Goal: Transaction & Acquisition: Purchase product/service

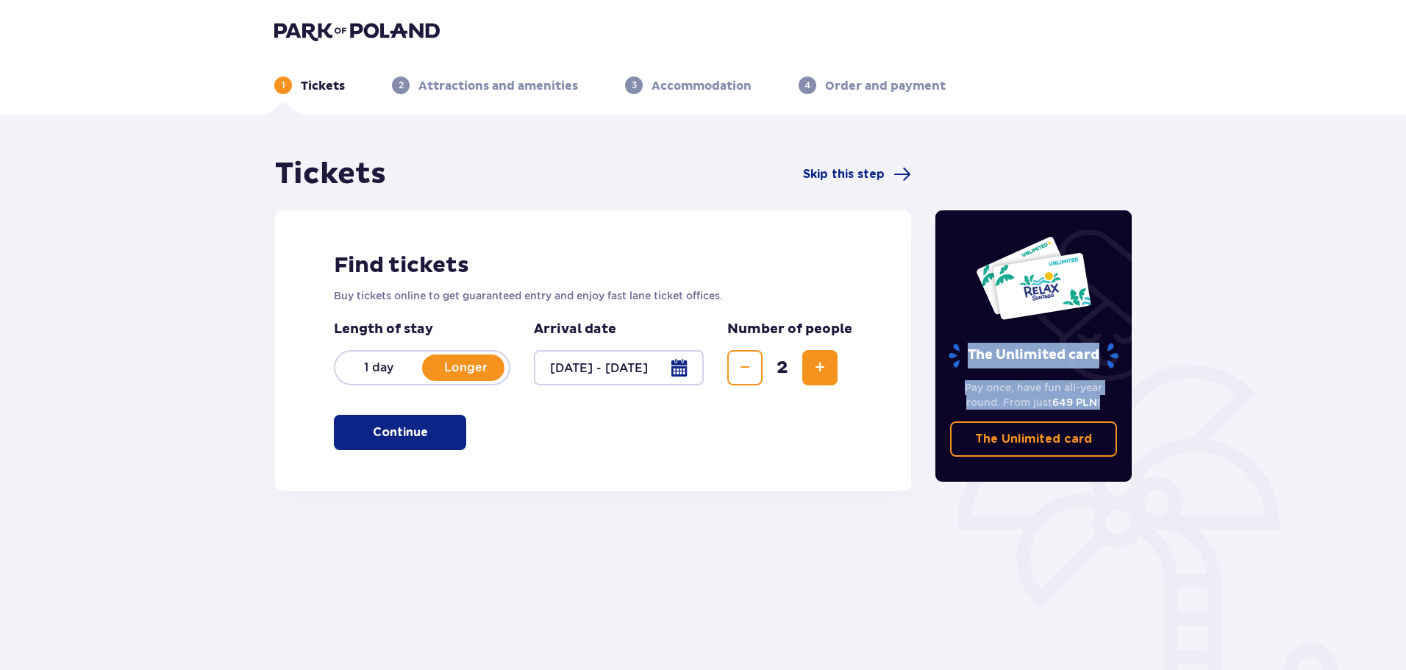
drag, startPoint x: 964, startPoint y: 357, endPoint x: 1113, endPoint y: 399, distance: 154.9
click at [1113, 399] on div "The Unlimited card Pay once, have fun all-year round. From just 649 PLN ! The U…" at bounding box center [1033, 345] width 197 height 271
click at [1113, 399] on p "Pay once, have fun all-year round. From just 649 PLN !" at bounding box center [1034, 394] width 168 height 29
drag, startPoint x: 999, startPoint y: 383, endPoint x: 969, endPoint y: 363, distance: 36.5
click at [969, 363] on div "The Unlimited card Pay once, have fun all-year round. From just 649 PLN ! The U…" at bounding box center [1033, 345] width 197 height 271
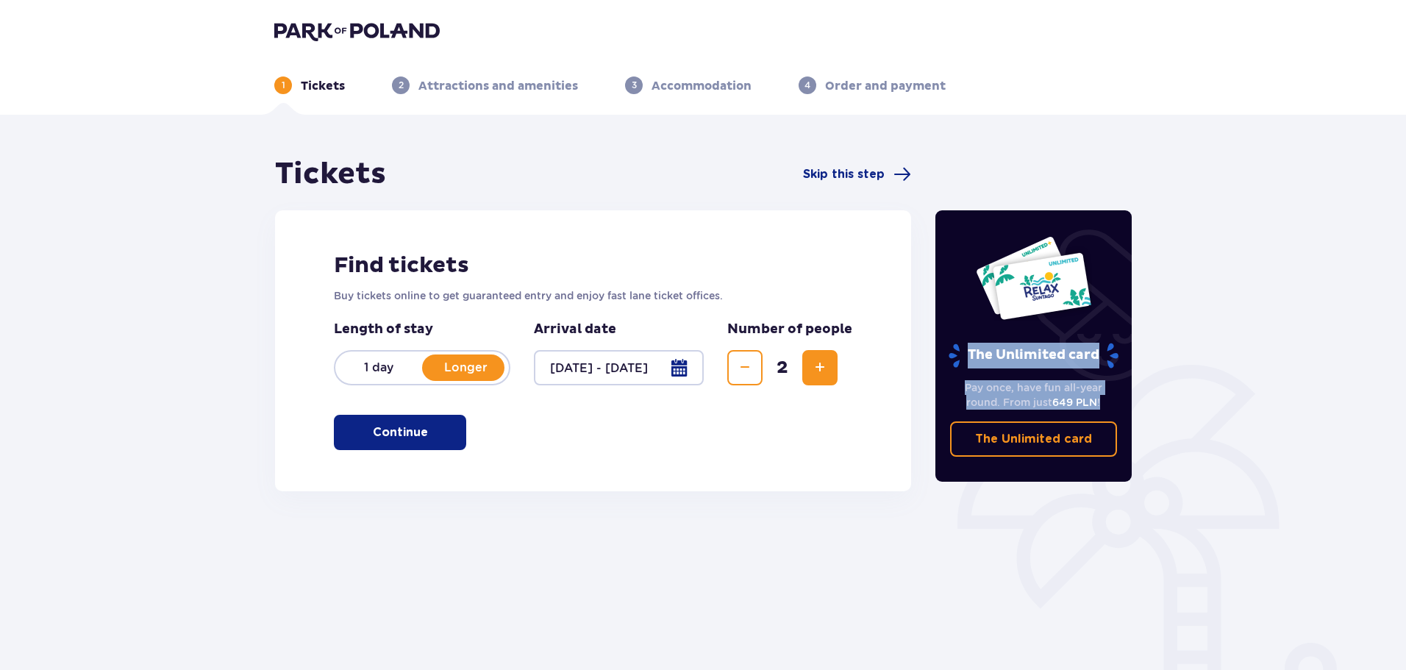
click at [969, 363] on p "The Unlimited card" at bounding box center [1033, 356] width 173 height 26
drag, startPoint x: 952, startPoint y: 377, endPoint x: 1084, endPoint y: 396, distance: 132.9
click at [1080, 396] on div "Pay once, have fun all-year round. From just 649 PLN ! The Unlimited card" at bounding box center [1033, 412] width 197 height 88
click at [1085, 395] on p "Pay once, have fun all-year round. From just 649 PLN !" at bounding box center [1034, 394] width 168 height 29
drag, startPoint x: 1108, startPoint y: 396, endPoint x: 974, endPoint y: 355, distance: 139.8
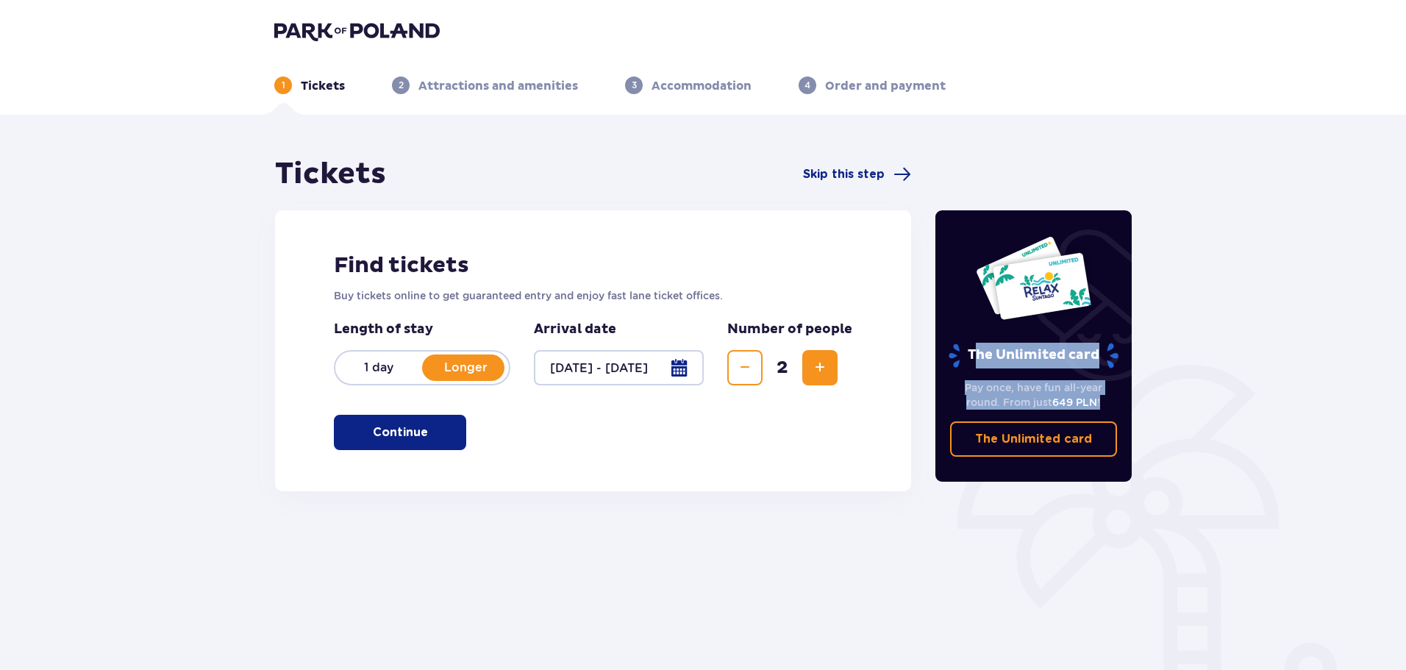
click at [974, 355] on div "The Unlimited card Pay once, have fun all-year round. From just 649 PLN ! The U…" at bounding box center [1033, 345] width 197 height 271
click at [974, 355] on p "The Unlimited card" at bounding box center [1033, 356] width 173 height 26
click at [443, 434] on button "Continue" at bounding box center [400, 432] width 132 height 35
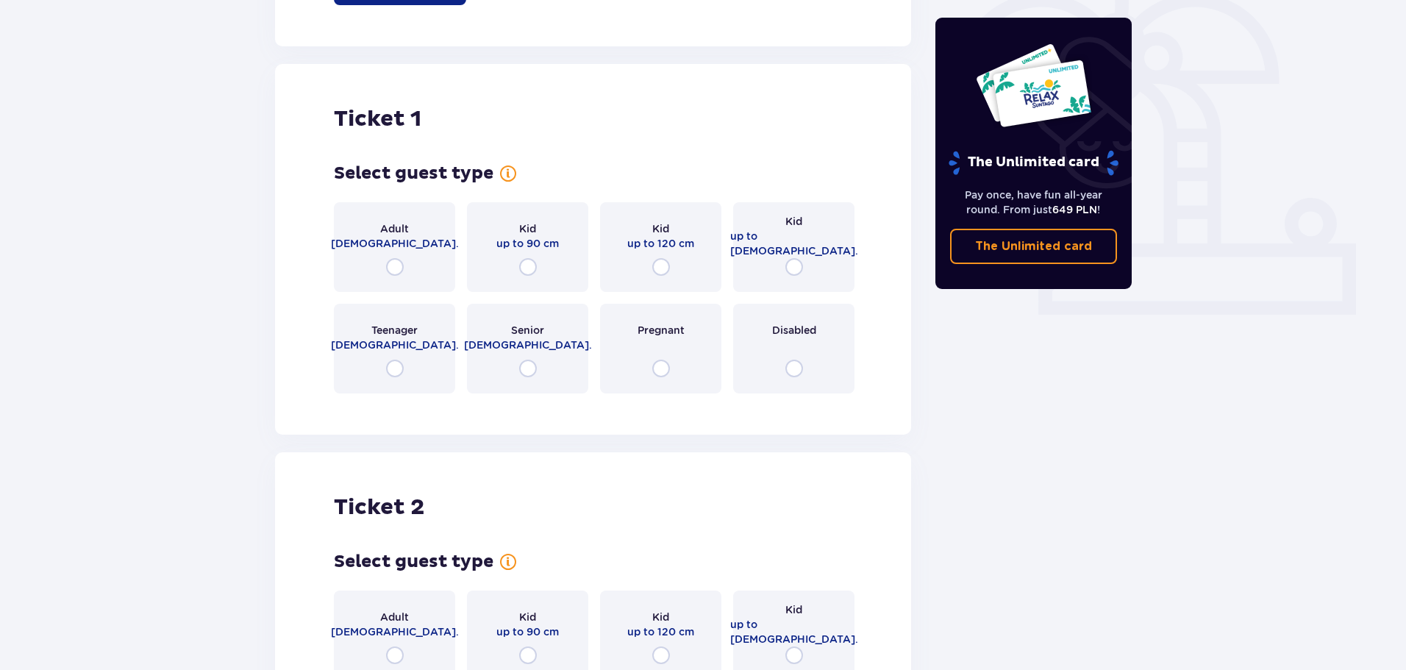
scroll to position [418, 0]
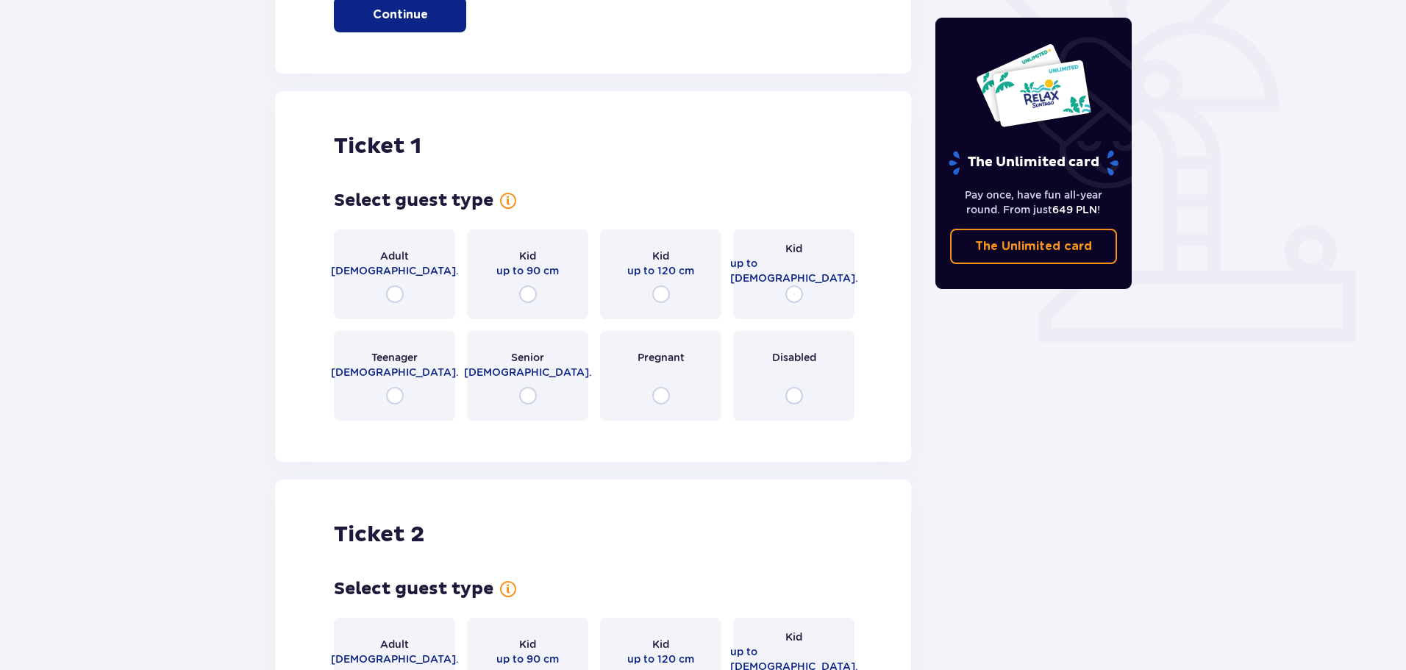
click at [403, 279] on div "Adult 18 - 65 y.o." at bounding box center [394, 274] width 121 height 90
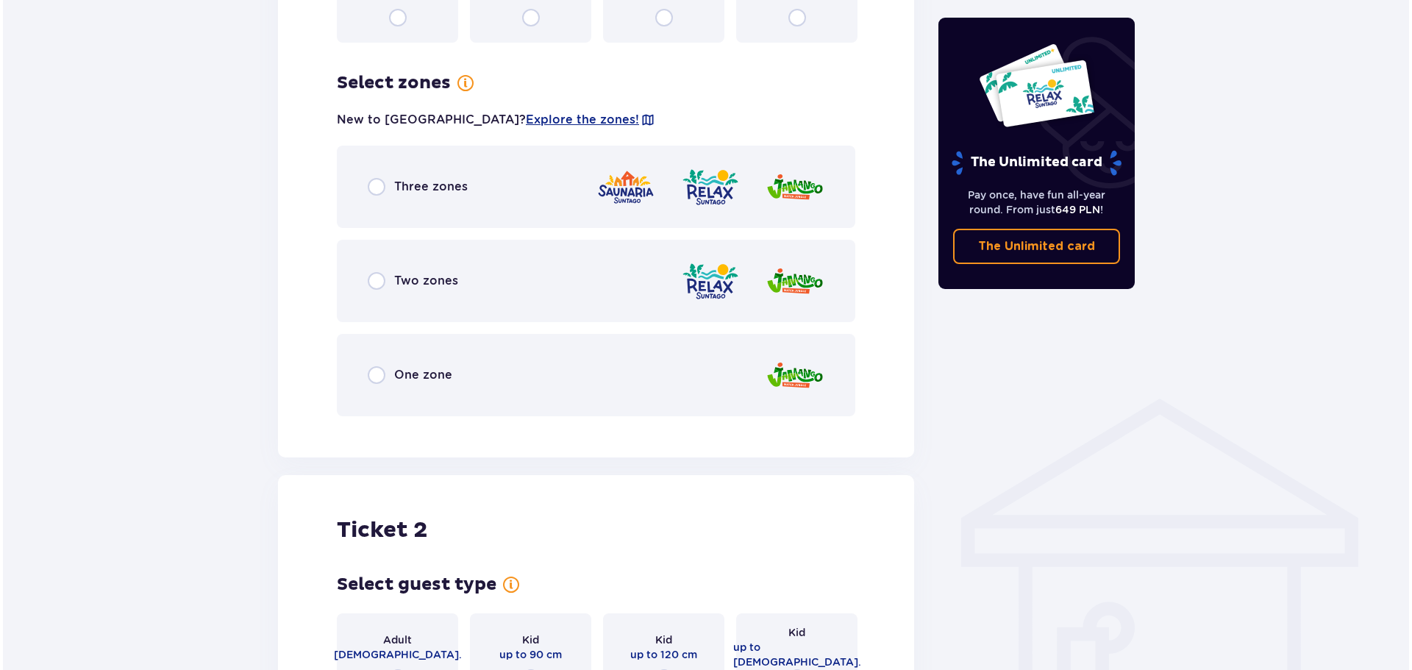
scroll to position [850, 0]
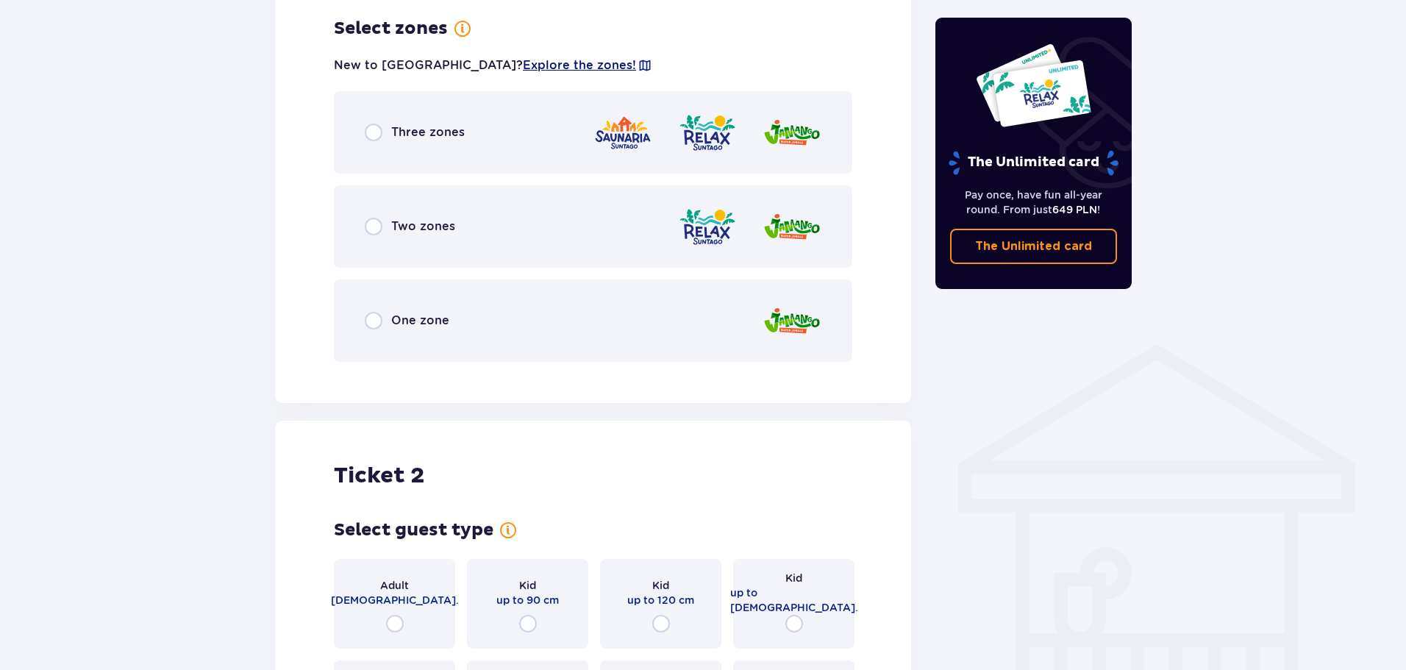
click at [523, 65] on span "Explore the zones!" at bounding box center [579, 65] width 113 height 16
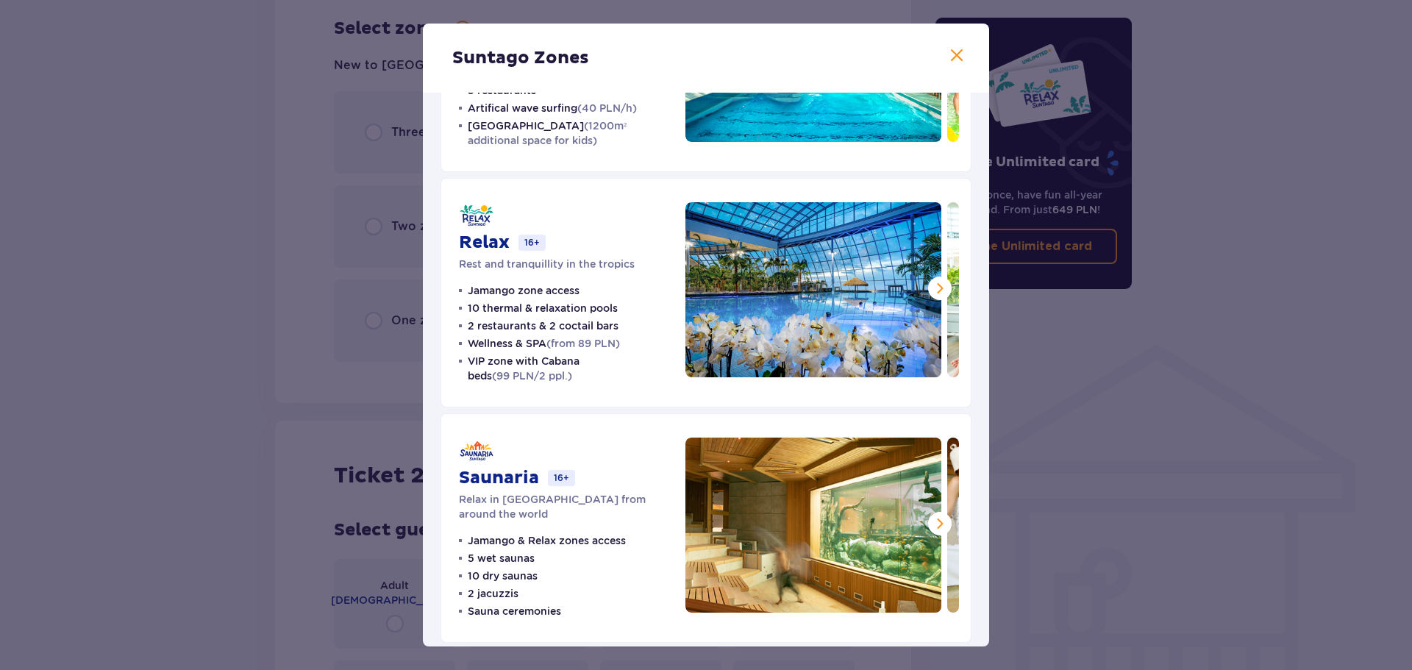
scroll to position [176, 0]
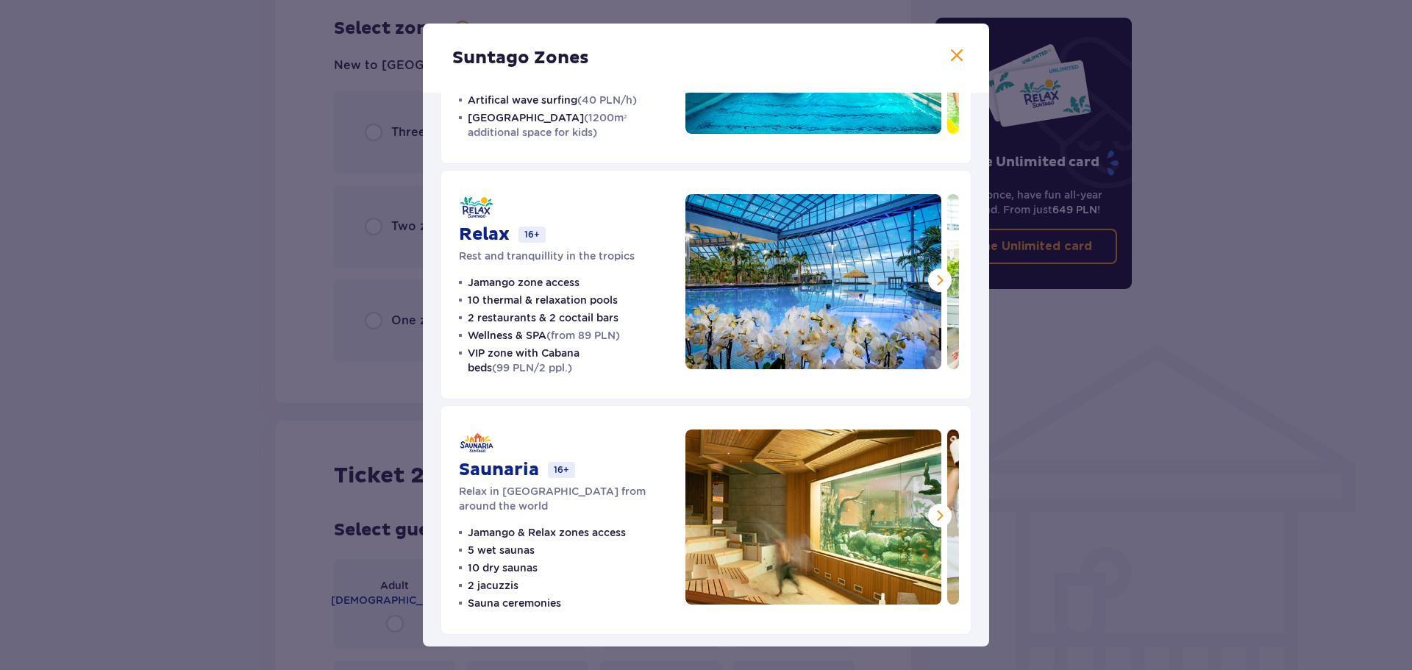
click at [933, 277] on span at bounding box center [940, 280] width 18 height 18
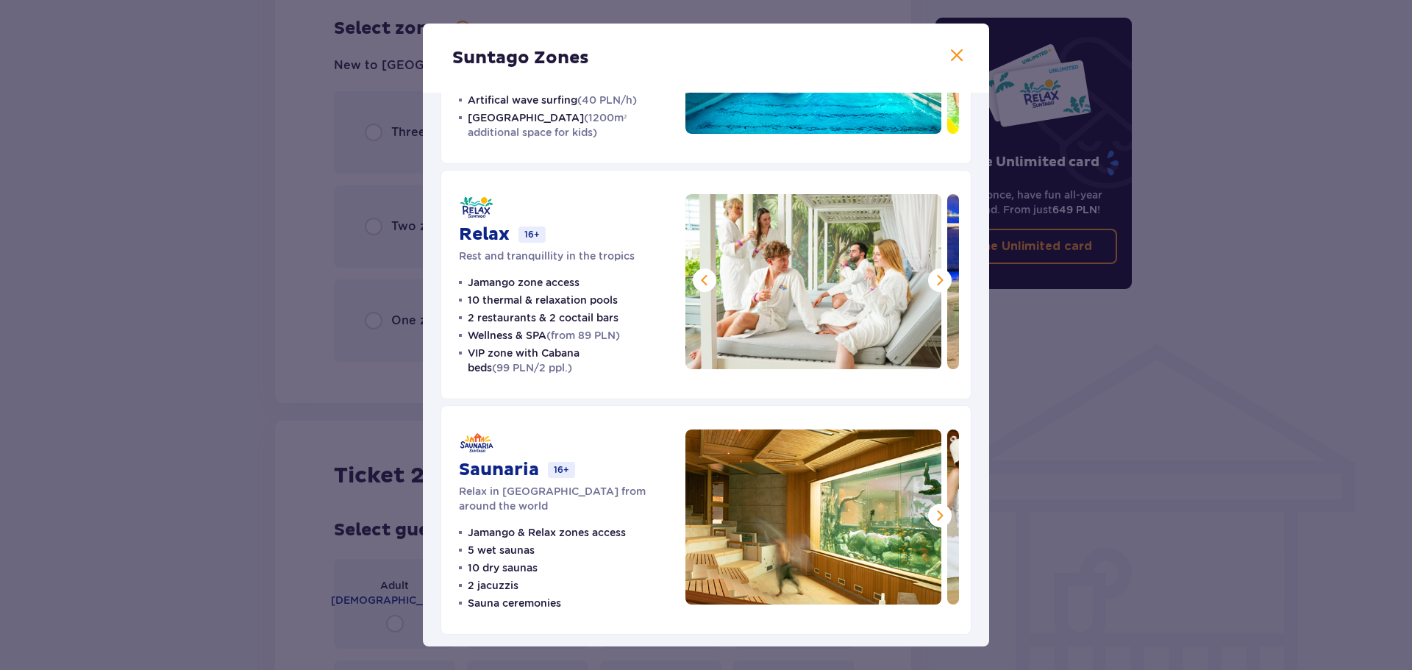
click at [933, 277] on span at bounding box center [940, 280] width 18 height 18
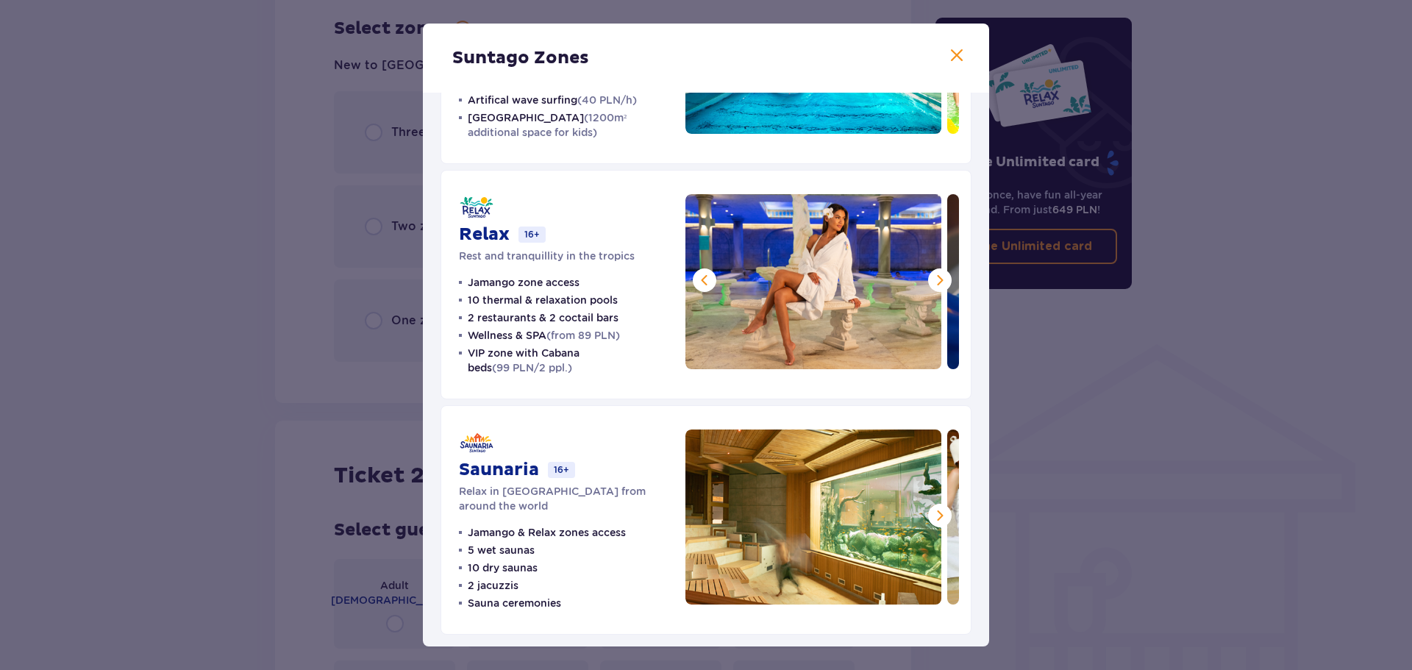
click at [933, 277] on span at bounding box center [940, 280] width 18 height 18
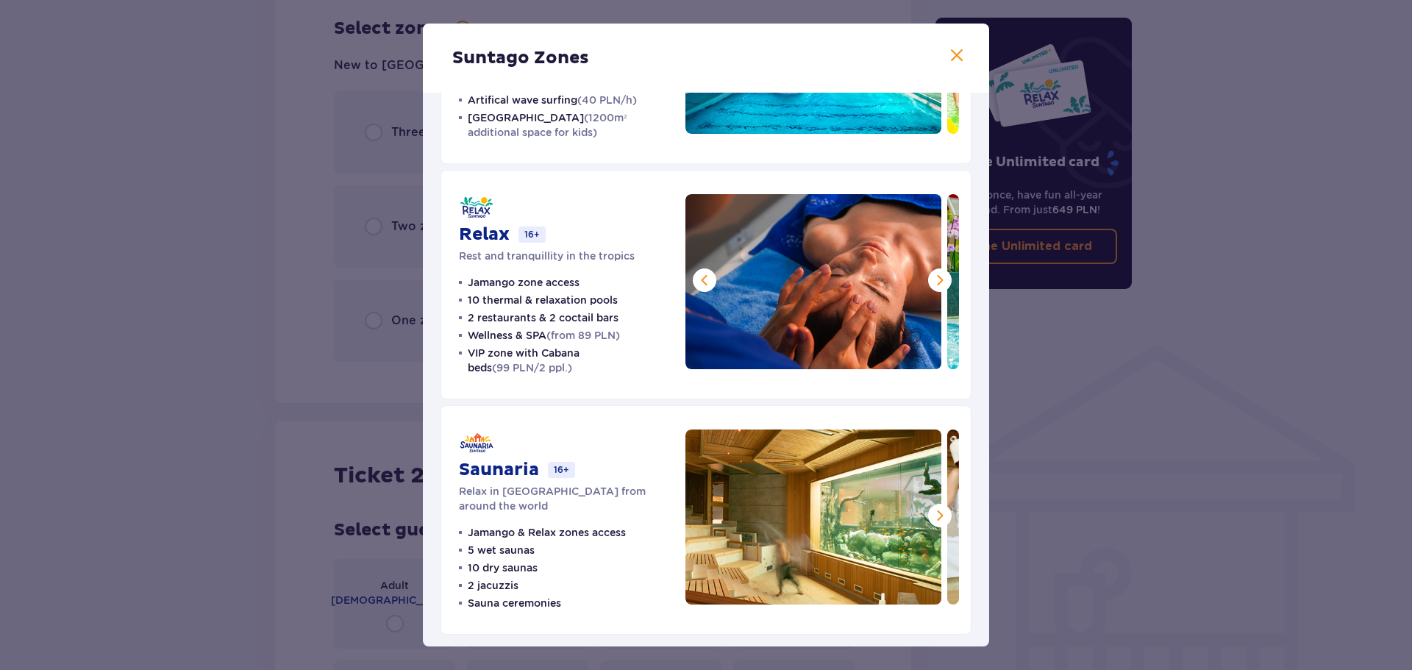
click at [933, 277] on span at bounding box center [940, 280] width 18 height 18
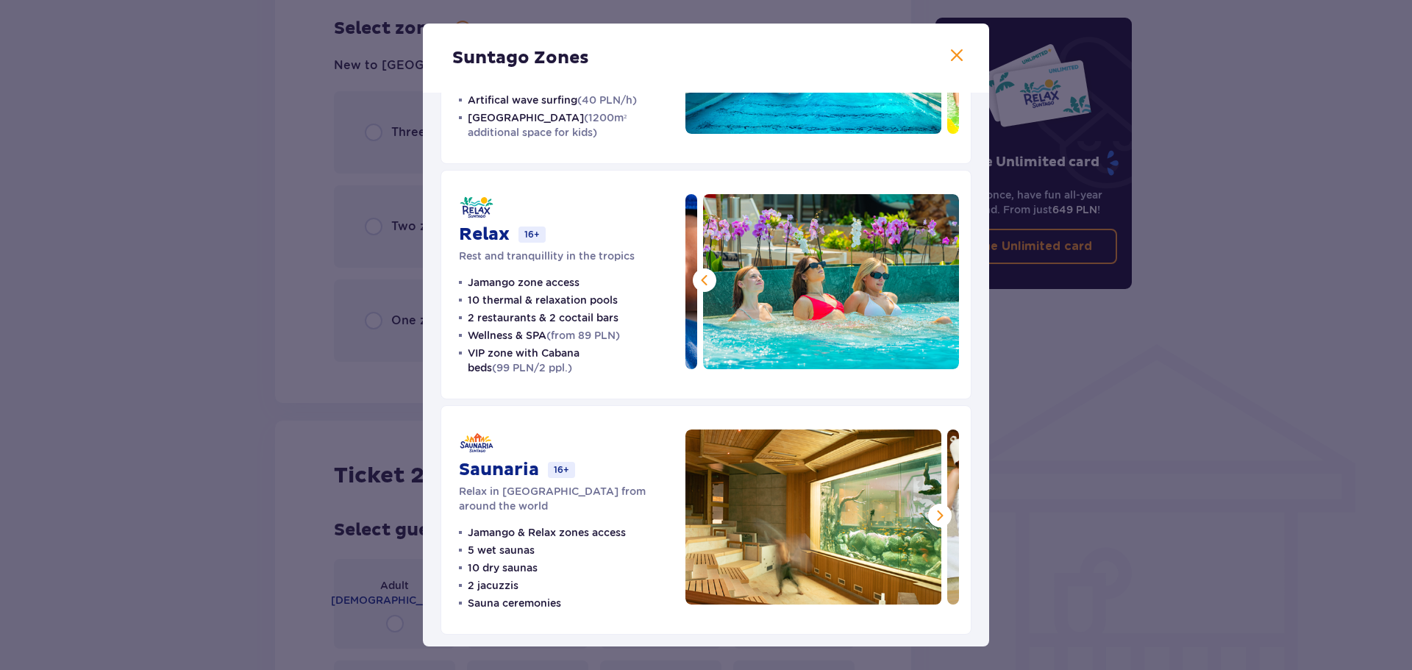
click at [933, 277] on img at bounding box center [831, 281] width 256 height 175
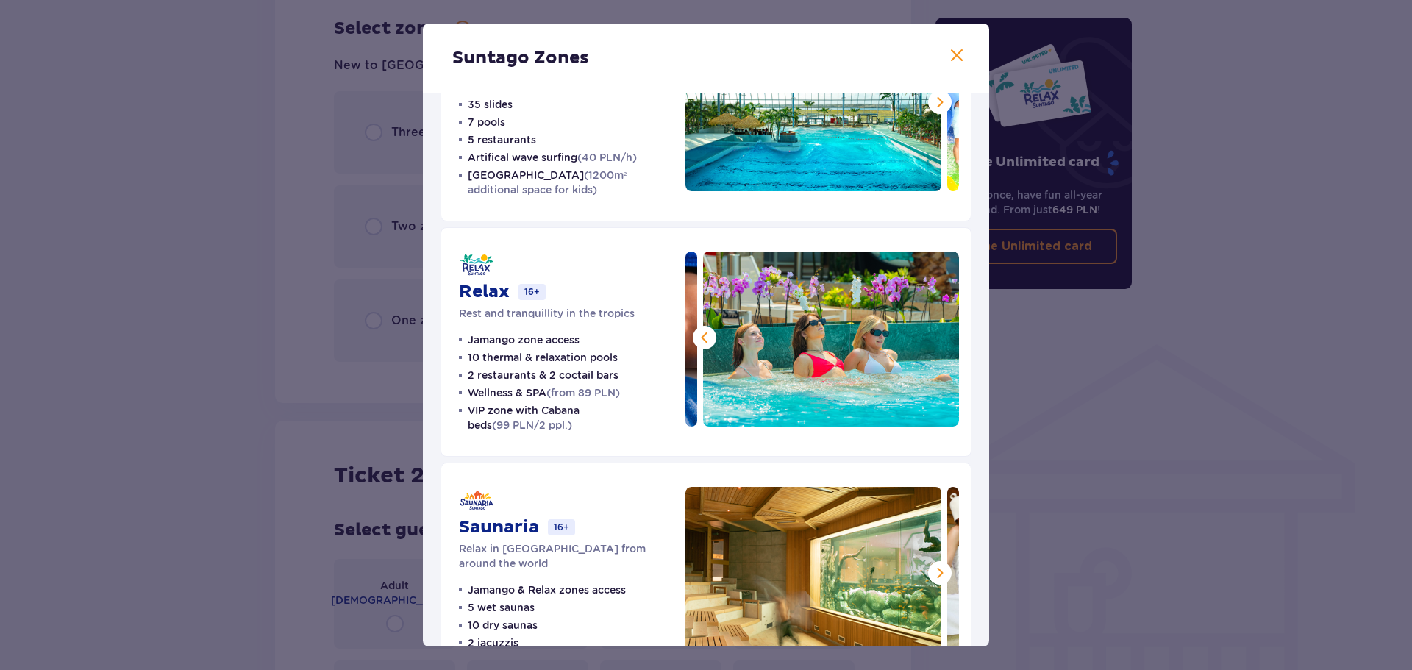
scroll to position [0, 0]
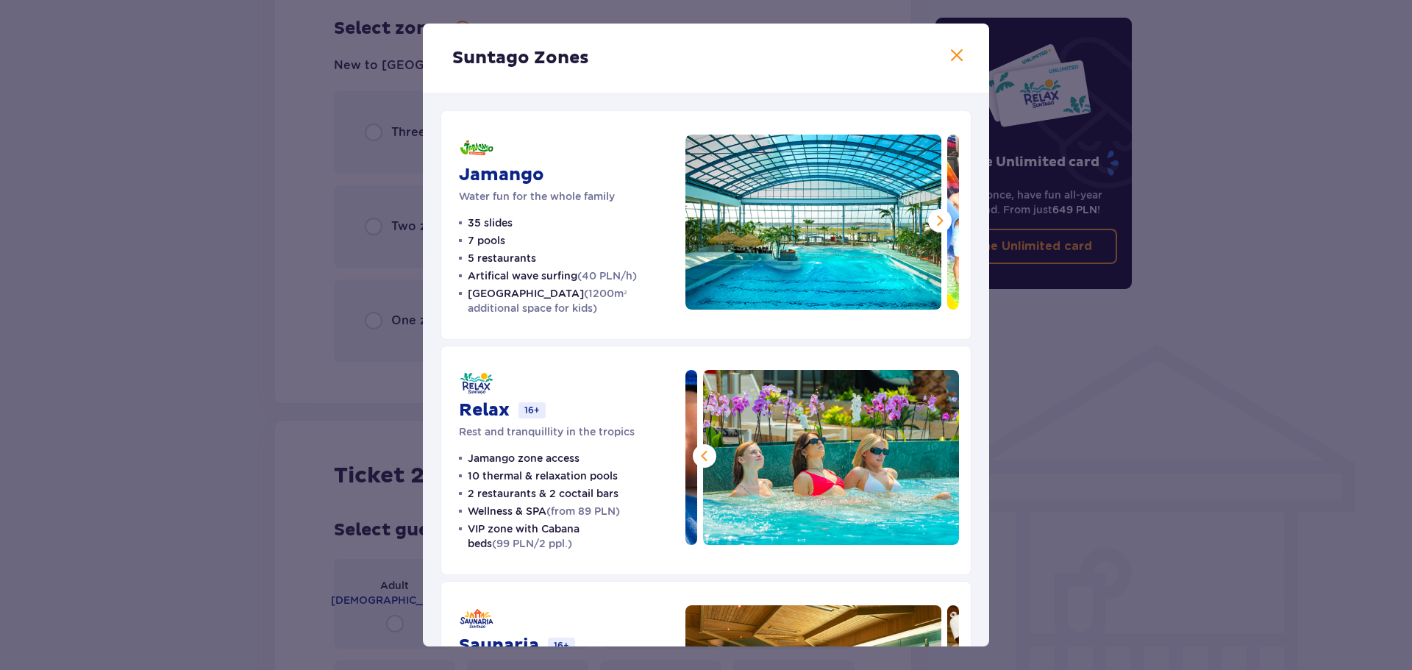
click at [937, 224] on span at bounding box center [940, 221] width 18 height 18
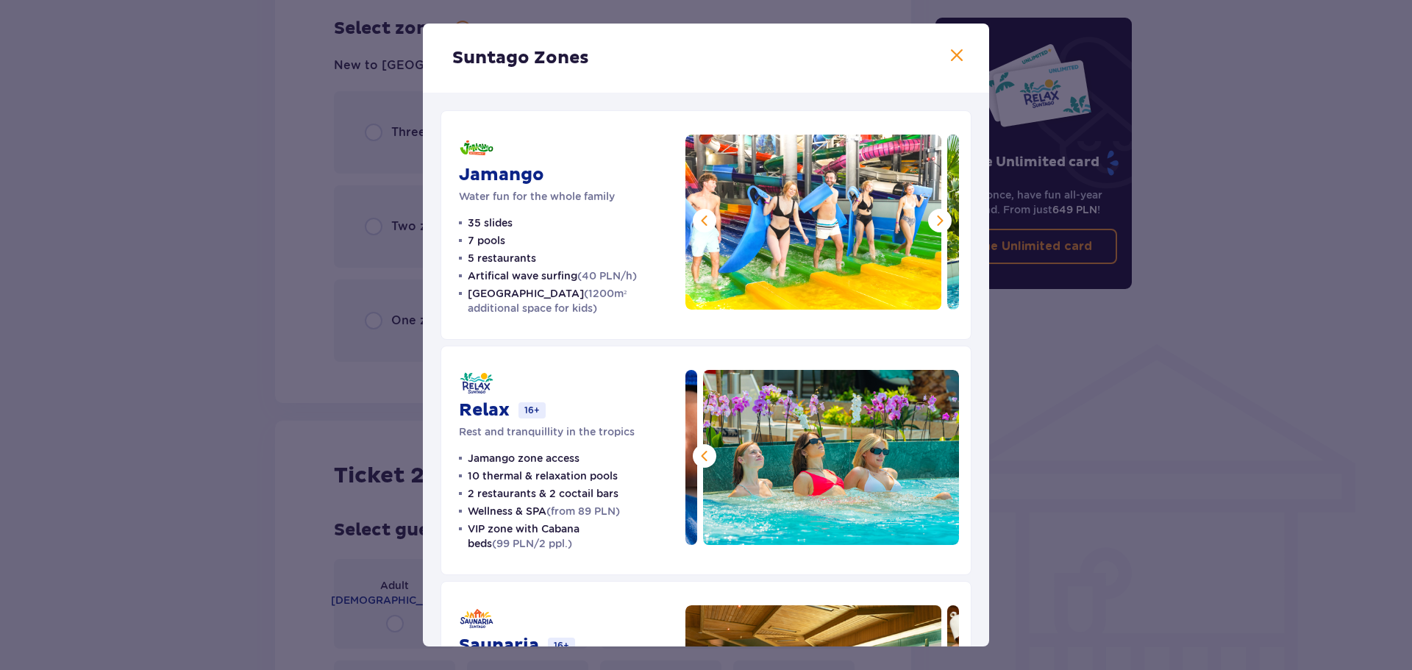
click at [937, 224] on span at bounding box center [940, 221] width 18 height 18
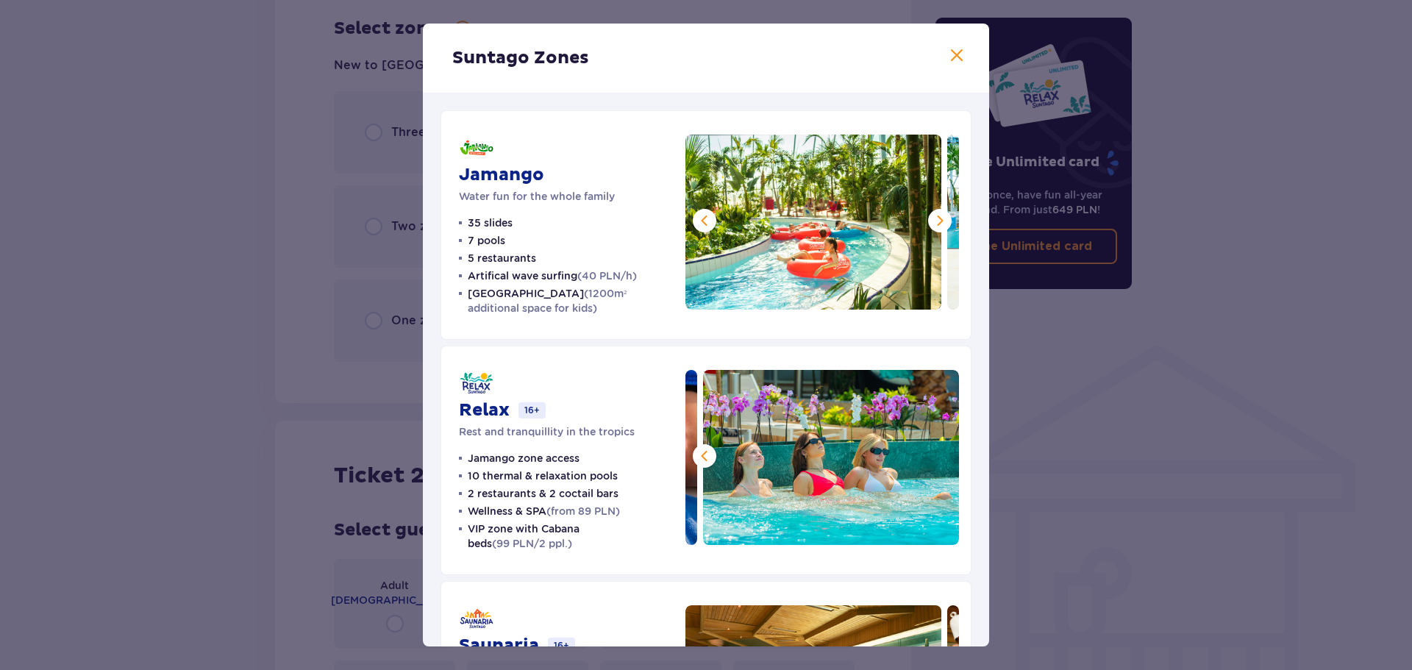
click at [937, 224] on span at bounding box center [940, 221] width 18 height 18
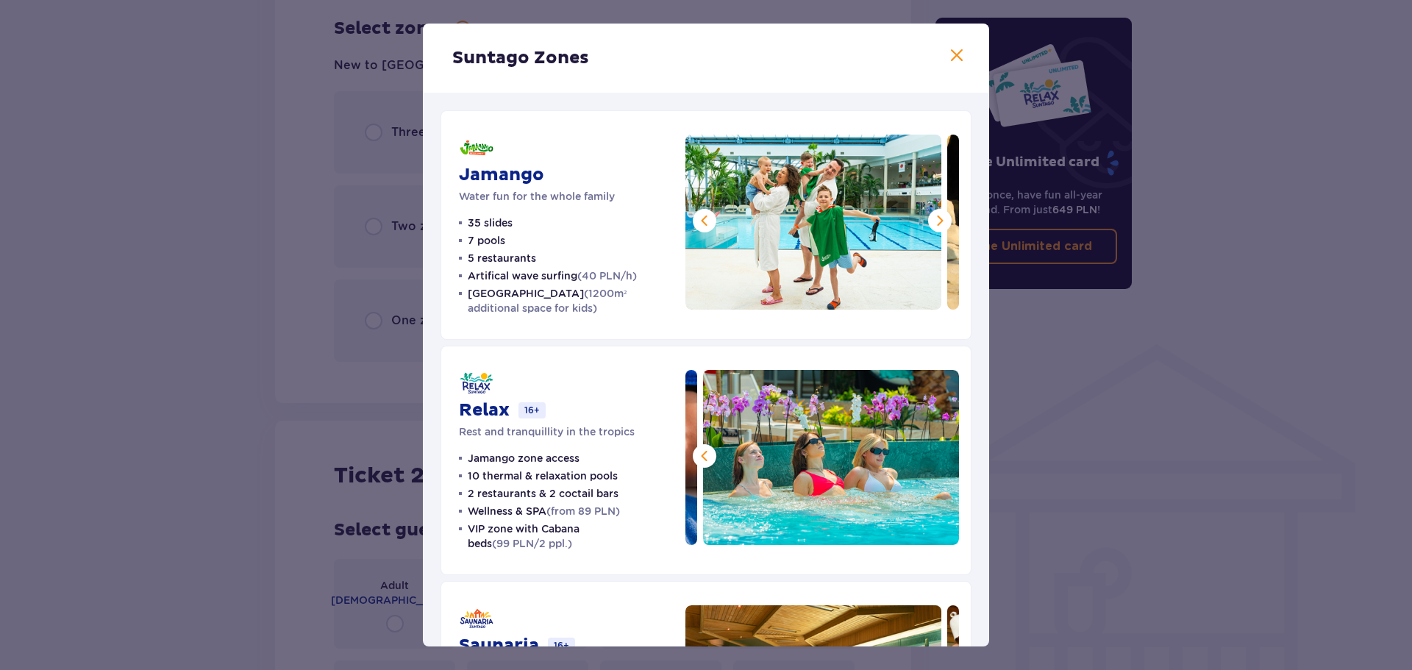
click at [937, 224] on span at bounding box center [940, 221] width 18 height 18
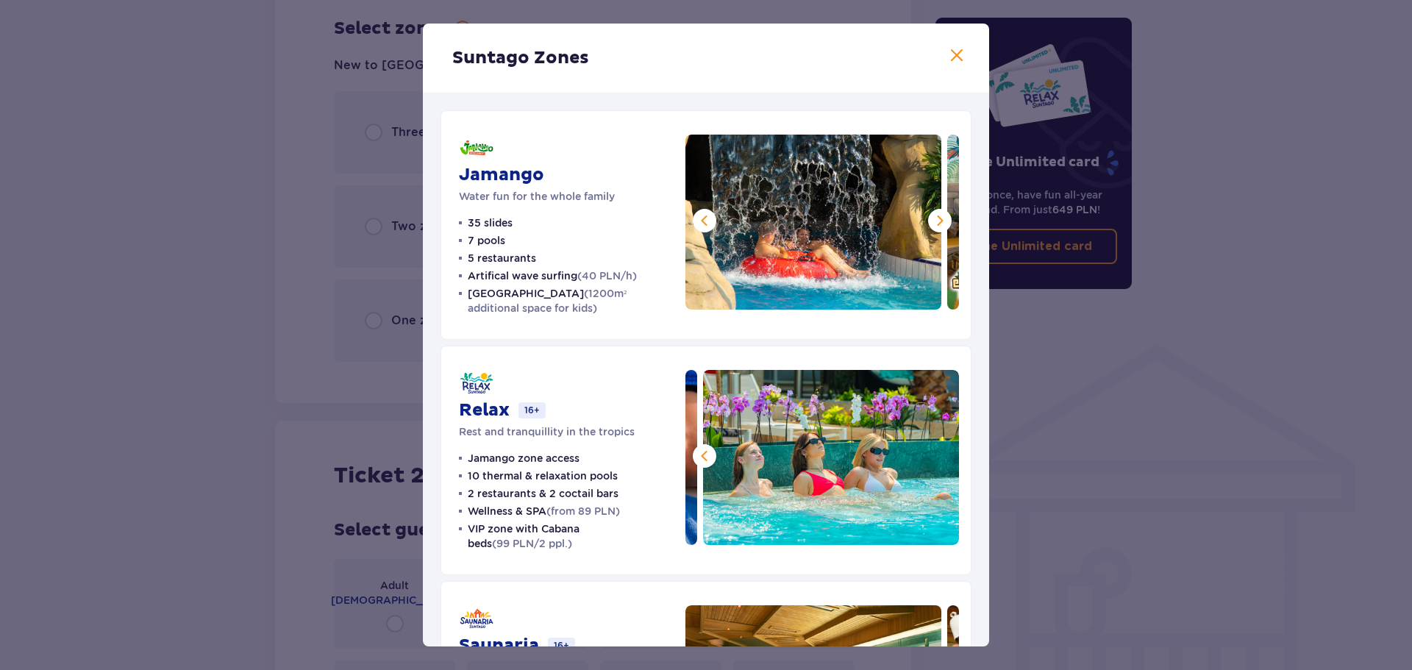
click at [937, 223] on span at bounding box center [940, 221] width 18 height 18
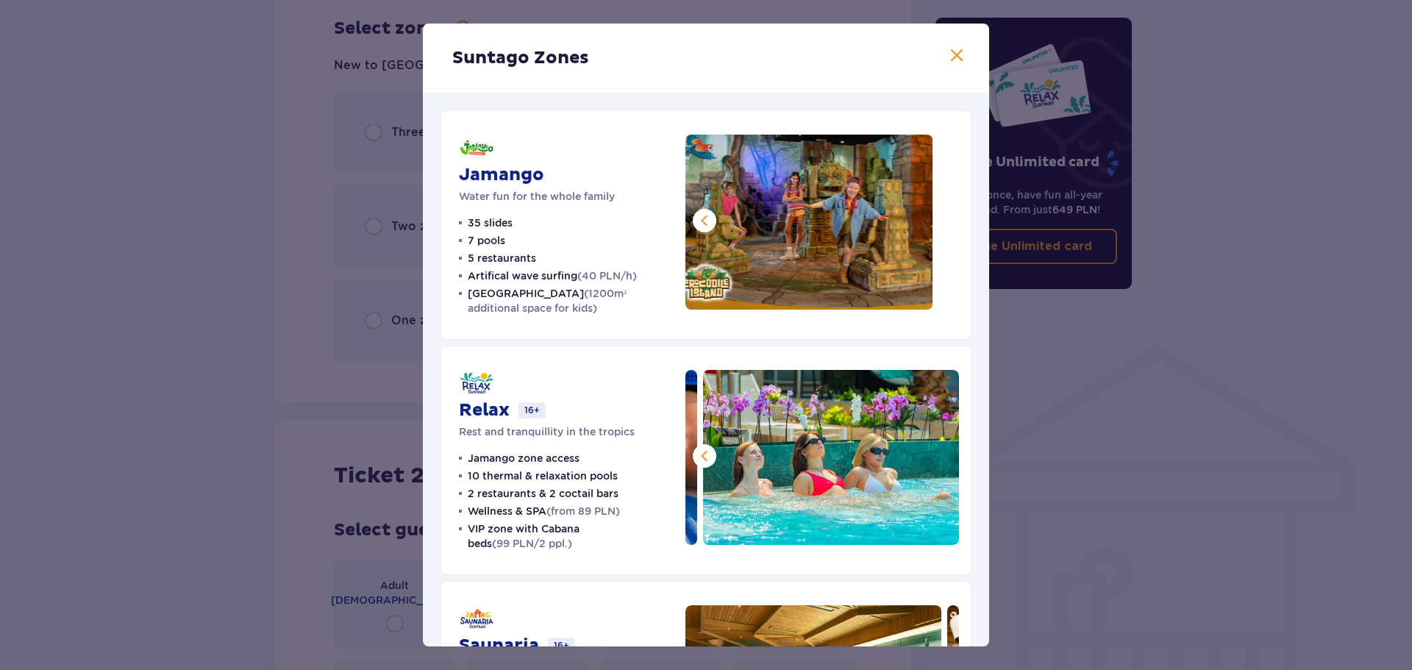
click at [871, 272] on img at bounding box center [805, 222] width 256 height 175
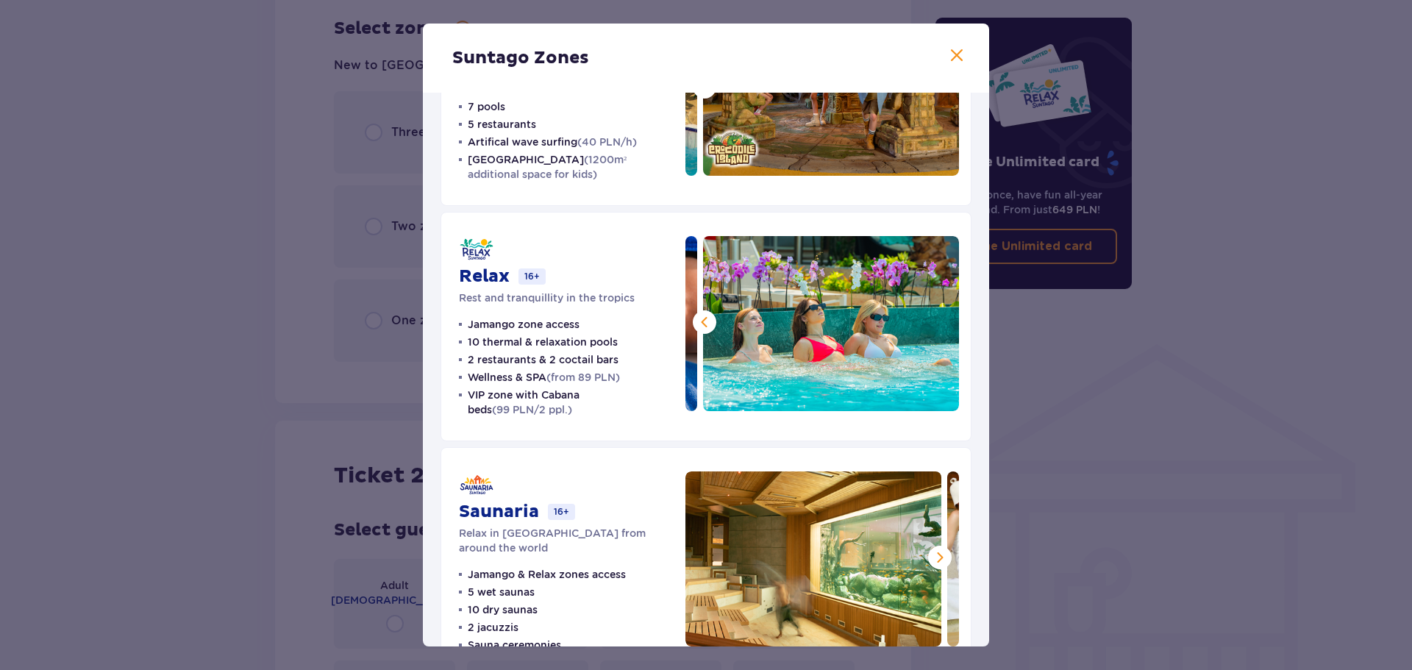
scroll to position [176, 0]
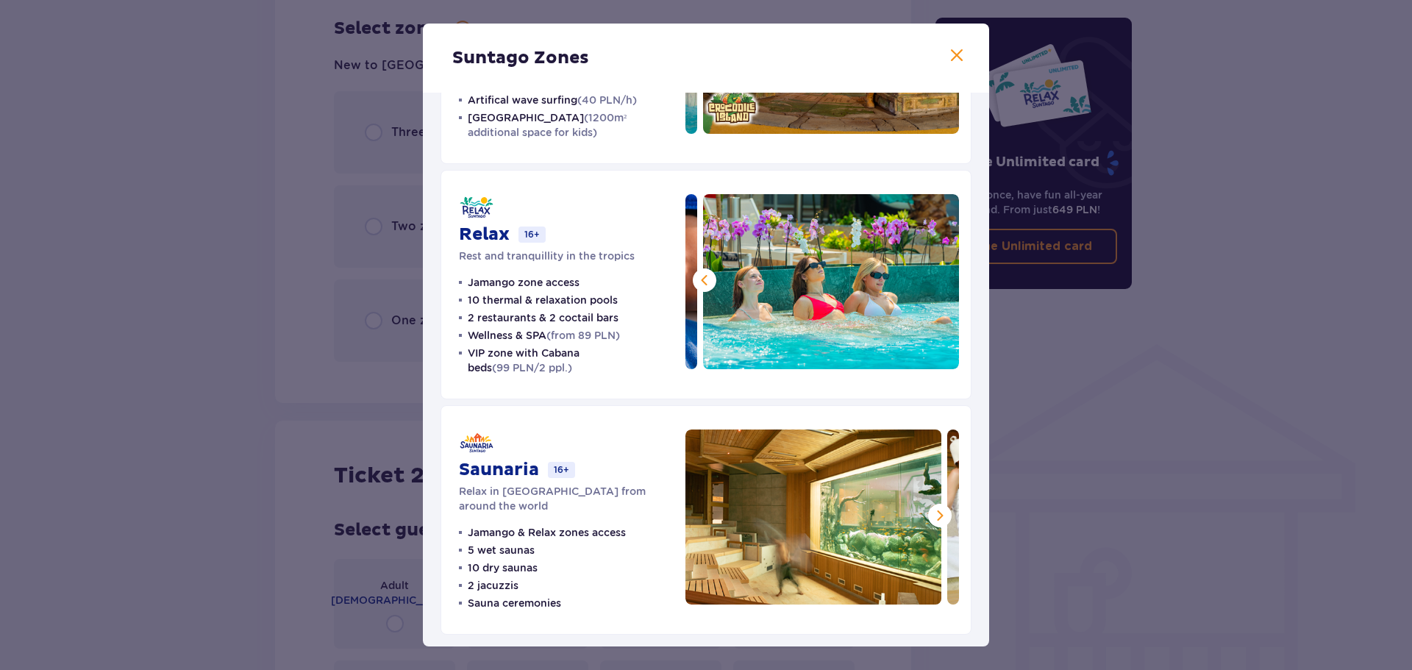
click at [931, 517] on span at bounding box center [940, 516] width 18 height 18
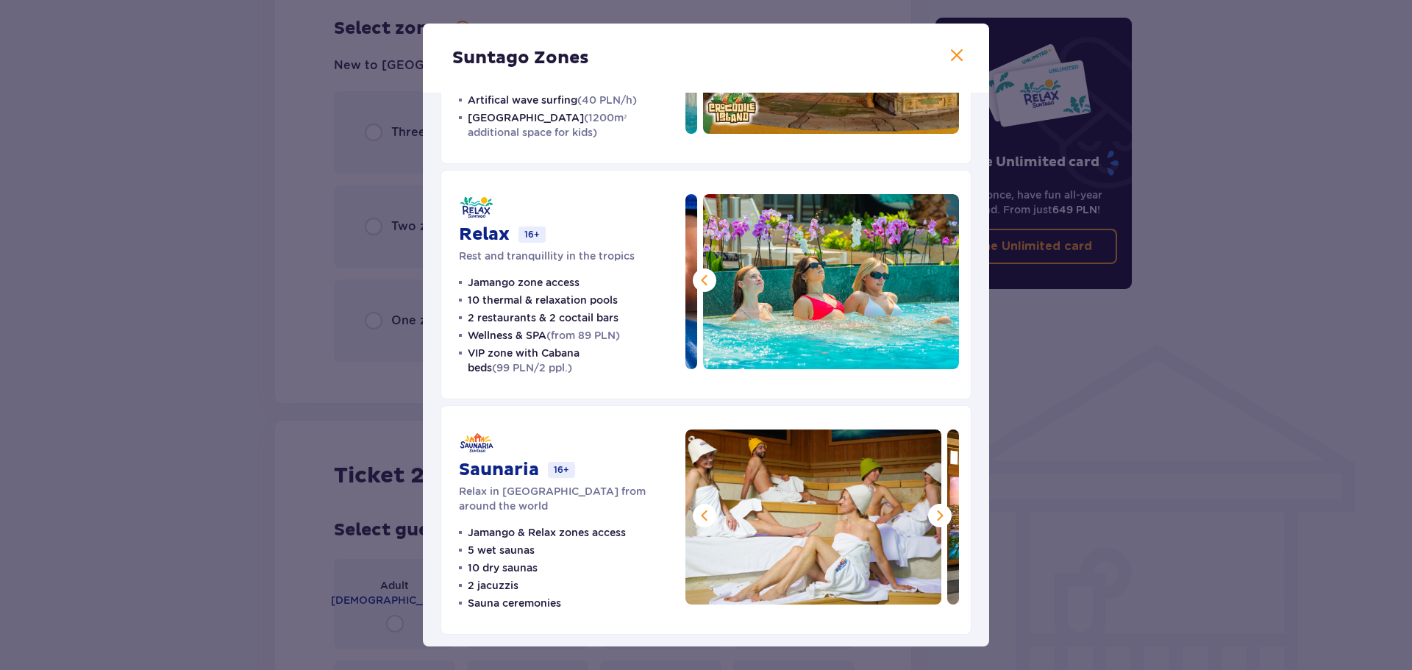
click at [931, 517] on span at bounding box center [940, 516] width 18 height 18
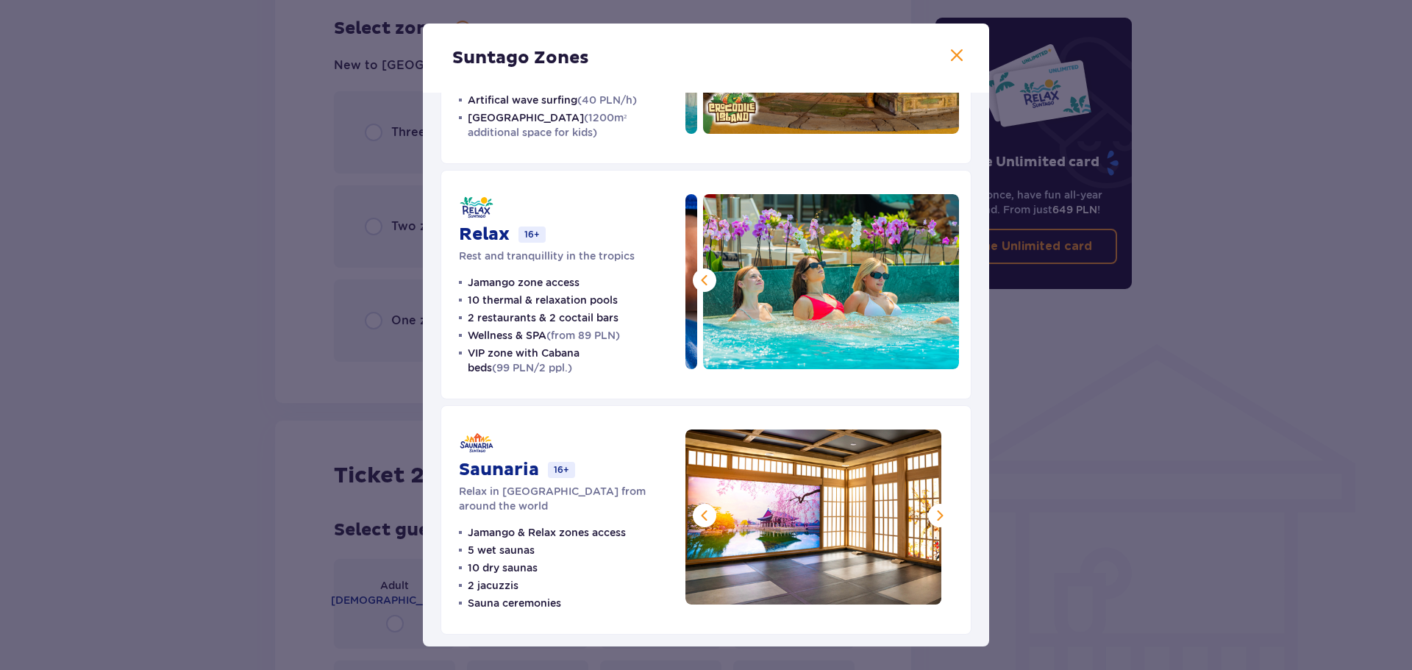
click at [931, 517] on span at bounding box center [940, 516] width 18 height 18
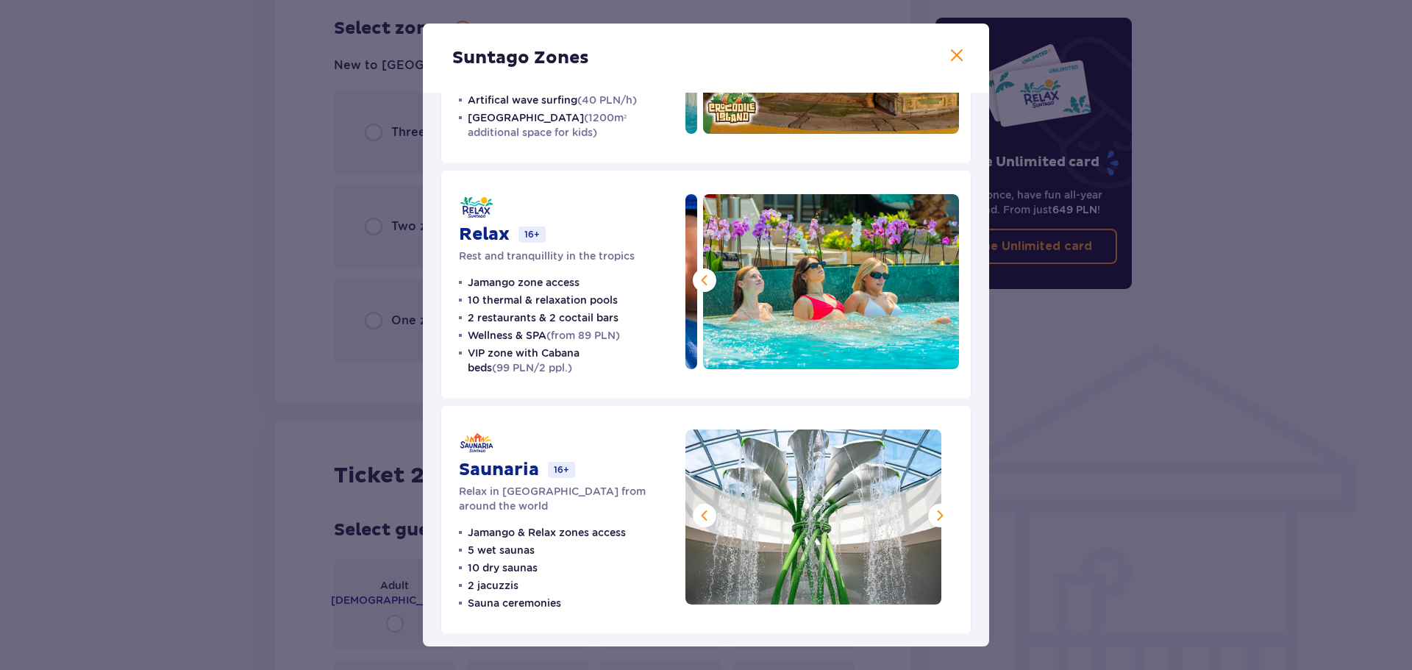
click at [931, 516] on span at bounding box center [940, 516] width 18 height 18
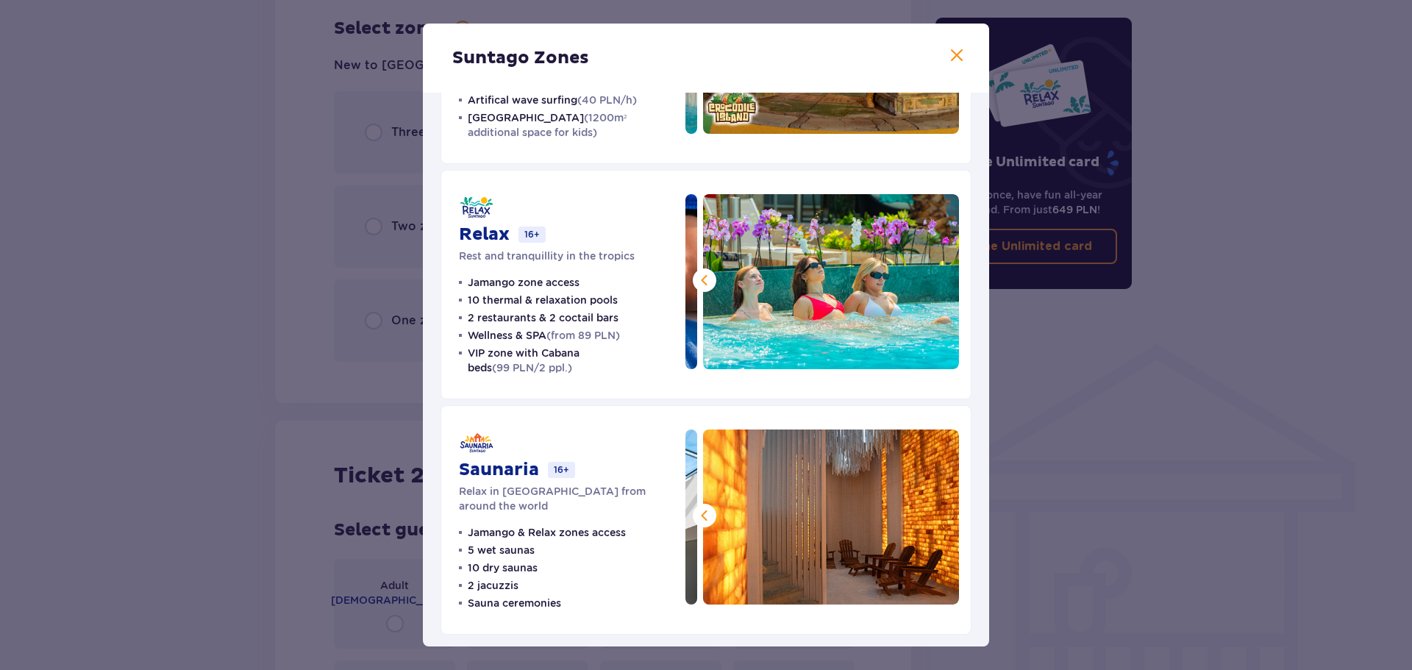
click at [960, 60] on span at bounding box center [957, 56] width 18 height 18
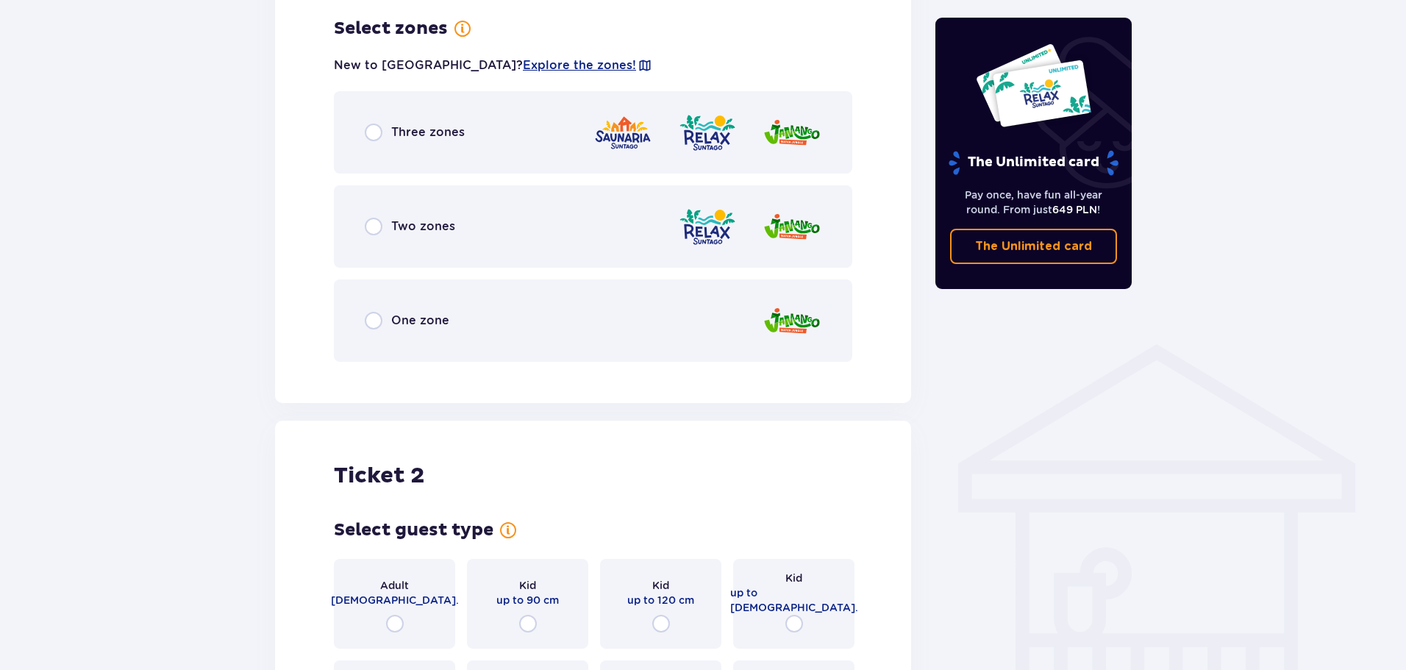
click at [444, 136] on span "Three zones" at bounding box center [428, 132] width 74 height 16
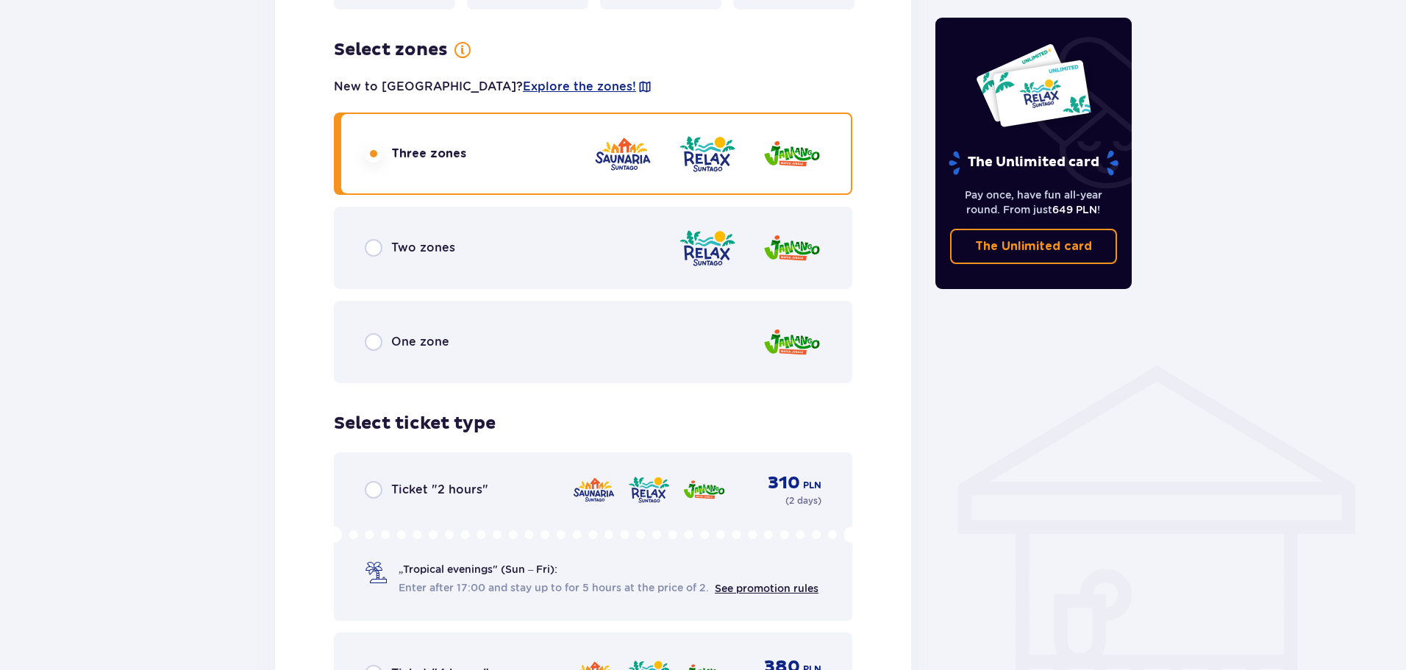
scroll to position [674, 0]
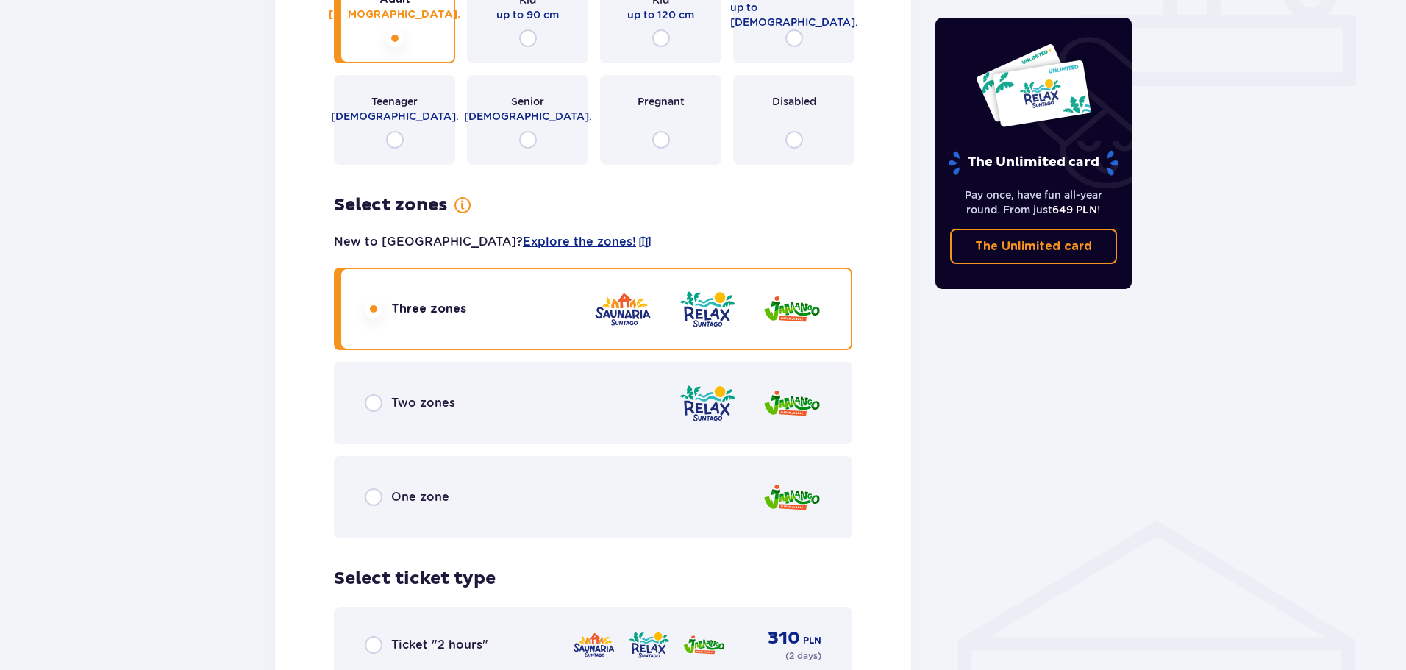
click at [418, 411] on span "Two zones" at bounding box center [423, 403] width 64 height 16
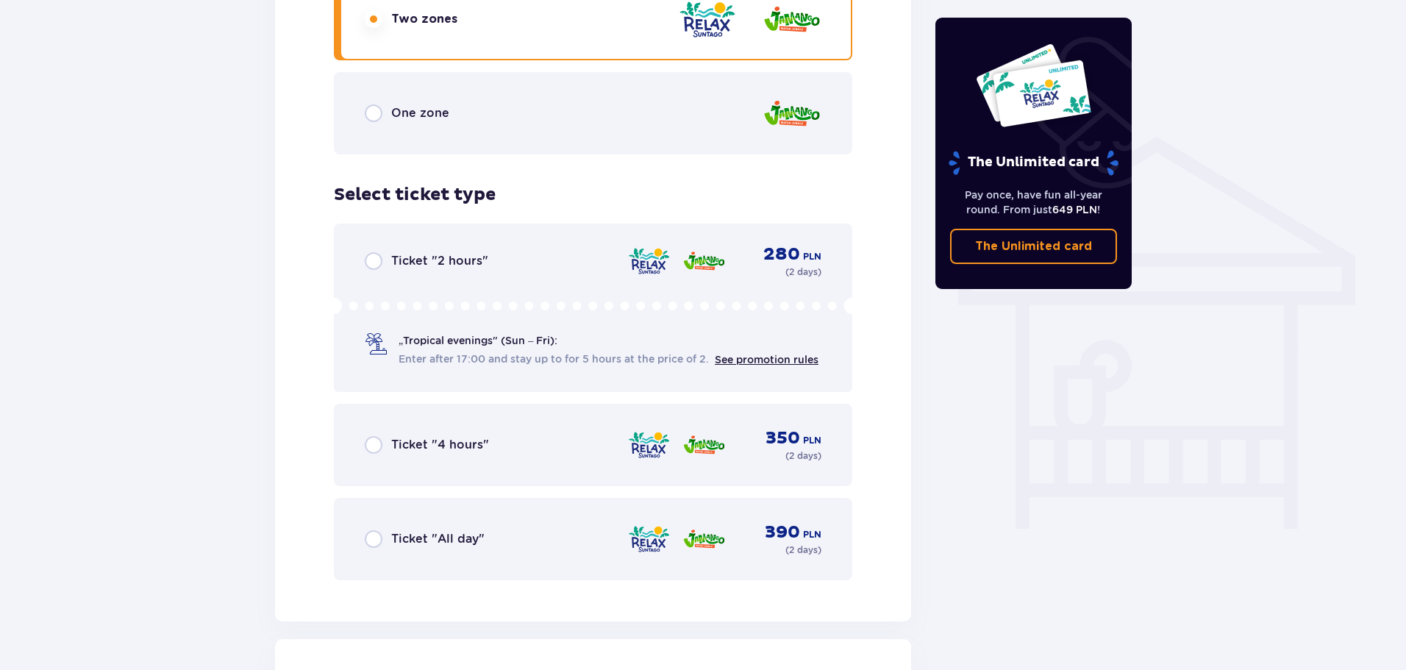
scroll to position [1003, 0]
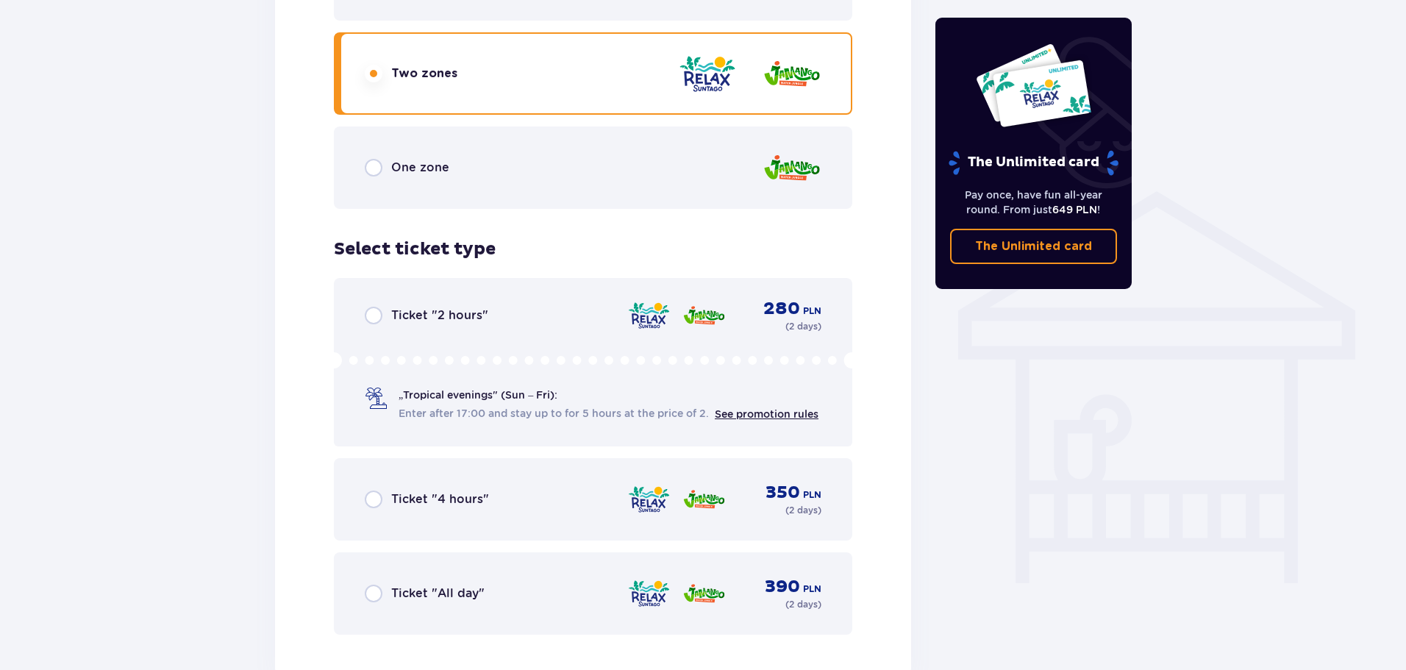
click at [443, 165] on span "One zone" at bounding box center [420, 168] width 58 height 16
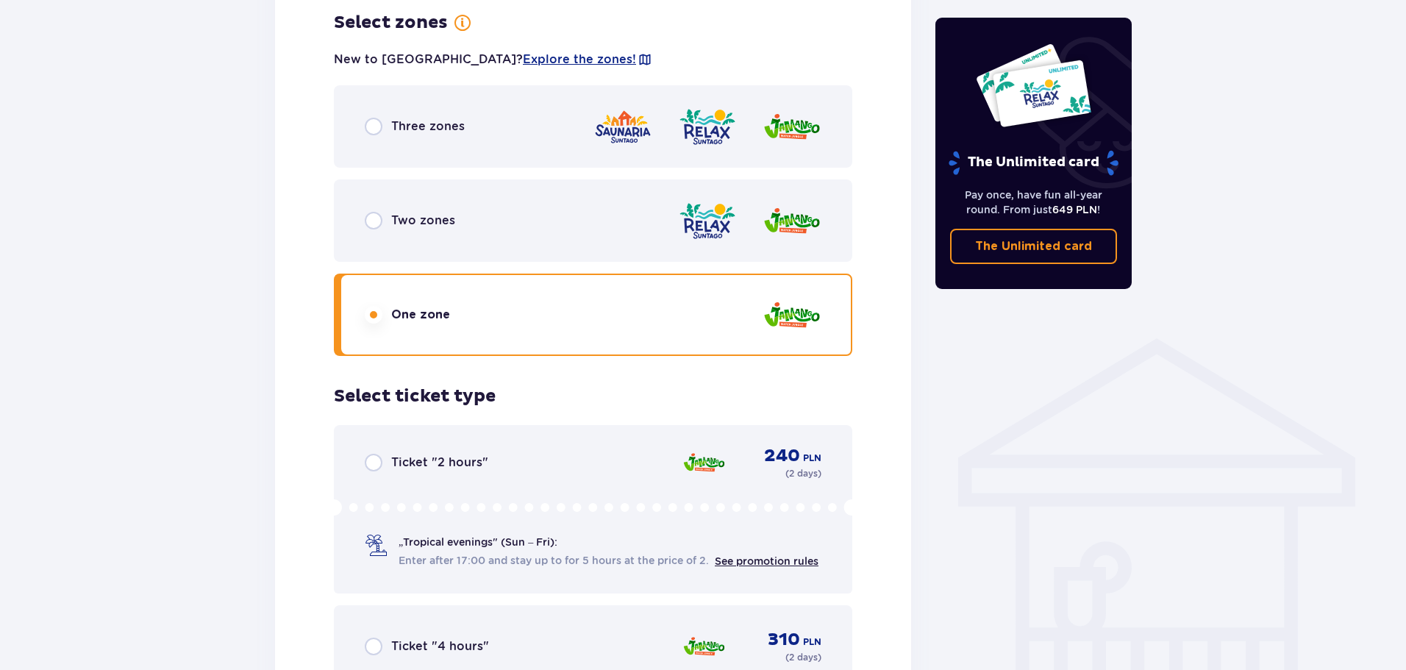
scroll to position [635, 0]
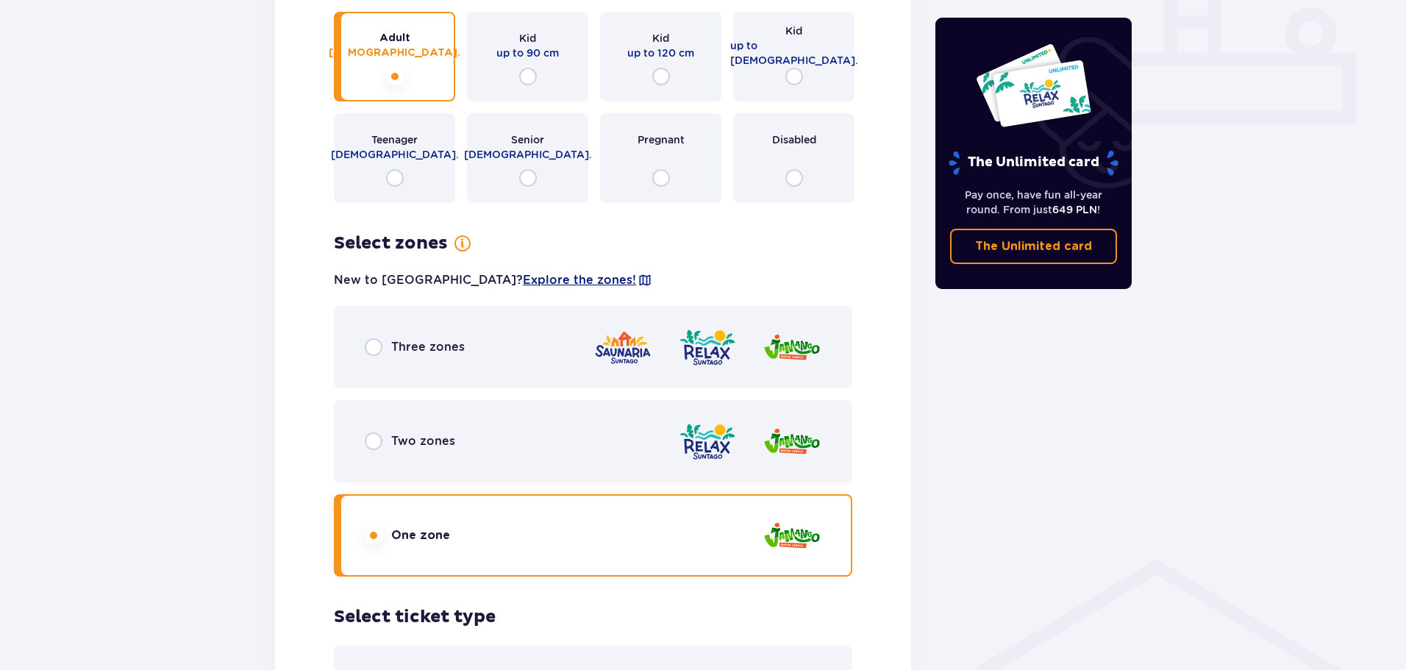
click at [523, 280] on span "Explore the zones!" at bounding box center [579, 280] width 113 height 16
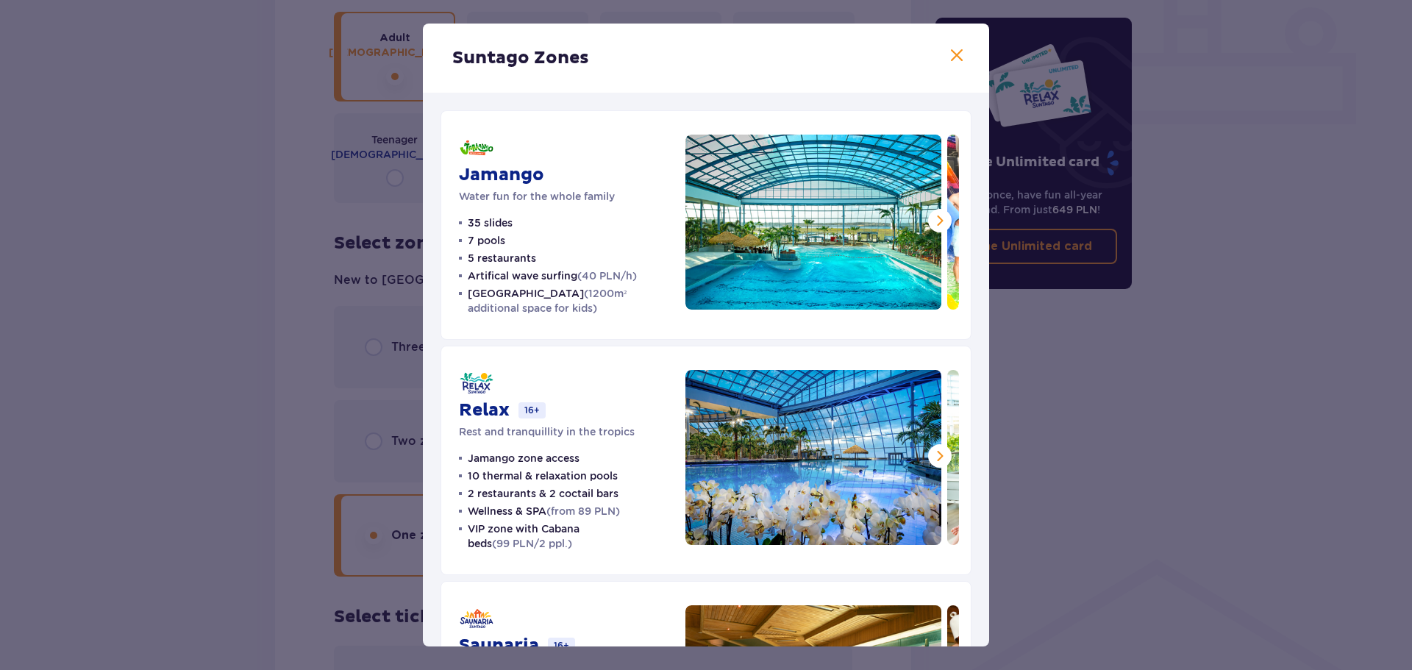
click at [957, 51] on span at bounding box center [957, 56] width 18 height 18
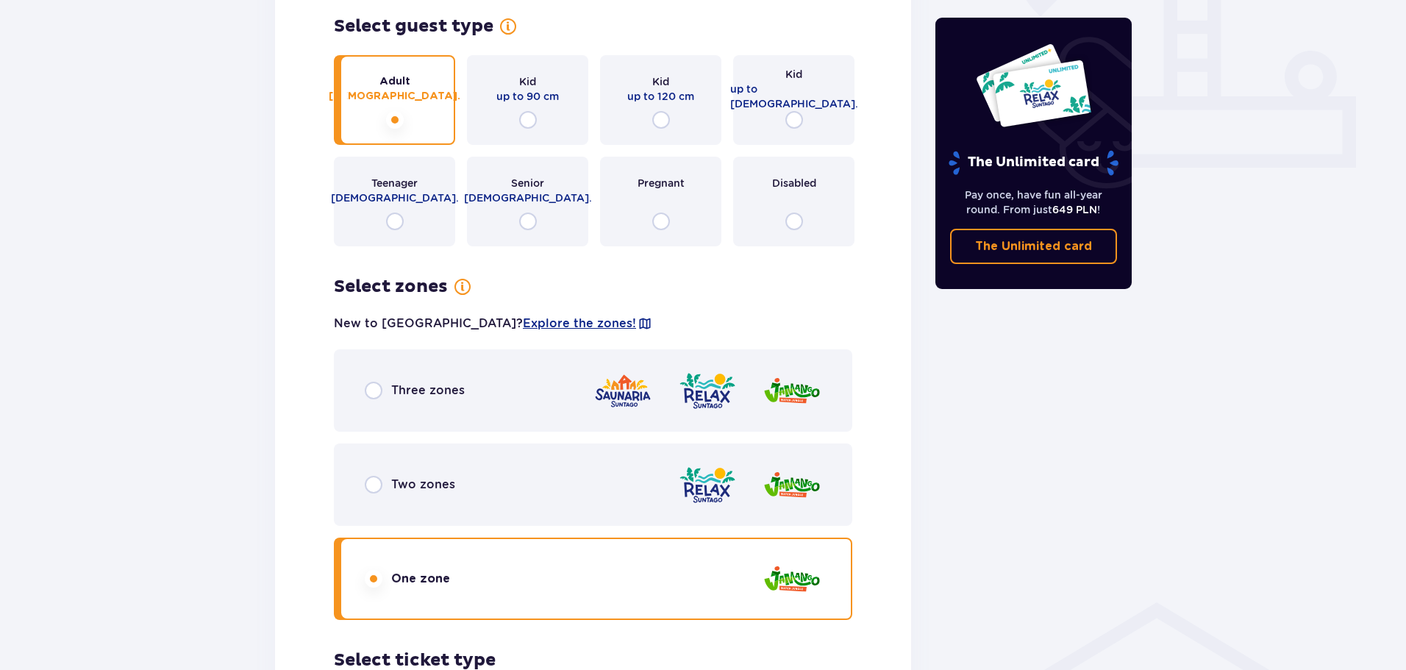
scroll to position [635, 0]
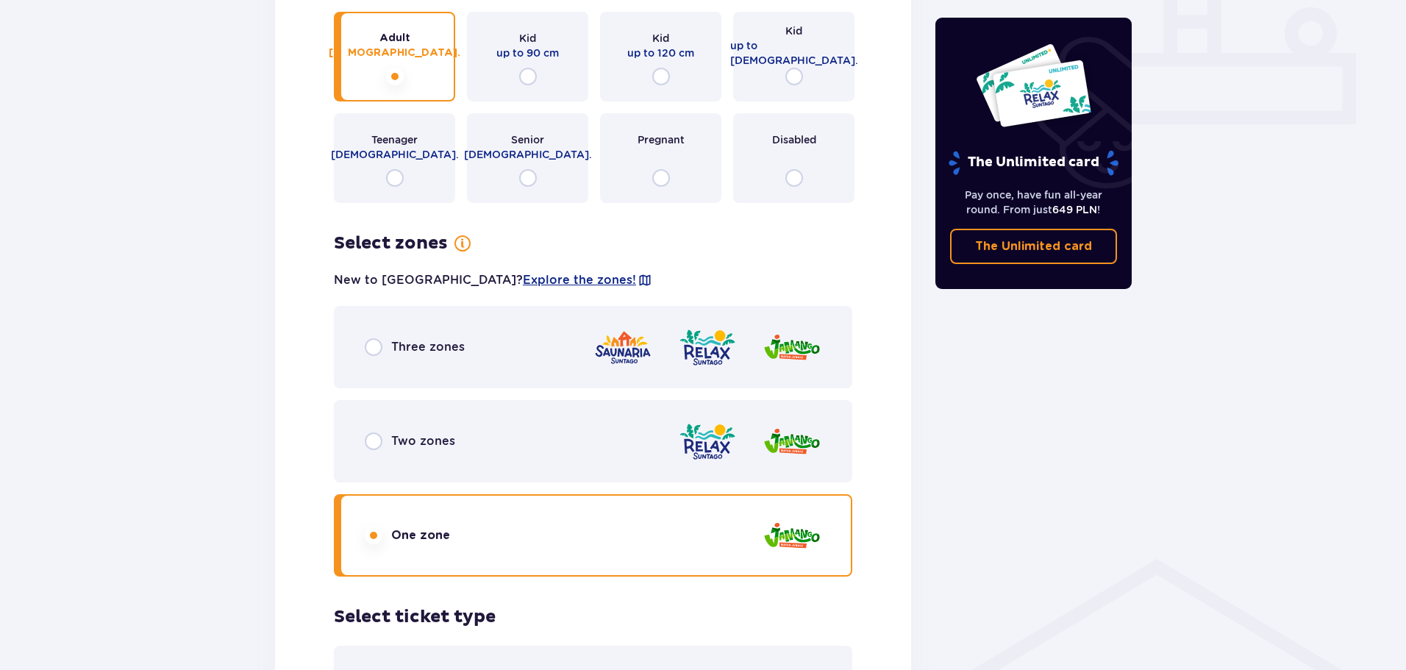
click at [439, 441] on span "Two zones" at bounding box center [423, 441] width 64 height 16
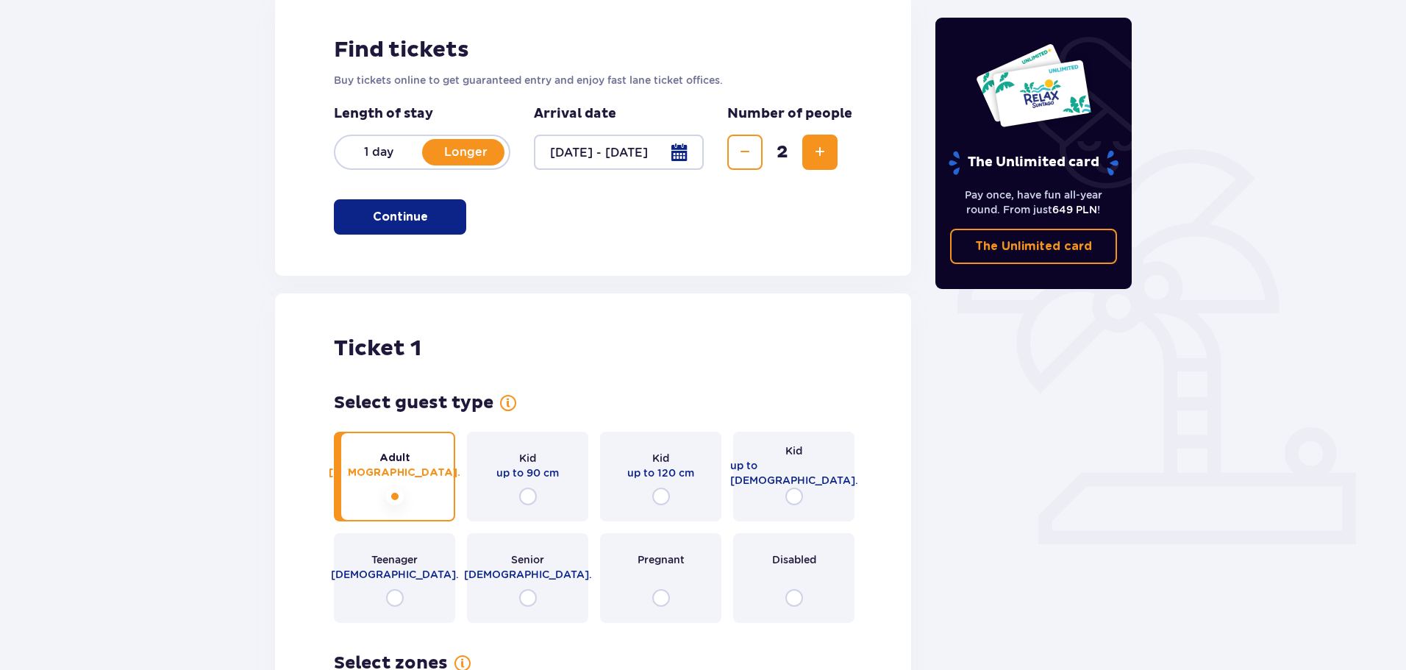
scroll to position [0, 0]
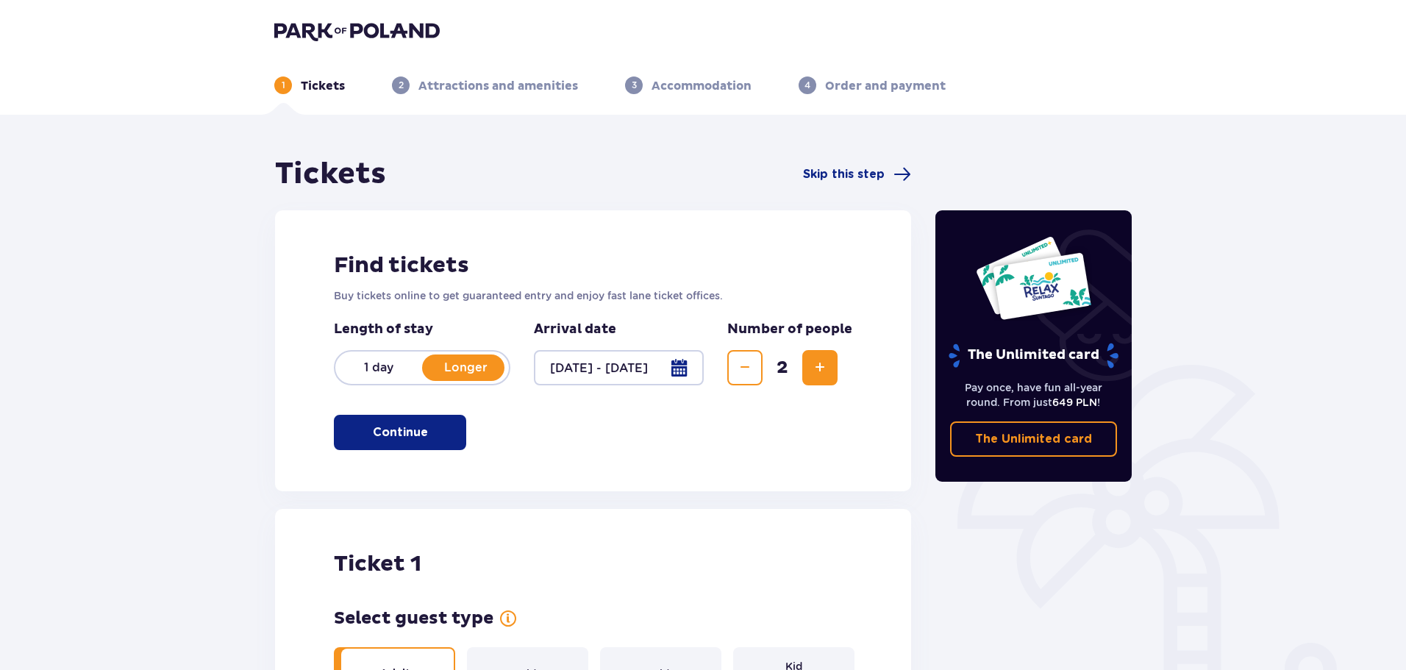
click at [399, 365] on p "1 day" at bounding box center [378, 368] width 87 height 16
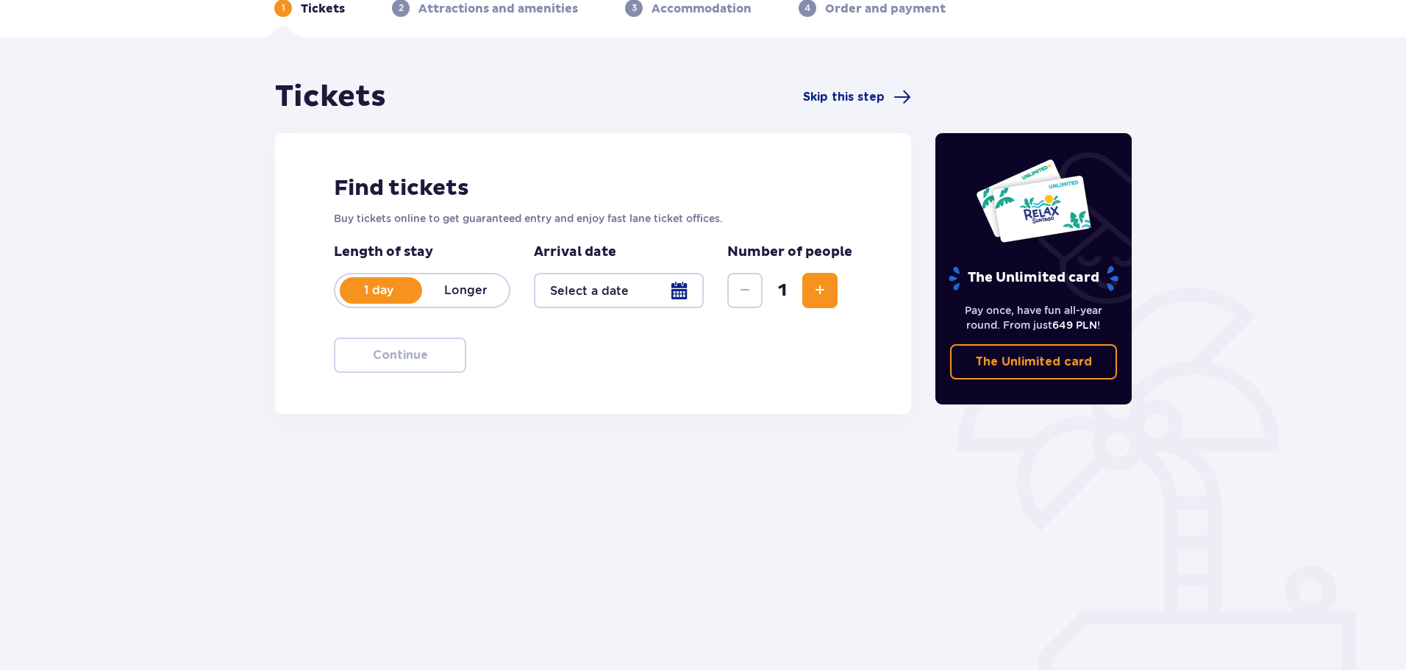
scroll to position [79, 0]
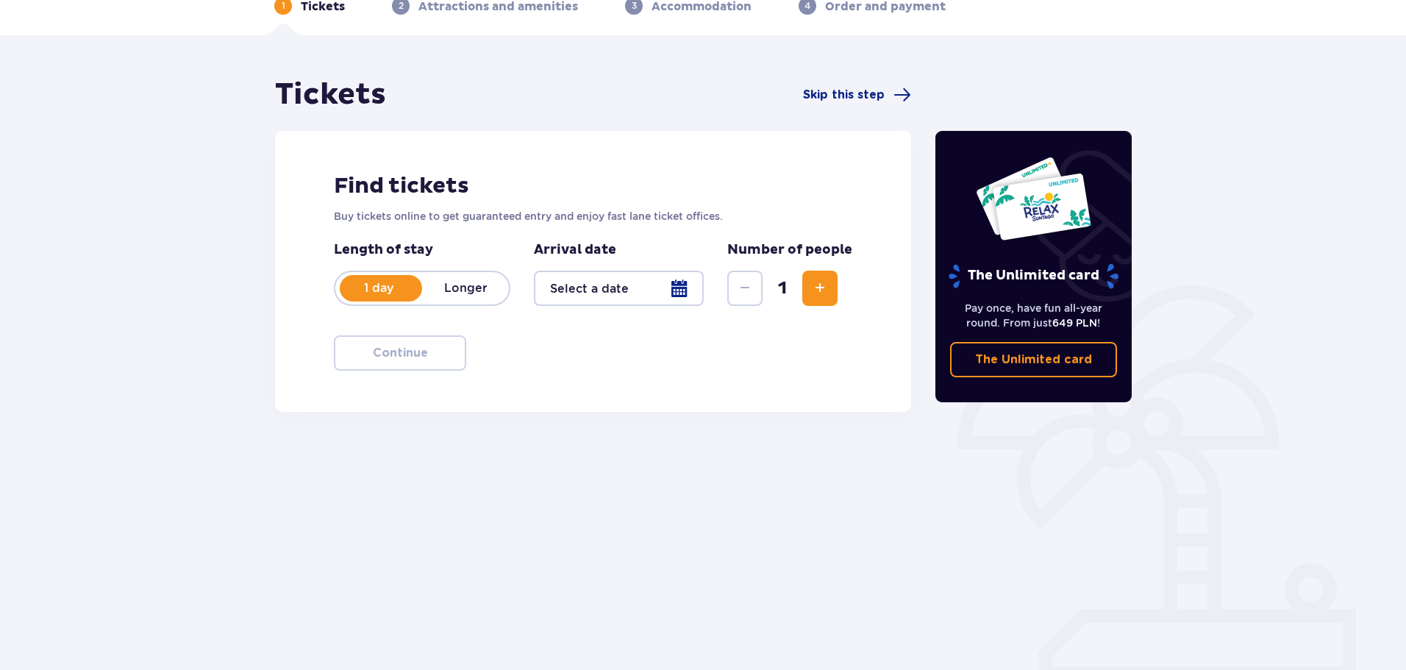
click at [685, 289] on div at bounding box center [619, 288] width 170 height 35
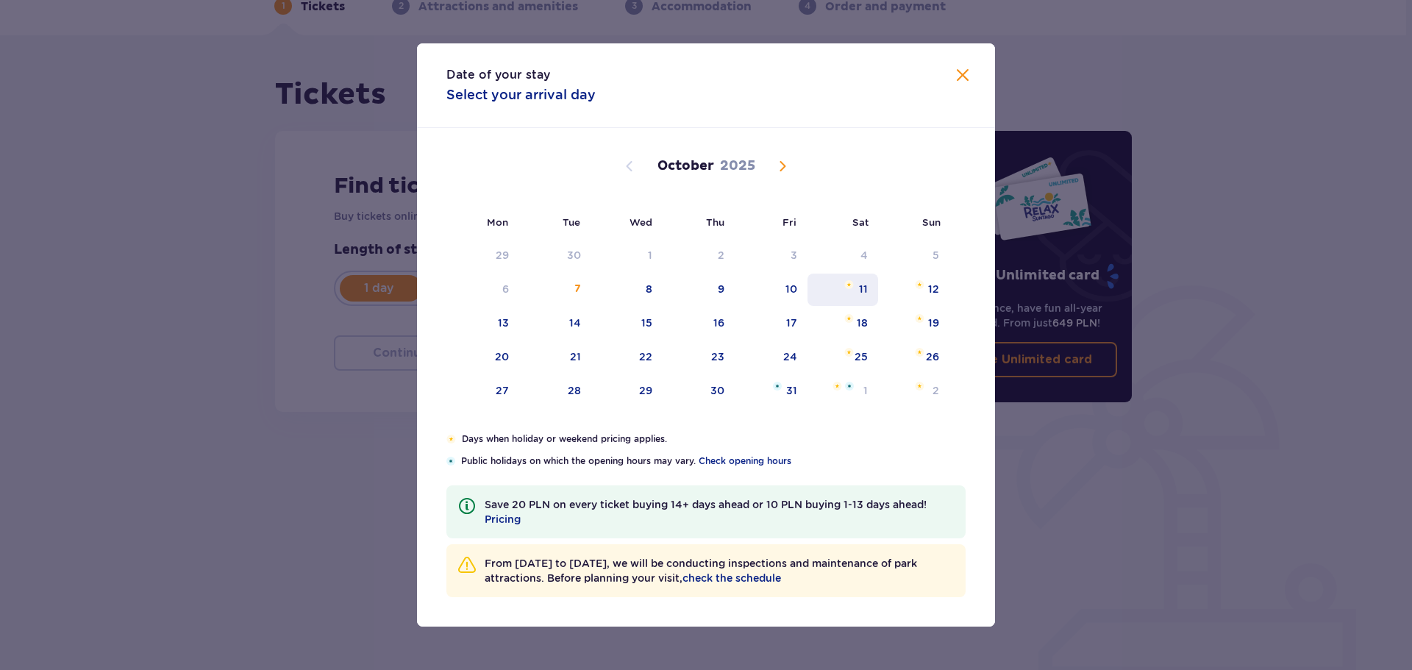
click at [841, 280] on div "11" at bounding box center [842, 290] width 71 height 32
type input "11.10.25"
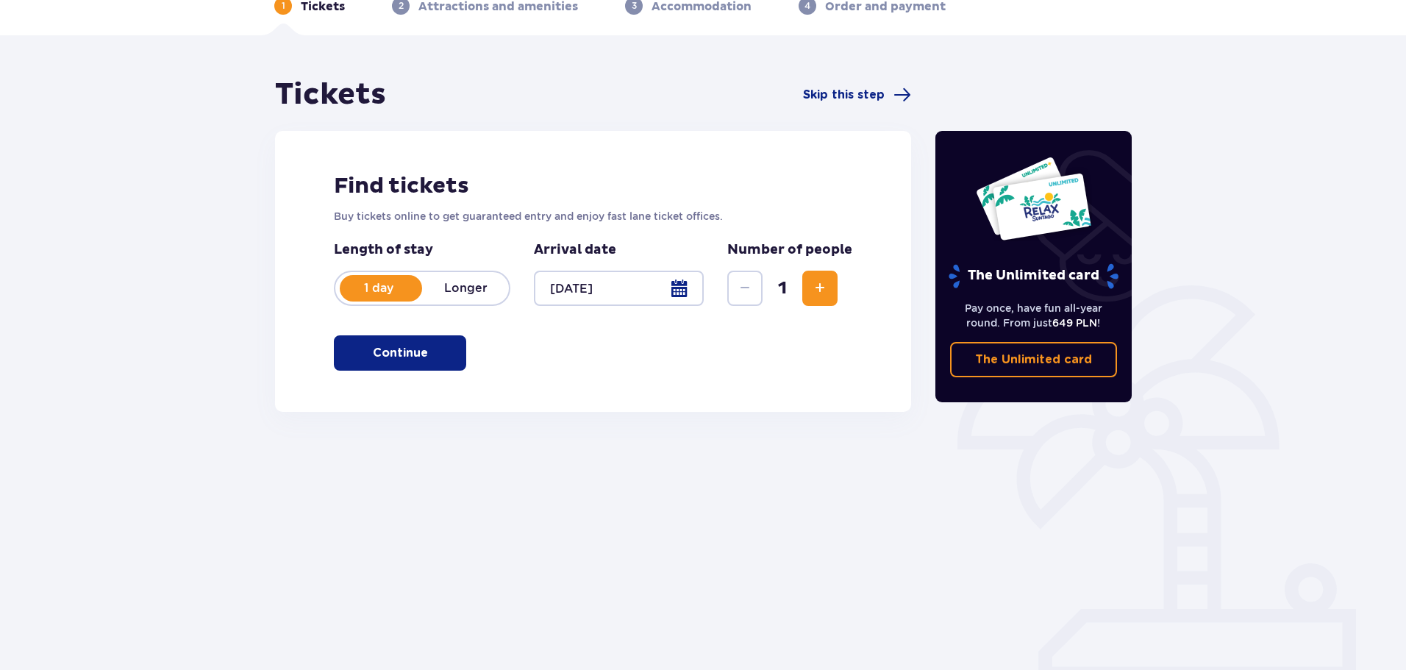
click at [810, 289] on button "Increase" at bounding box center [819, 288] width 35 height 35
click at [433, 355] on span "button" at bounding box center [431, 353] width 18 height 18
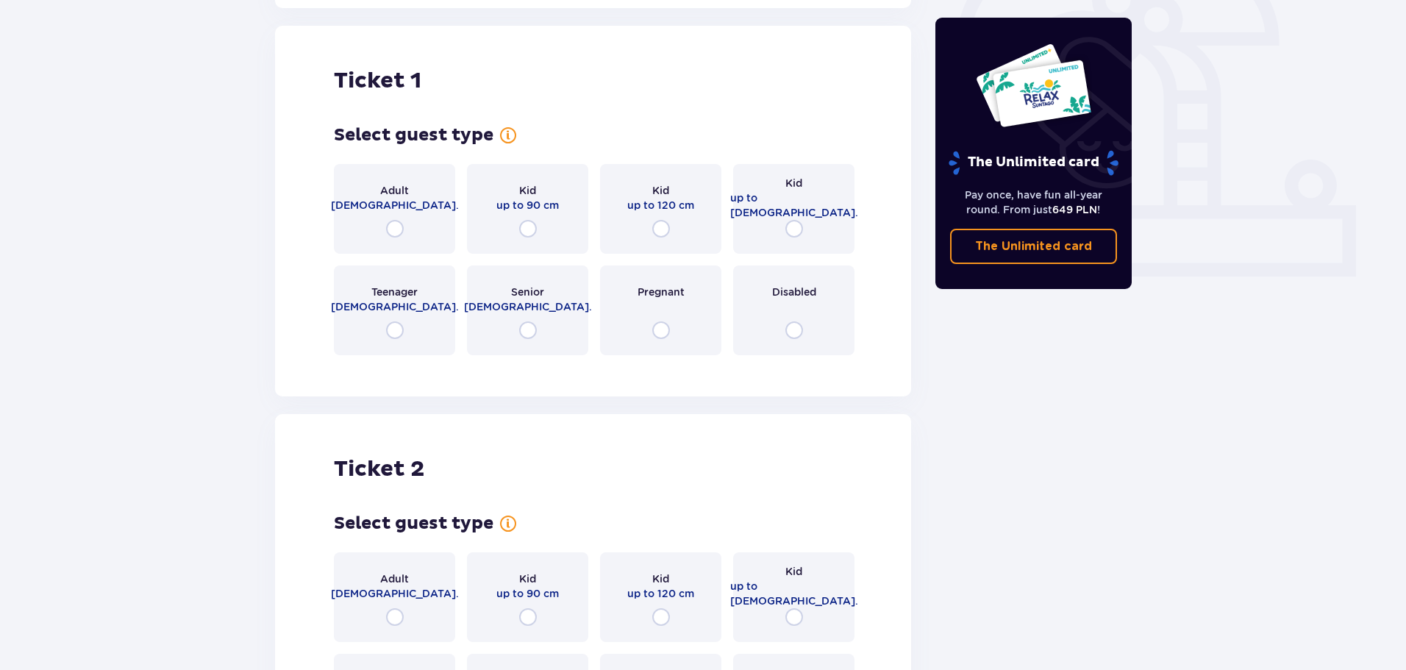
scroll to position [491, 0]
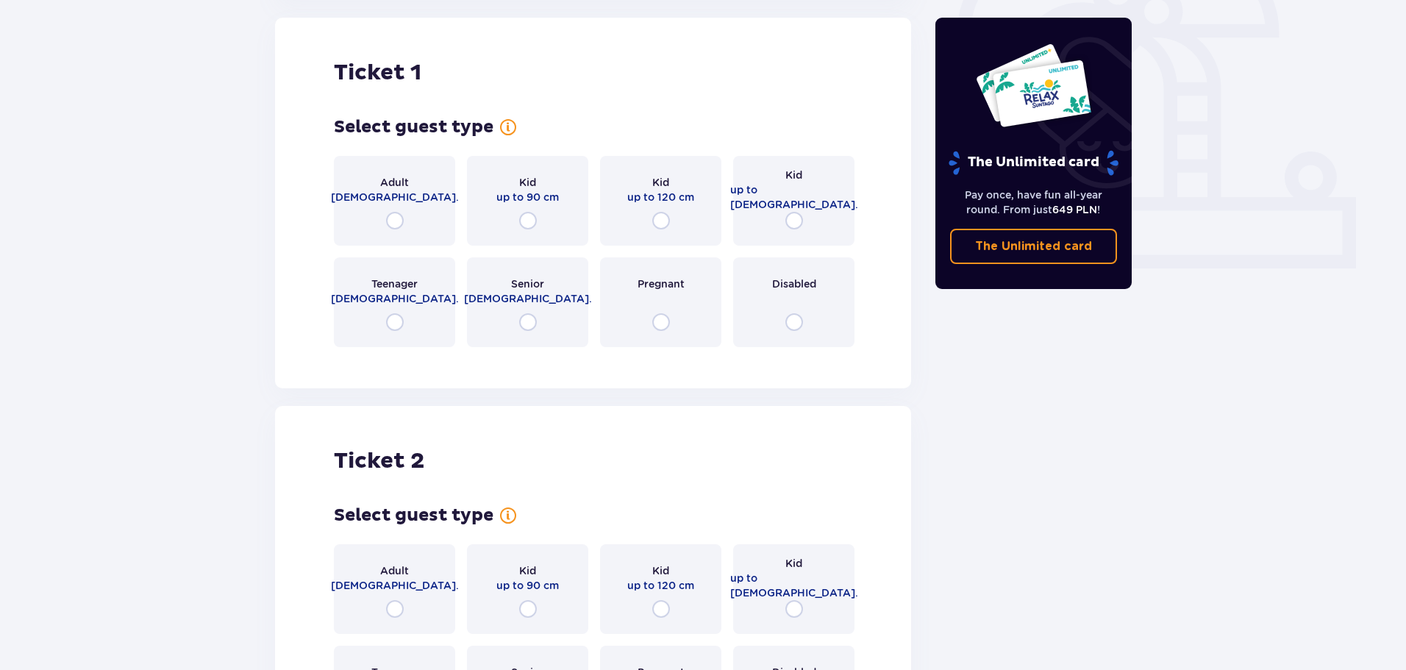
click at [410, 199] on span "18 - 65 y.o." at bounding box center [395, 197] width 128 height 15
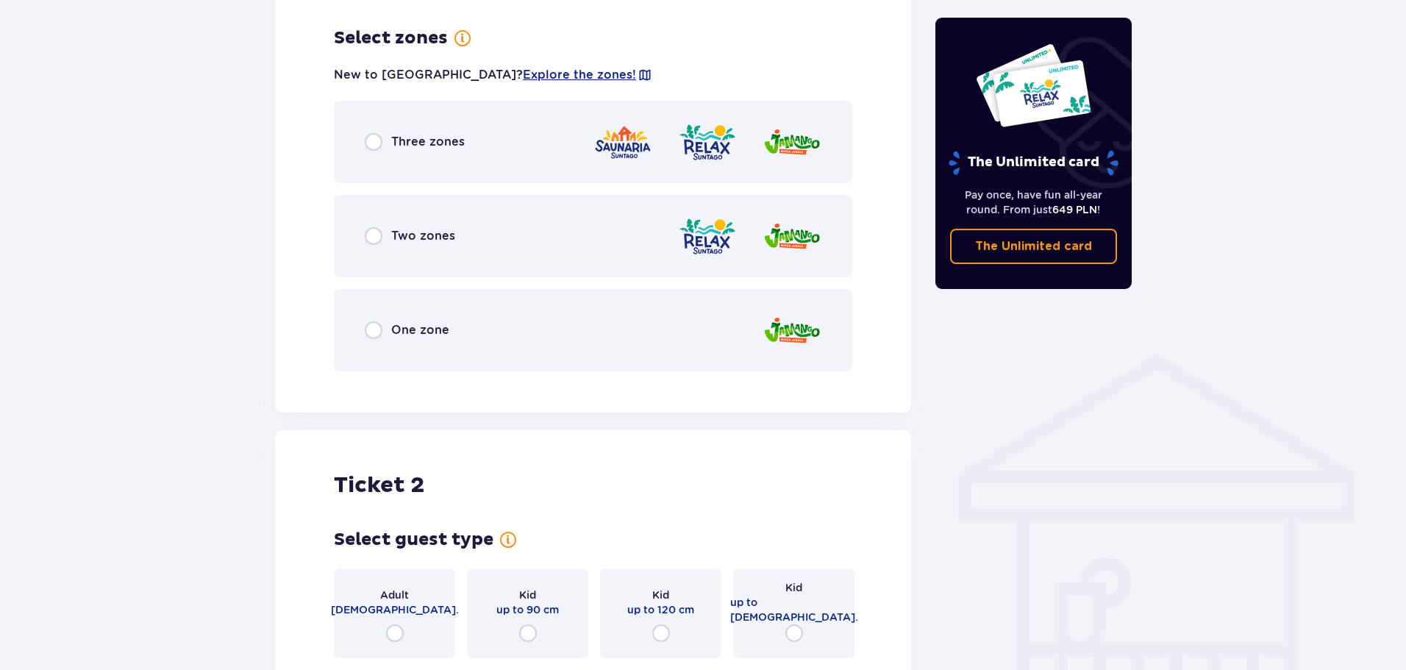
scroll to position [850, 0]
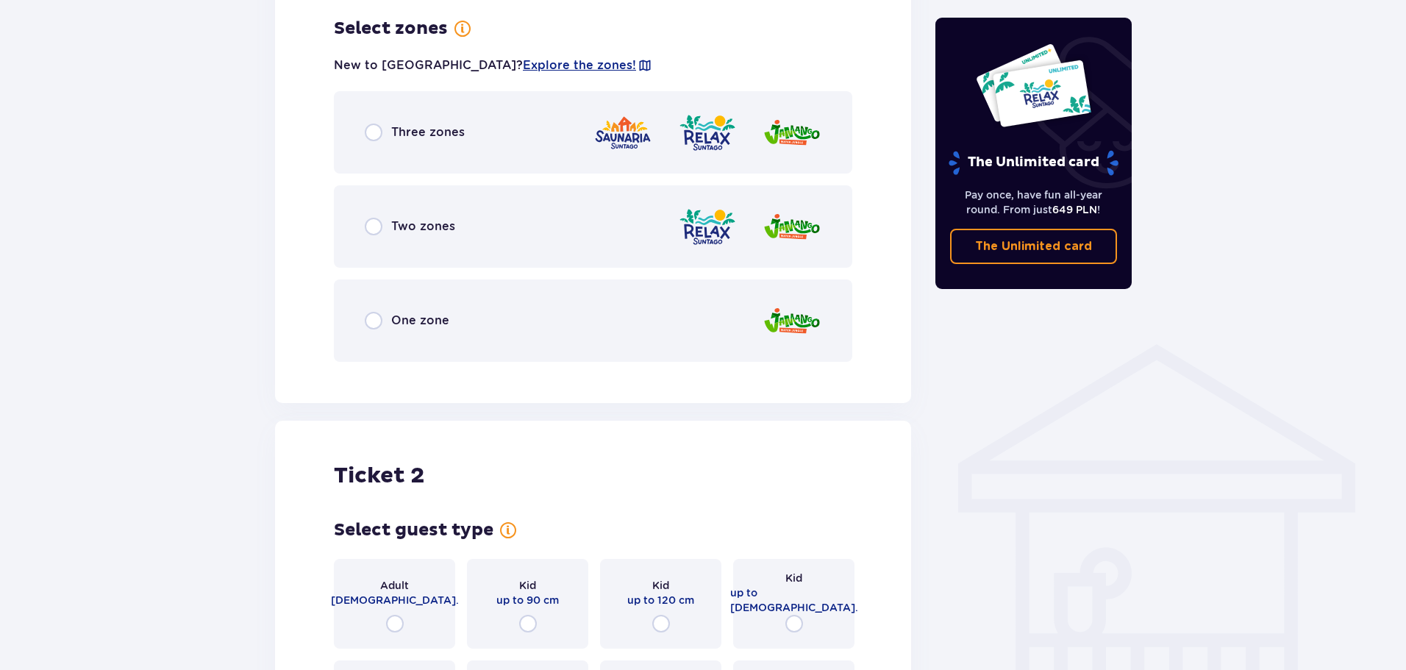
click at [421, 222] on span "Two zones" at bounding box center [423, 226] width 64 height 16
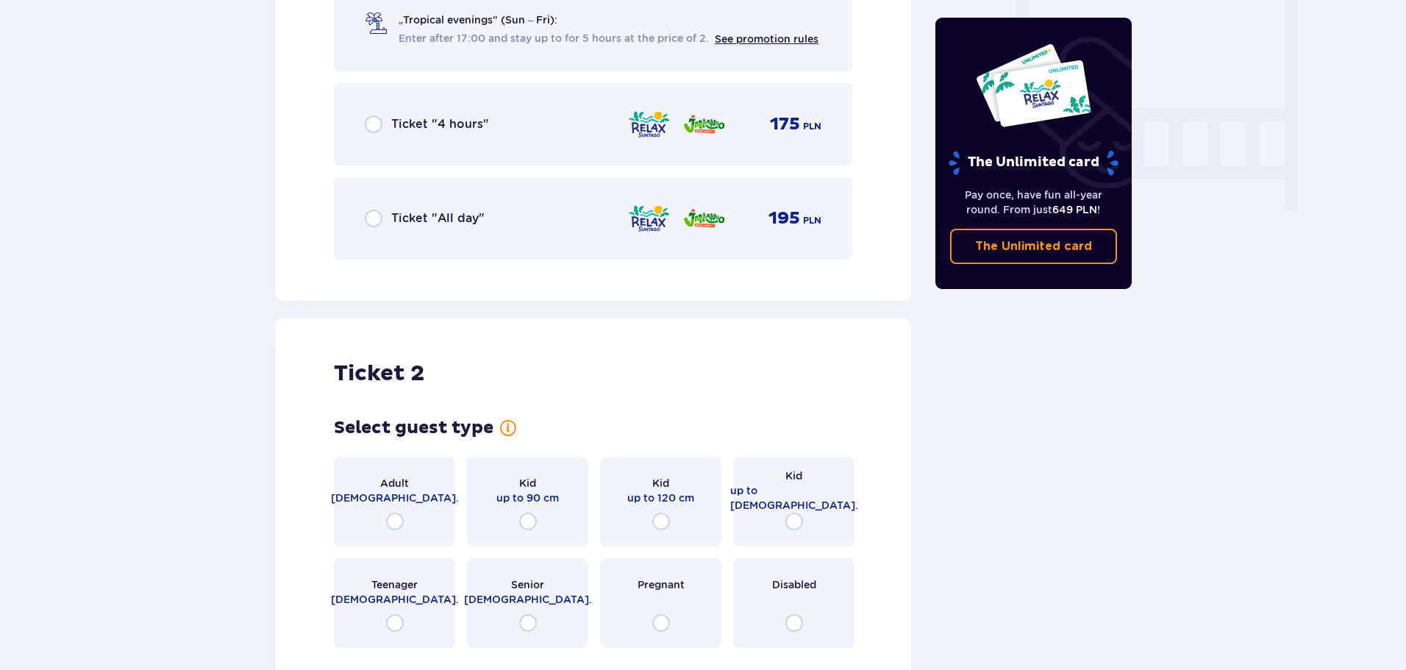
scroll to position [1518, 0]
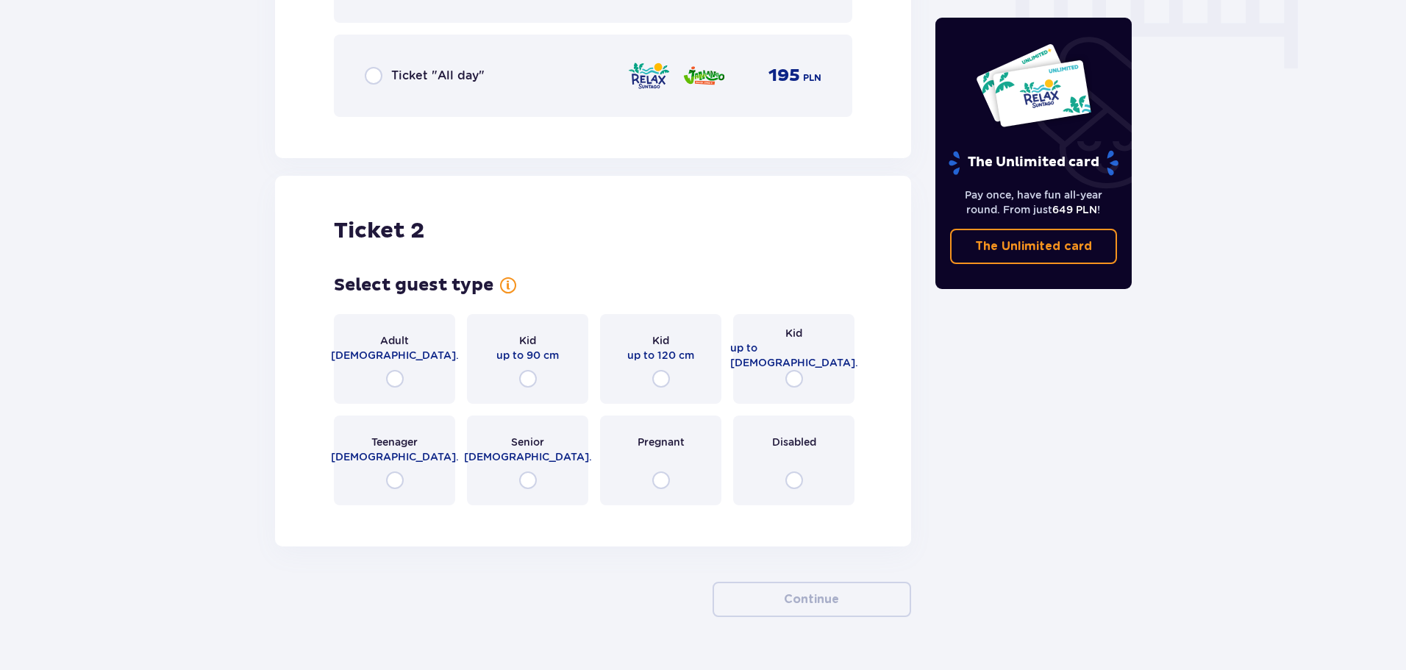
click at [410, 368] on div "Adult 18 - 65 y.o." at bounding box center [394, 359] width 121 height 90
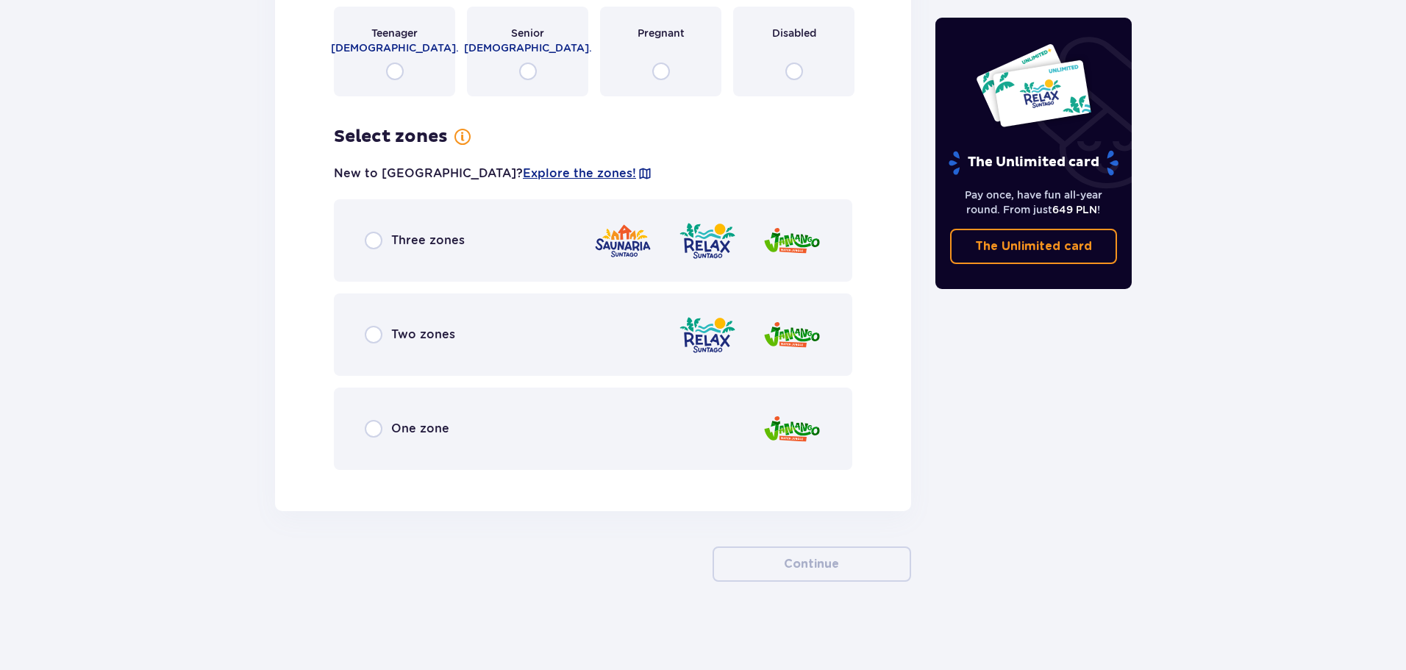
scroll to position [1780, 0]
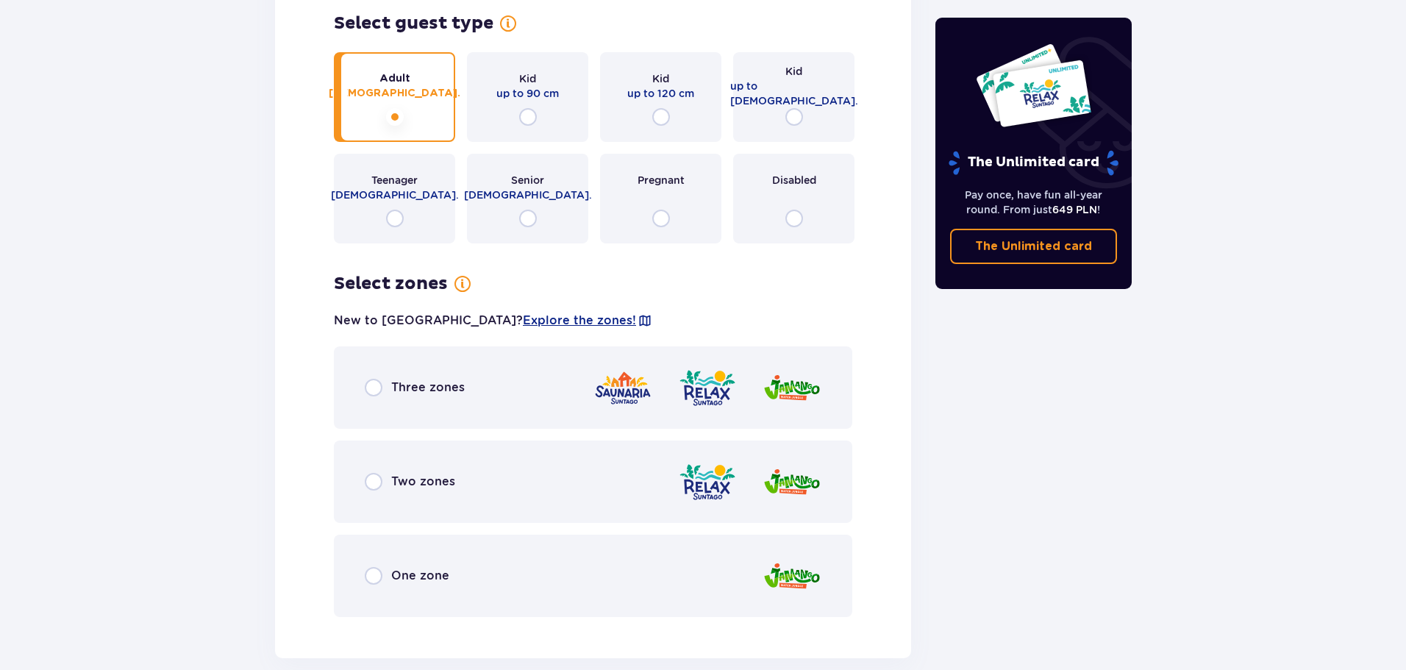
click at [421, 398] on div "Three zones" at bounding box center [593, 387] width 518 height 82
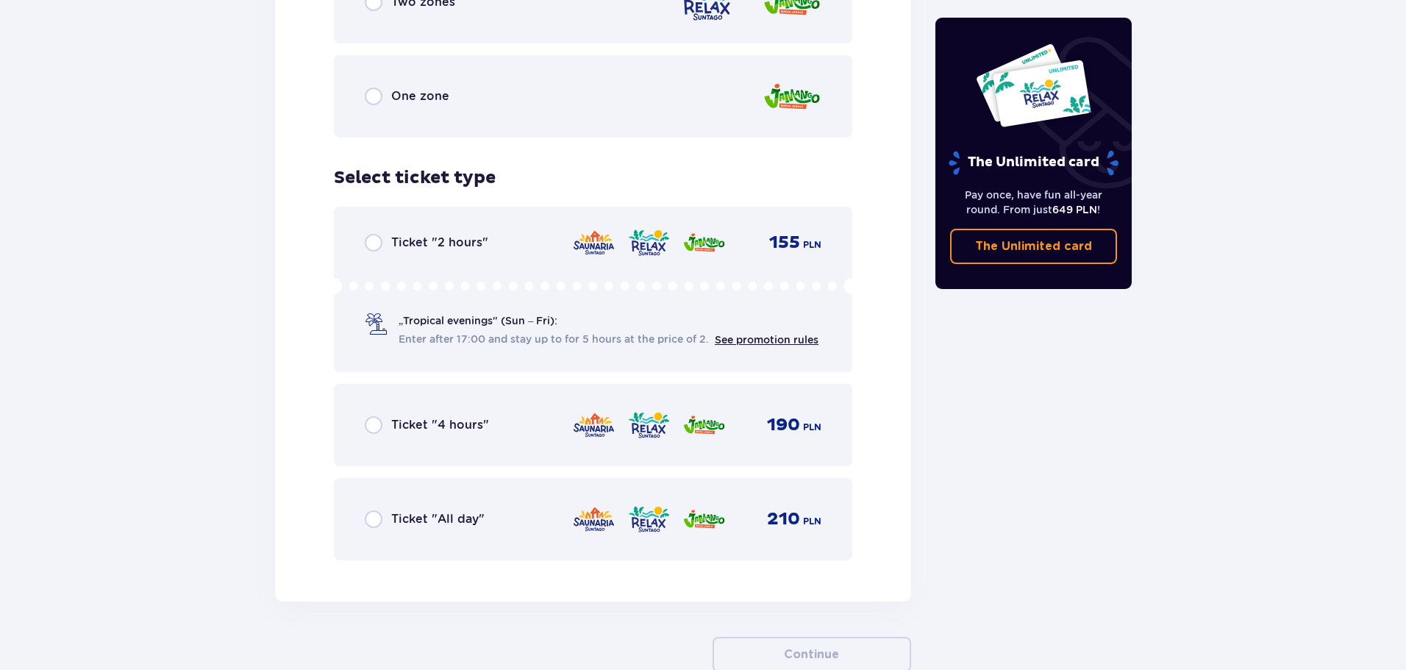
scroll to position [2203, 0]
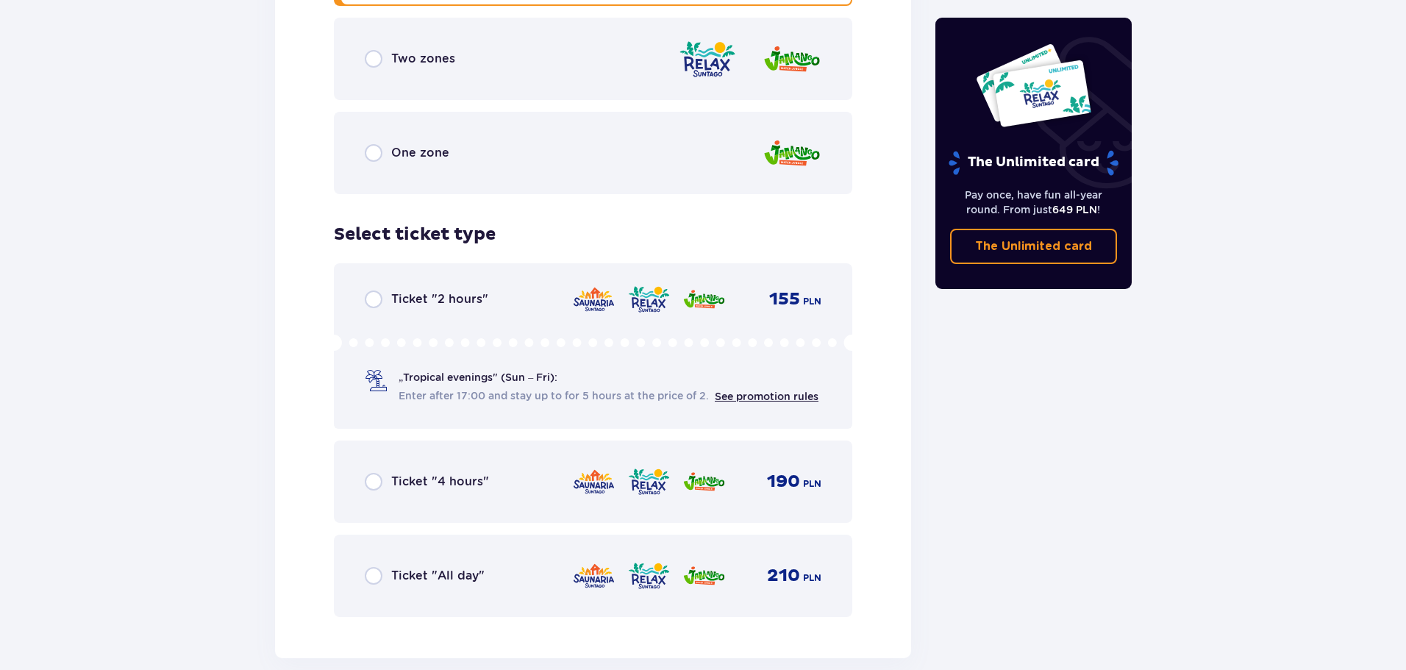
click at [468, 143] on div "One zone" at bounding box center [593, 153] width 518 height 82
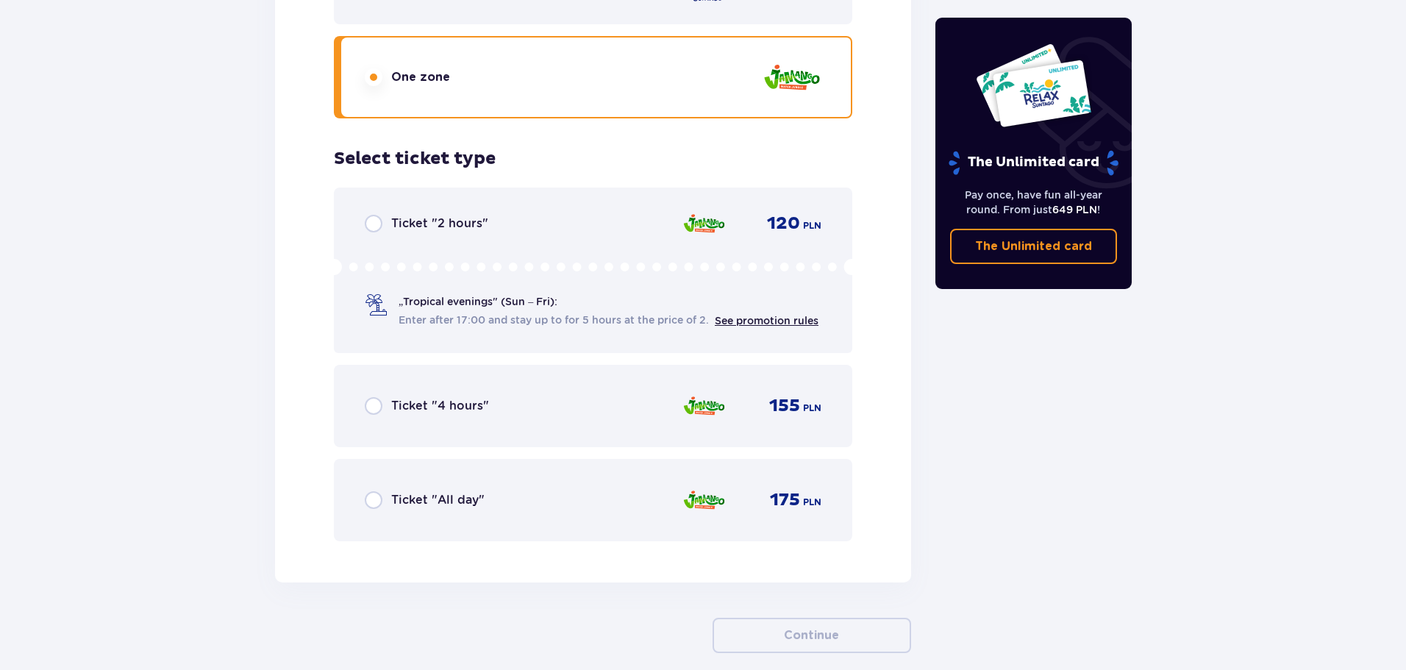
scroll to position [2055, 0]
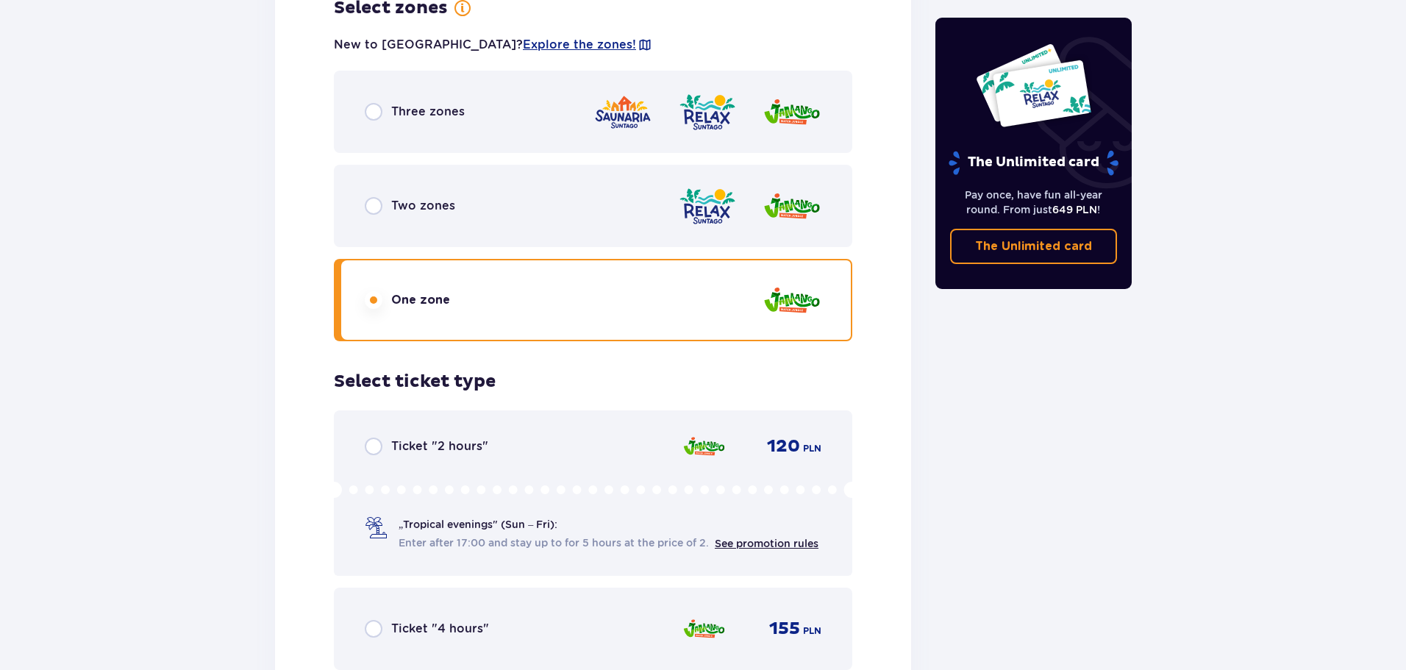
click at [438, 222] on div "Two zones" at bounding box center [593, 206] width 518 height 82
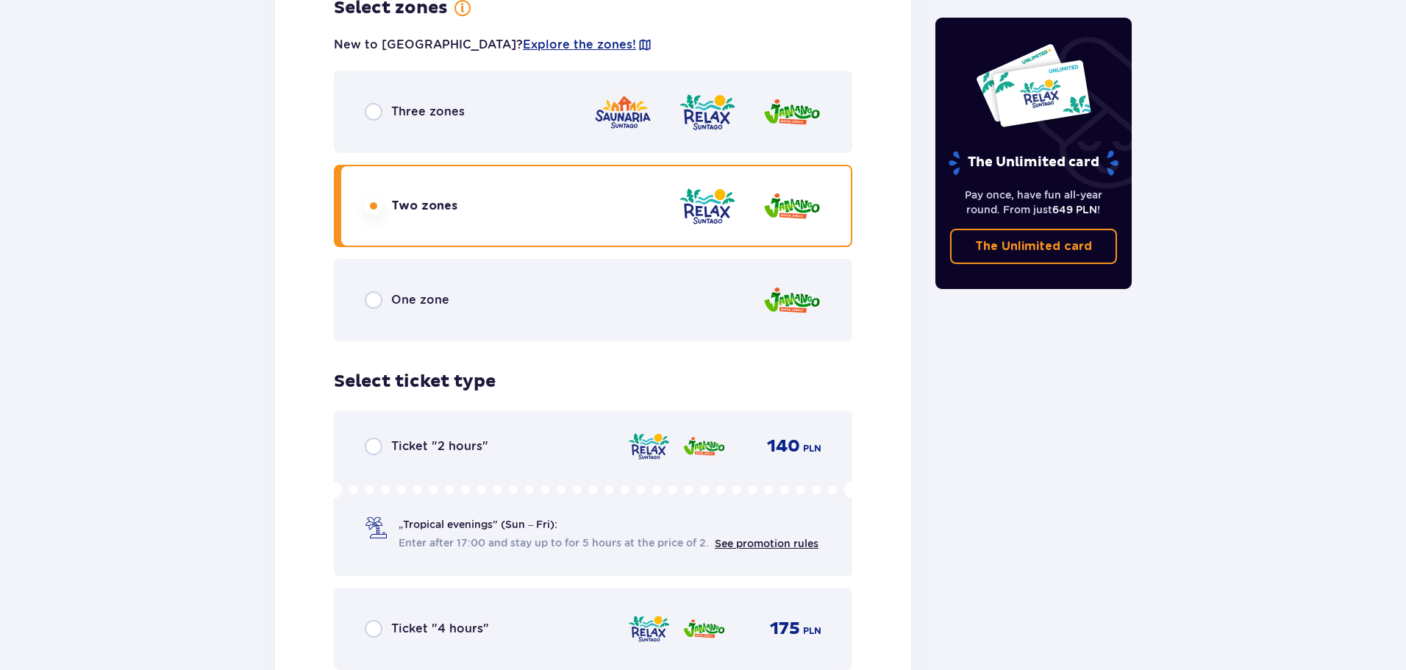
click at [454, 135] on div "Three zones" at bounding box center [593, 112] width 518 height 82
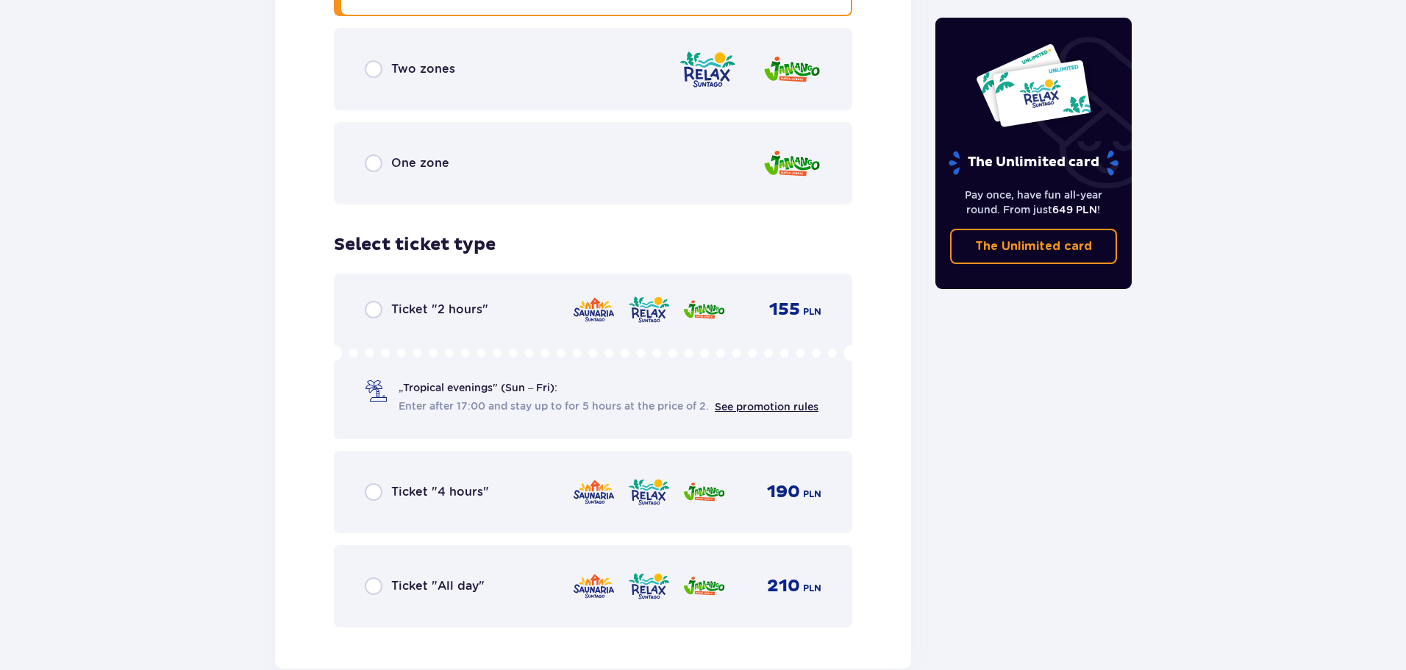
scroll to position [2276, 0]
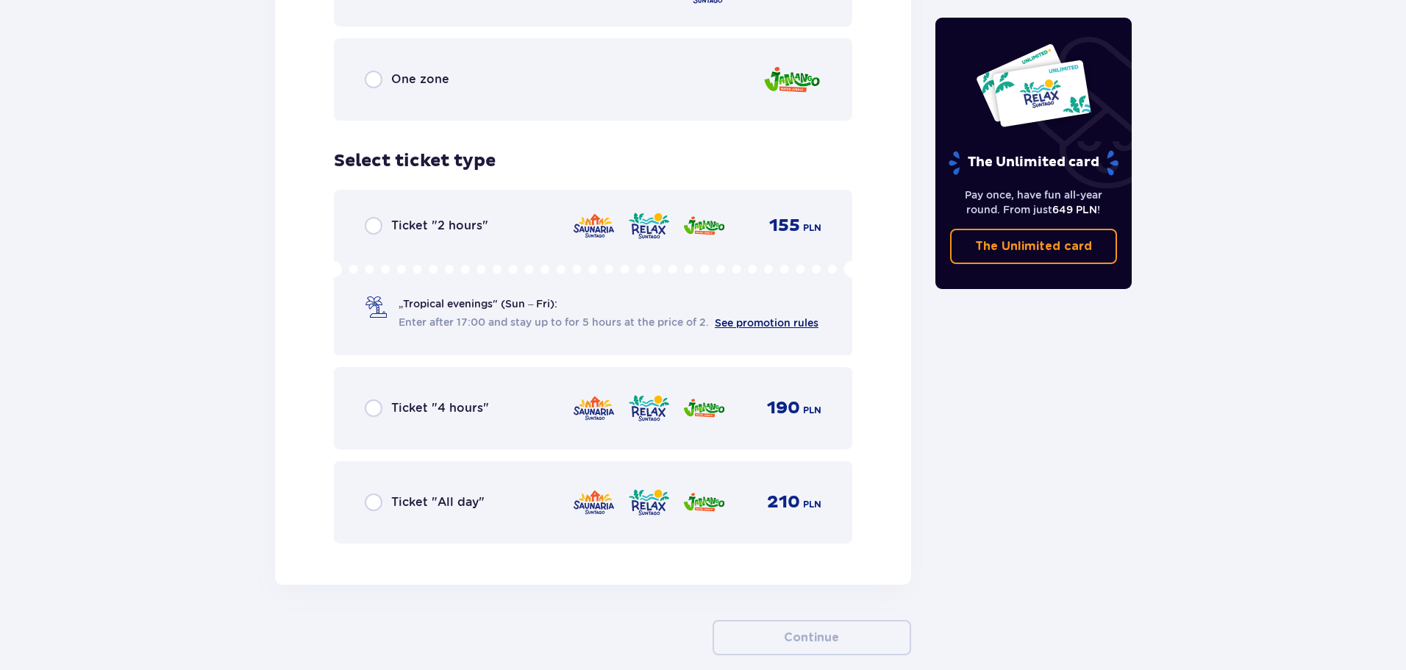
click at [736, 324] on link "See promotion rules" at bounding box center [767, 323] width 104 height 12
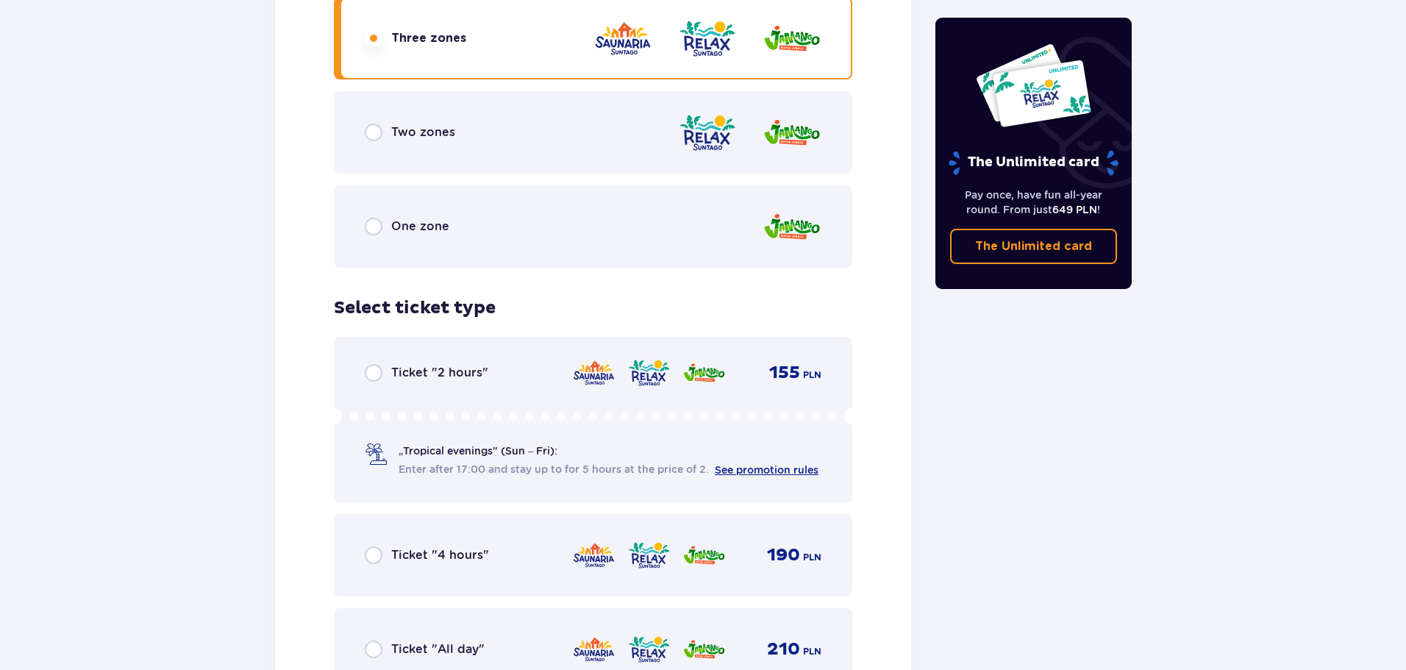
scroll to position [2203, 0]
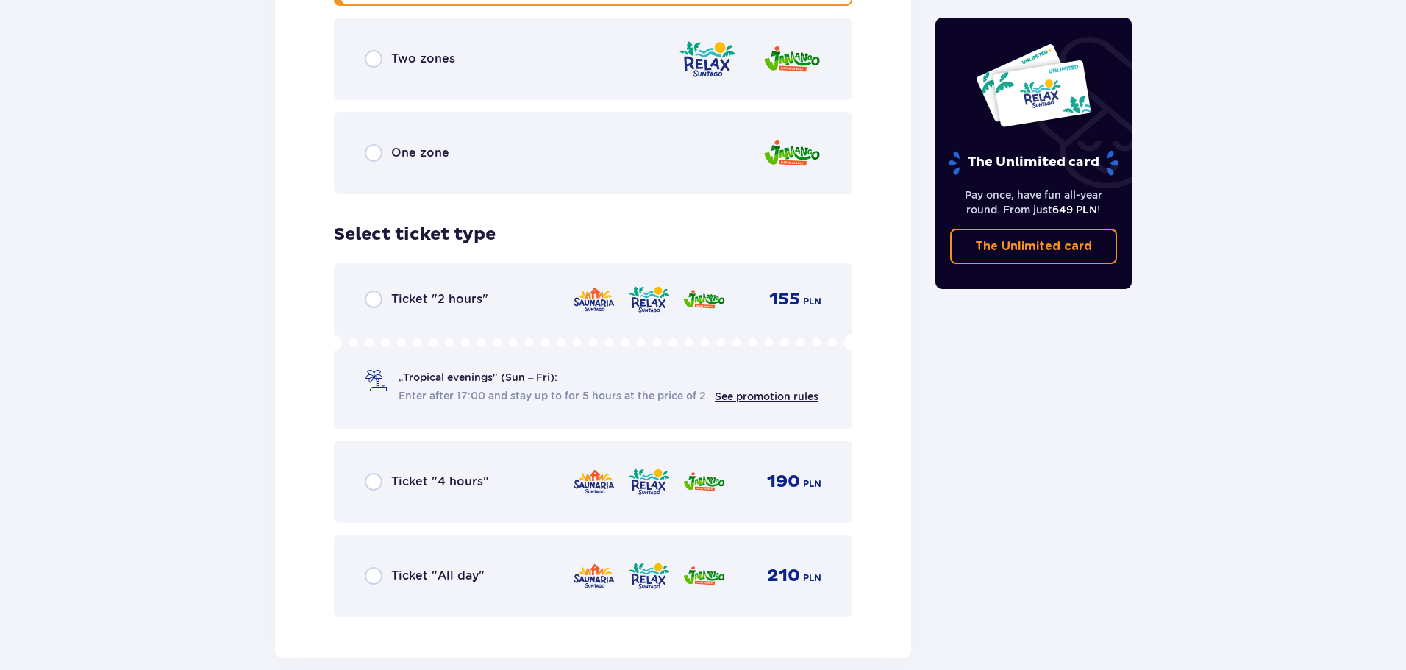
click at [876, 471] on div "Ticket 2 Select guest type for ticket number 2 Adult 18 - 65 y.o. Kid up to 90 …" at bounding box center [593, 74] width 636 height 1167
click at [663, 576] on img at bounding box center [648, 575] width 43 height 31
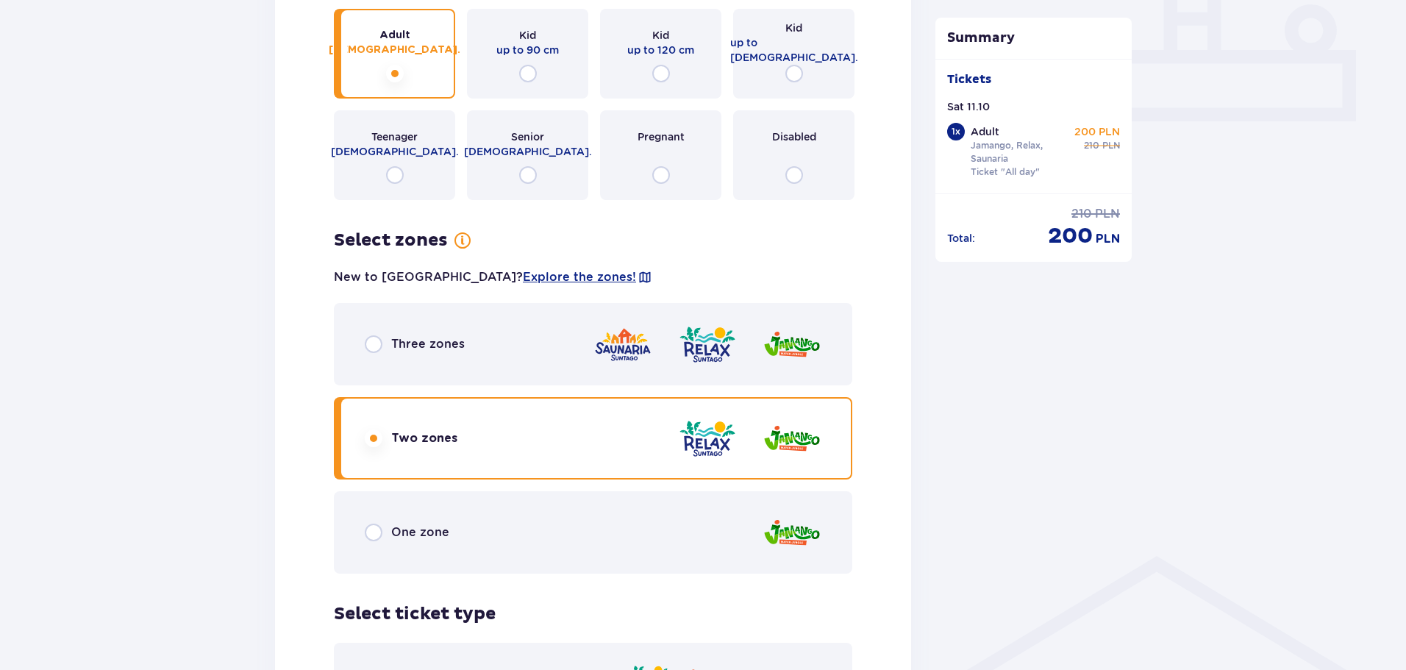
scroll to position [933, 0]
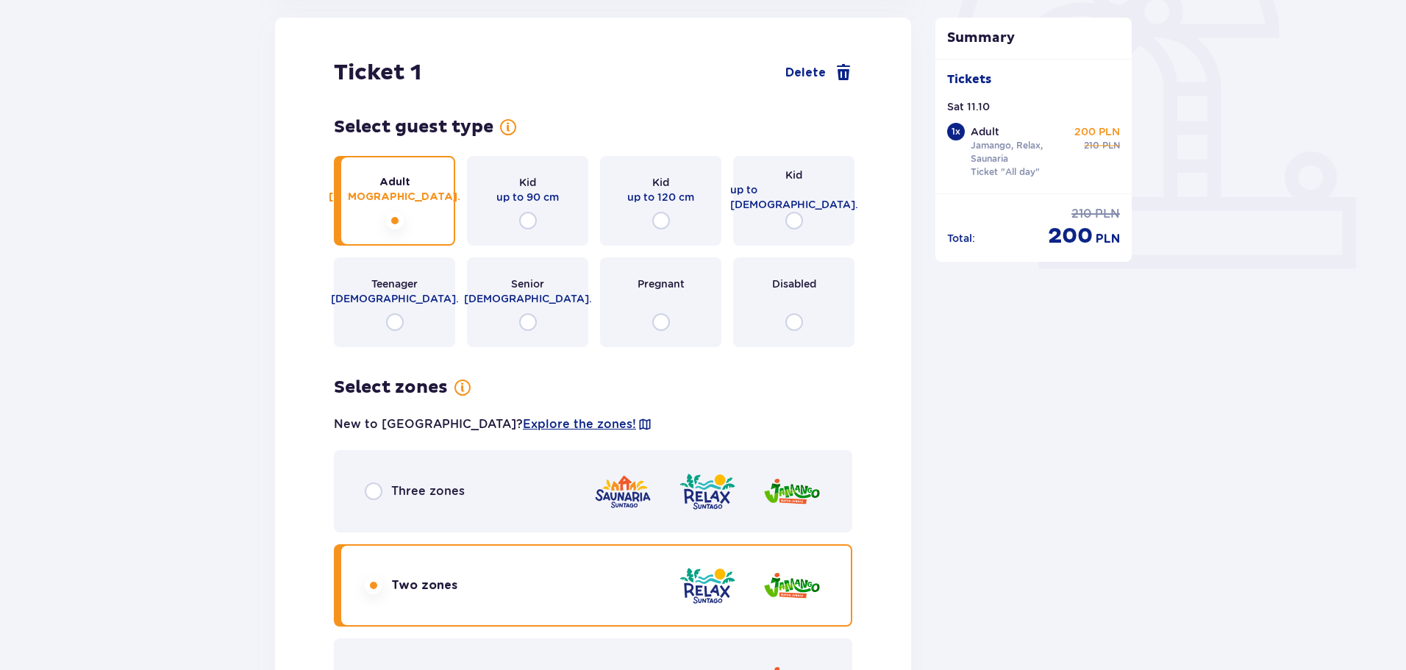
click at [469, 506] on div "Three zones" at bounding box center [593, 491] width 518 height 82
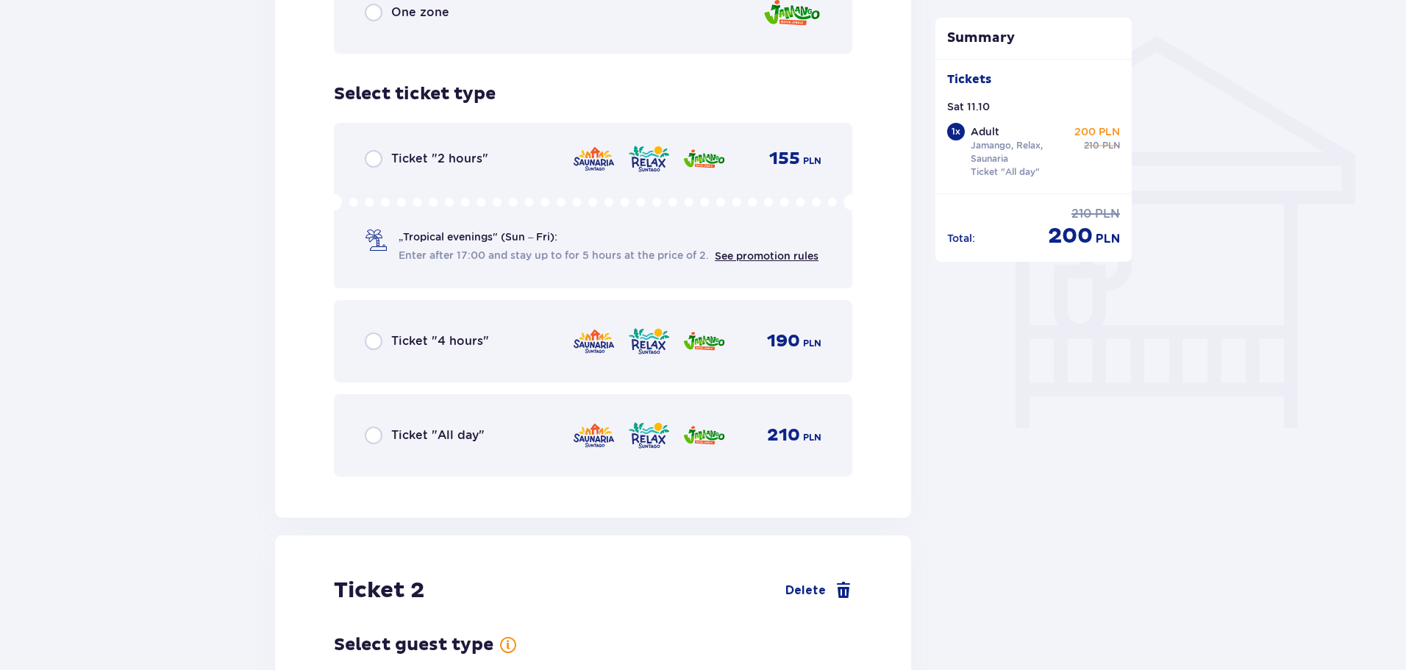
scroll to position [1324, 0]
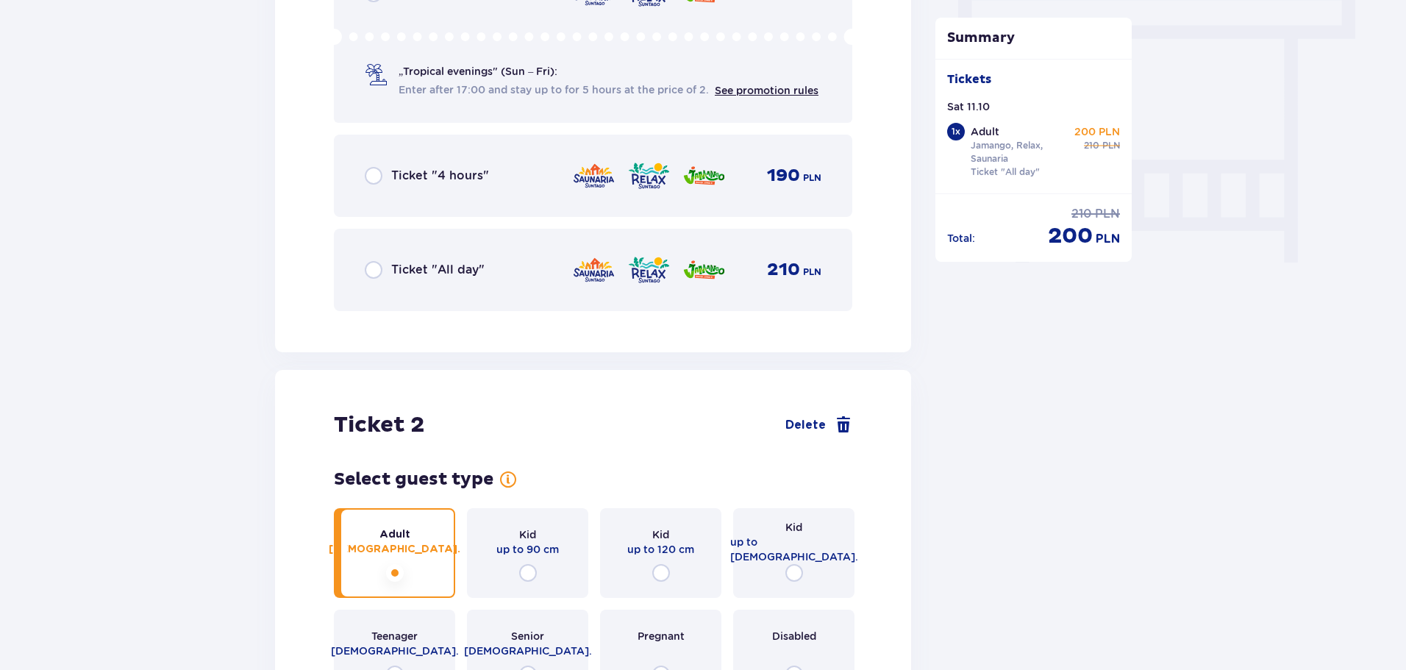
click at [487, 257] on div "Ticket "All day" 210 PLN" at bounding box center [593, 269] width 457 height 31
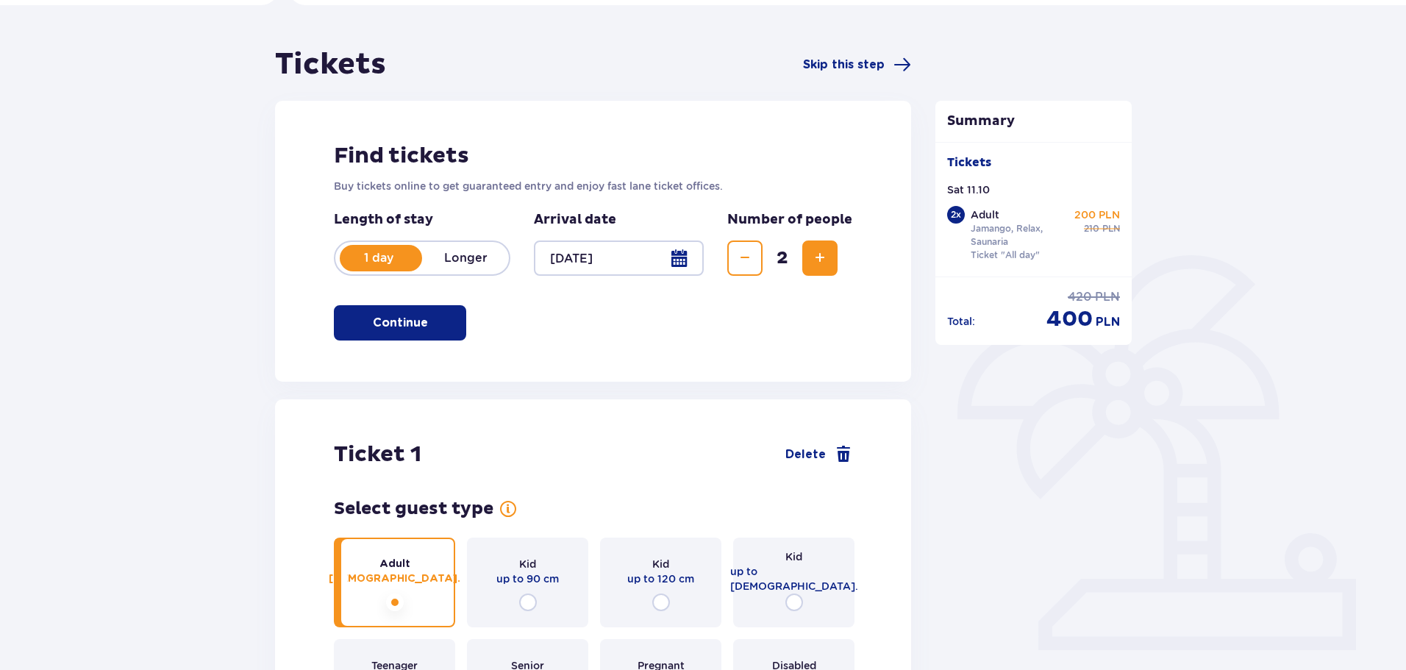
scroll to position [0, 0]
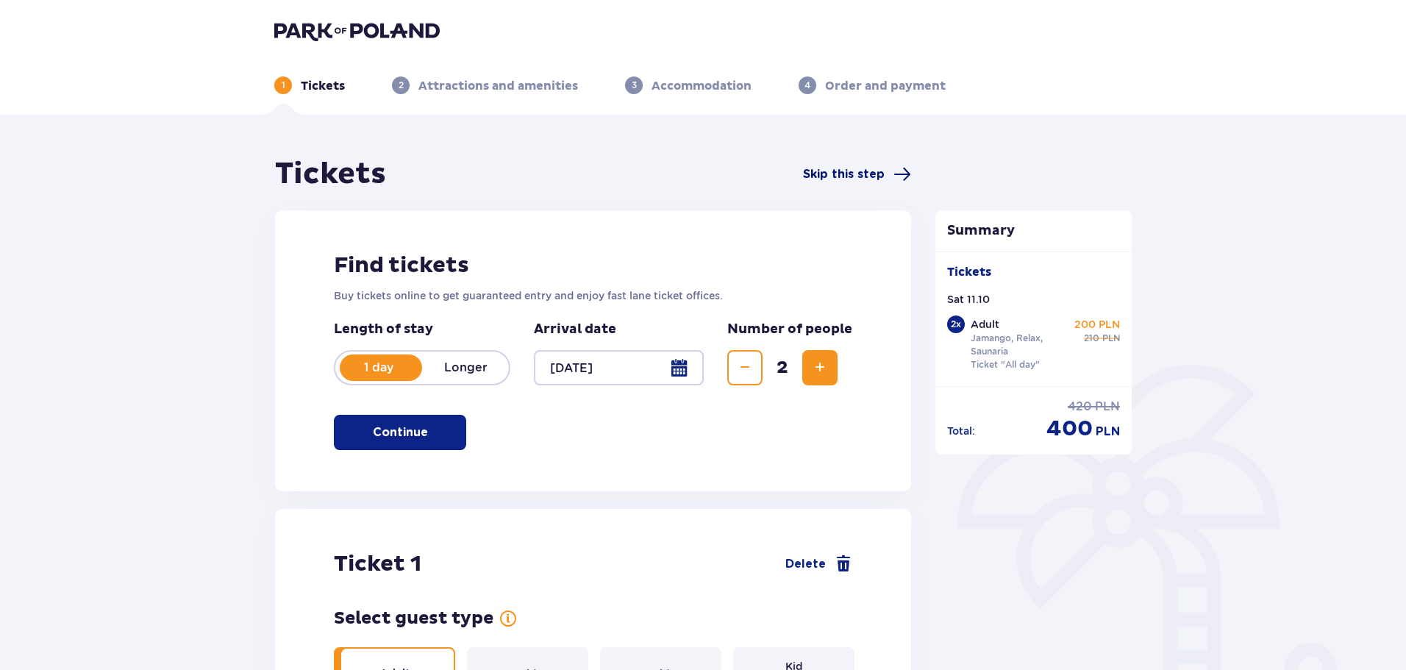
click at [848, 177] on span "Skip this step" at bounding box center [844, 174] width 82 height 16
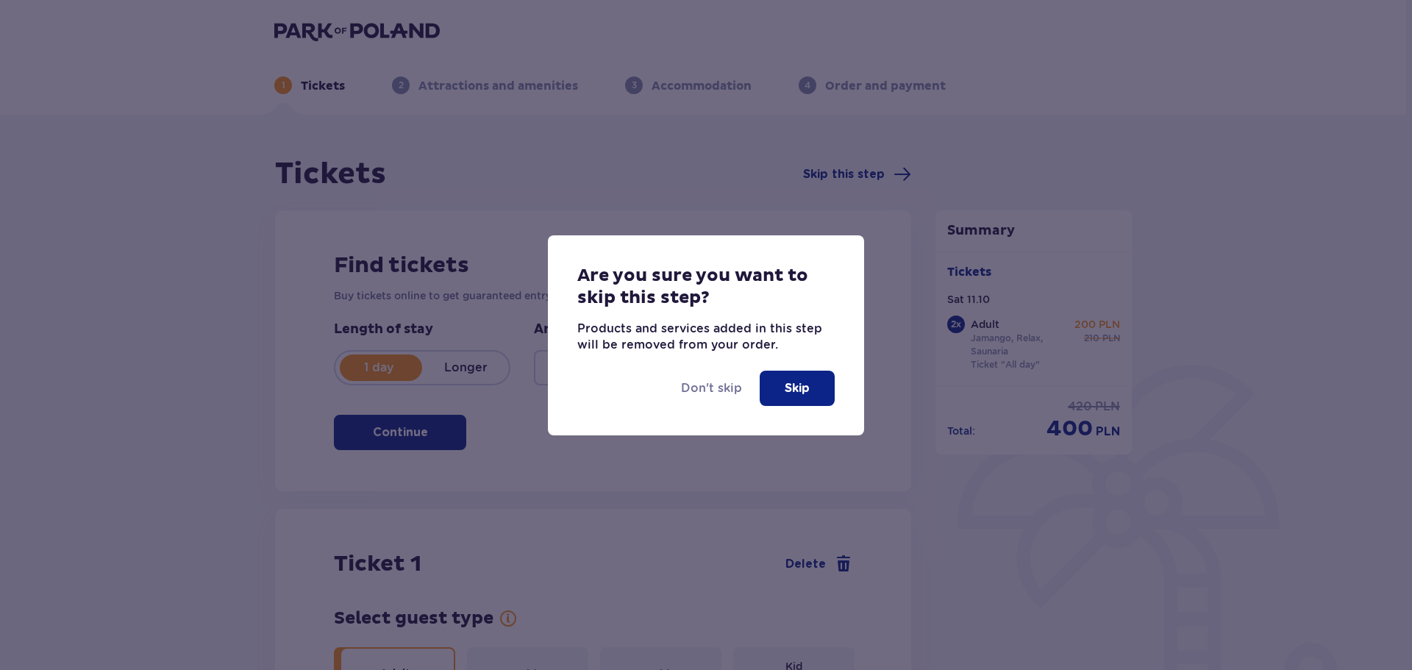
click at [782, 391] on button "Skip" at bounding box center [797, 388] width 75 height 35
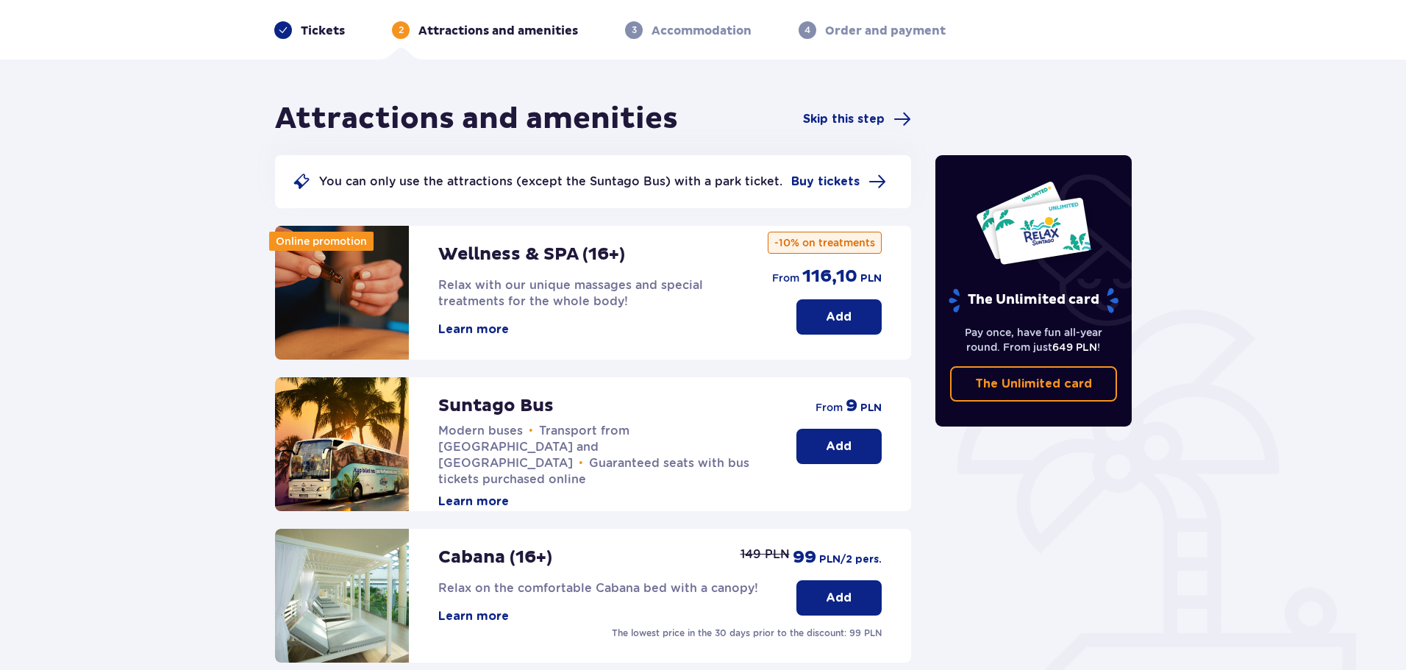
scroll to position [74, 0]
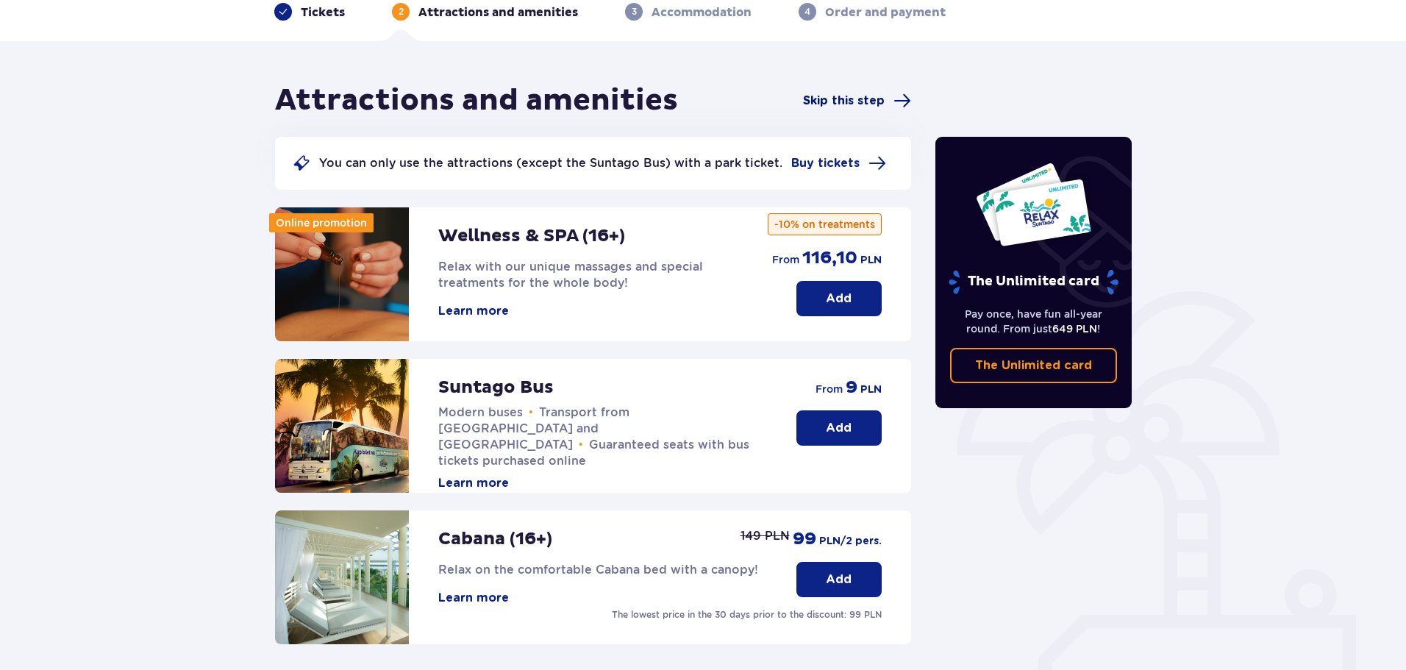
click at [860, 100] on span "Skip this step" at bounding box center [844, 101] width 82 height 16
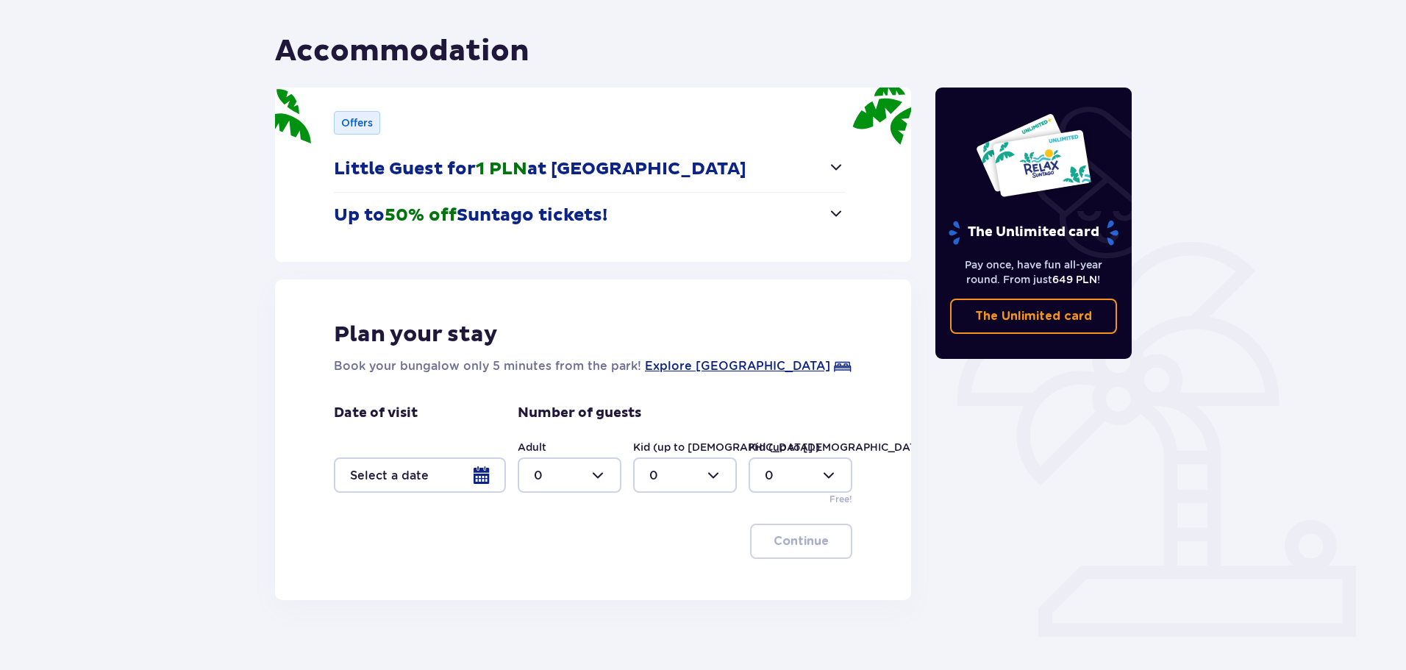
scroll to position [141, 0]
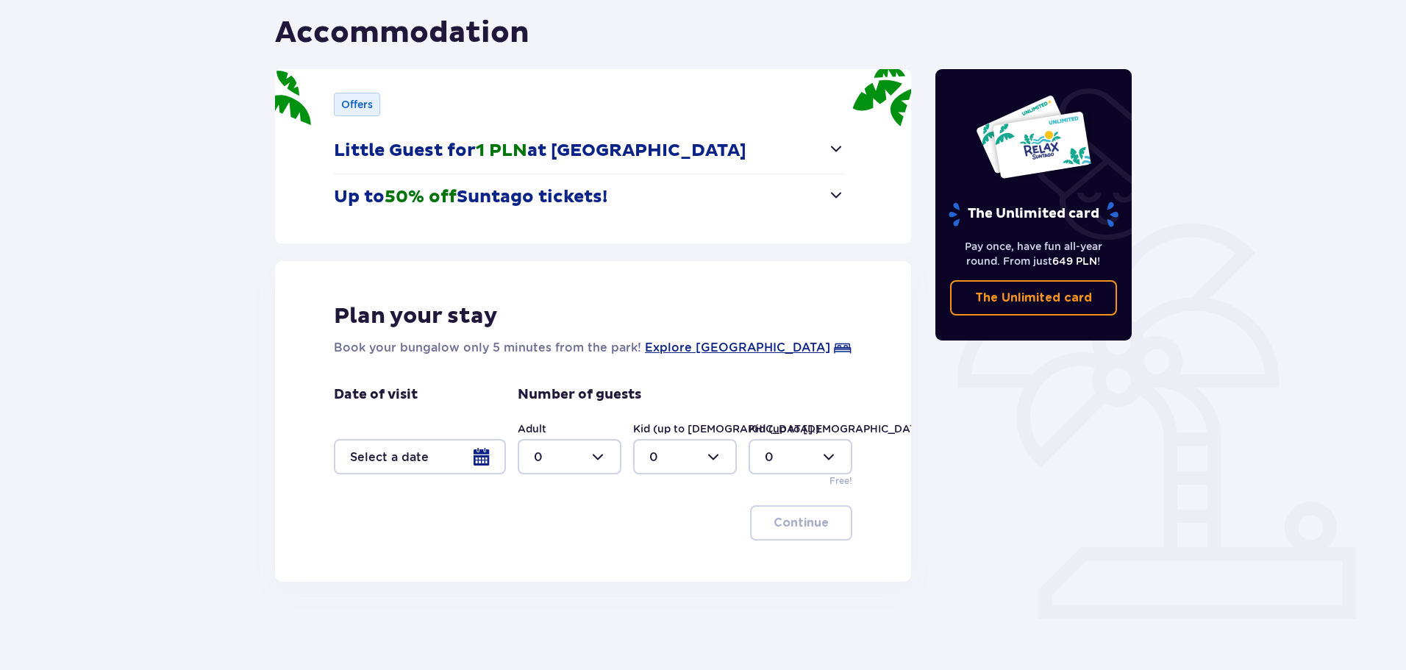
click at [529, 198] on p "Up to 50% off Suntago tickets!" at bounding box center [471, 197] width 274 height 22
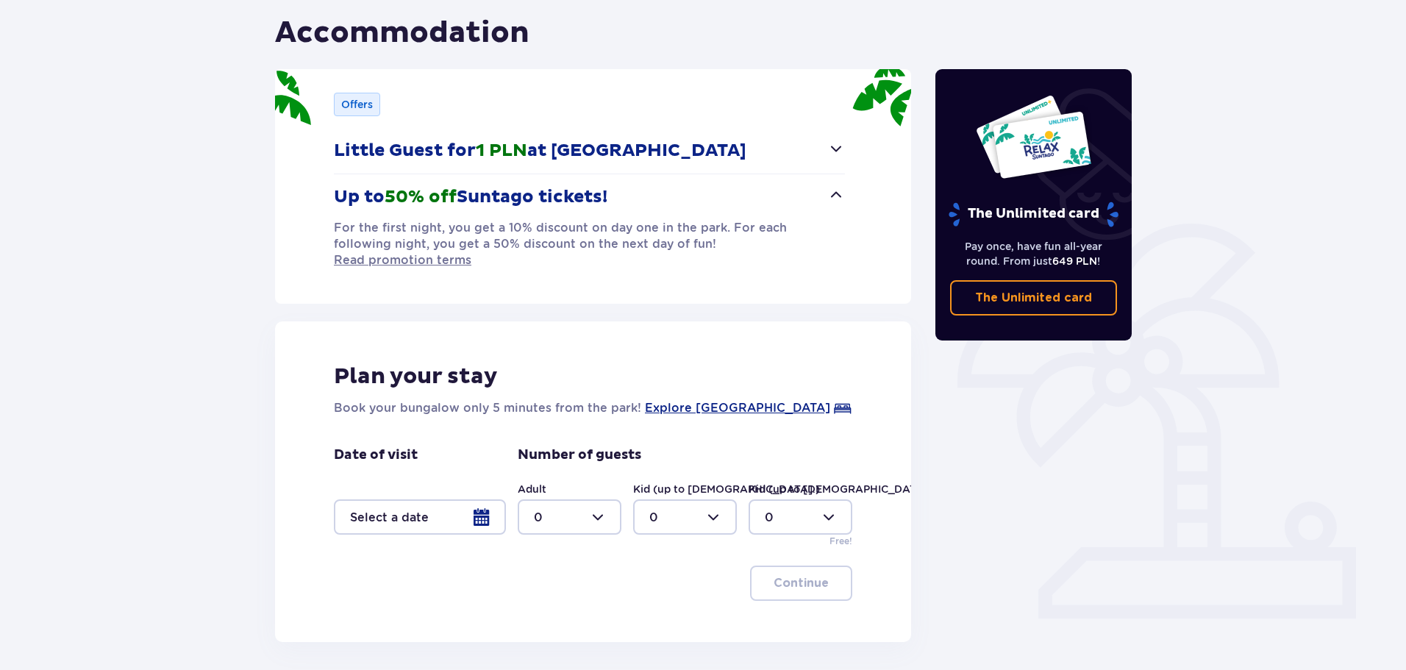
click at [545, 193] on p "Up to 50% off Suntago tickets!" at bounding box center [471, 197] width 274 height 22
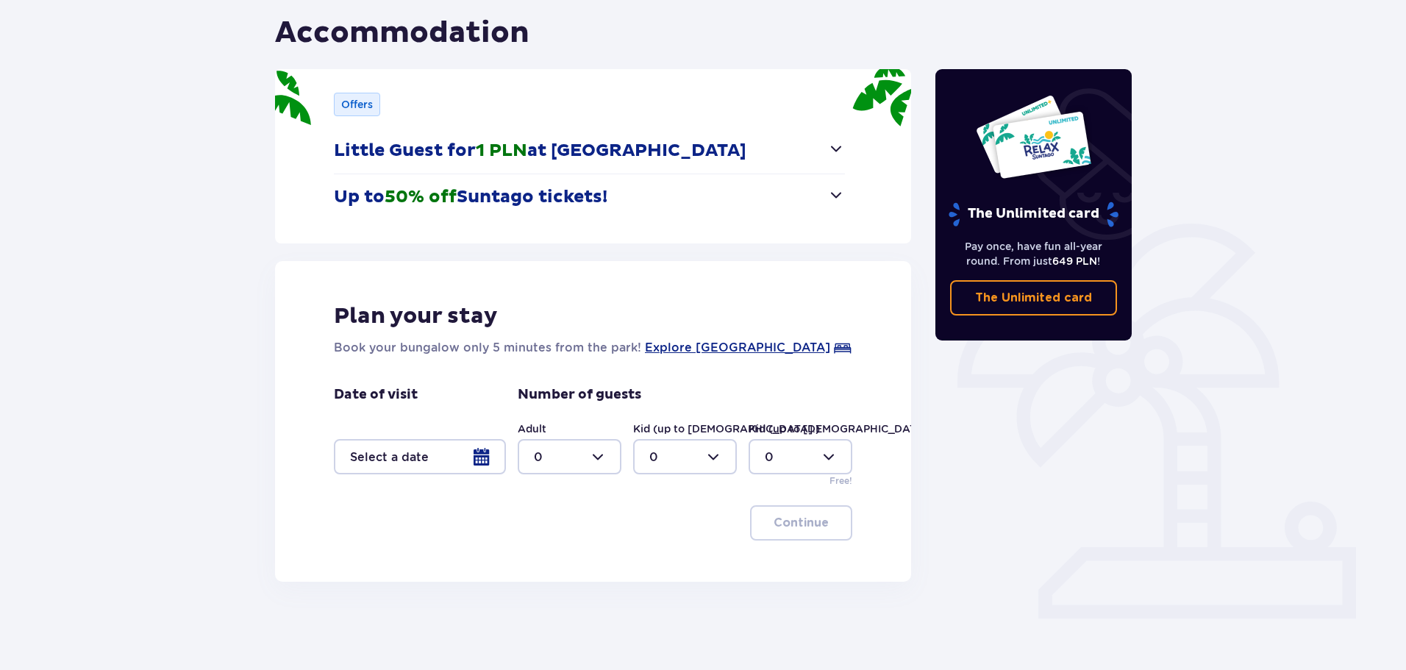
click at [511, 152] on span "1 PLN" at bounding box center [501, 151] width 51 height 22
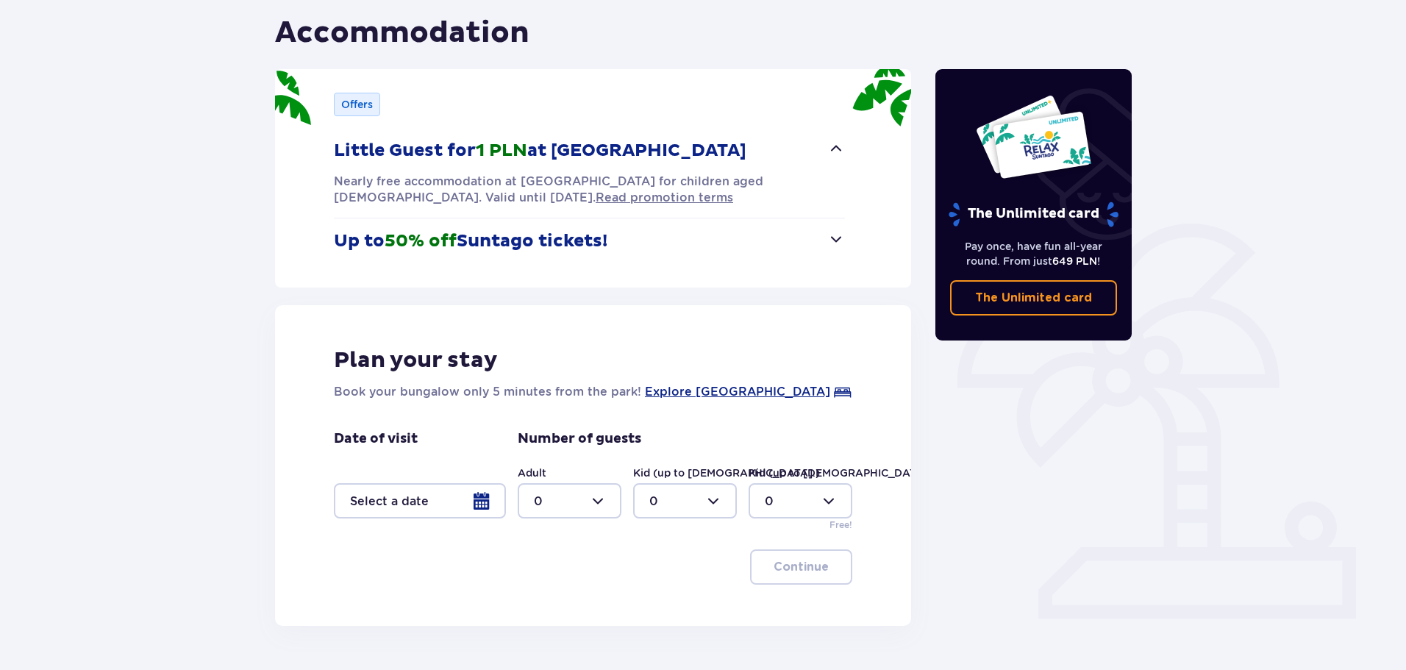
click at [510, 143] on span "1 PLN" at bounding box center [501, 151] width 51 height 22
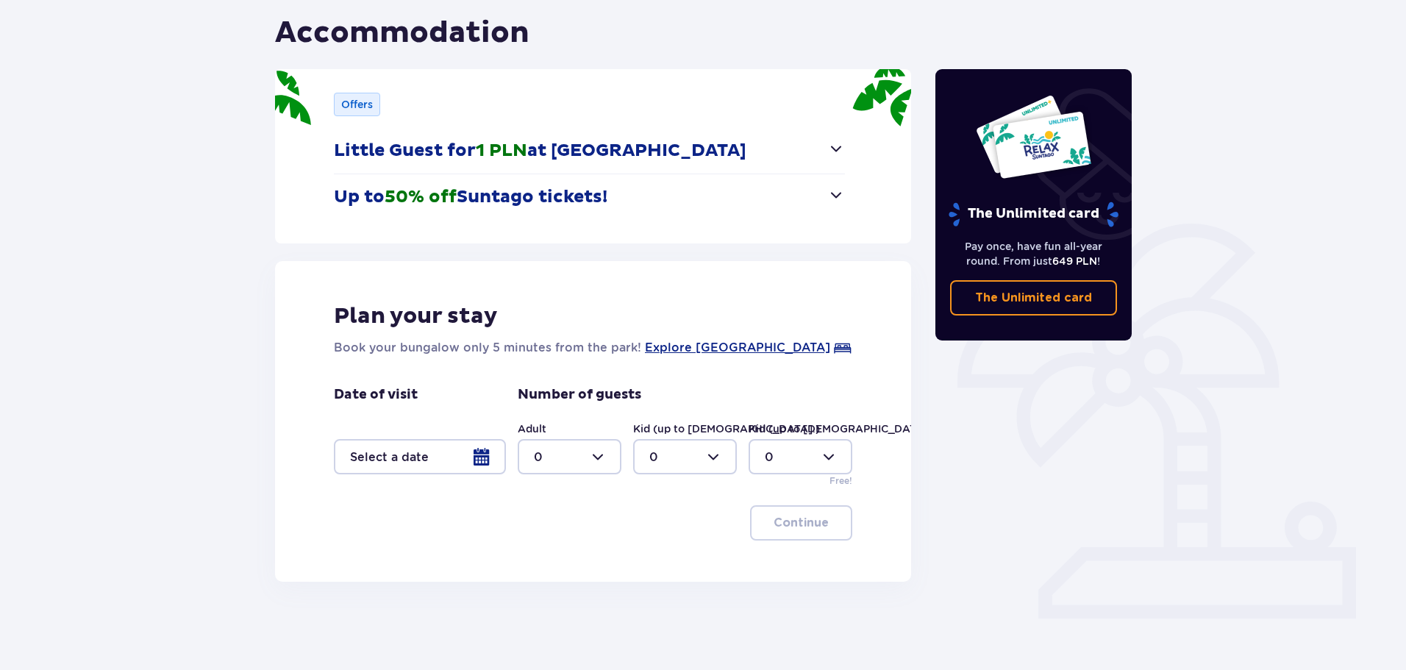
click at [510, 143] on span "1 PLN" at bounding box center [501, 151] width 51 height 22
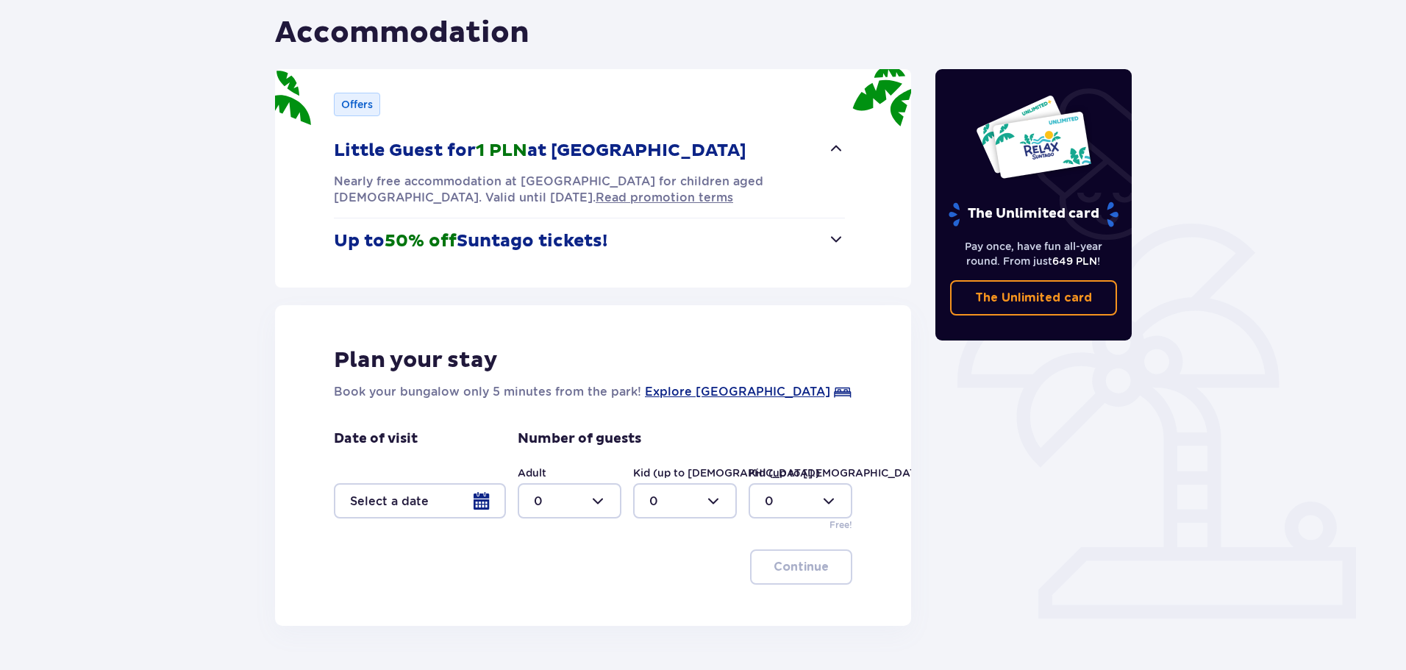
click at [510, 143] on span "1 PLN" at bounding box center [501, 151] width 51 height 22
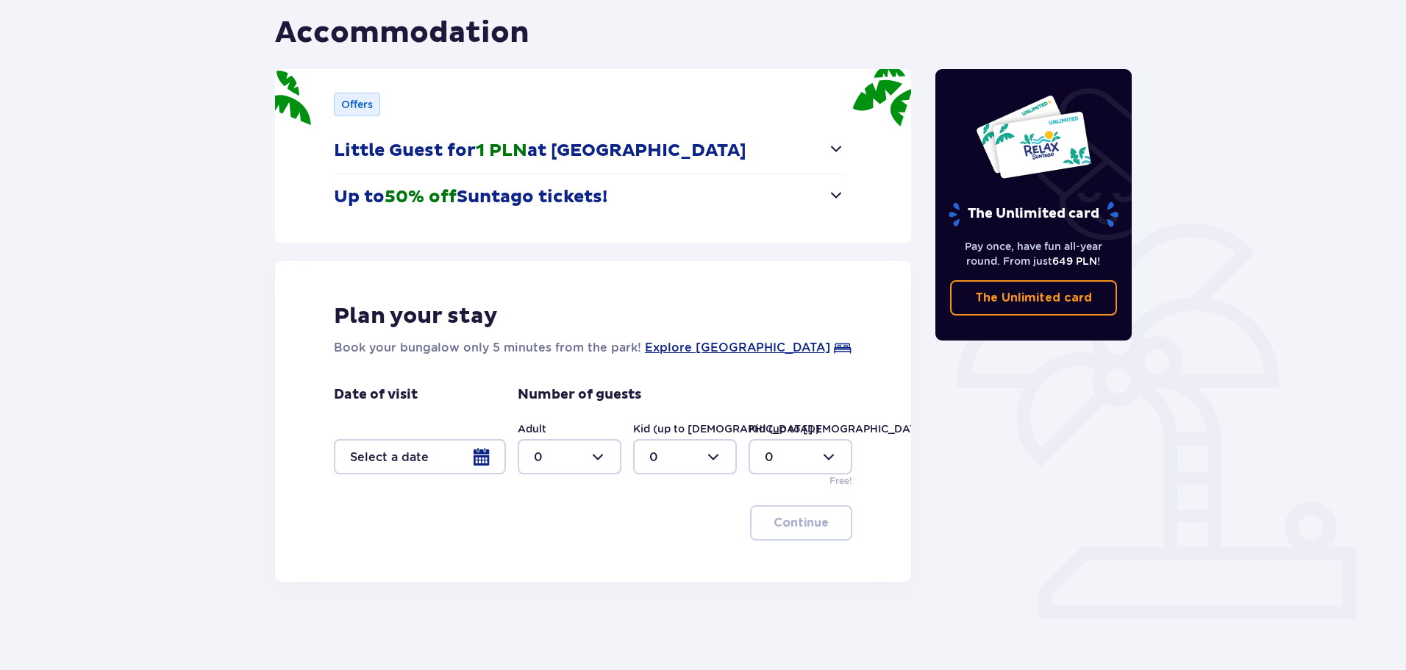
click at [479, 194] on p "Up to 50% off Suntago tickets!" at bounding box center [471, 197] width 274 height 22
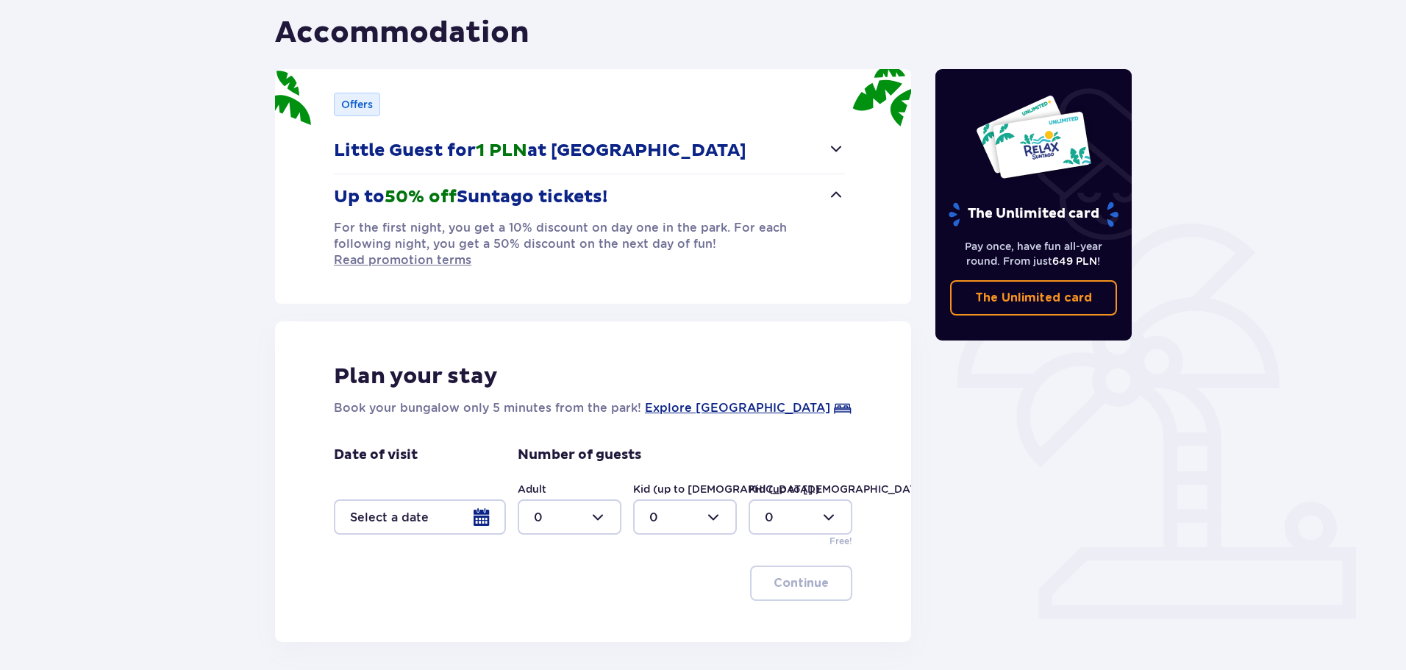
click at [479, 194] on p "Up to 50% off Suntago tickets!" at bounding box center [471, 197] width 274 height 22
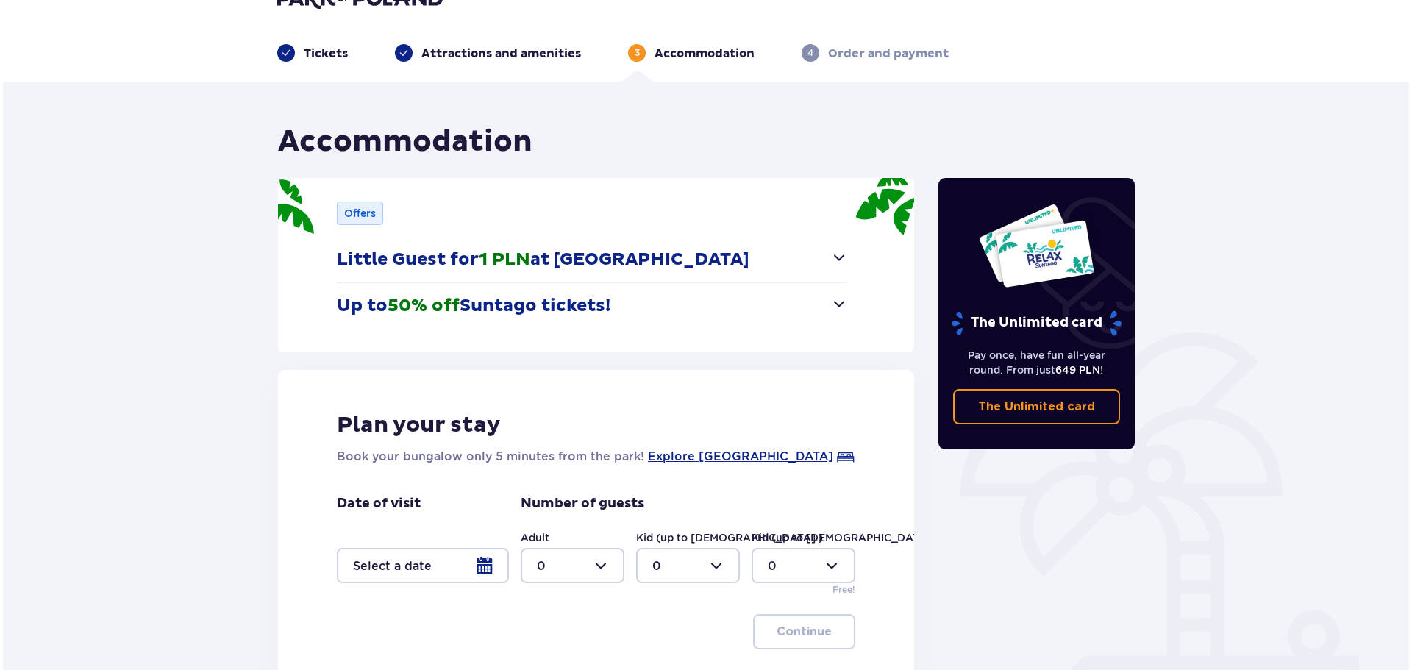
scroll to position [0, 0]
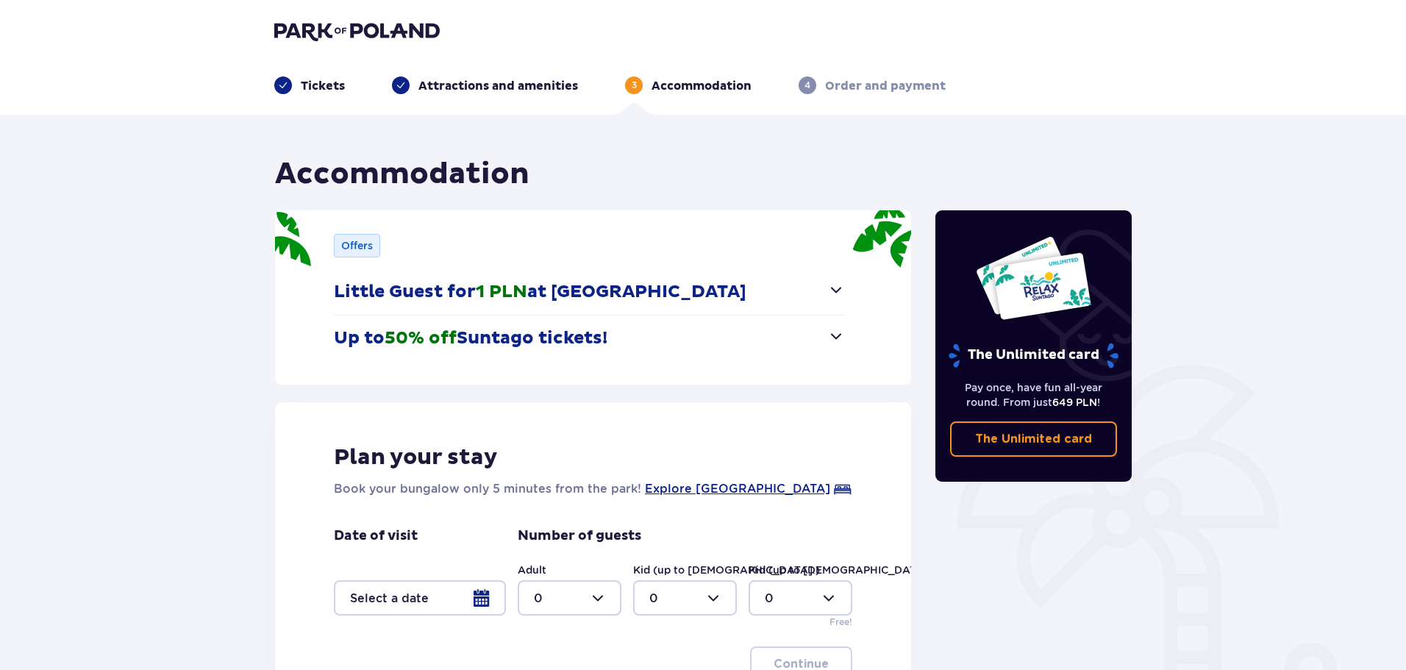
click at [468, 100] on header "Tickets Attractions and amenities 3 Accommodation 4 Order and payment" at bounding box center [703, 57] width 1406 height 115
click at [486, 86] on p "Attractions and amenities" at bounding box center [498, 86] width 160 height 16
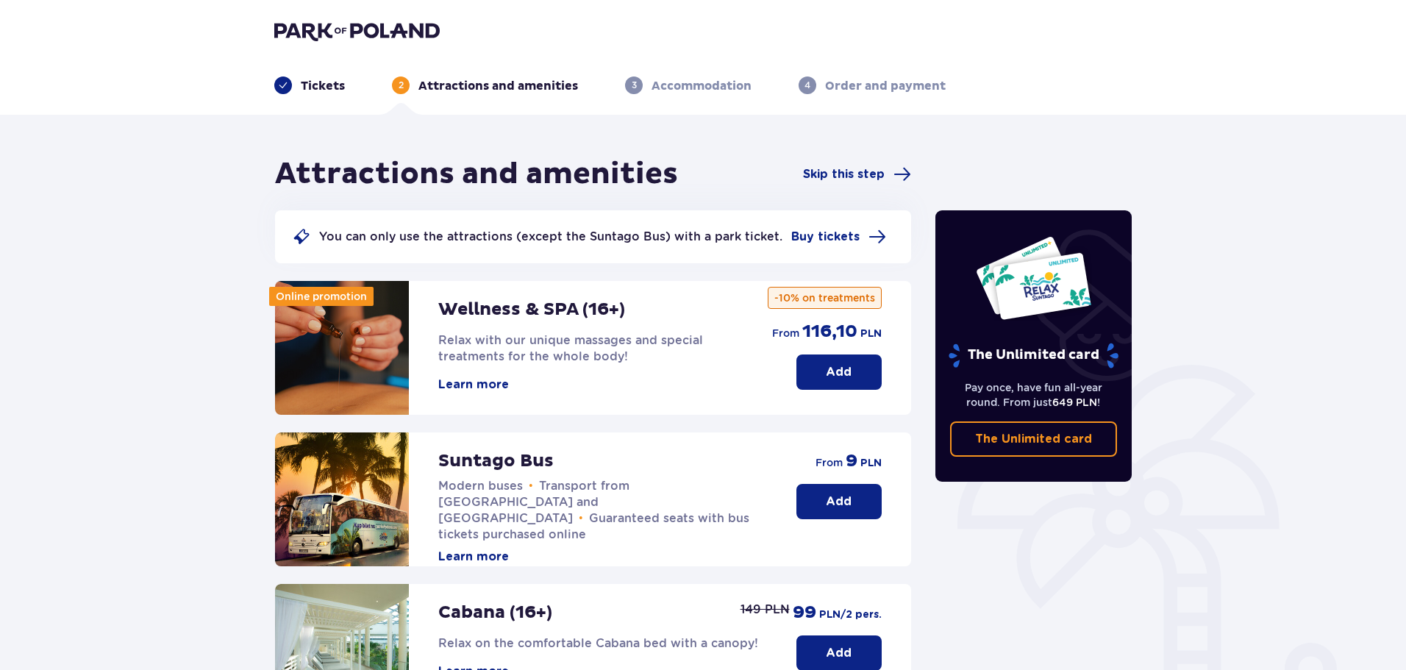
click at [491, 382] on button "Learn more" at bounding box center [473, 385] width 71 height 16
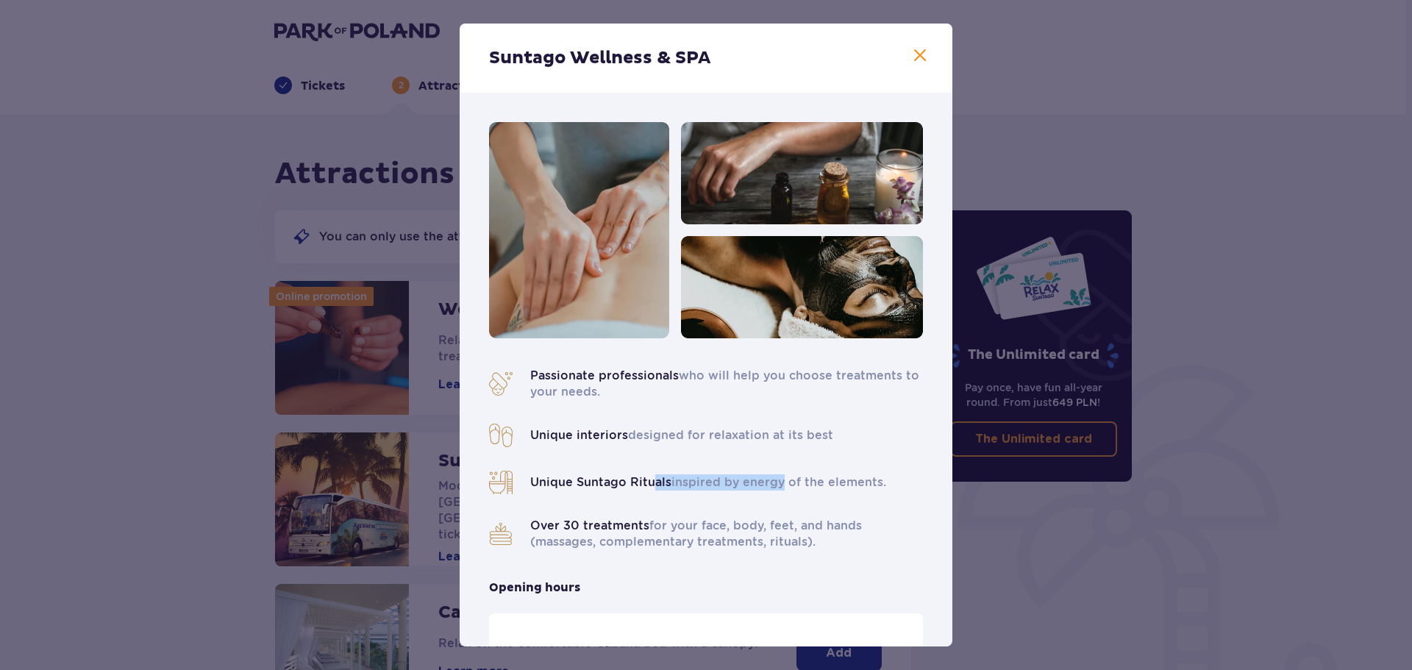
drag, startPoint x: 654, startPoint y: 485, endPoint x: 778, endPoint y: 502, distance: 125.4
click at [778, 502] on div "Passionate professionals who will help you choose treatments to your needs. Uni…" at bounding box center [706, 459] width 434 height 182
drag, startPoint x: 778, startPoint y: 502, endPoint x: 837, endPoint y: 541, distance: 71.0
click at [778, 502] on div "Passionate professionals who will help you choose treatments to your needs. Uni…" at bounding box center [706, 459] width 434 height 182
drag, startPoint x: 741, startPoint y: 521, endPoint x: 699, endPoint y: 511, distance: 42.3
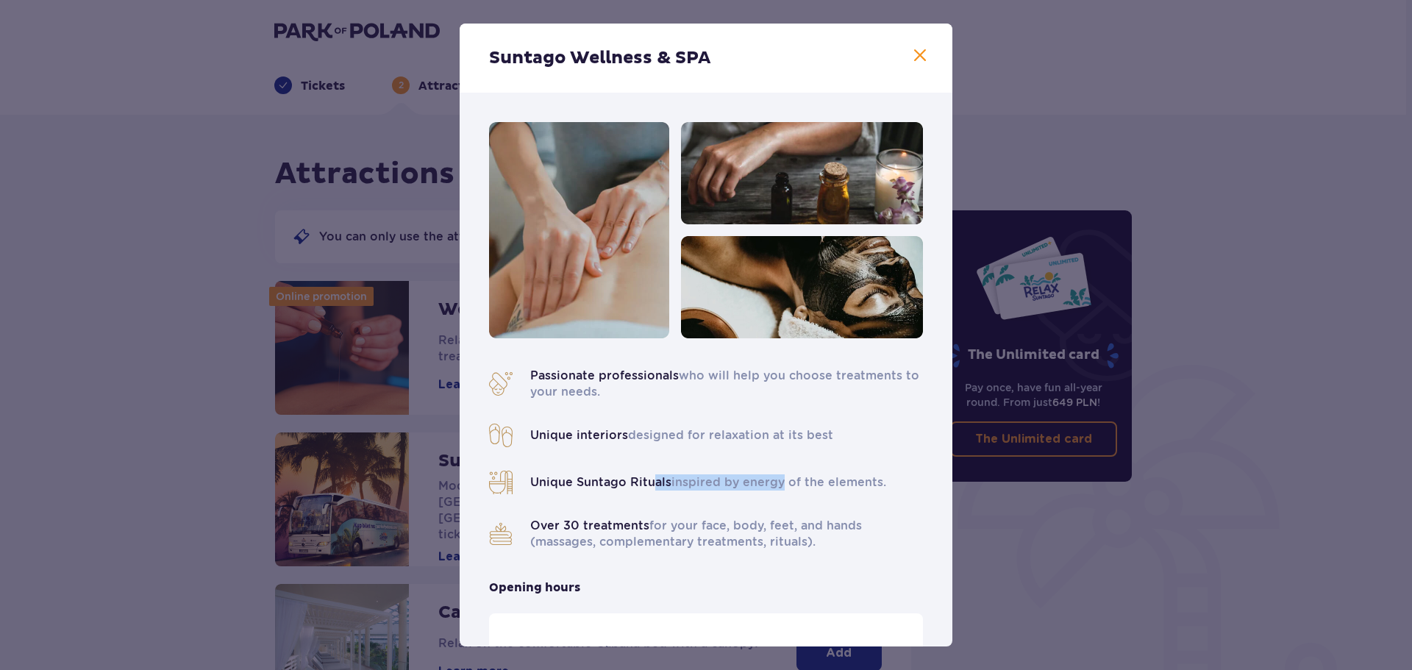
click at [702, 513] on div "Passionate professionals who will help you choose treatments to your needs. Uni…" at bounding box center [706, 459] width 434 height 182
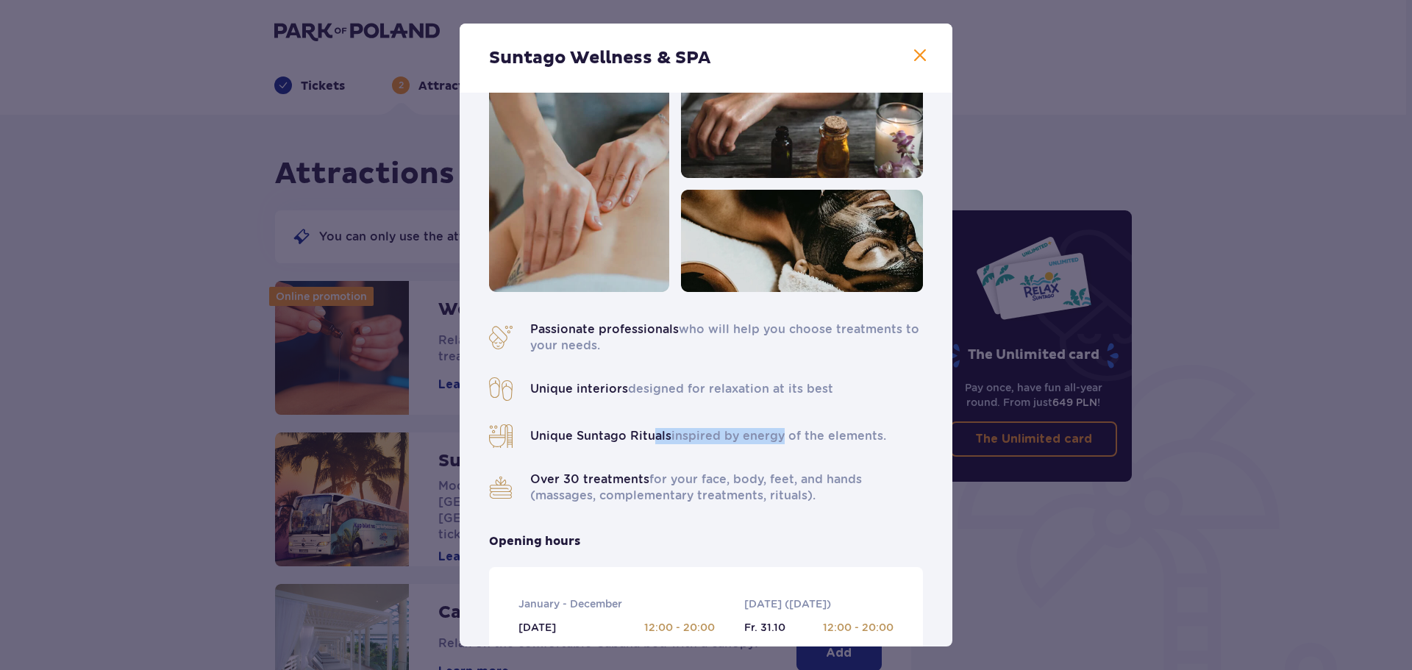
scroll to position [74, 0]
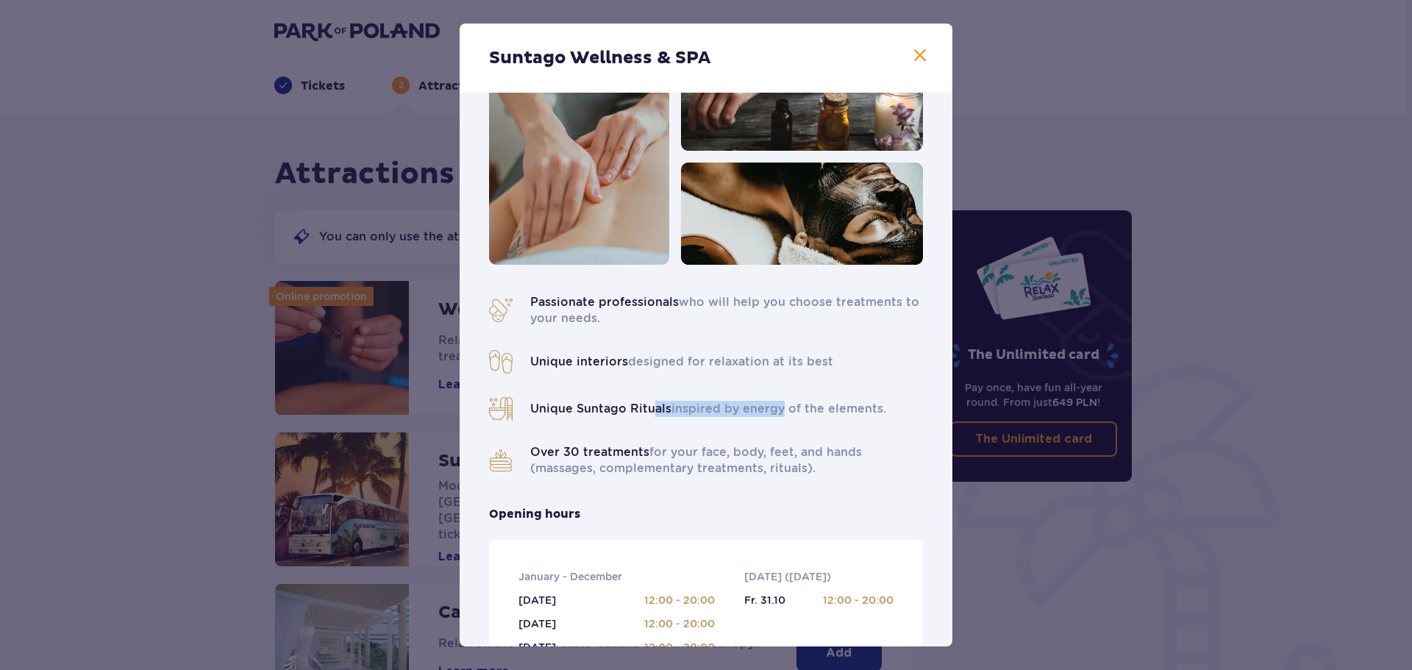
click at [624, 462] on p "Over 30 treatments for your face, body, feet, and hands (massages, complementar…" at bounding box center [726, 460] width 393 height 32
click at [646, 442] on div "Passionate professionals who will help you choose treatments to your needs. Uni…" at bounding box center [706, 385] width 434 height 182
drag, startPoint x: 636, startPoint y: 452, endPoint x: 841, endPoint y: 477, distance: 206.0
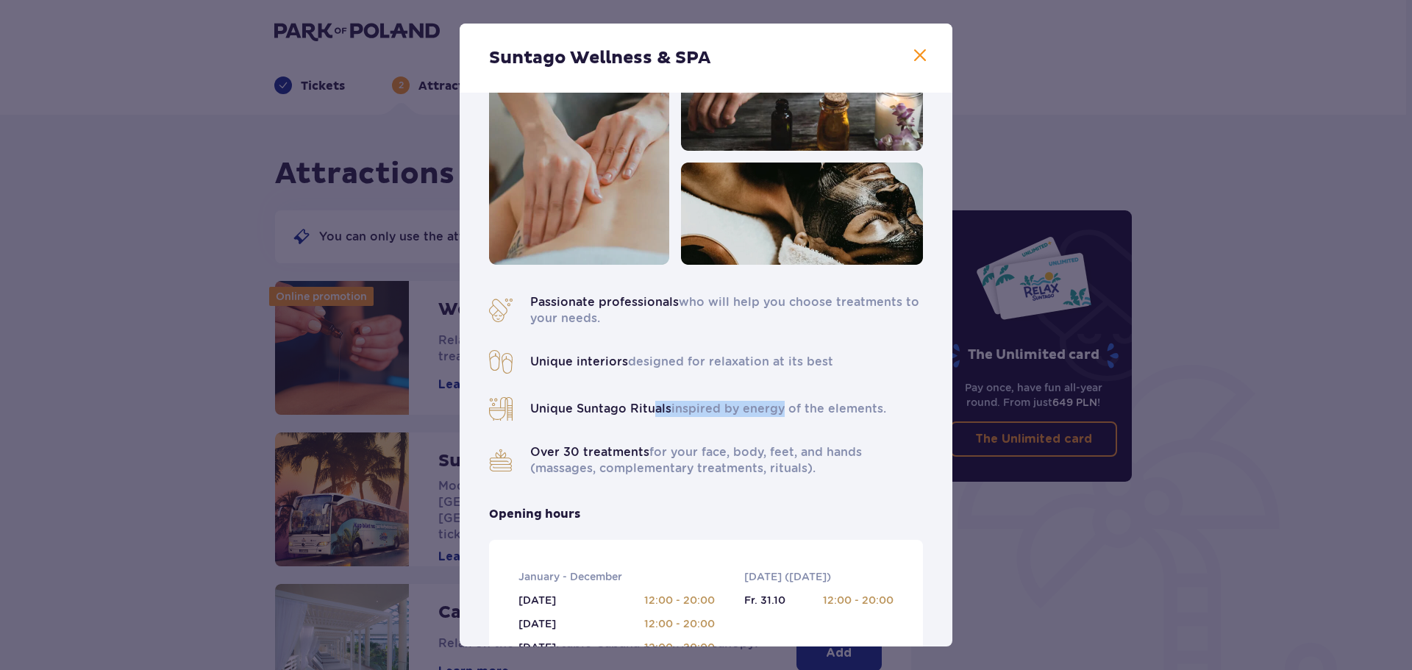
drag, startPoint x: 781, startPoint y: 454, endPoint x: 632, endPoint y: 434, distance: 150.0
click at [632, 434] on div "Passionate professionals who will help you choose treatments to your needs. Uni…" at bounding box center [706, 385] width 434 height 182
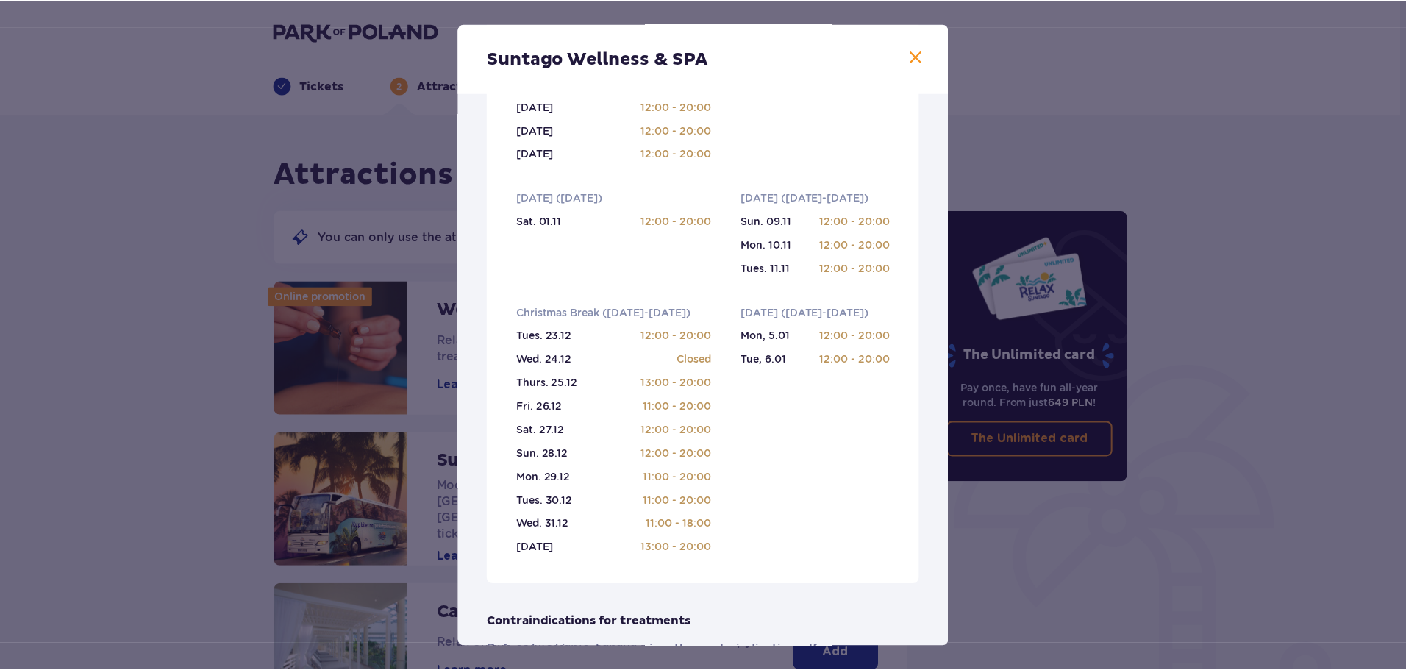
scroll to position [368, 0]
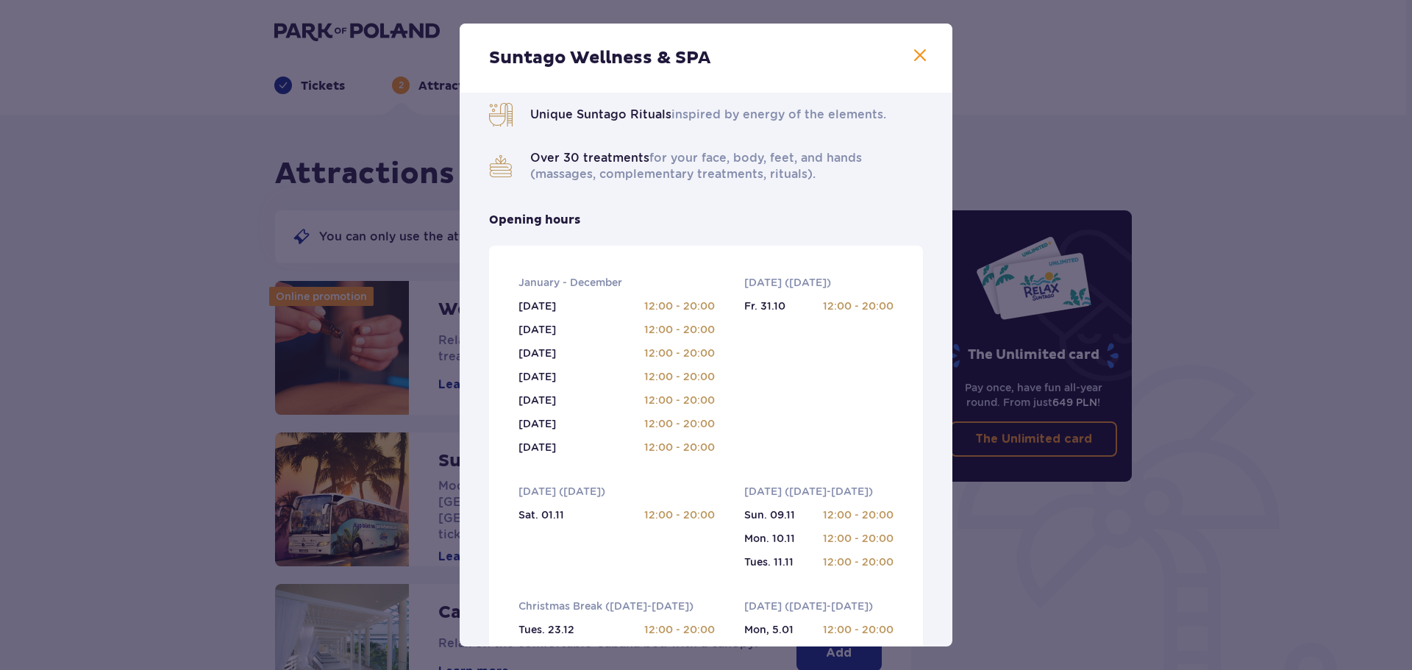
click at [911, 60] on span at bounding box center [920, 56] width 18 height 18
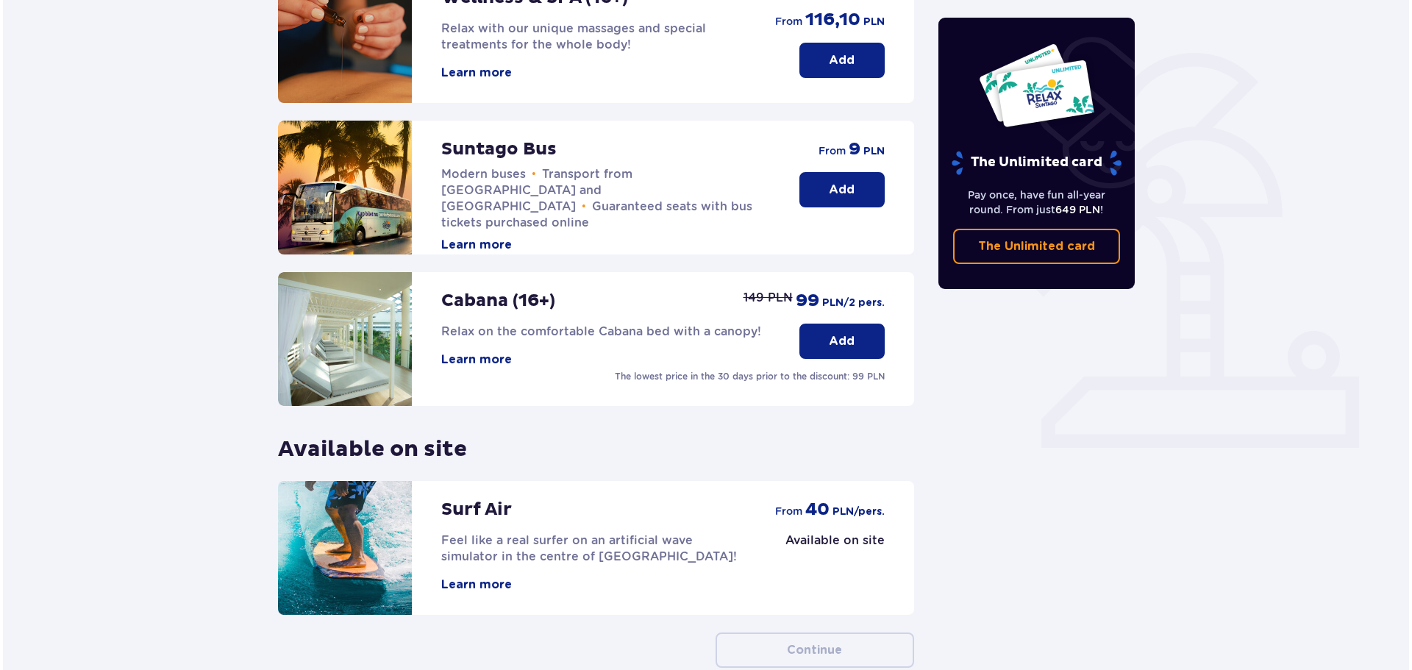
scroll to position [294, 0]
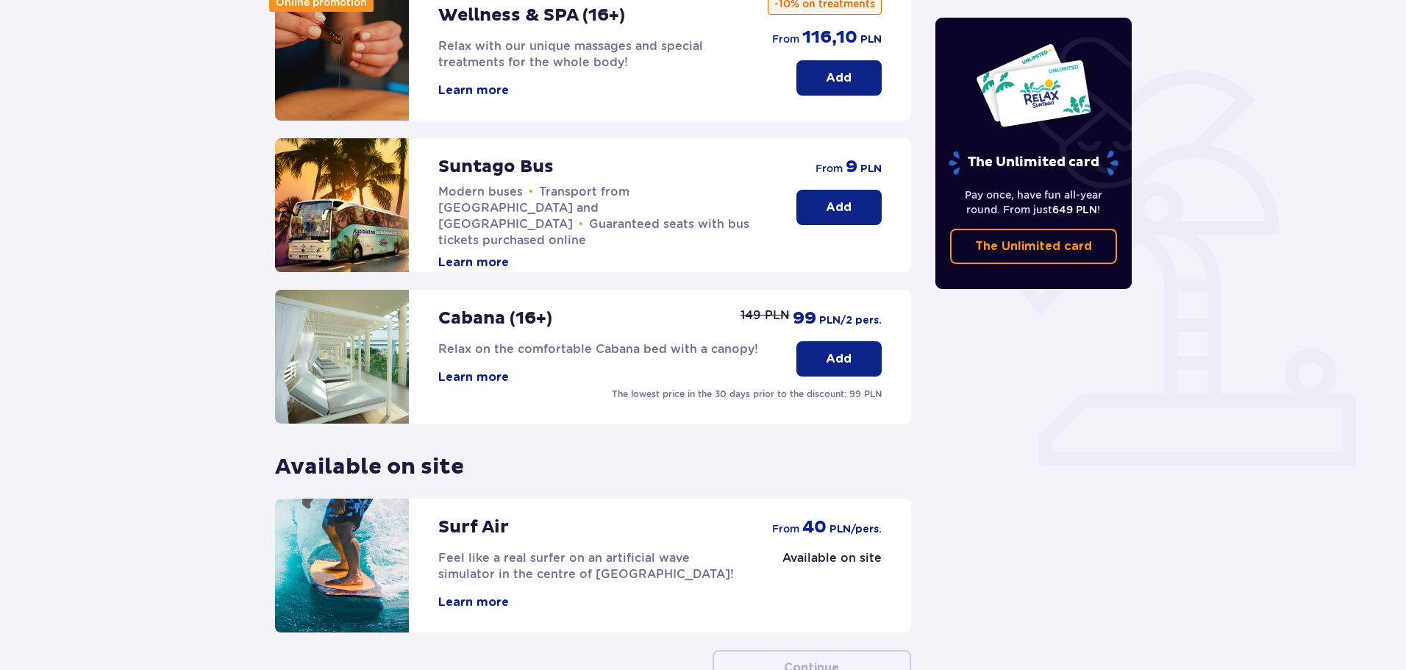
click at [462, 90] on button "Learn more" at bounding box center [473, 90] width 71 height 16
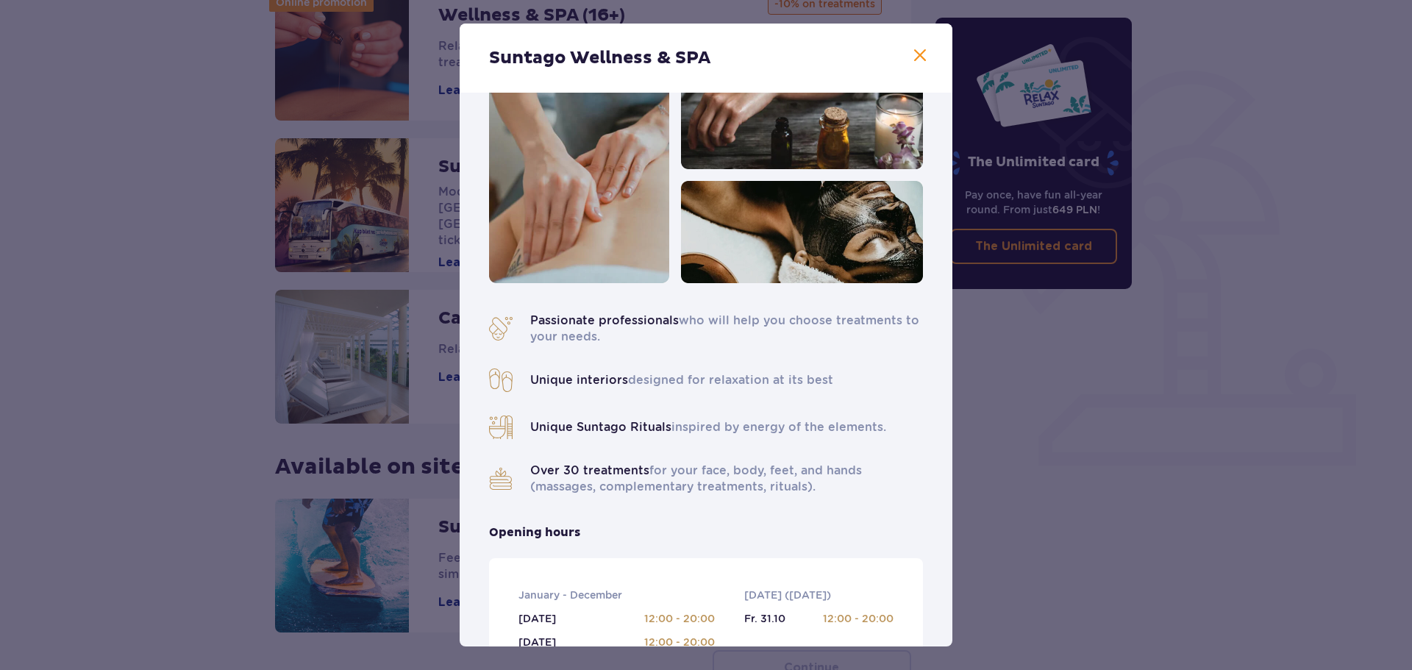
scroll to position [74, 0]
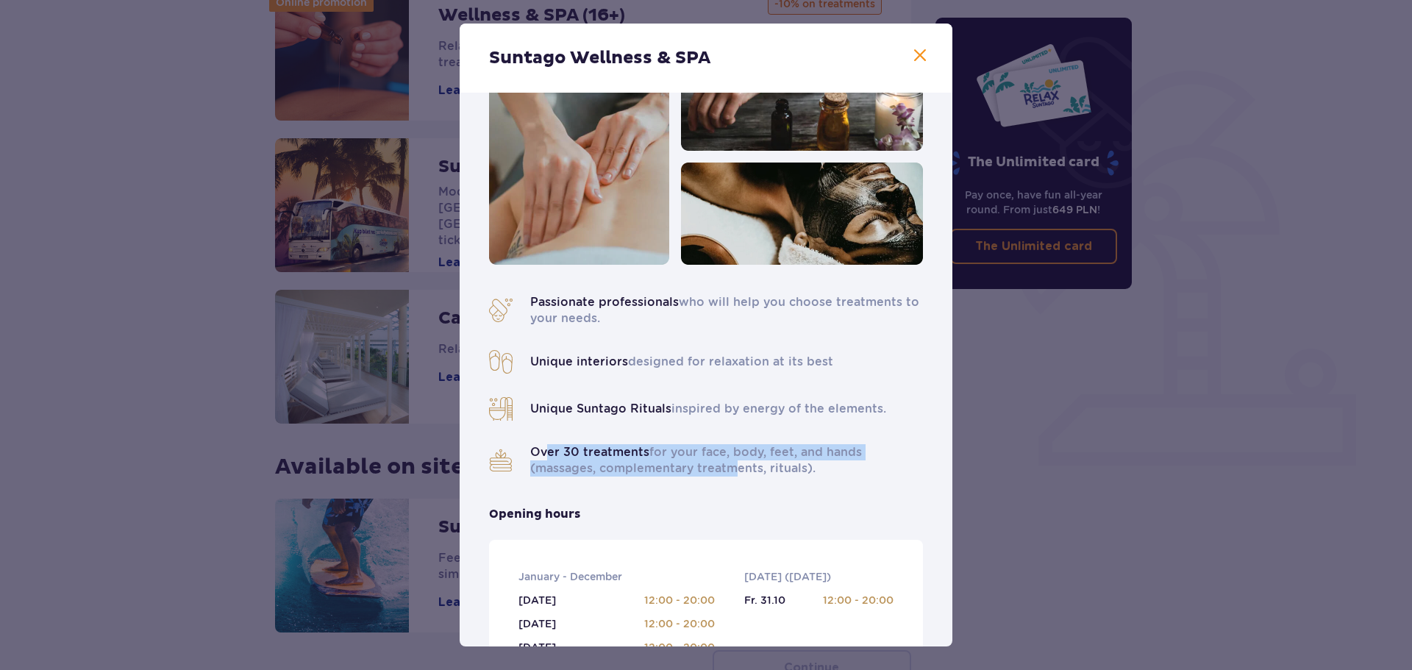
drag, startPoint x: 540, startPoint y: 454, endPoint x: 735, endPoint y: 460, distance: 195.0
click at [727, 463] on p "Over 30 treatments for your face, body, feet, and hands (massages, complementar…" at bounding box center [726, 460] width 393 height 32
click at [735, 460] on p "Over 30 treatments for your face, body, feet, and hands (massages, complementar…" at bounding box center [726, 460] width 393 height 32
drag, startPoint x: 802, startPoint y: 452, endPoint x: 688, endPoint y: 446, distance: 113.4
click at [688, 446] on p "Over 30 treatments for your face, body, feet, and hands (massages, complementar…" at bounding box center [726, 460] width 393 height 32
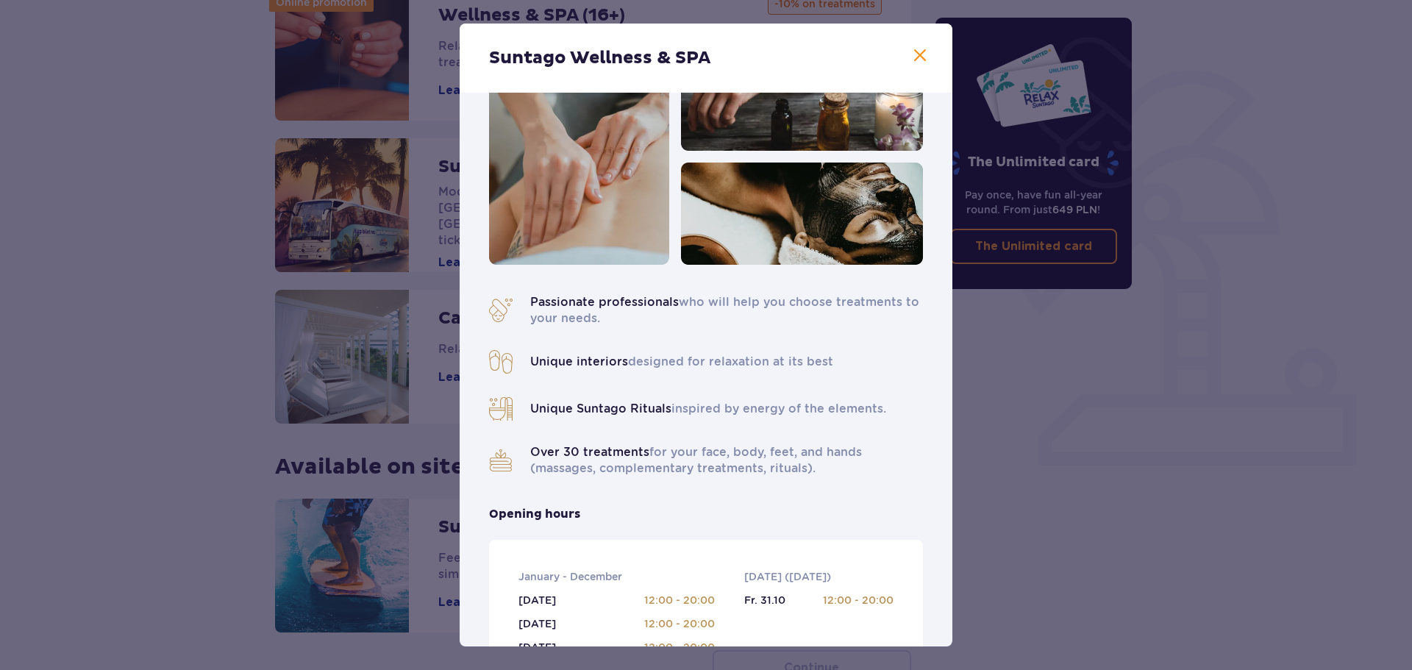
click at [688, 446] on p "Over 30 treatments for your face, body, feet, and hands (massages, complementar…" at bounding box center [726, 460] width 393 height 32
drag, startPoint x: 640, startPoint y: 449, endPoint x: 777, endPoint y: 454, distance: 137.6
click at [725, 454] on p "Over 30 treatments for your face, body, feet, and hands (massages, complementar…" at bounding box center [726, 460] width 393 height 32
drag, startPoint x: 778, startPoint y: 454, endPoint x: 827, endPoint y: 464, distance: 50.2
click at [778, 454] on p "Over 30 treatments for your face, body, feet, and hands (massages, complementar…" at bounding box center [726, 460] width 393 height 32
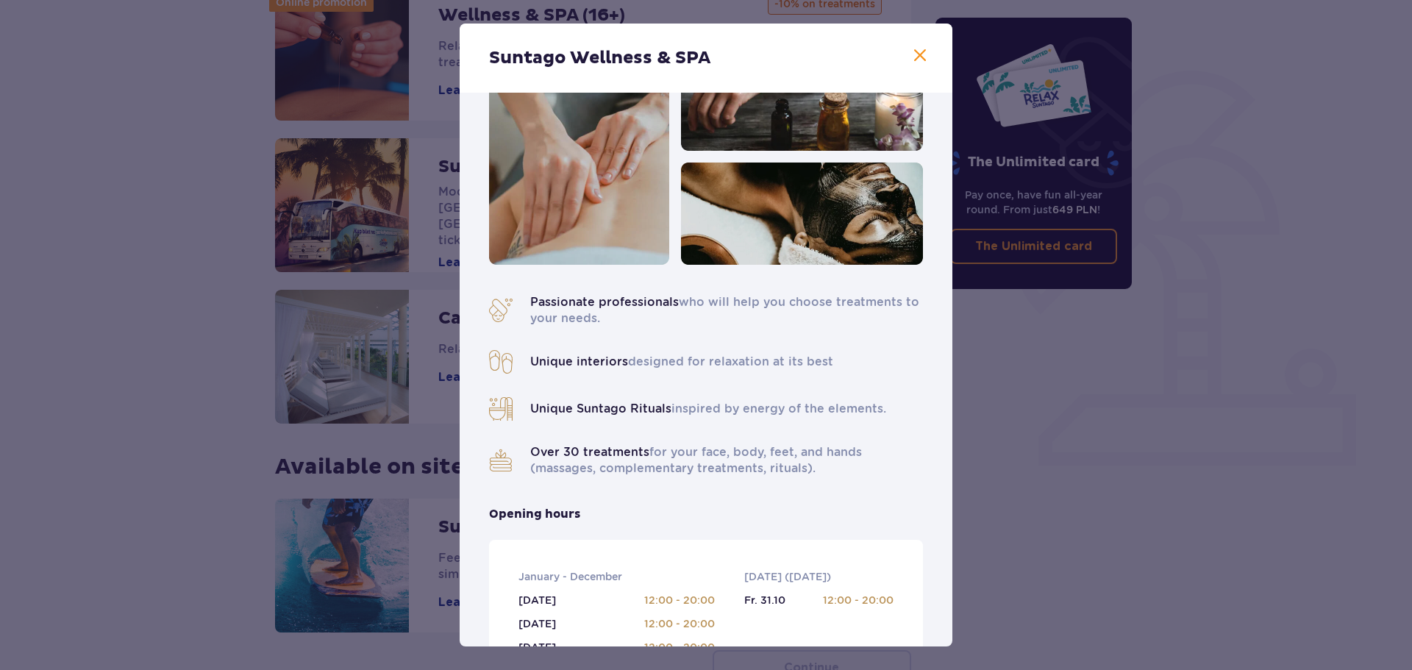
drag, startPoint x: 838, startPoint y: 464, endPoint x: 702, endPoint y: 452, distance: 136.6
click at [702, 452] on p "Over 30 treatments for your face, body, feet, and hands (massages, complementar…" at bounding box center [726, 460] width 393 height 32
drag, startPoint x: 613, startPoint y: 454, endPoint x: 792, endPoint y: 462, distance: 179.6
click at [781, 463] on p "Over 30 treatments for your face, body, feet, and hands (massages, complementar…" at bounding box center [726, 460] width 393 height 32
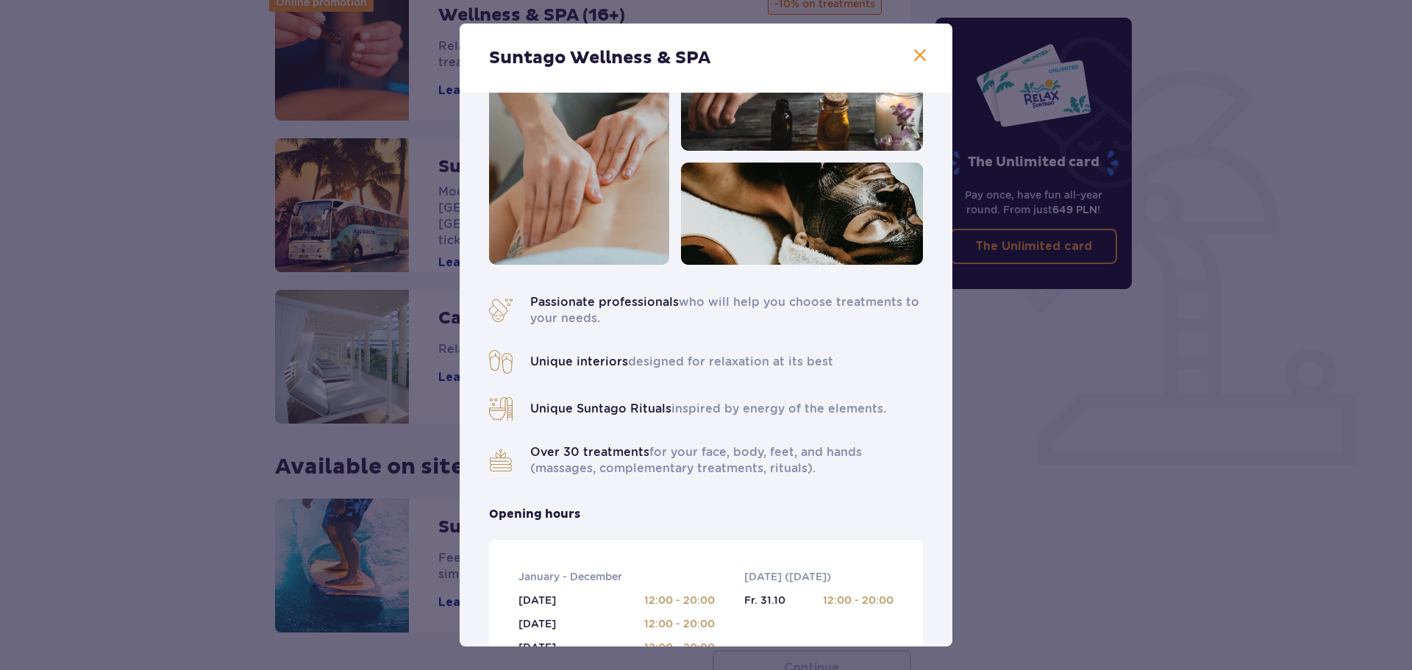
click at [792, 462] on p "Over 30 treatments for your face, body, feet, and hands (massages, complementar…" at bounding box center [726, 460] width 393 height 32
drag, startPoint x: 818, startPoint y: 466, endPoint x: 739, endPoint y: 440, distance: 82.8
click at [739, 439] on div "Passionate professionals who will help you choose treatments to your needs. Uni…" at bounding box center [706, 385] width 434 height 182
click at [739, 440] on div "Passionate professionals who will help you choose treatments to your needs. Uni…" at bounding box center [706, 385] width 434 height 182
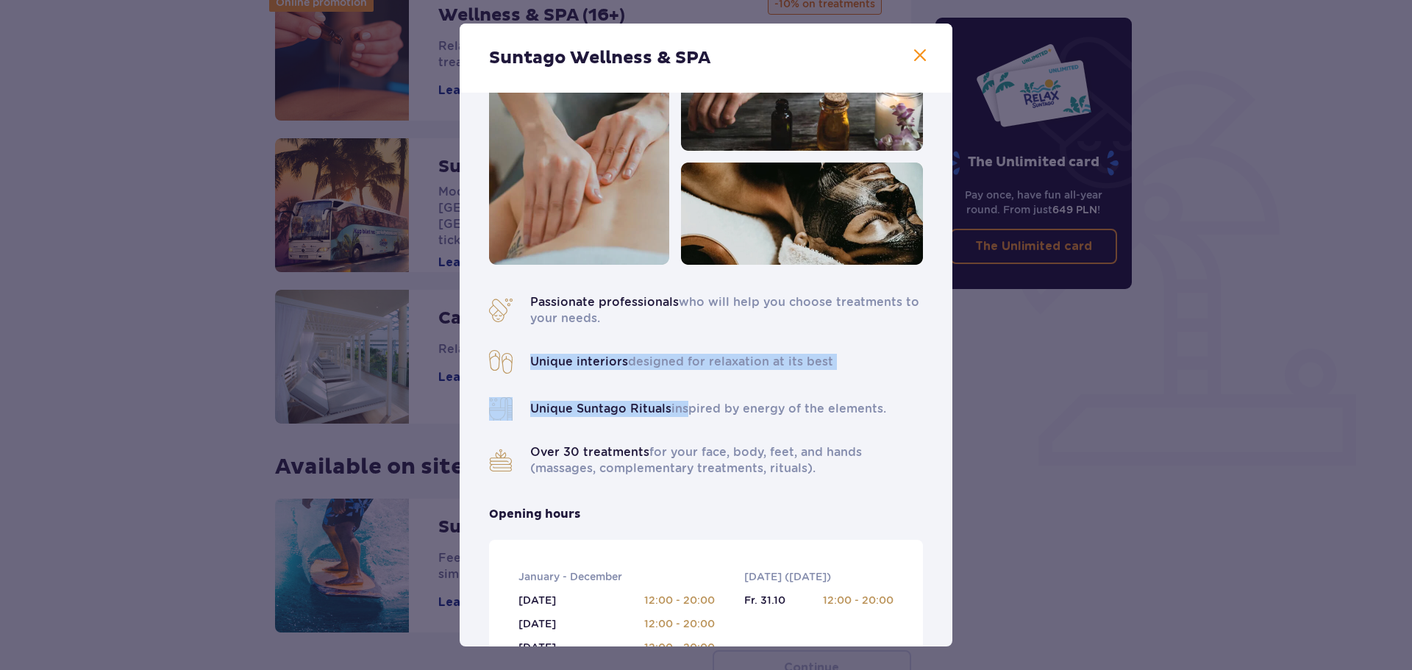
drag, startPoint x: 529, startPoint y: 362, endPoint x: 692, endPoint y: 404, distance: 168.0
click at [688, 404] on div "Passionate professionals who will help you choose treatments to your needs. Uni…" at bounding box center [706, 385] width 434 height 182
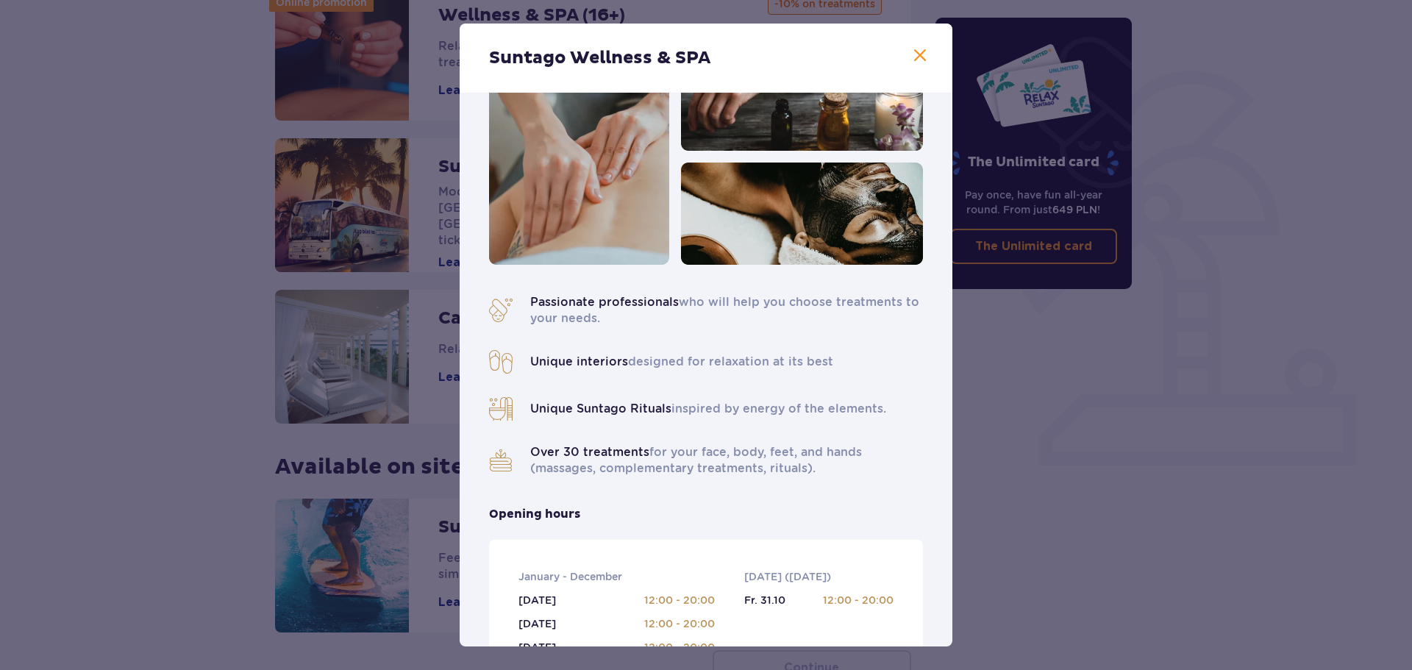
drag, startPoint x: 694, startPoint y: 405, endPoint x: 778, endPoint y: 418, distance: 84.9
click at [695, 405] on p "Unique Suntago Rituals inspired by energy of the elements." at bounding box center [708, 409] width 356 height 16
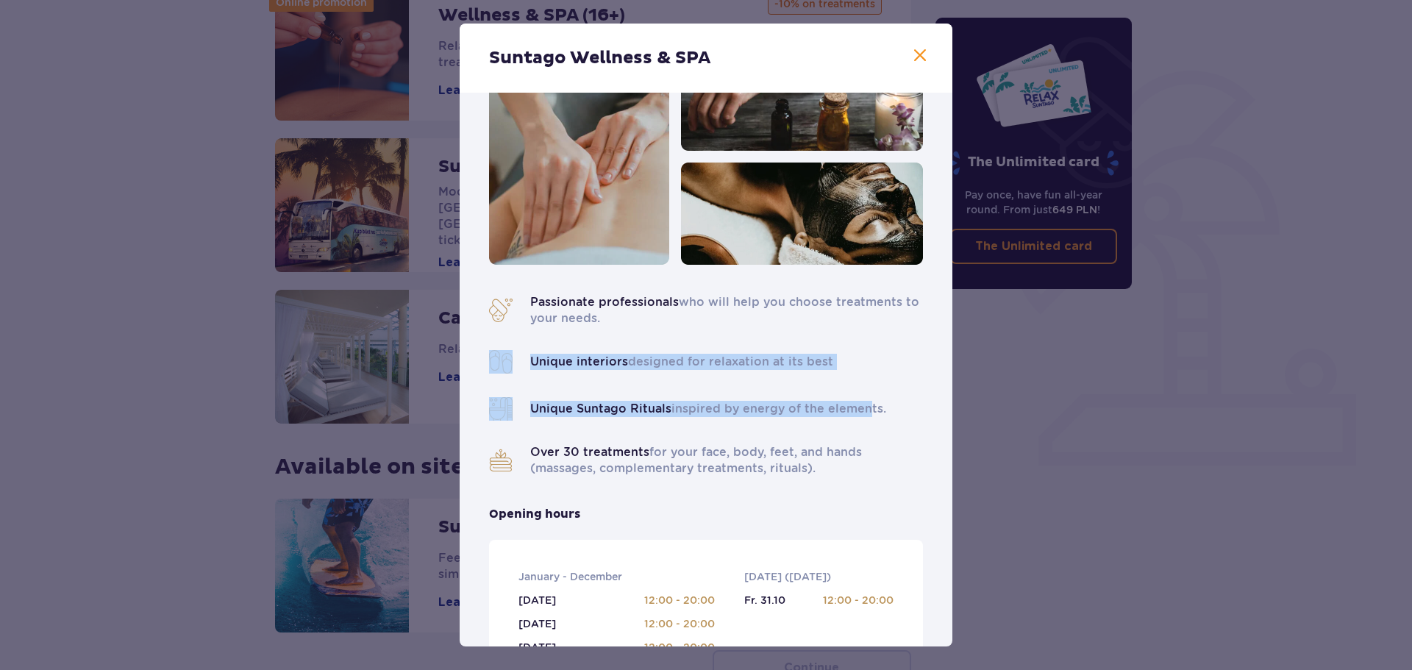
drag, startPoint x: 860, startPoint y: 425, endPoint x: 596, endPoint y: 324, distance: 283.5
click at [596, 323] on div "Passionate professionals who will help you choose treatments to your needs. Uni…" at bounding box center [706, 385] width 434 height 182
click at [596, 324] on p "Passionate professionals who will help you choose treatments to your needs." at bounding box center [726, 310] width 393 height 32
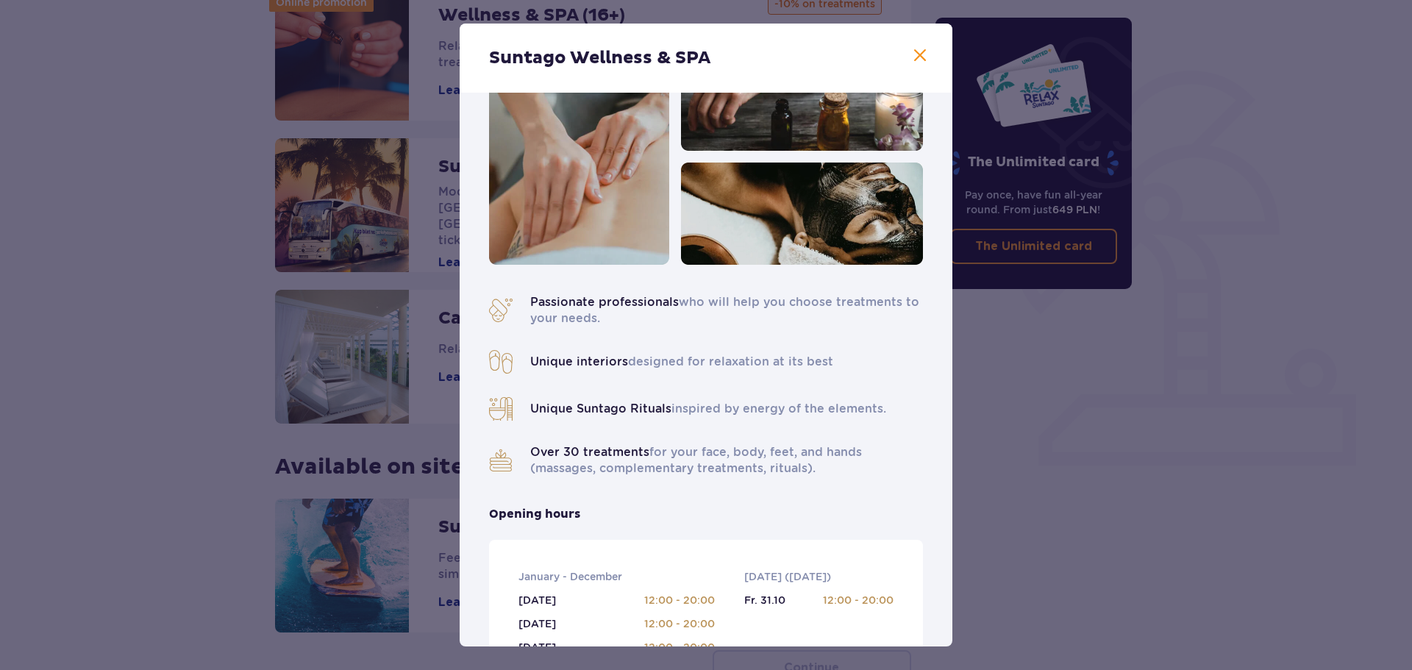
click at [843, 436] on div "Passionate professionals who will help you choose treatments to your needs. Uni…" at bounding box center [706, 385] width 434 height 182
drag, startPoint x: 797, startPoint y: 444, endPoint x: 603, endPoint y: 317, distance: 232.1
click at [603, 317] on p "Passionate professionals who will help you choose treatments to your needs." at bounding box center [726, 310] width 393 height 32
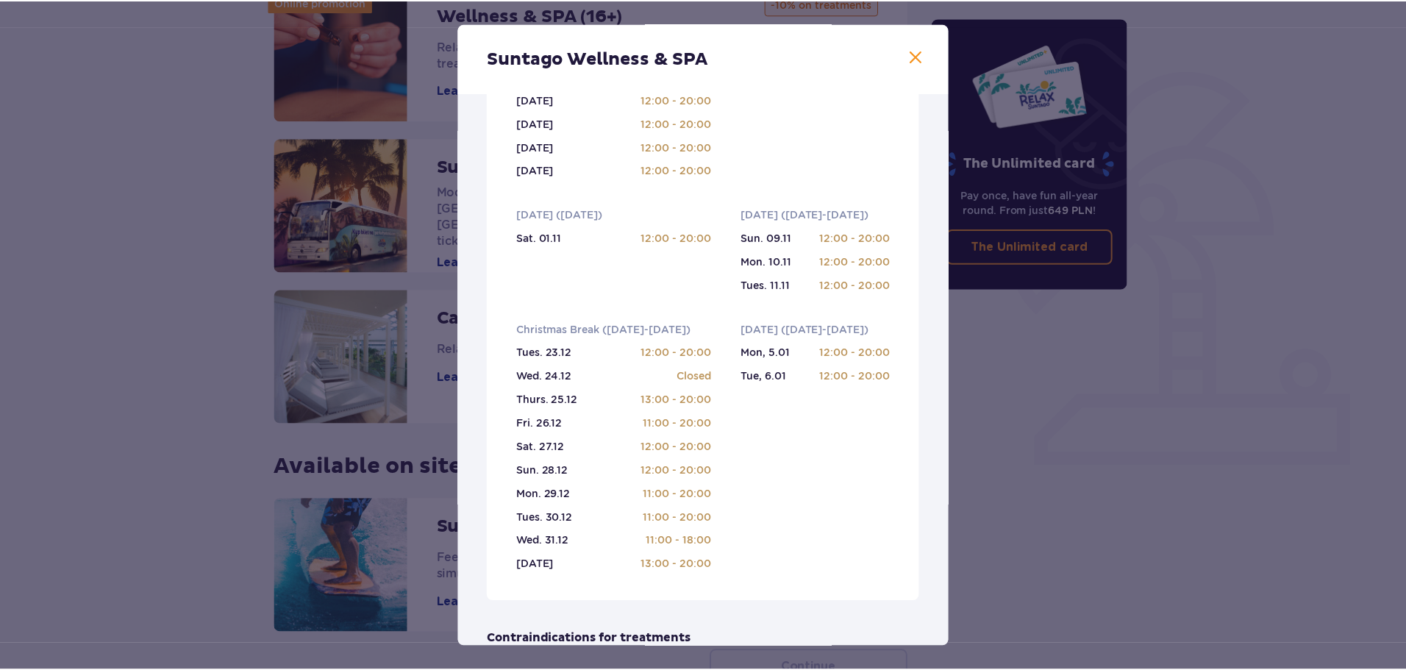
scroll to position [809, 0]
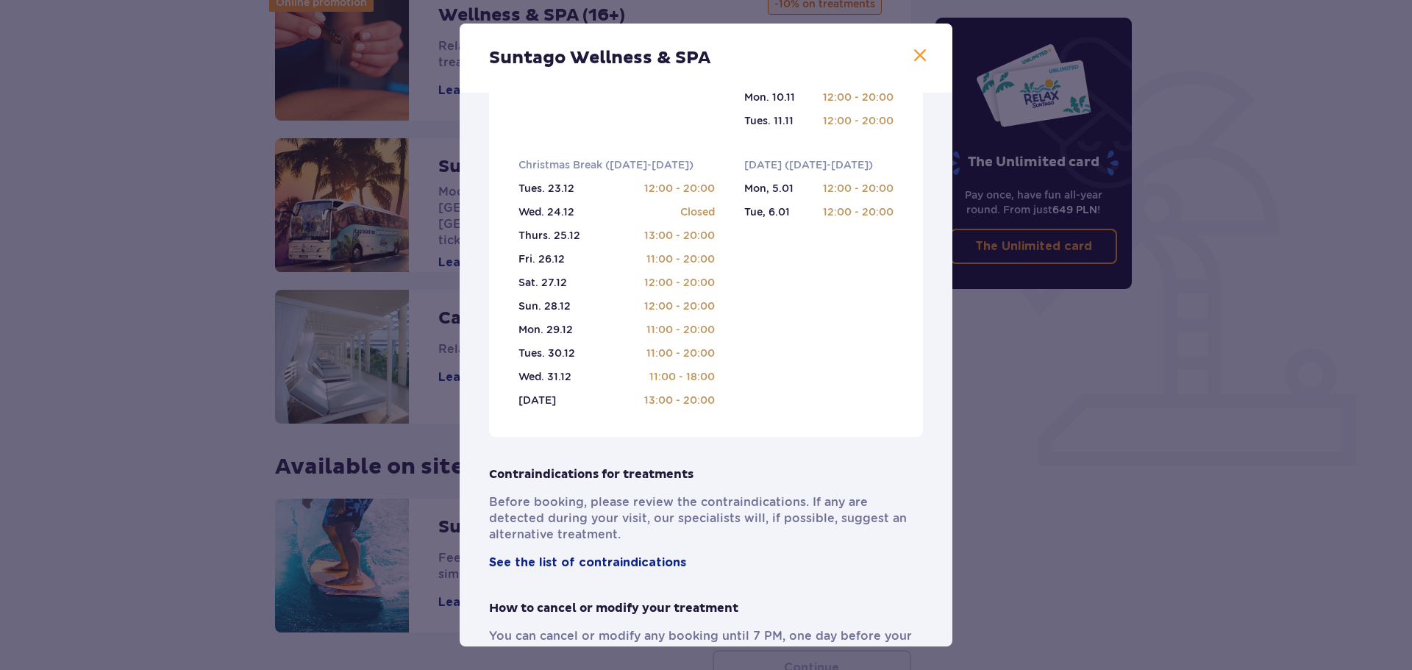
click at [919, 55] on span at bounding box center [920, 56] width 18 height 18
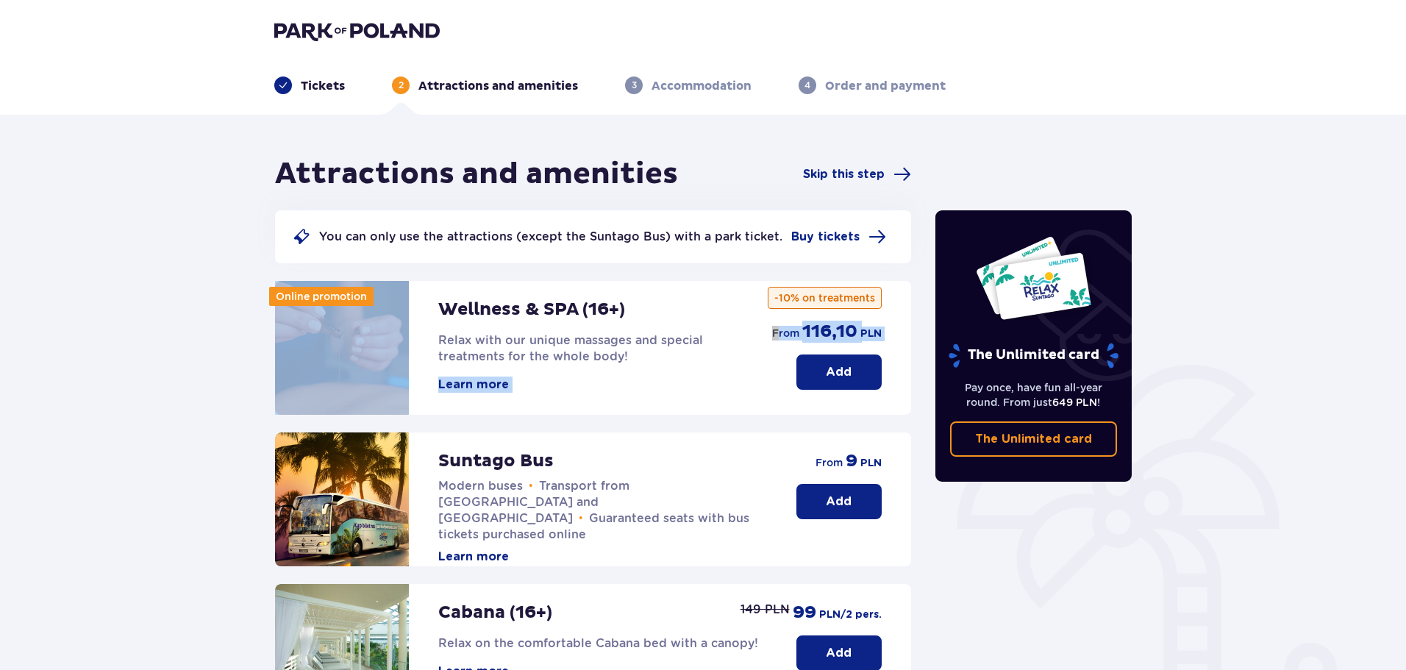
drag, startPoint x: 633, startPoint y: 385, endPoint x: 805, endPoint y: 299, distance: 191.4
click at [767, 303] on div "Wellness & SPA (16+) Relax with our unique massages and special treatments for …" at bounding box center [593, 348] width 636 height 134
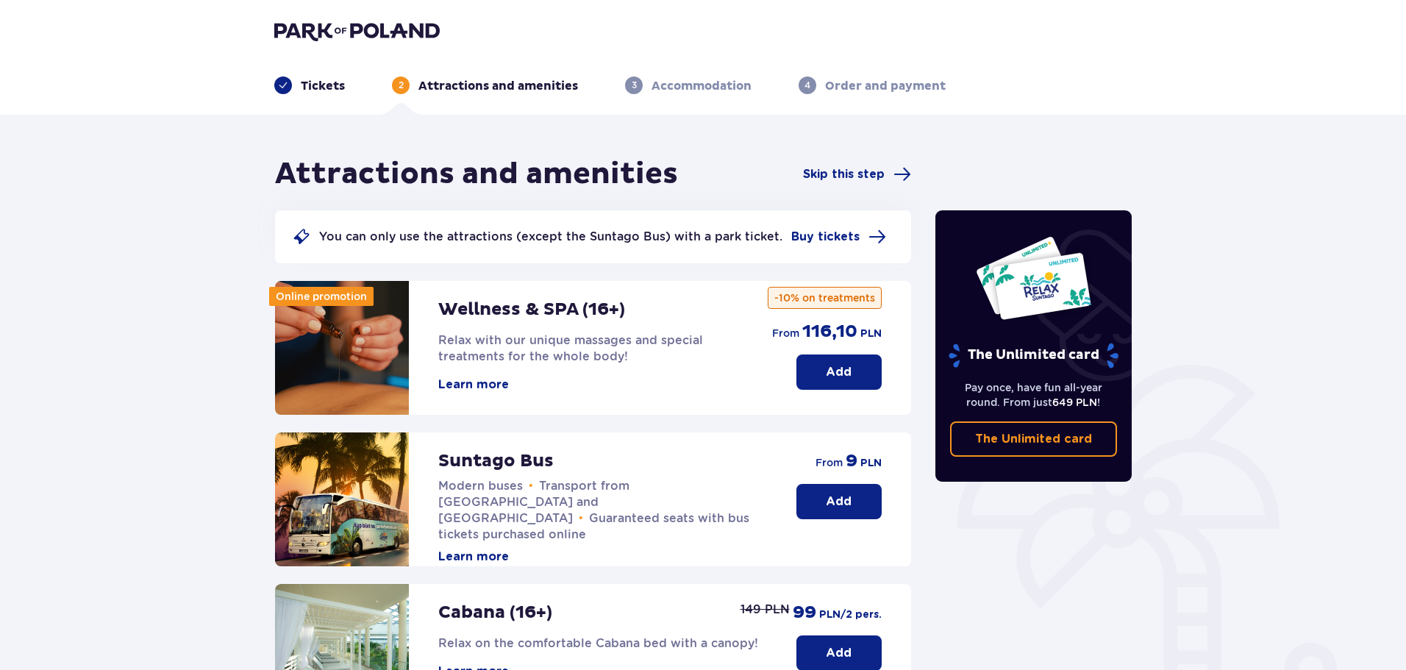
click at [805, 299] on p "-10% on treatments" at bounding box center [825, 298] width 114 height 22
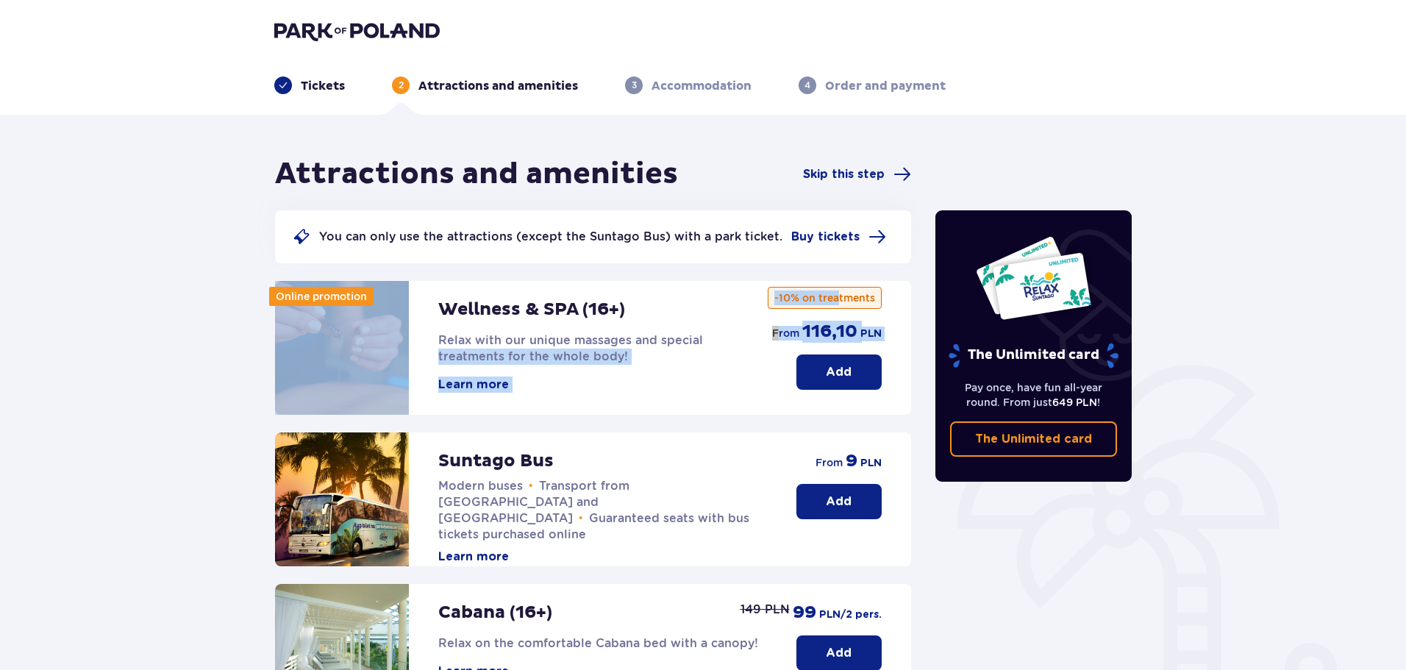
drag, startPoint x: 731, startPoint y: 300, endPoint x: 839, endPoint y: 305, distance: 108.2
click at [839, 305] on div "Wellness & SPA (16+) Relax with our unique massages and special treatments for …" at bounding box center [593, 348] width 636 height 134
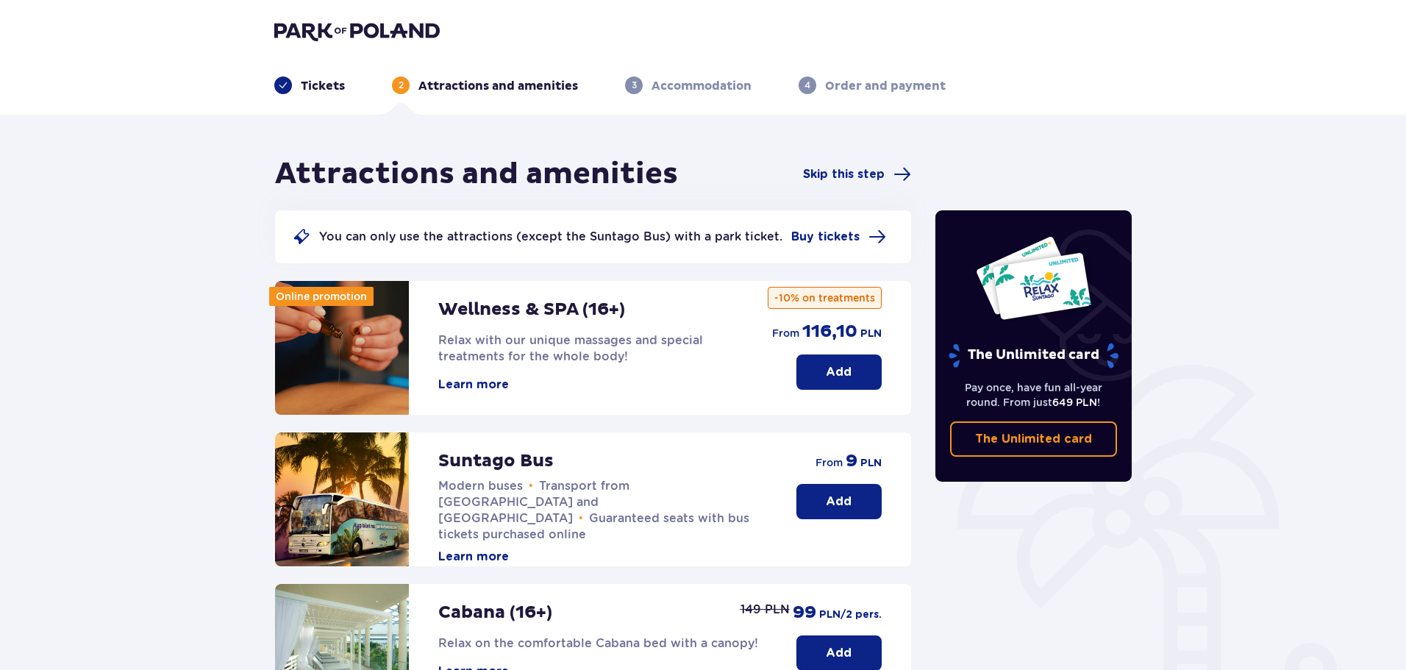
click at [842, 304] on p "-10% on treatments" at bounding box center [825, 298] width 114 height 22
click at [487, 391] on button "Learn more" at bounding box center [473, 385] width 71 height 16
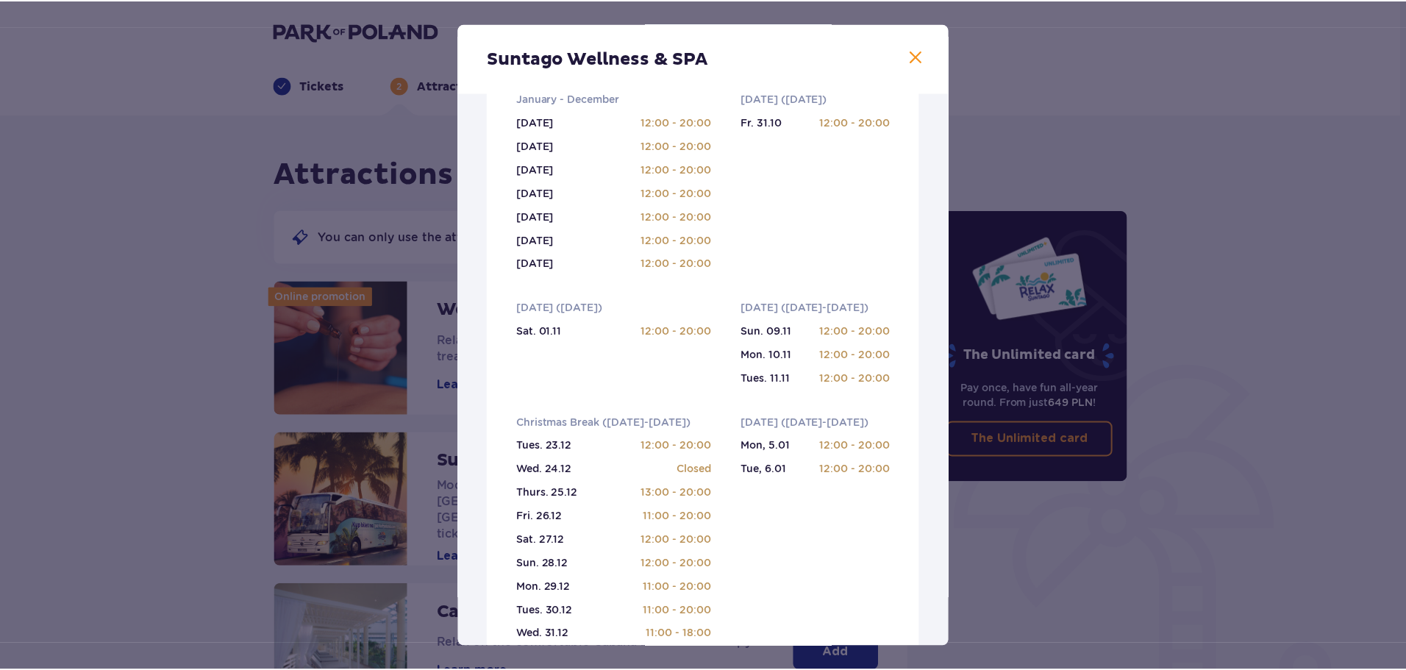
scroll to position [662, 0]
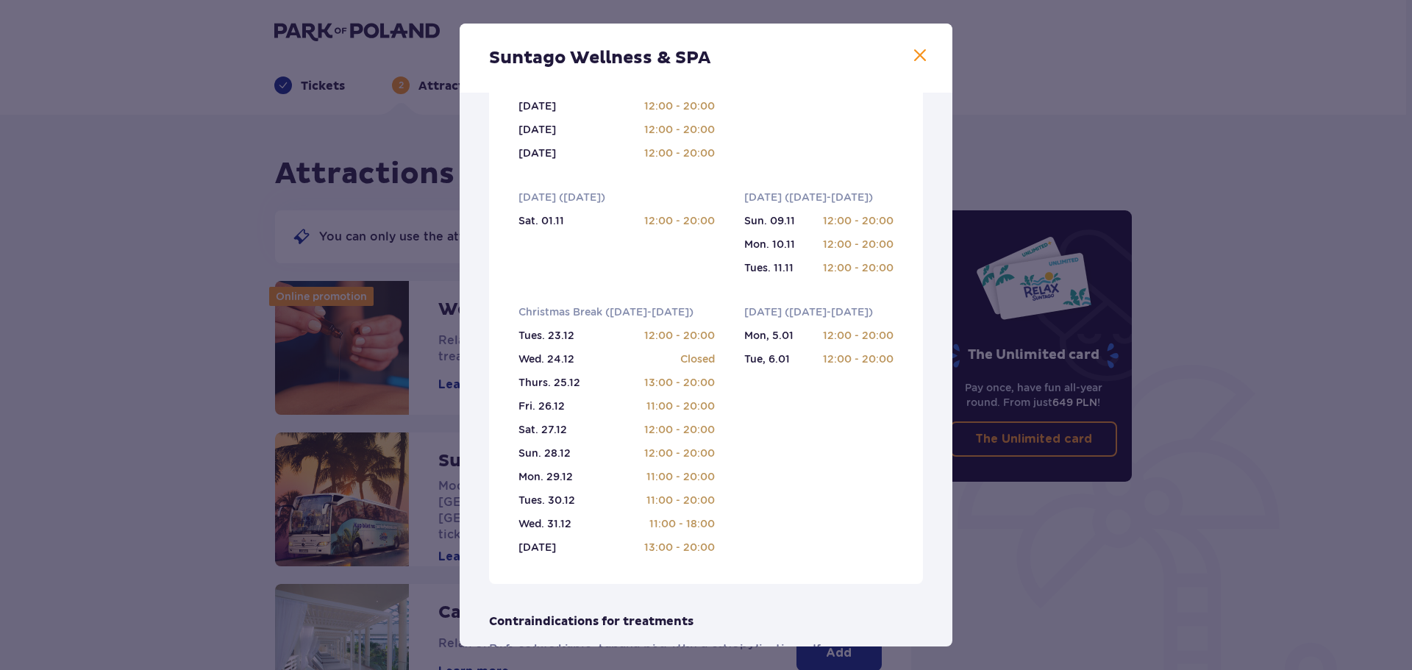
click at [919, 54] on span at bounding box center [920, 56] width 18 height 18
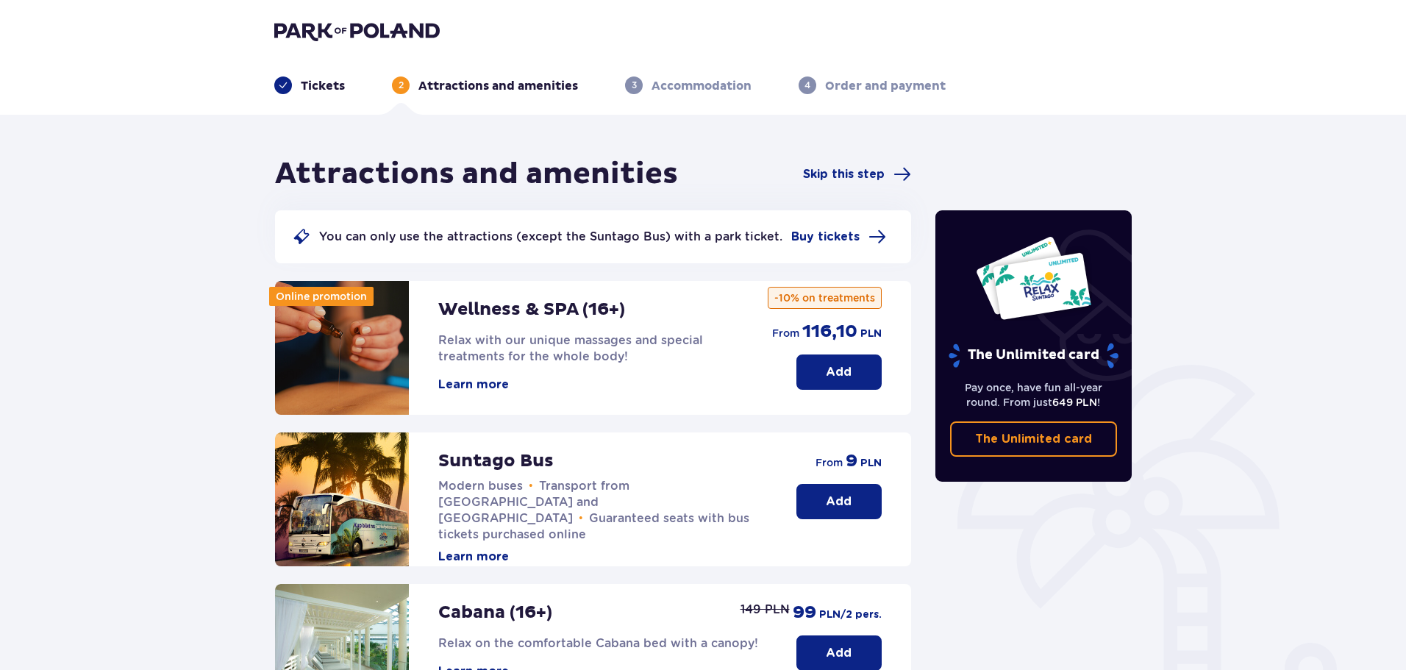
click at [539, 240] on p "You can only use the attractions (except the Suntago Bus) with a park ticket." at bounding box center [550, 237] width 463 height 16
click at [795, 239] on span "Buy tickets" at bounding box center [825, 237] width 68 height 16
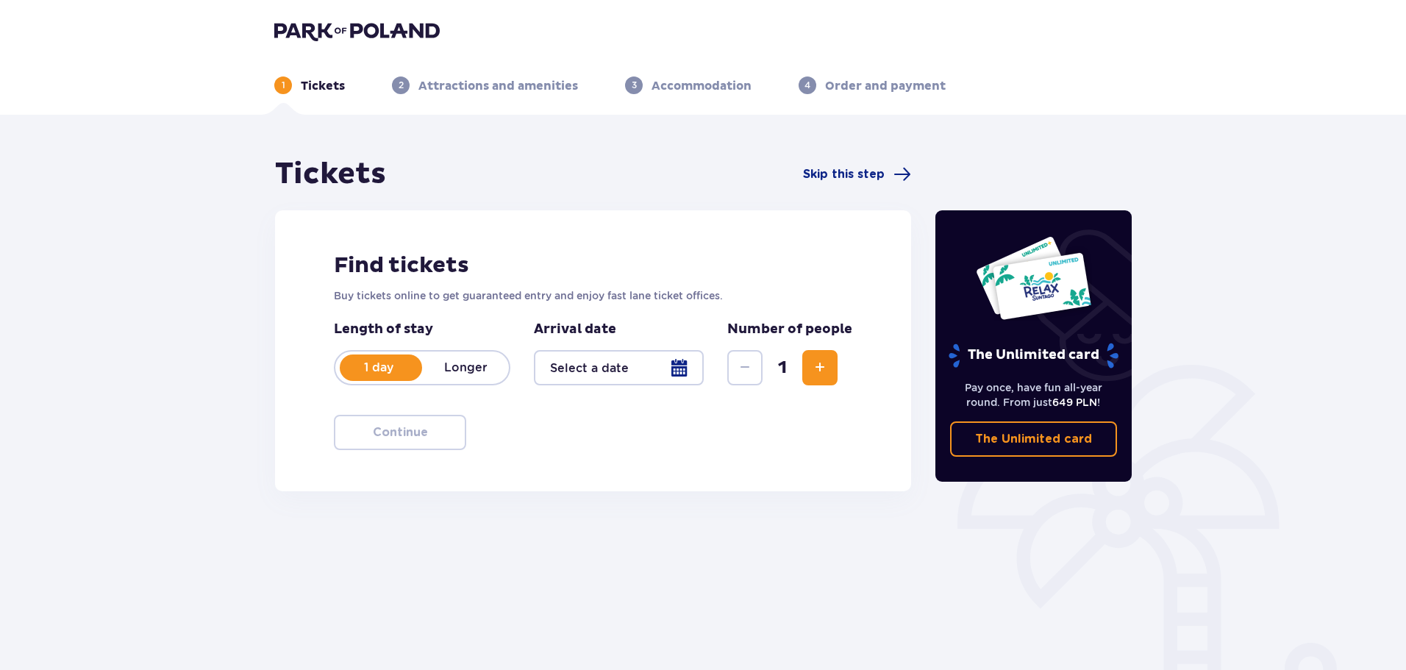
click at [453, 81] on p "Attractions and amenities" at bounding box center [498, 86] width 160 height 16
click at [850, 160] on div "Tickets Skip this step Find tickets Buy tickets online to get guaranteed entry …" at bounding box center [703, 432] width 1406 height 635
click at [845, 166] on div "Tickets Skip this step" at bounding box center [593, 174] width 636 height 37
click at [856, 179] on span "Skip this step" at bounding box center [844, 174] width 82 height 16
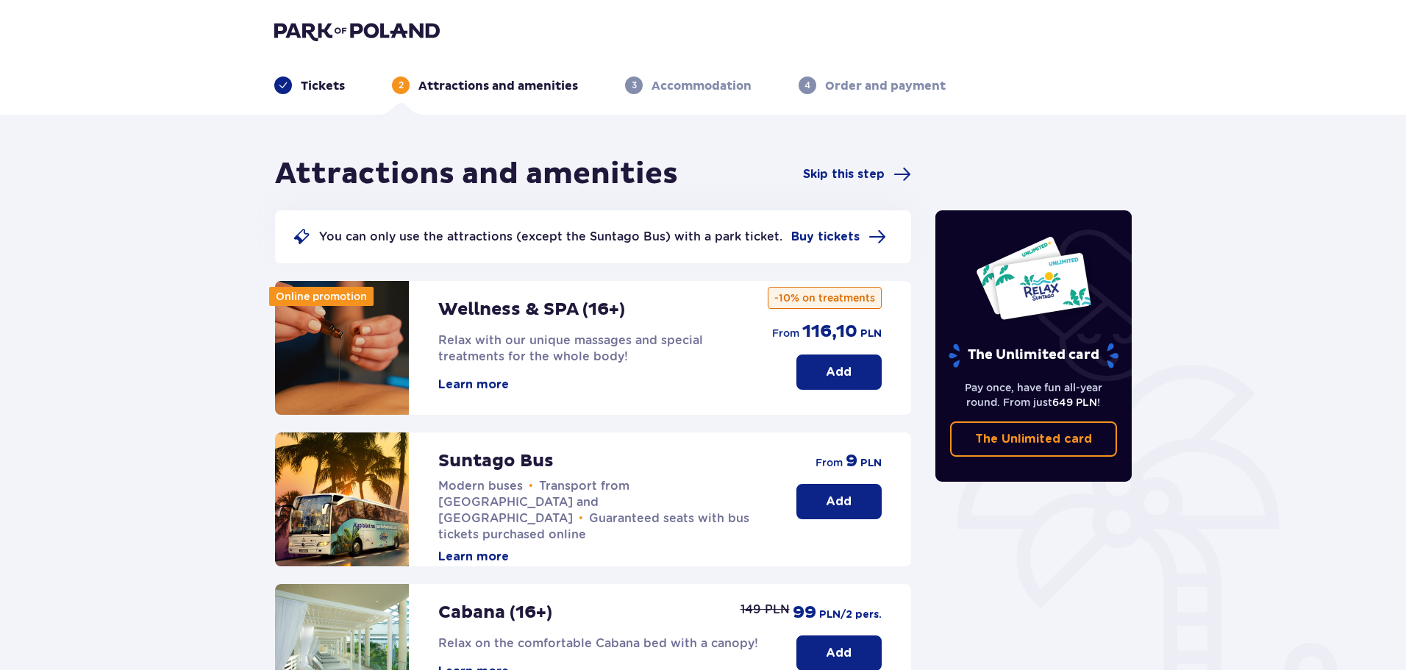
click at [822, 488] on button "Add" at bounding box center [838, 501] width 85 height 35
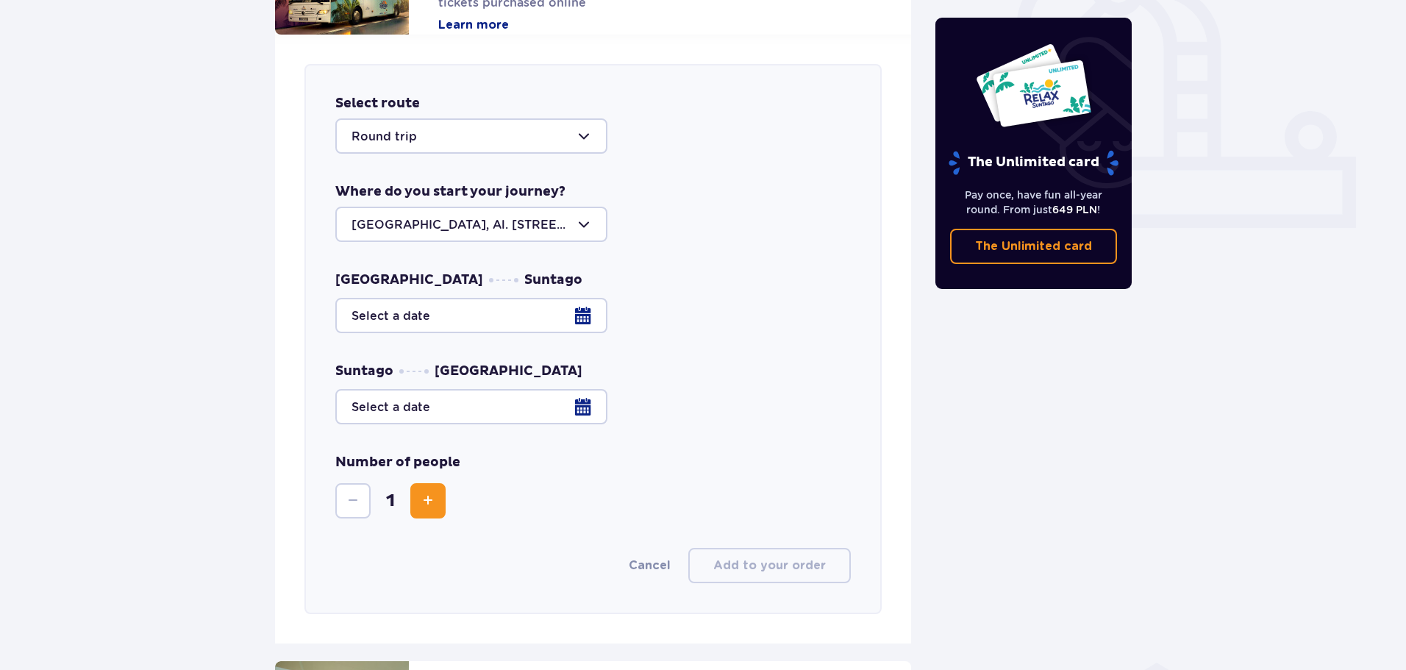
scroll to position [504, 0]
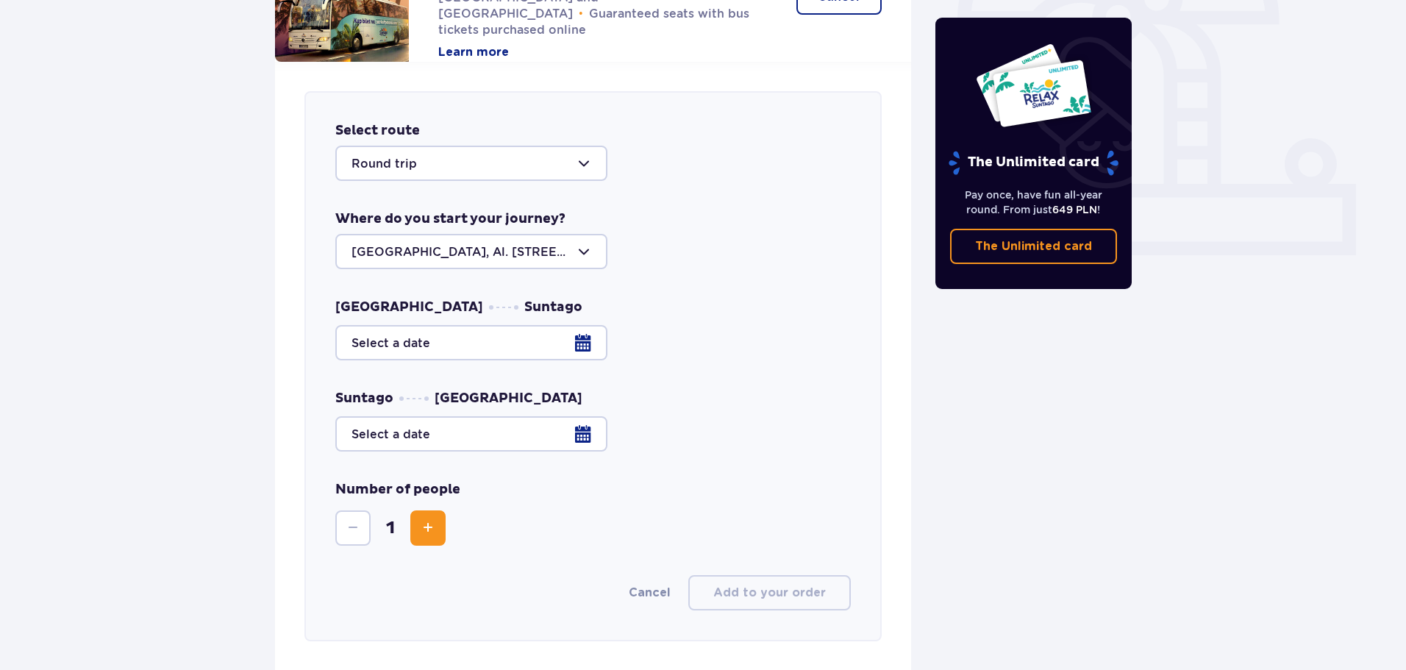
click at [499, 179] on div at bounding box center [471, 163] width 272 height 35
click at [382, 204] on p "Round trip" at bounding box center [384, 208] width 65 height 16
click at [543, 256] on div at bounding box center [471, 251] width 272 height 35
click at [551, 243] on div at bounding box center [471, 251] width 272 height 35
click at [591, 336] on div at bounding box center [593, 342] width 516 height 35
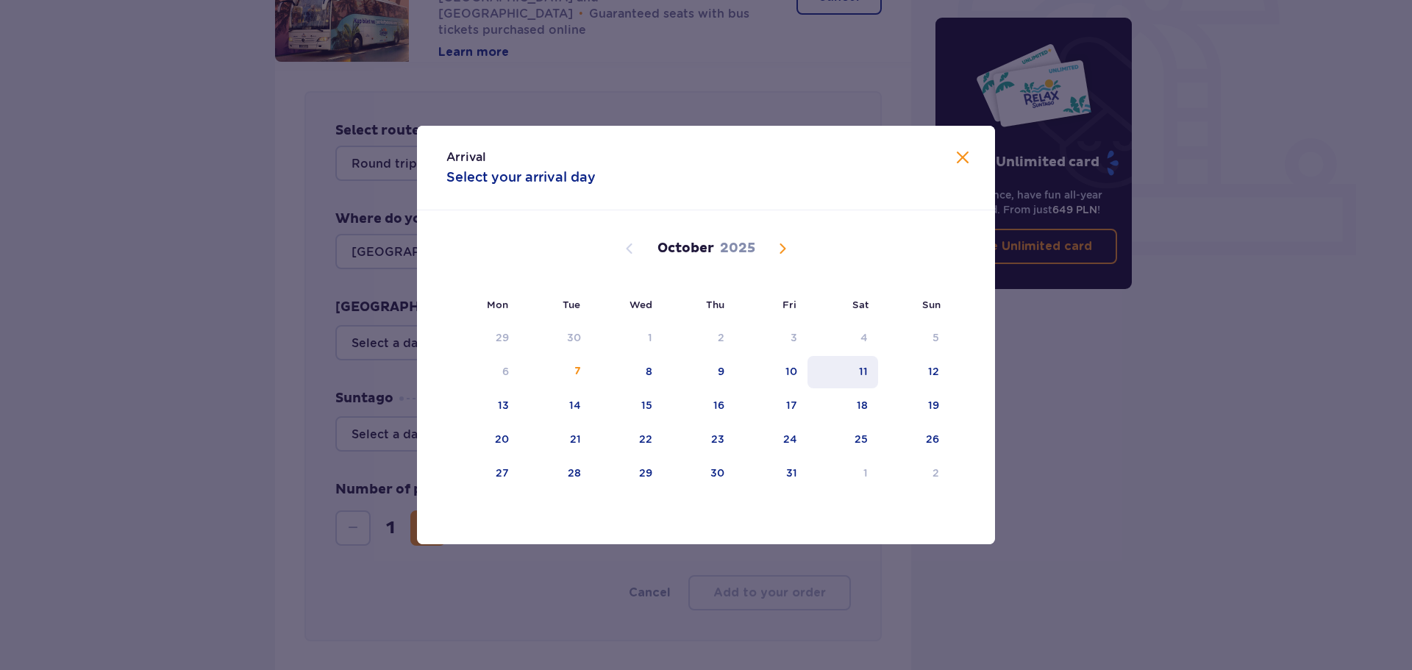
click at [852, 363] on div "11" at bounding box center [842, 372] width 71 height 32
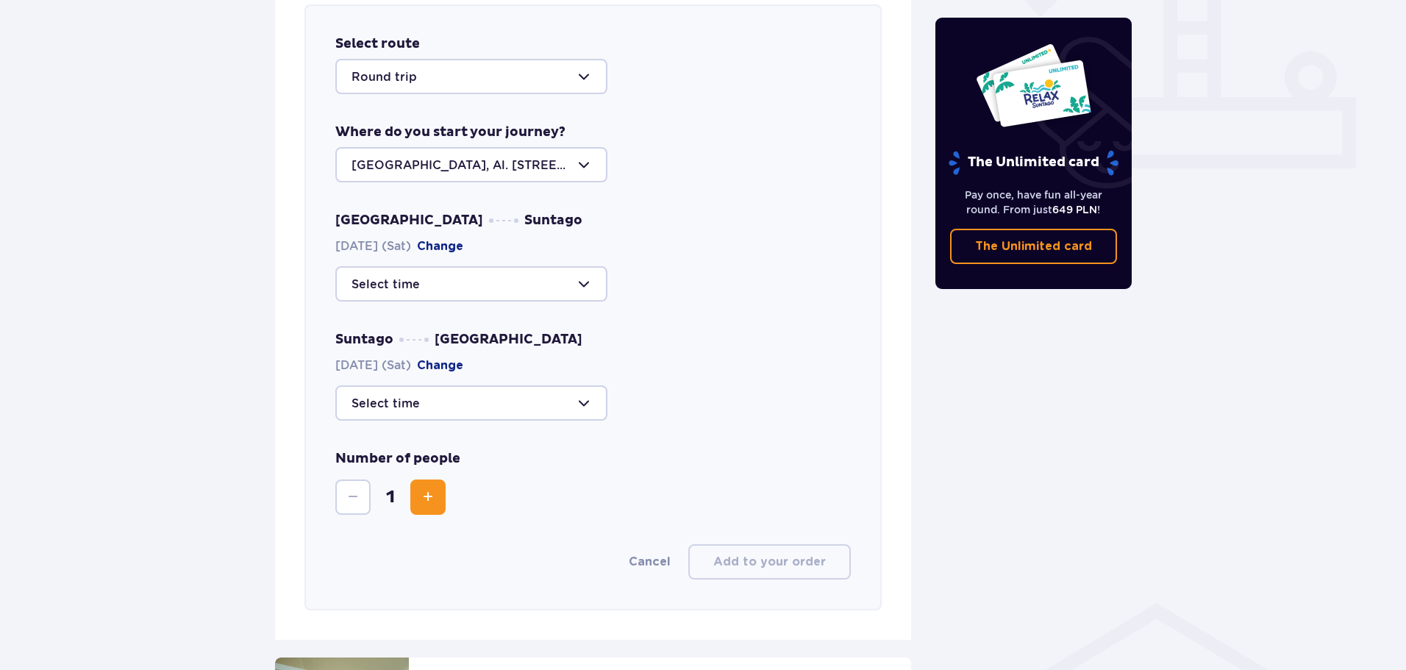
scroll to position [946, 0]
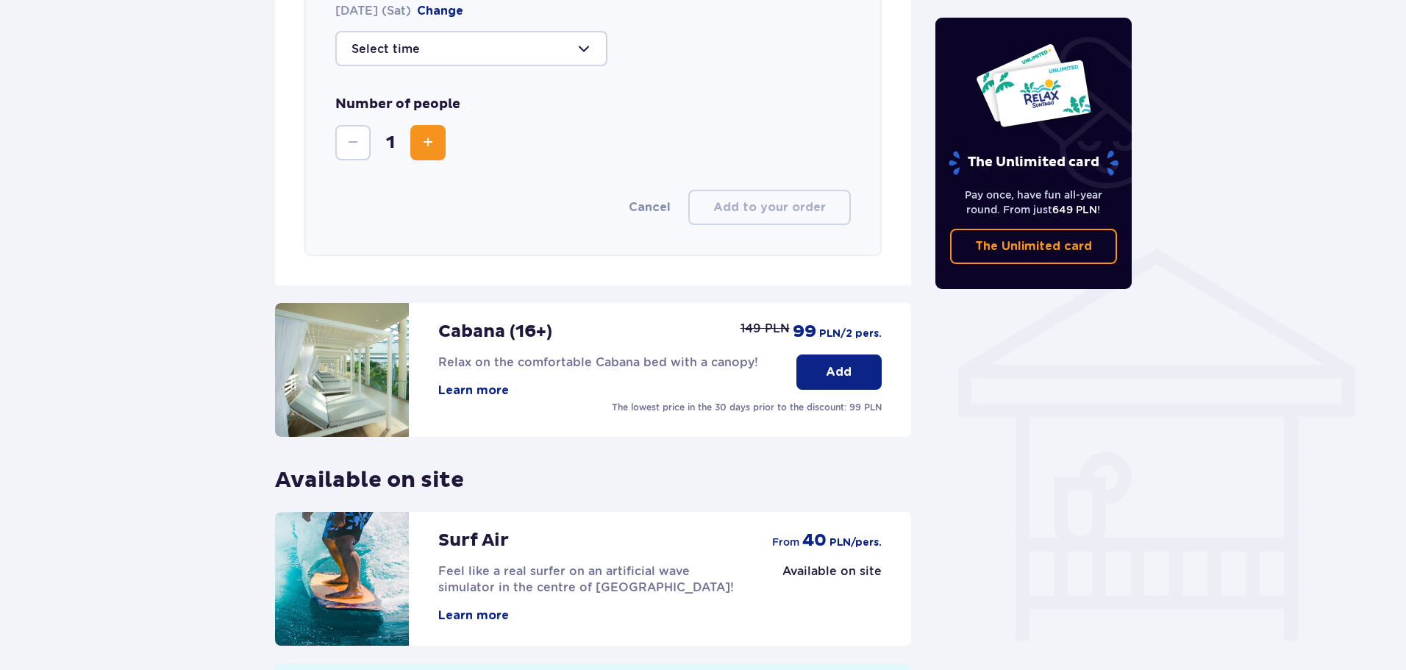
click at [646, 215] on button "Cancel" at bounding box center [650, 207] width 42 height 16
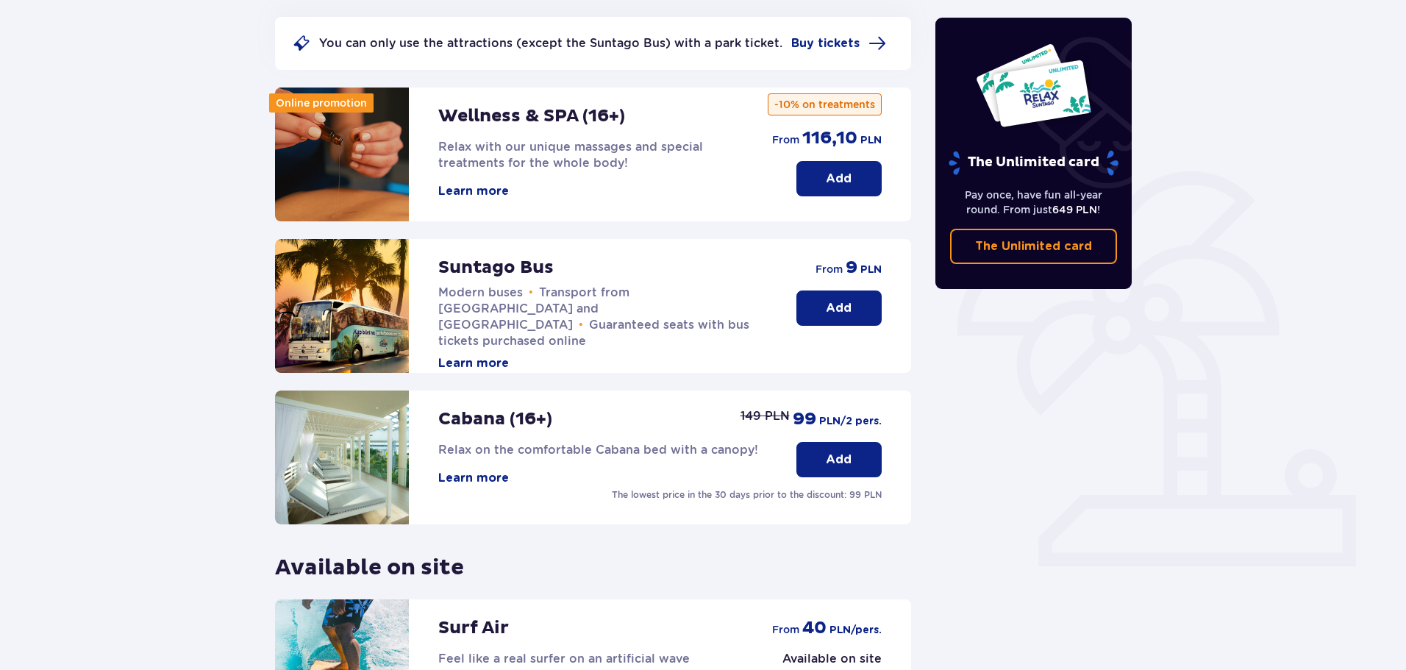
scroll to position [0, 0]
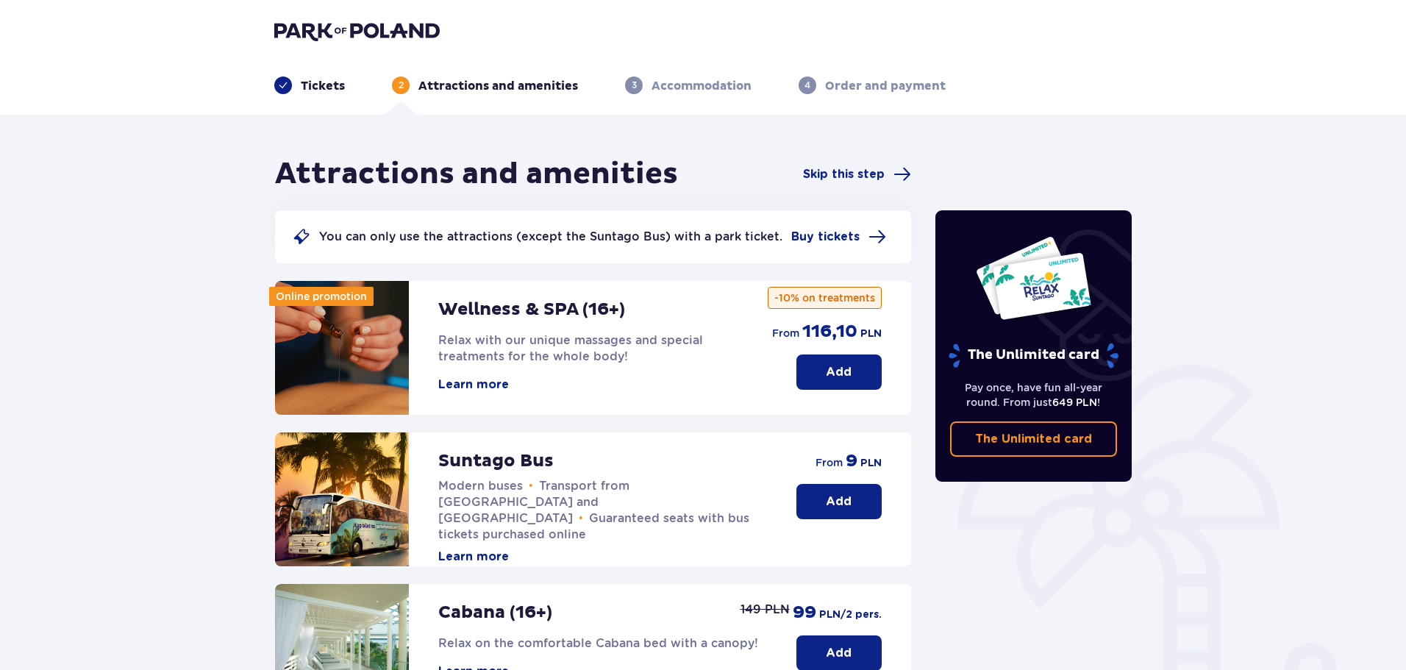
click at [309, 85] on p "Tickets" at bounding box center [323, 86] width 44 height 16
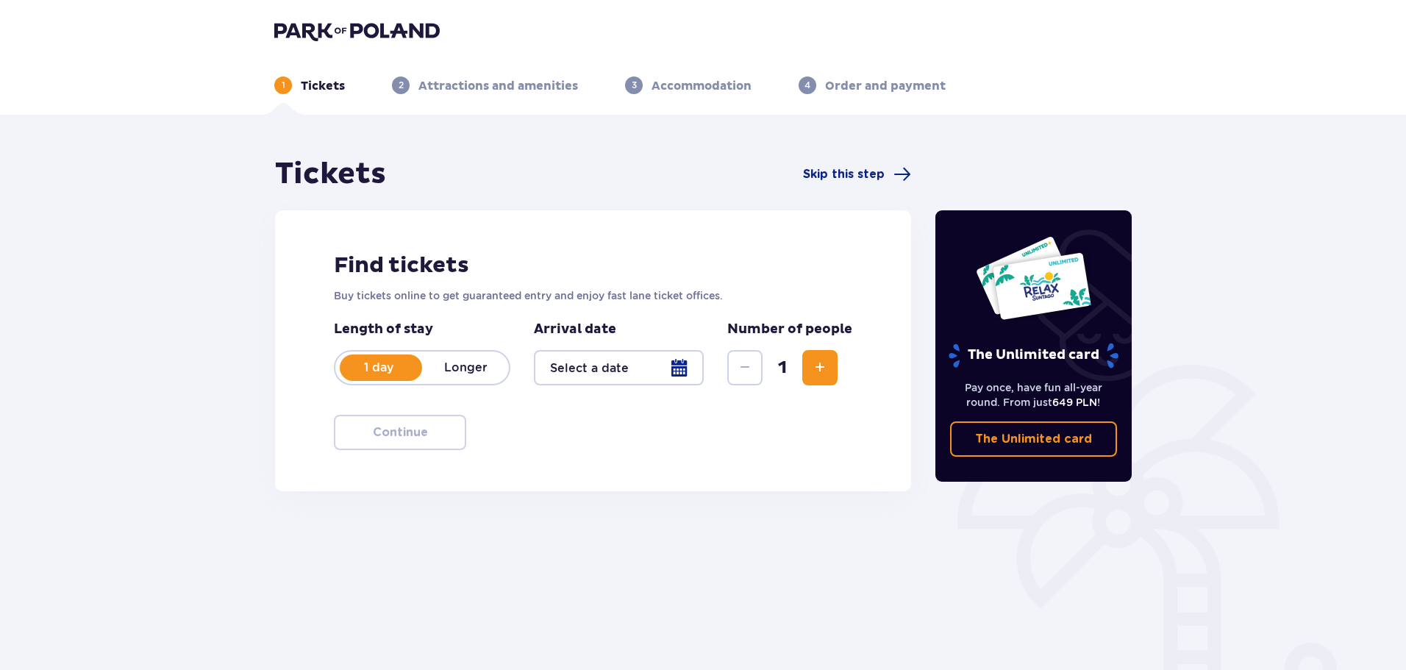
click at [682, 365] on div at bounding box center [619, 367] width 170 height 35
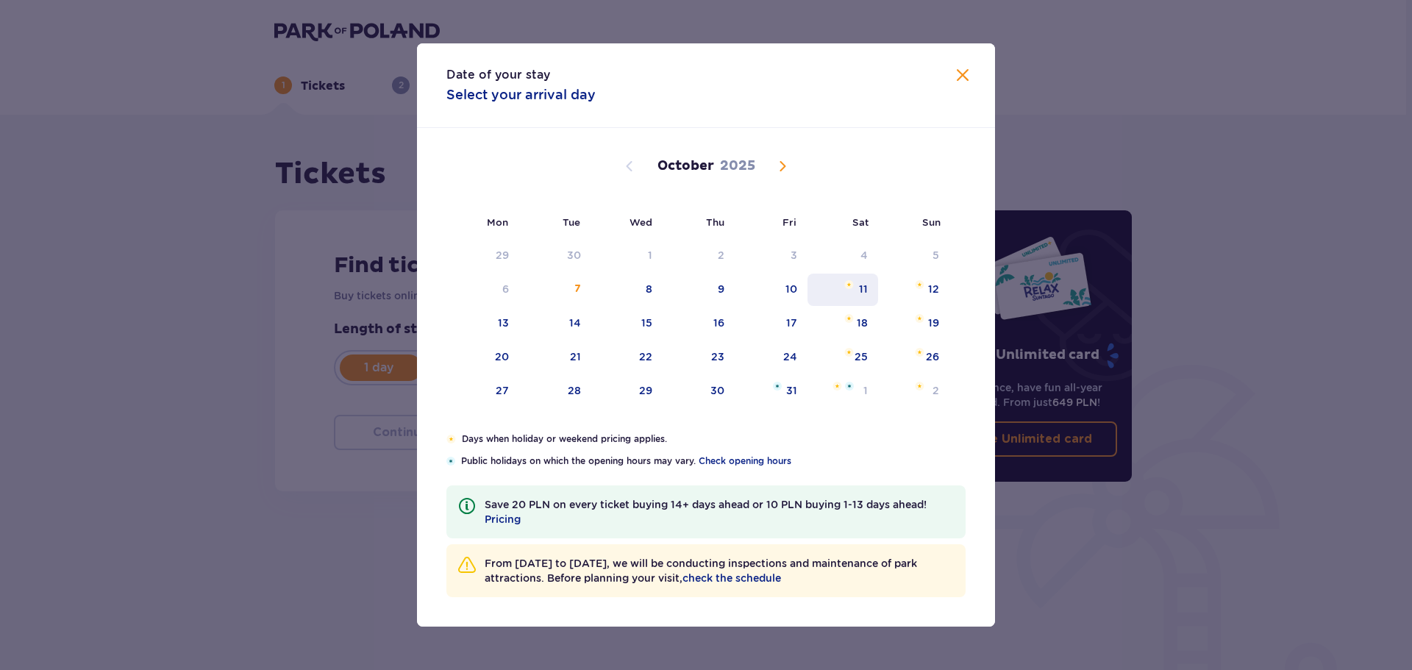
click at [868, 290] on div "11" at bounding box center [842, 290] width 71 height 32
type input "11.10.25"
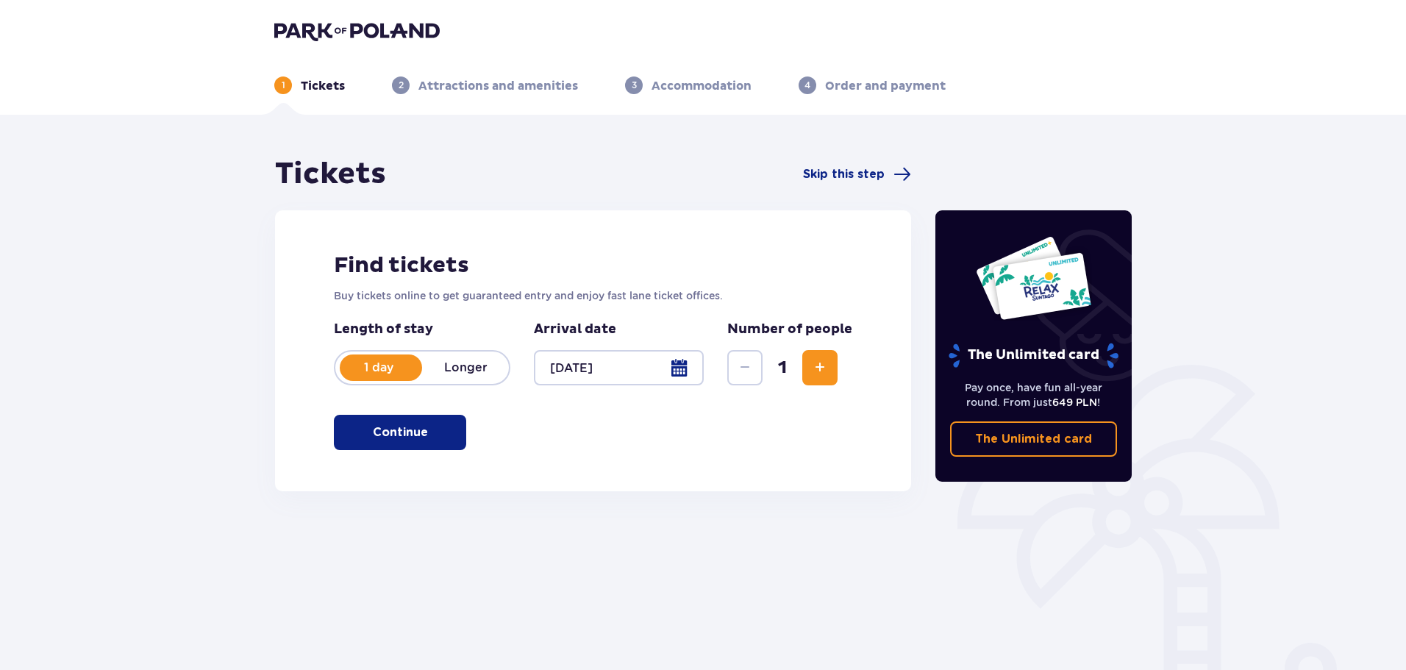
click at [826, 363] on span "Increase" at bounding box center [820, 368] width 18 height 18
click at [403, 437] on p "Continue" at bounding box center [400, 432] width 55 height 16
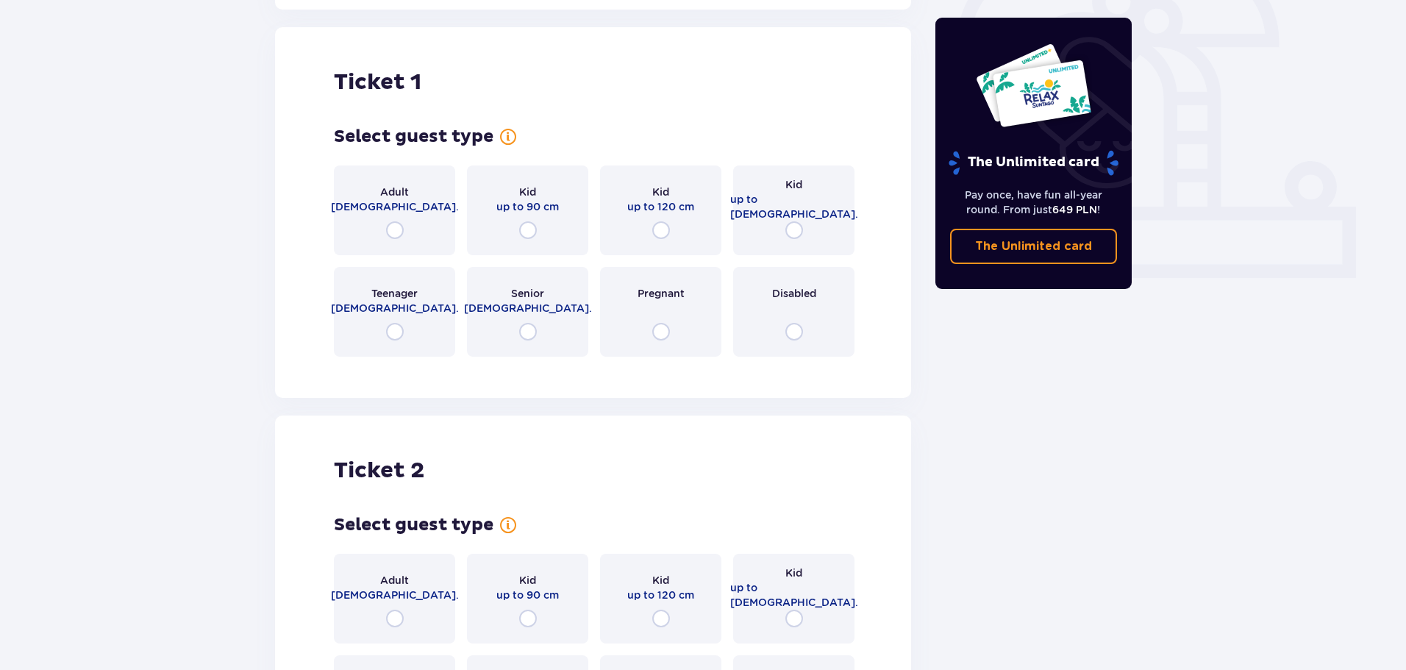
scroll to position [491, 0]
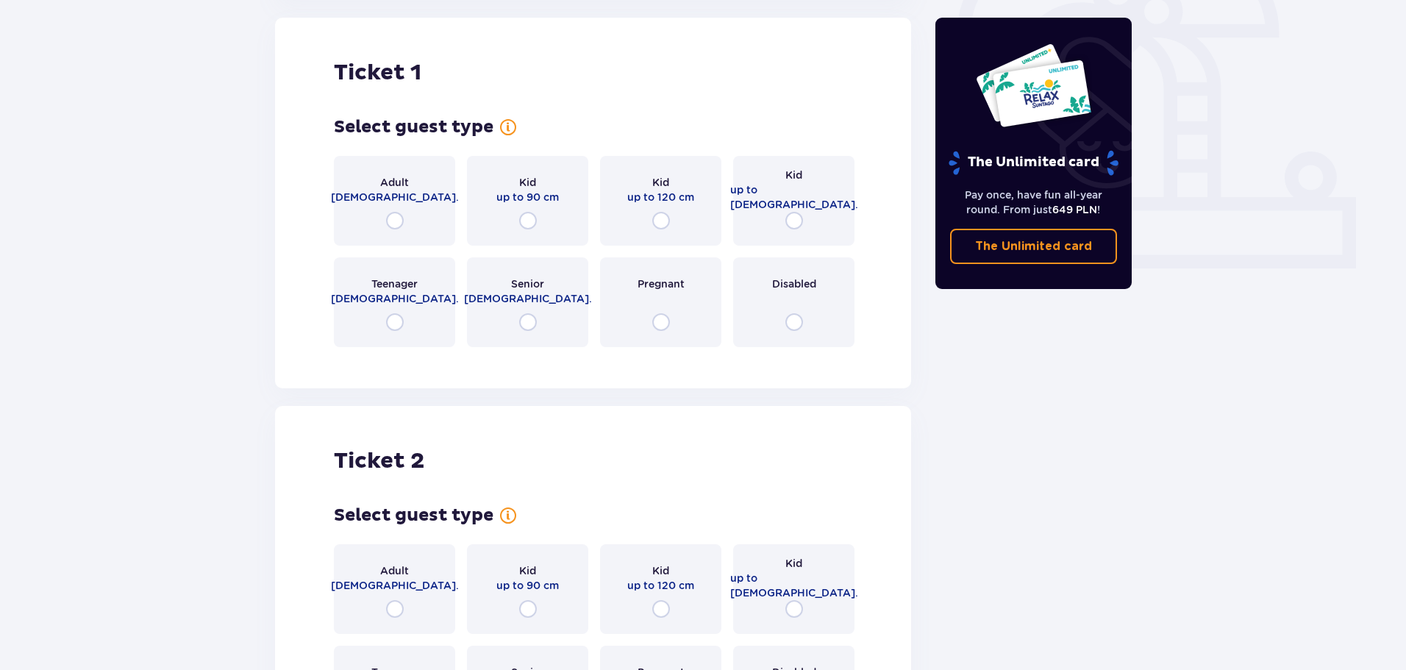
click at [421, 224] on div "Adult 18 - 65 y.o." at bounding box center [394, 201] width 121 height 90
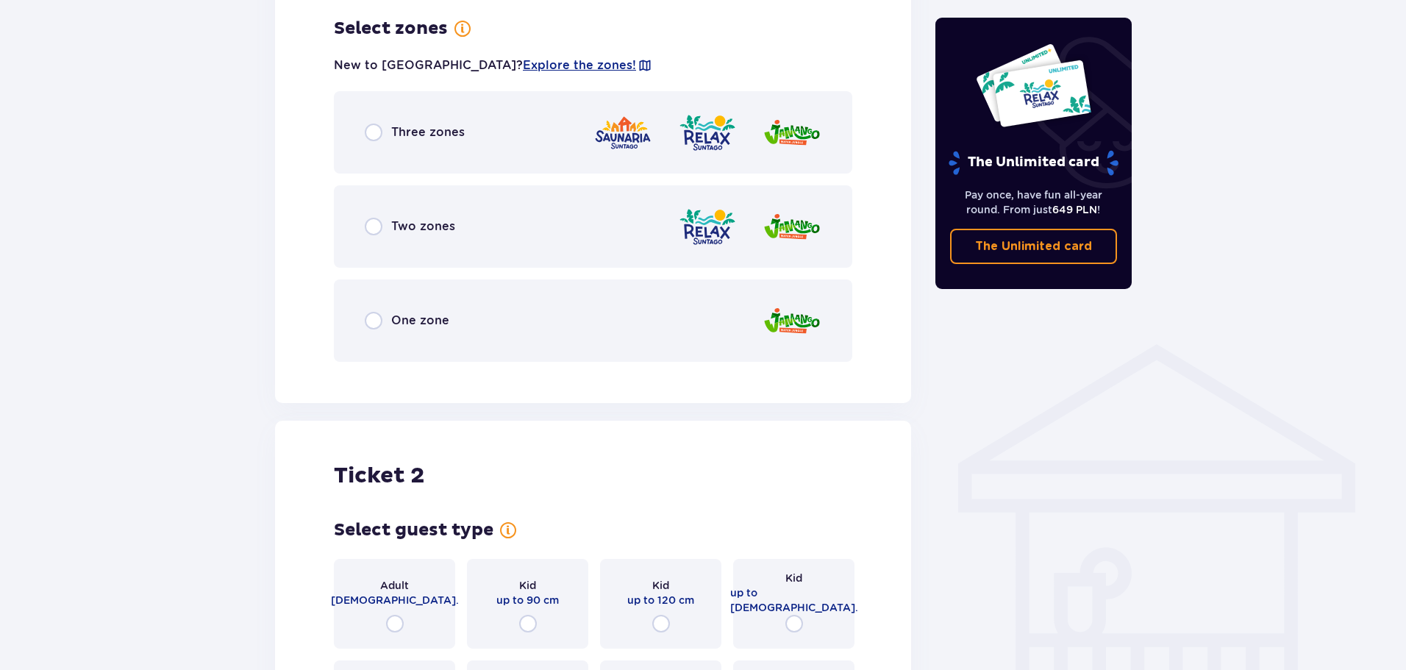
click at [431, 149] on div "Three zones" at bounding box center [593, 132] width 518 height 82
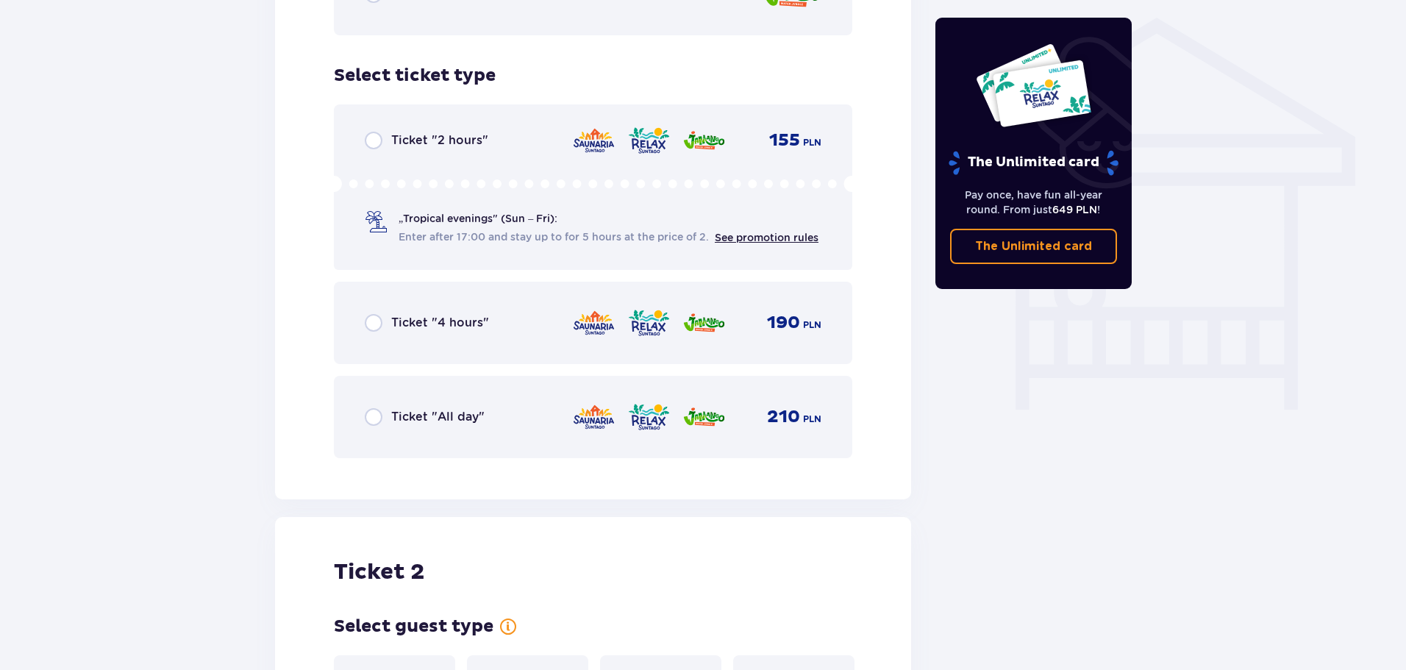
scroll to position [1224, 0]
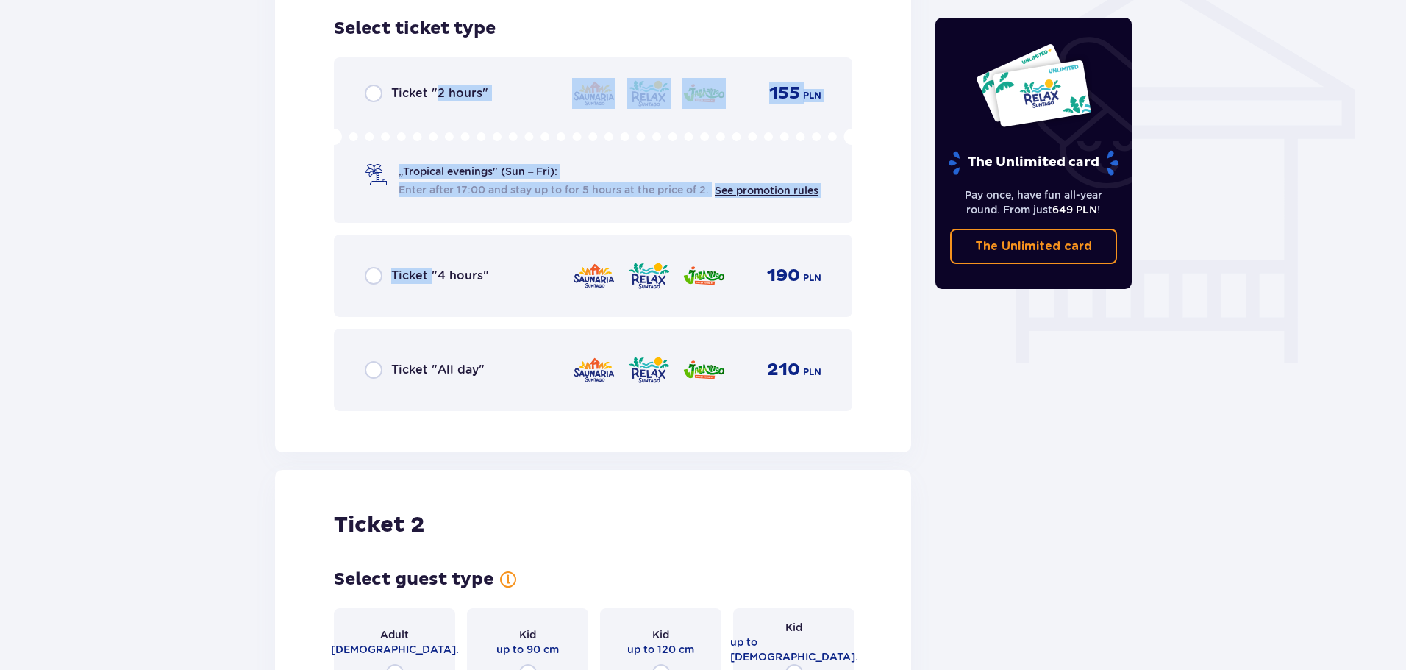
drag, startPoint x: 436, startPoint y: 85, endPoint x: 465, endPoint y: 379, distance: 296.3
click at [461, 384] on div "Ticket "2 hours" 155 PLN „Tropical evenings" (Sun – Fri): Enter after 17:00 and…" at bounding box center [593, 234] width 518 height 354
click at [463, 335] on div "Ticket "All day" 210 PLN" at bounding box center [593, 370] width 518 height 82
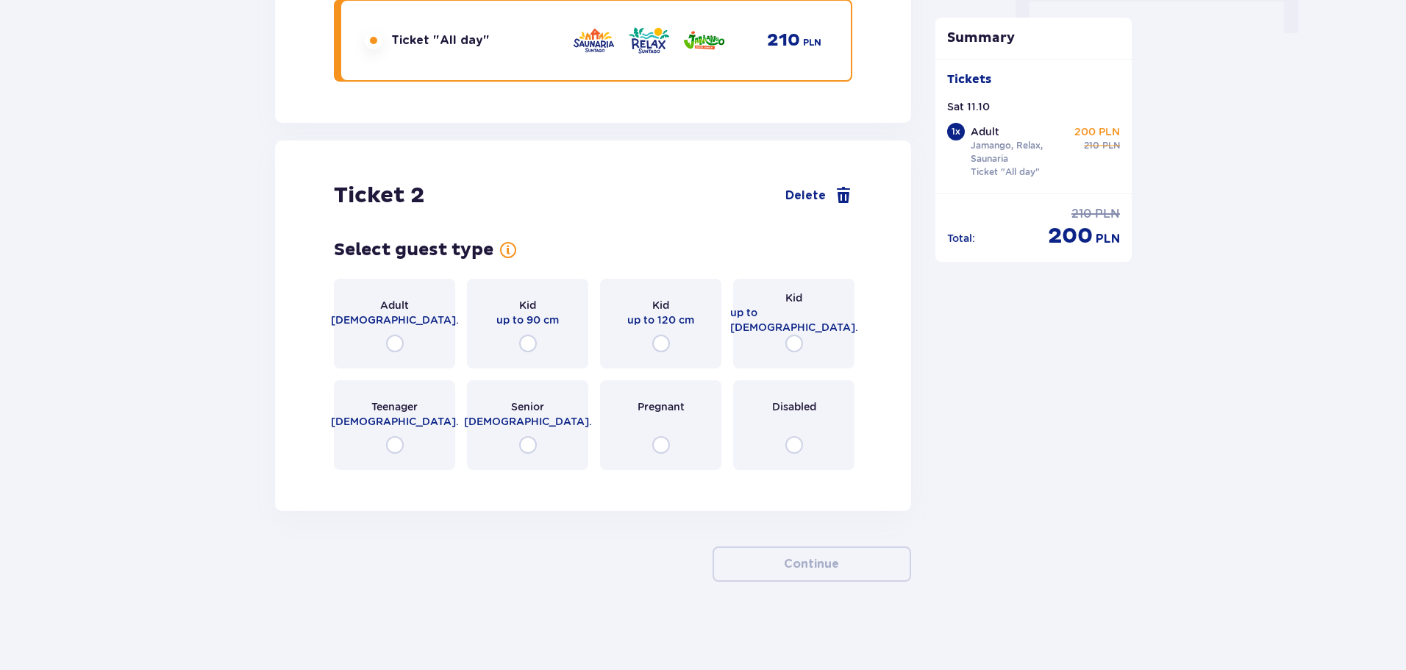
click at [396, 299] on span "Adult" at bounding box center [394, 305] width 29 height 15
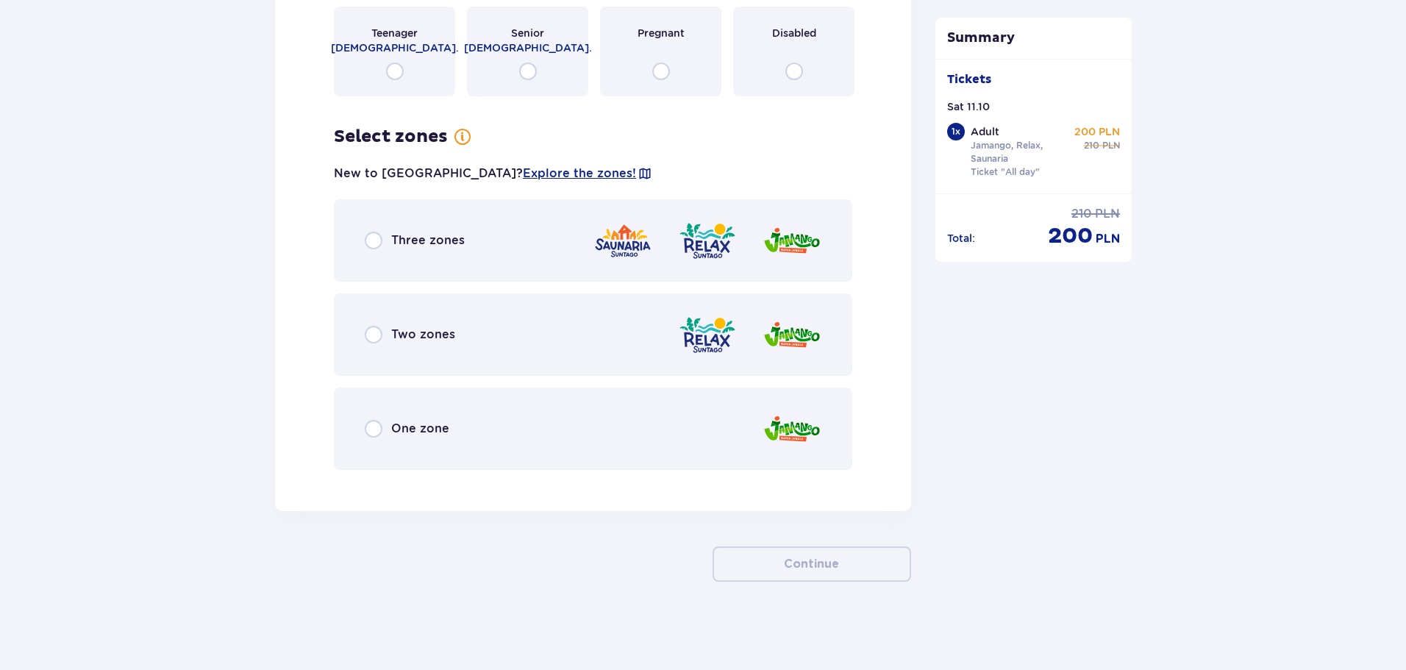
click at [417, 461] on div "One zone" at bounding box center [593, 429] width 518 height 82
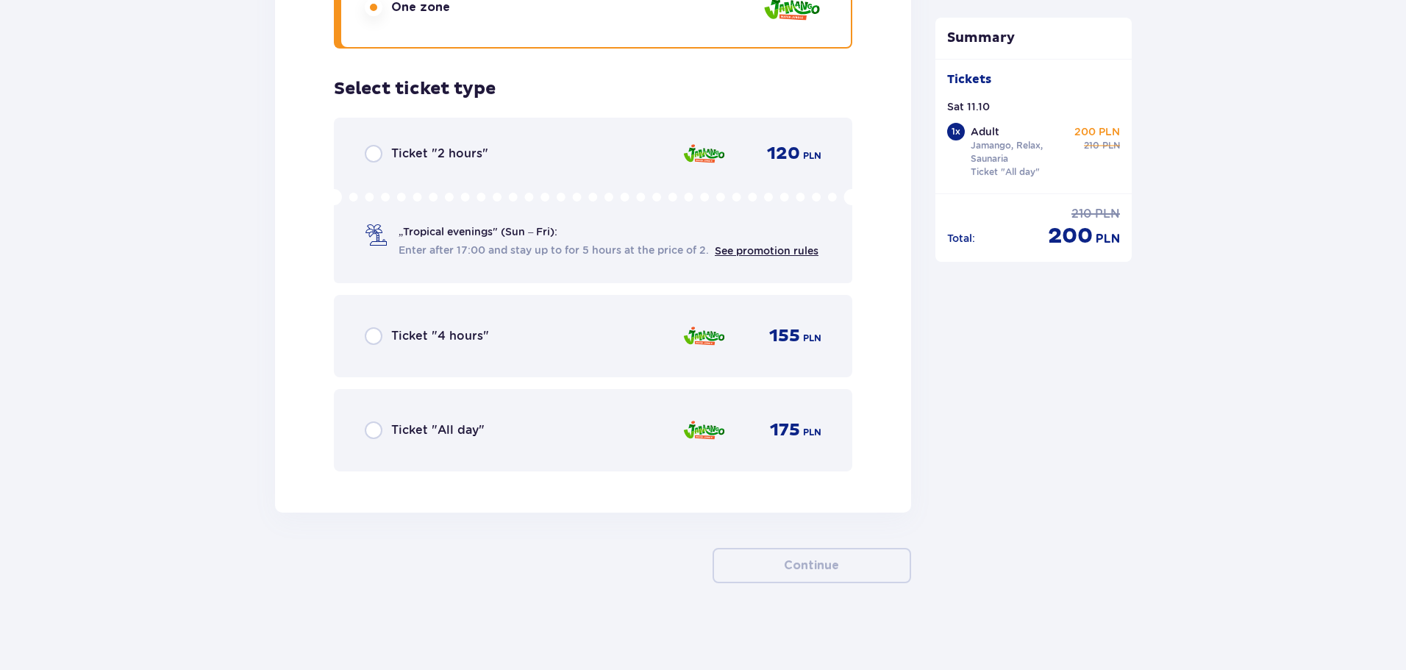
scroll to position [2350, 0]
drag, startPoint x: 488, startPoint y: 408, endPoint x: 519, endPoint y: 439, distance: 44.2
click at [488, 408] on div "Ticket "All day" 175 PLN" at bounding box center [593, 429] width 518 height 82
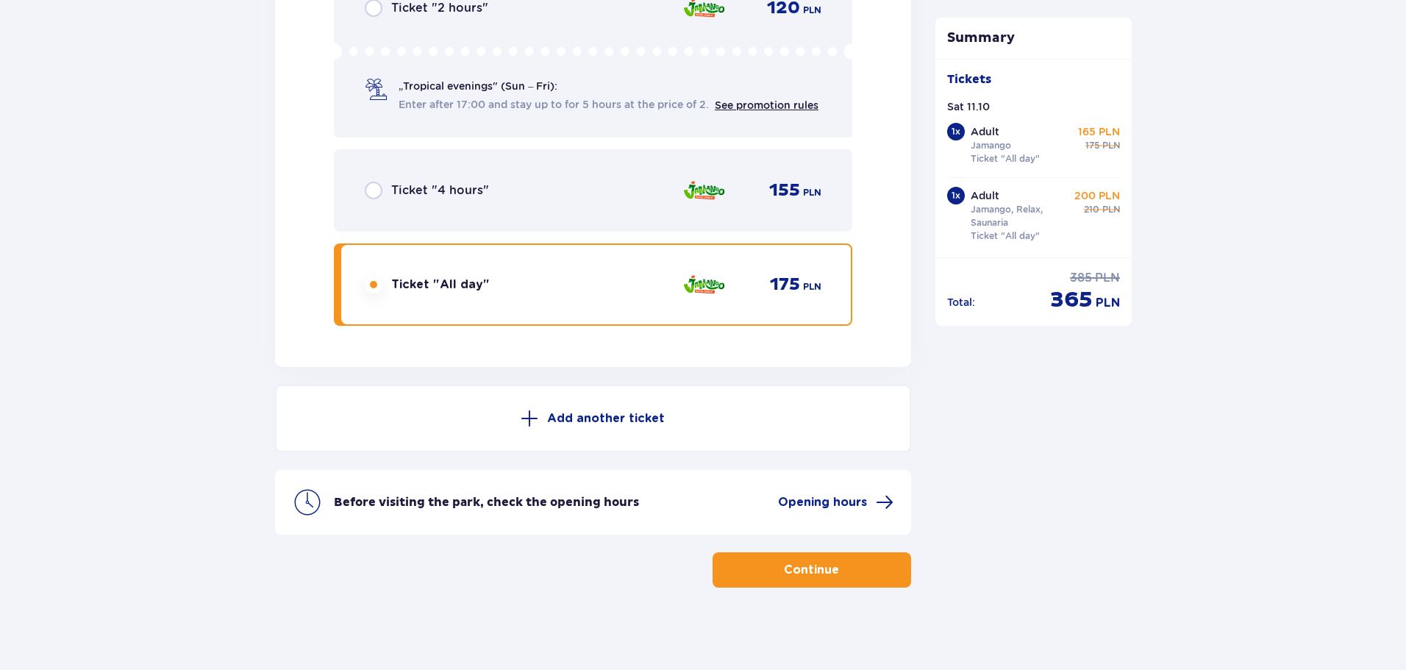
scroll to position [2500, 0]
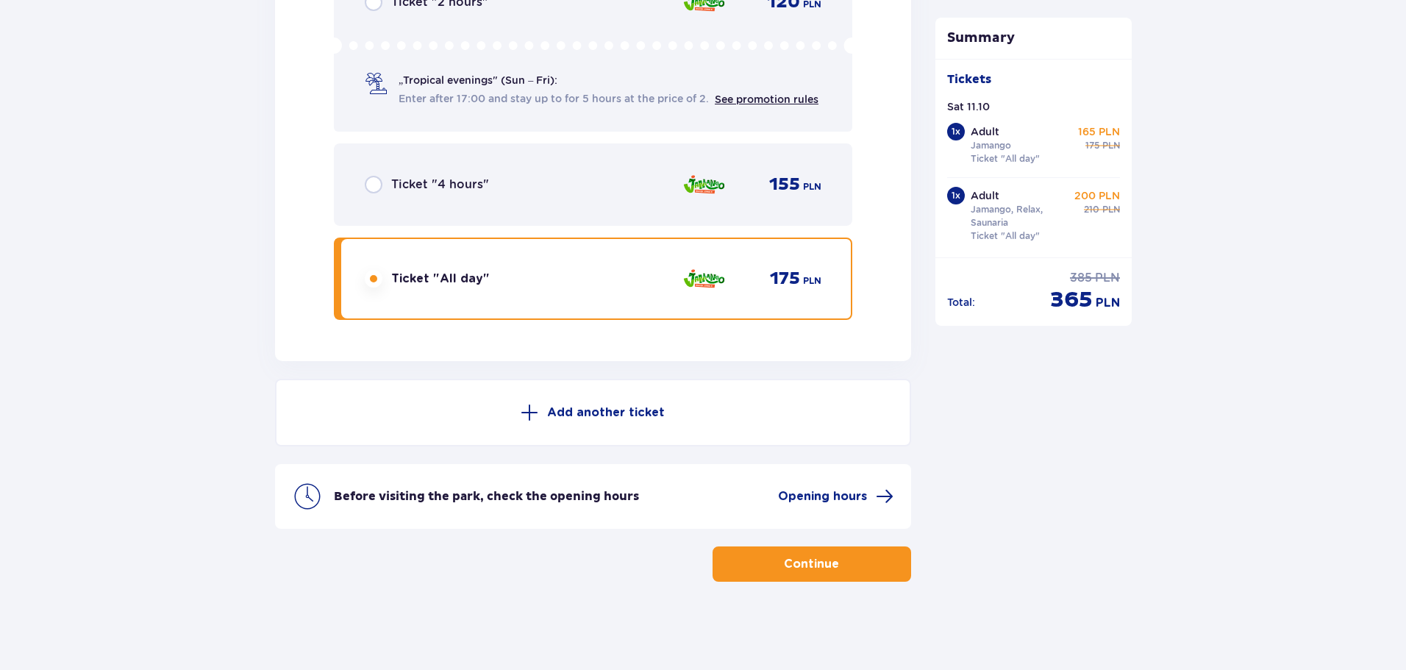
click at [805, 574] on button "Continue" at bounding box center [812, 563] width 199 height 35
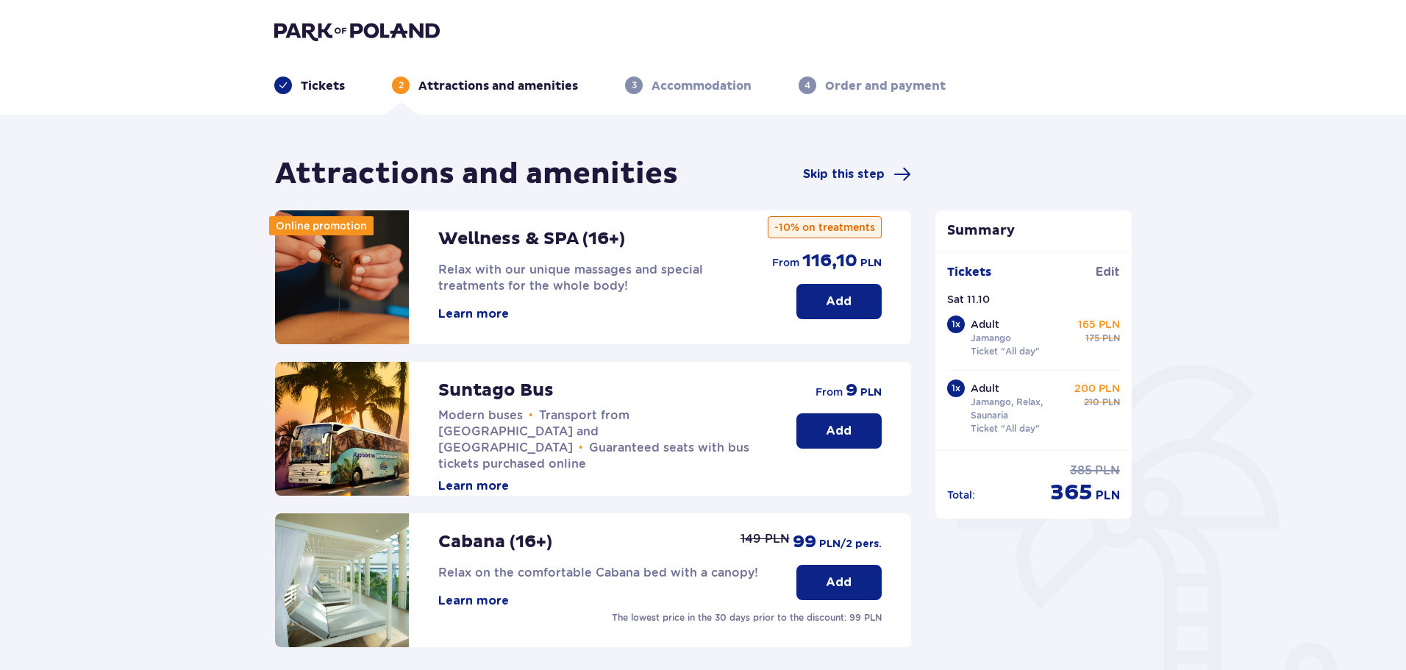
click at [819, 430] on button "Add" at bounding box center [838, 430] width 85 height 35
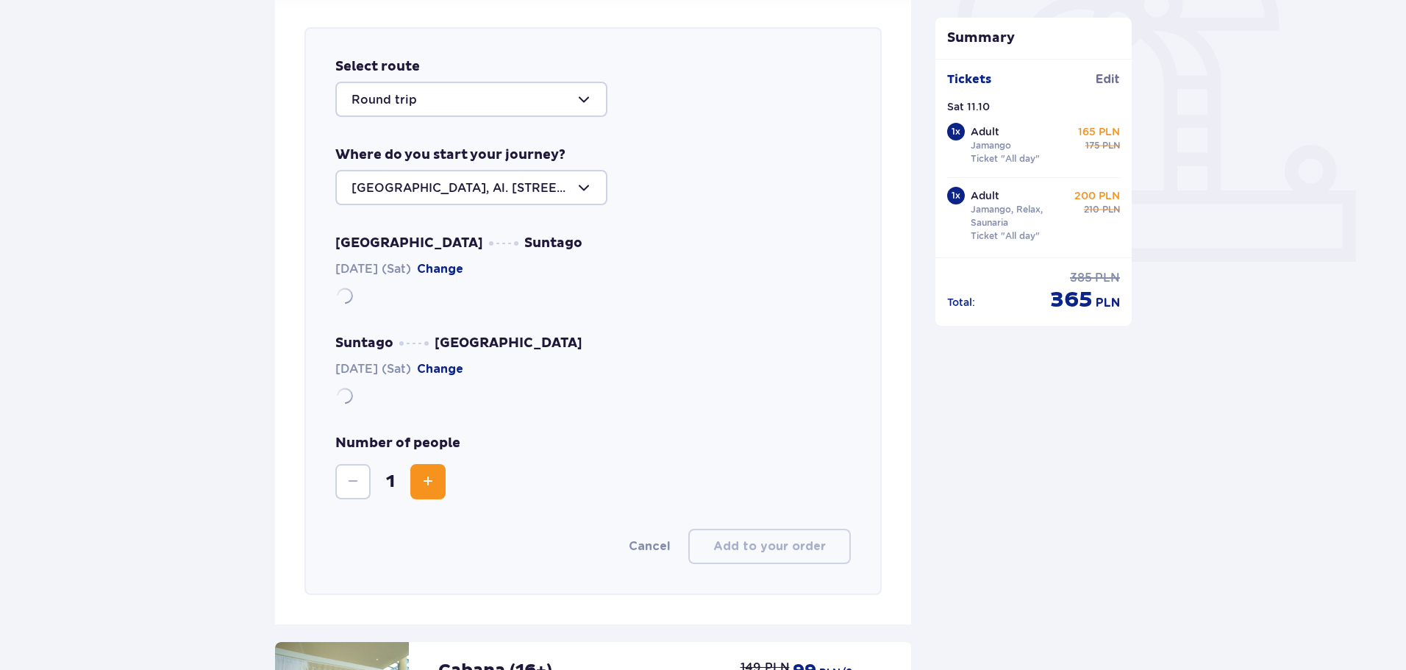
scroll to position [507, 0]
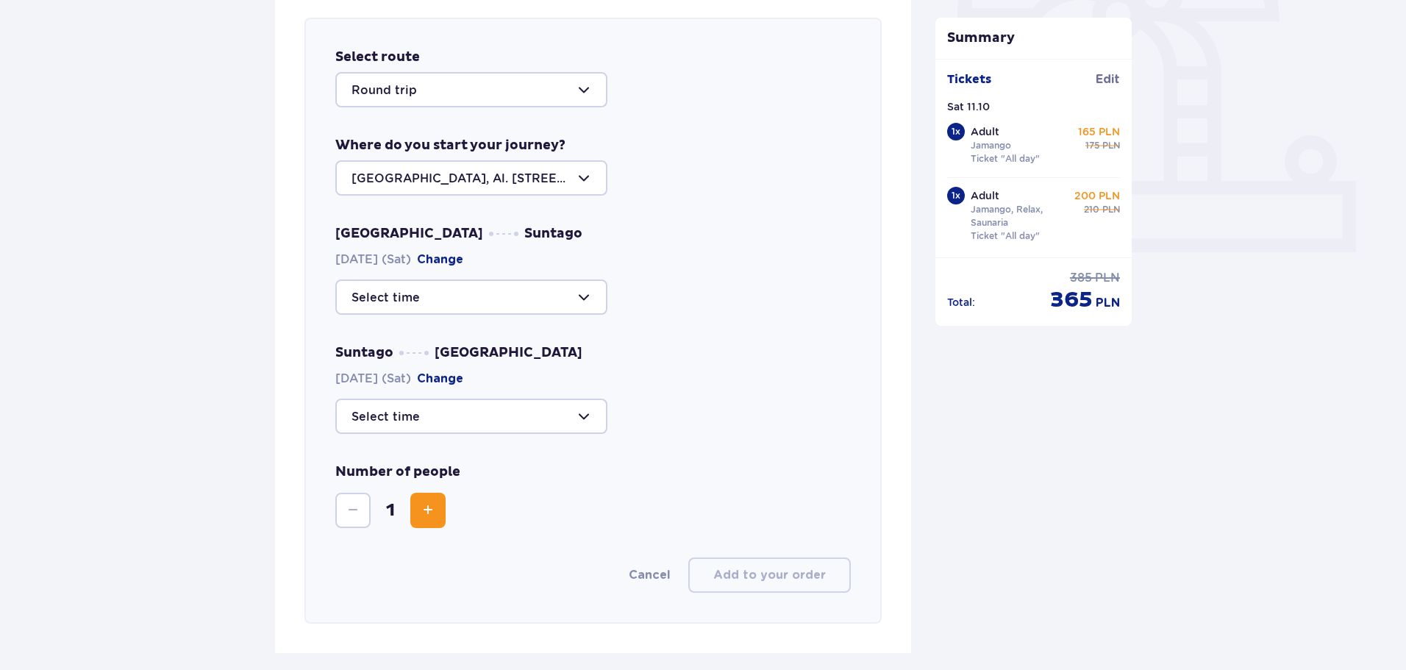
click at [452, 299] on div at bounding box center [471, 296] width 272 height 35
click at [366, 365] on p "09:30" at bounding box center [371, 373] width 38 height 16
type input "09:30"
click at [416, 410] on div at bounding box center [471, 416] width 272 height 35
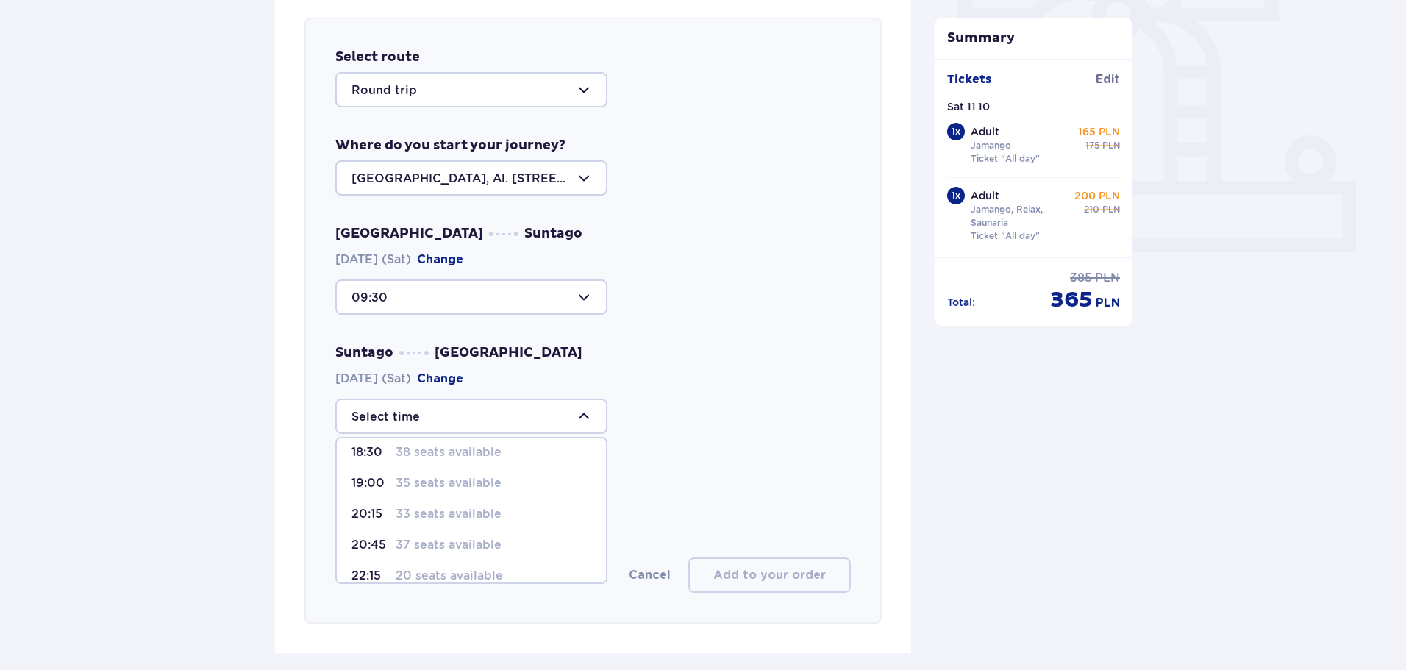
scroll to position [118, 0]
click at [397, 562] on p "20 seats available" at bounding box center [449, 560] width 107 height 16
type input "22:15"
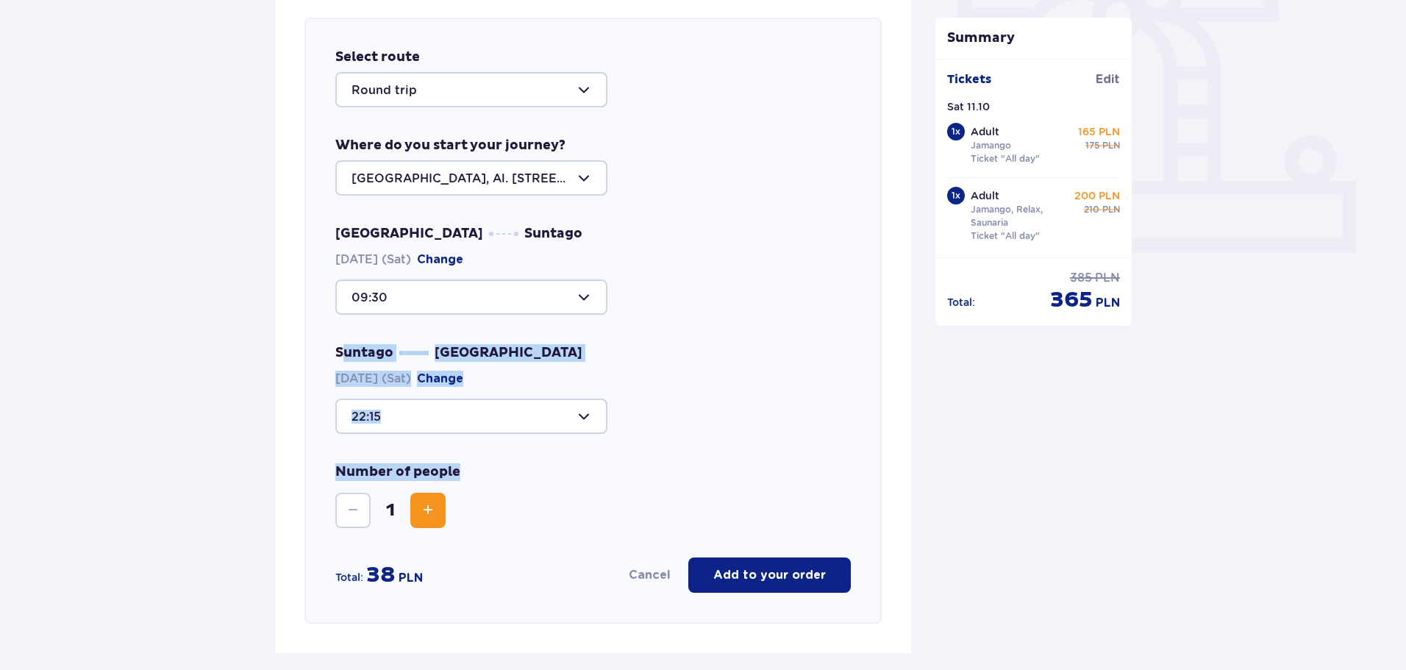
drag, startPoint x: 340, startPoint y: 360, endPoint x: 730, endPoint y: 454, distance: 401.9
click at [711, 461] on div "Select route Round trip Where do you start your journey? Warsaw, Al. Jerozolims…" at bounding box center [592, 321] width 577 height 606
click at [729, 443] on div "Select route Round trip Where do you start your journey? Warsaw, Al. Jerozolims…" at bounding box center [592, 321] width 577 height 606
click at [658, 410] on div "22:15" at bounding box center [593, 416] width 516 height 35
drag, startPoint x: 574, startPoint y: 371, endPoint x: 734, endPoint y: 459, distance: 182.0
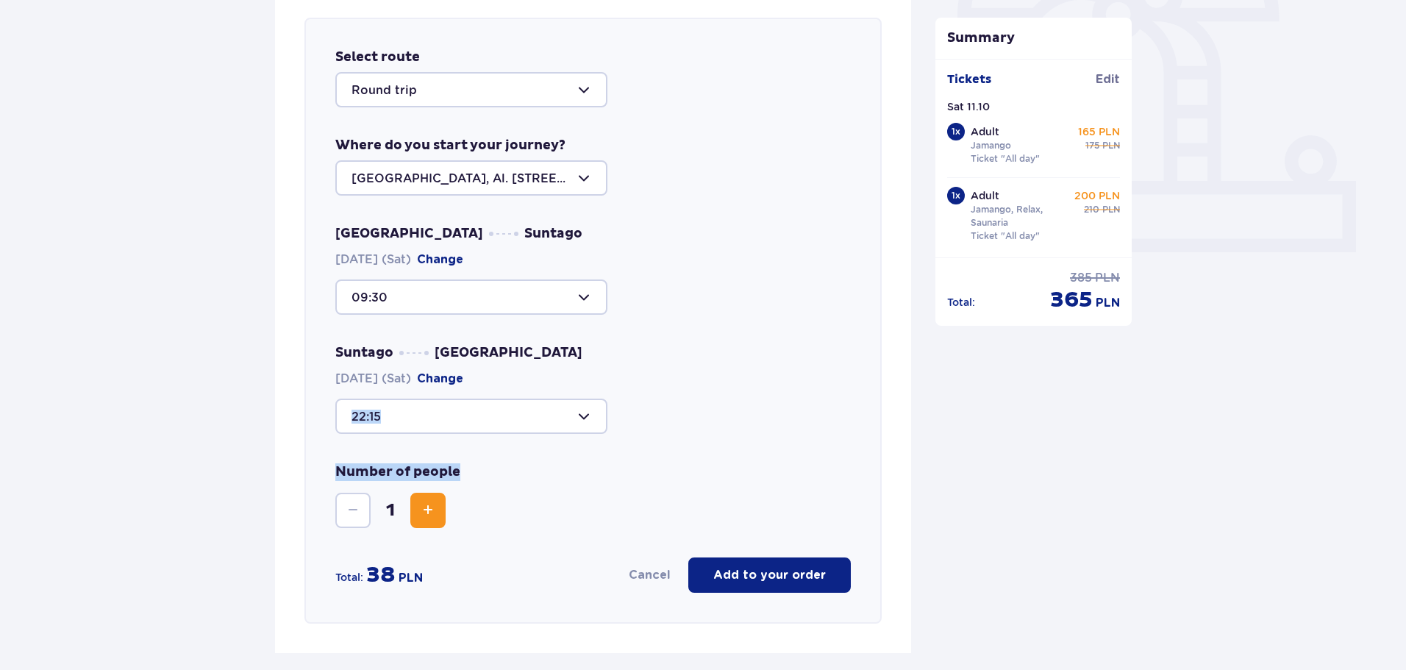
click at [689, 454] on div "Select route Round trip Where do you start your journey? Warsaw, Al. Jerozolims…" at bounding box center [592, 321] width 577 height 606
click at [735, 460] on div "Select route Round trip Where do you start your journey? Warsaw, Al. Jerozolims…" at bounding box center [592, 321] width 577 height 606
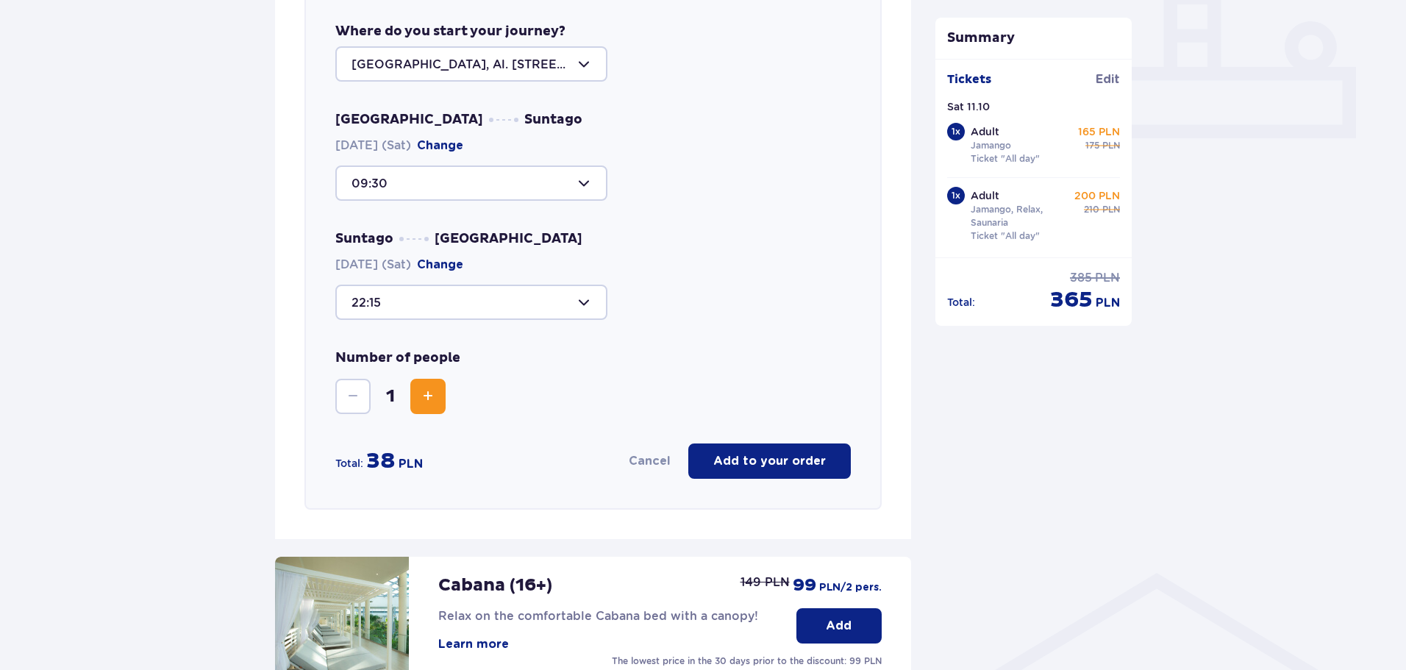
scroll to position [662, 0]
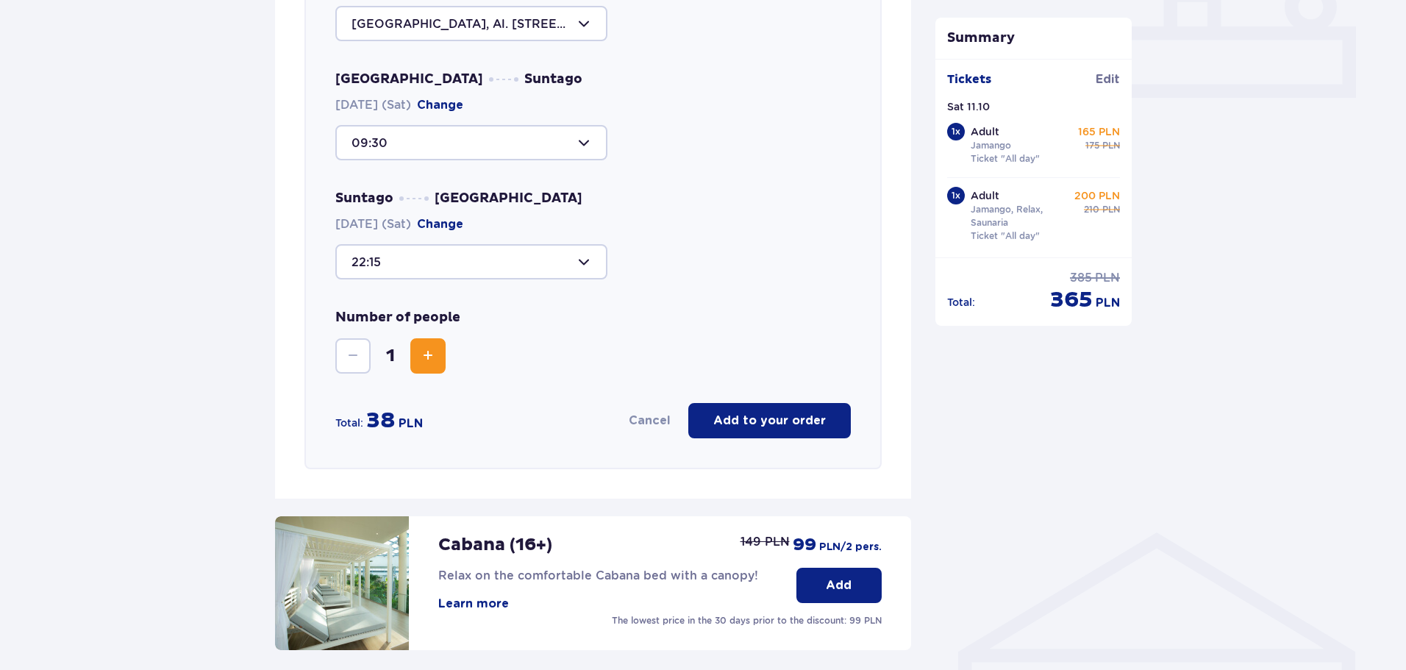
click at [427, 365] on span "Increase" at bounding box center [428, 356] width 18 height 18
click at [344, 351] on span "Decrease" at bounding box center [353, 356] width 18 height 18
click at [435, 345] on button "Increase" at bounding box center [427, 355] width 35 height 35
click at [632, 346] on div "Number of people 2" at bounding box center [593, 341] width 516 height 65
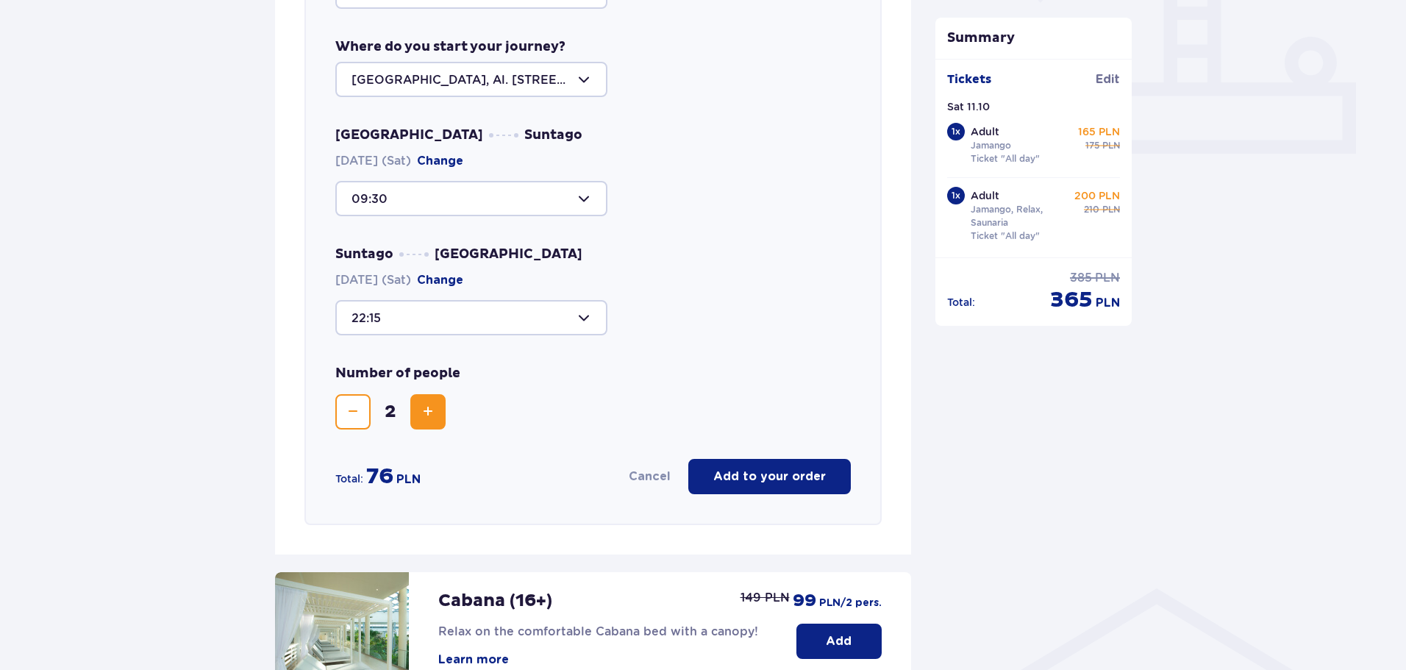
scroll to position [588, 0]
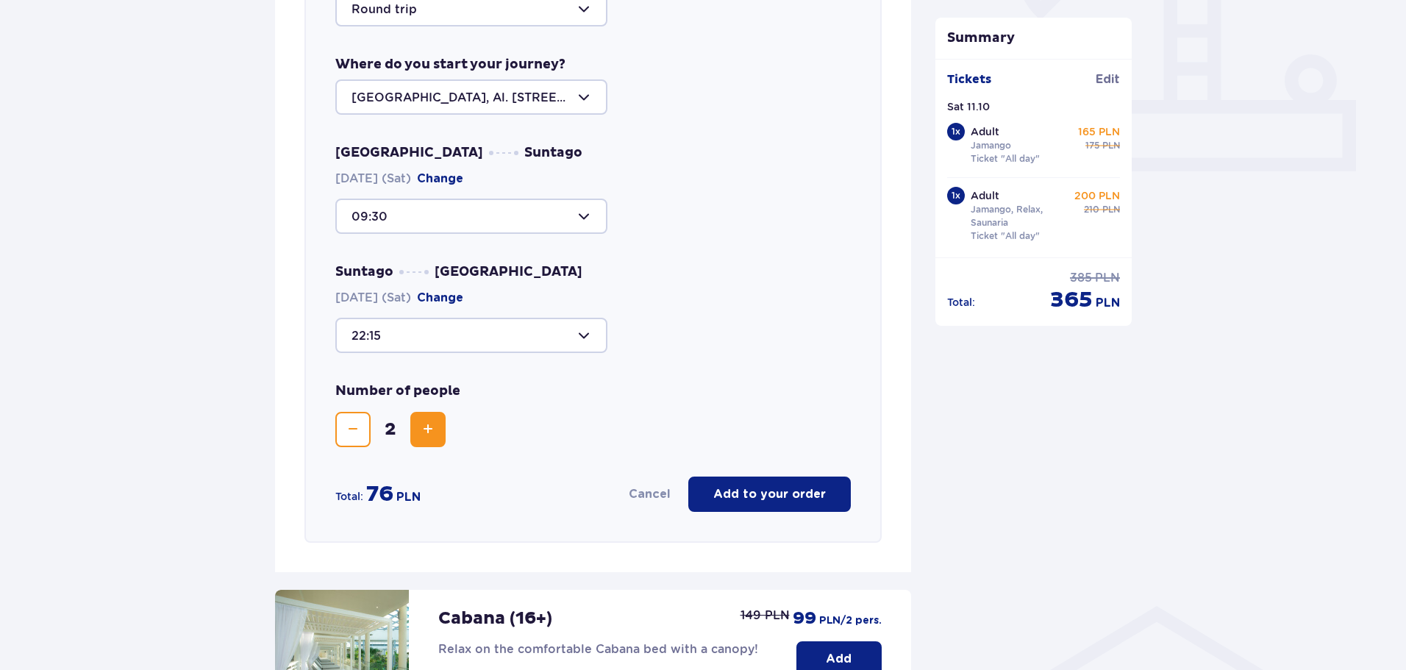
click at [729, 501] on p "Add to your order" at bounding box center [769, 494] width 113 height 16
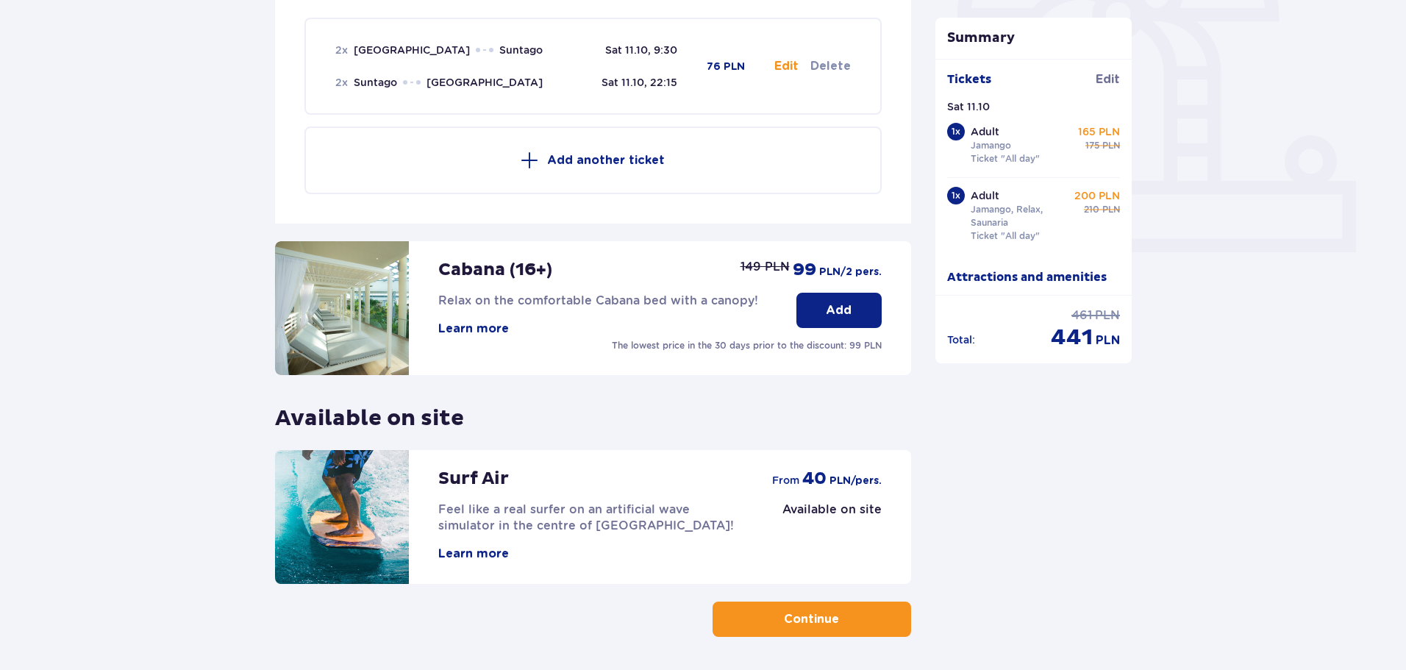
scroll to position [507, 0]
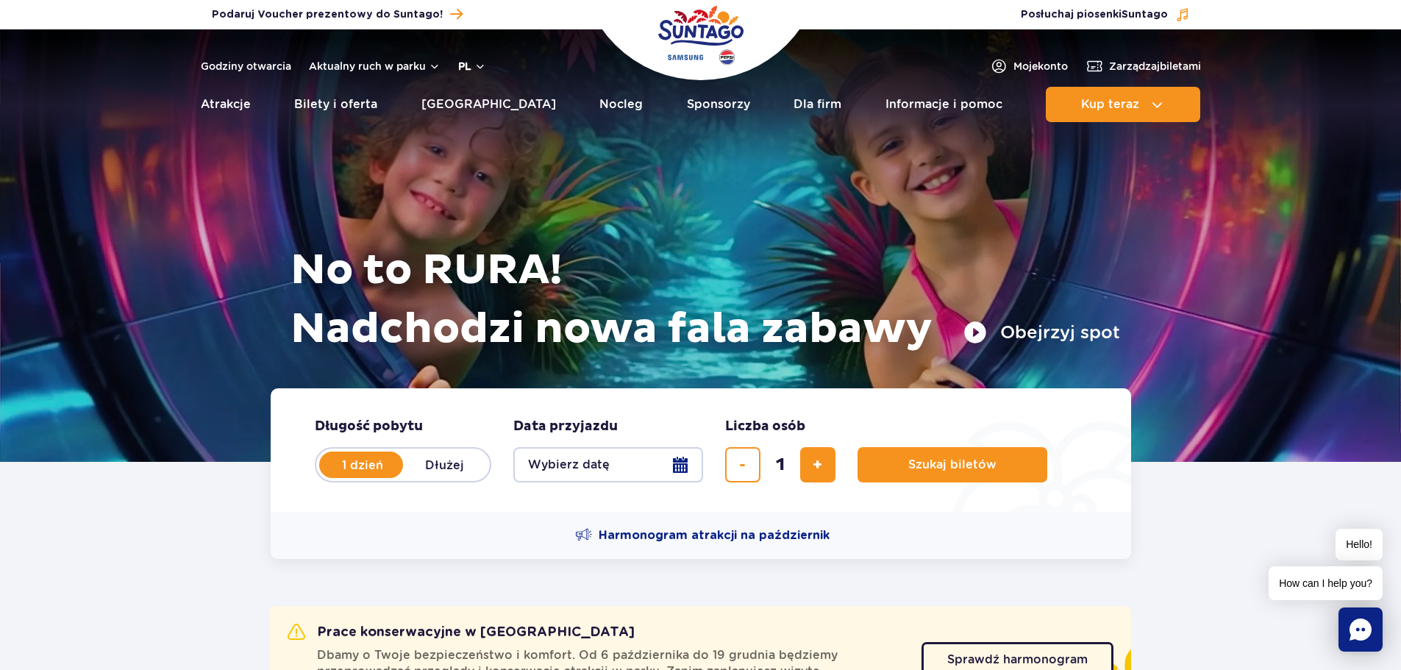
click at [466, 65] on button "pl" at bounding box center [472, 66] width 28 height 15
click at [487, 126] on span "EN" at bounding box center [494, 128] width 15 height 15
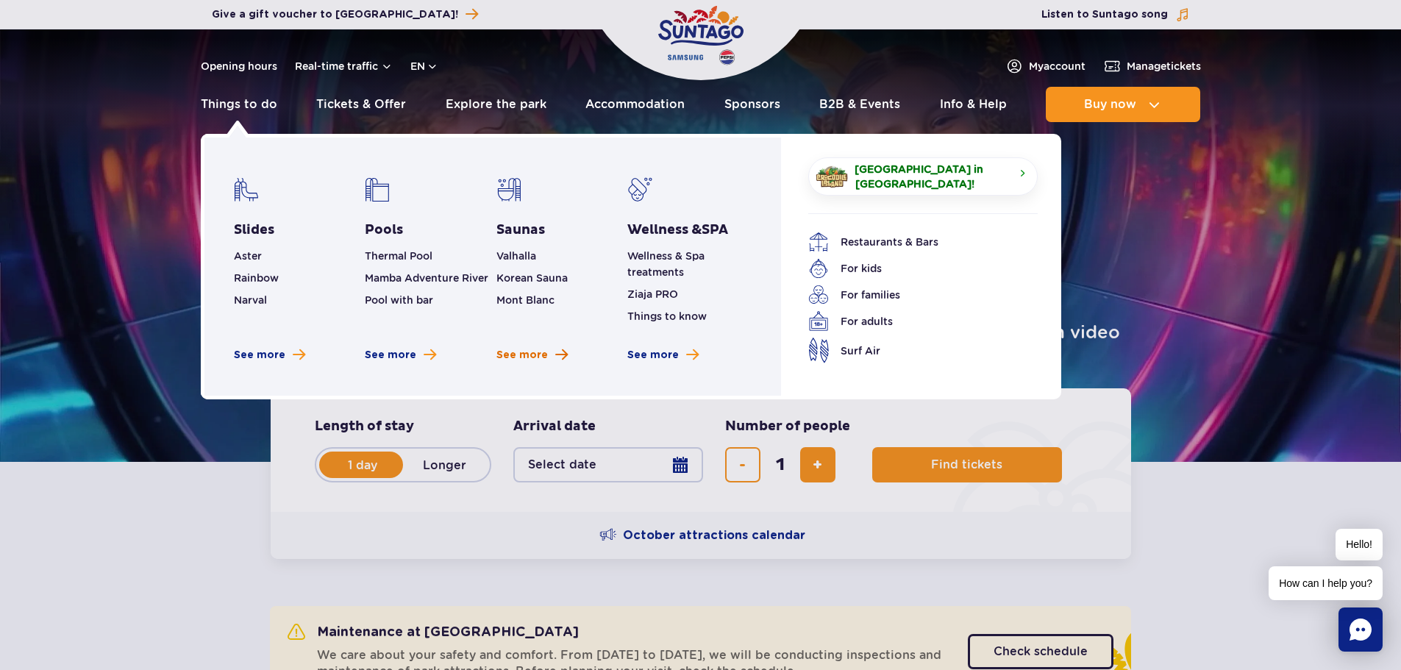
click at [518, 353] on span "See more" at bounding box center [521, 355] width 51 height 15
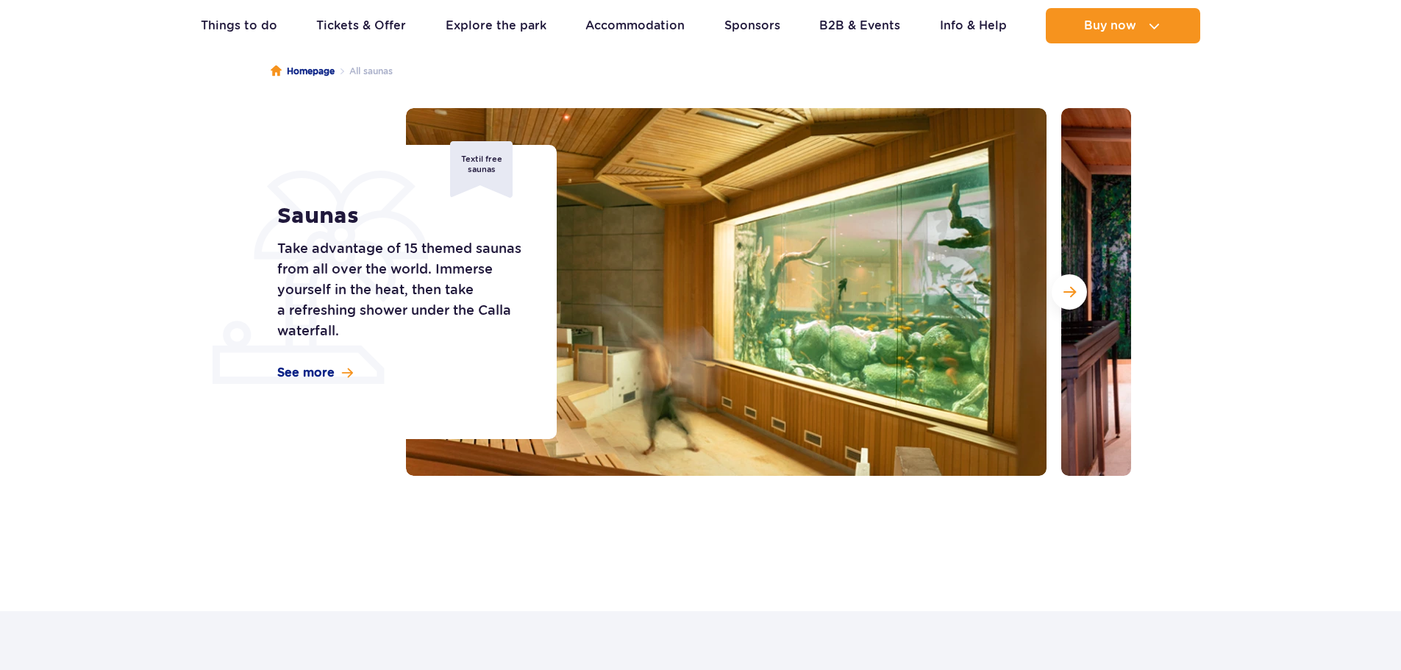
scroll to position [147, 0]
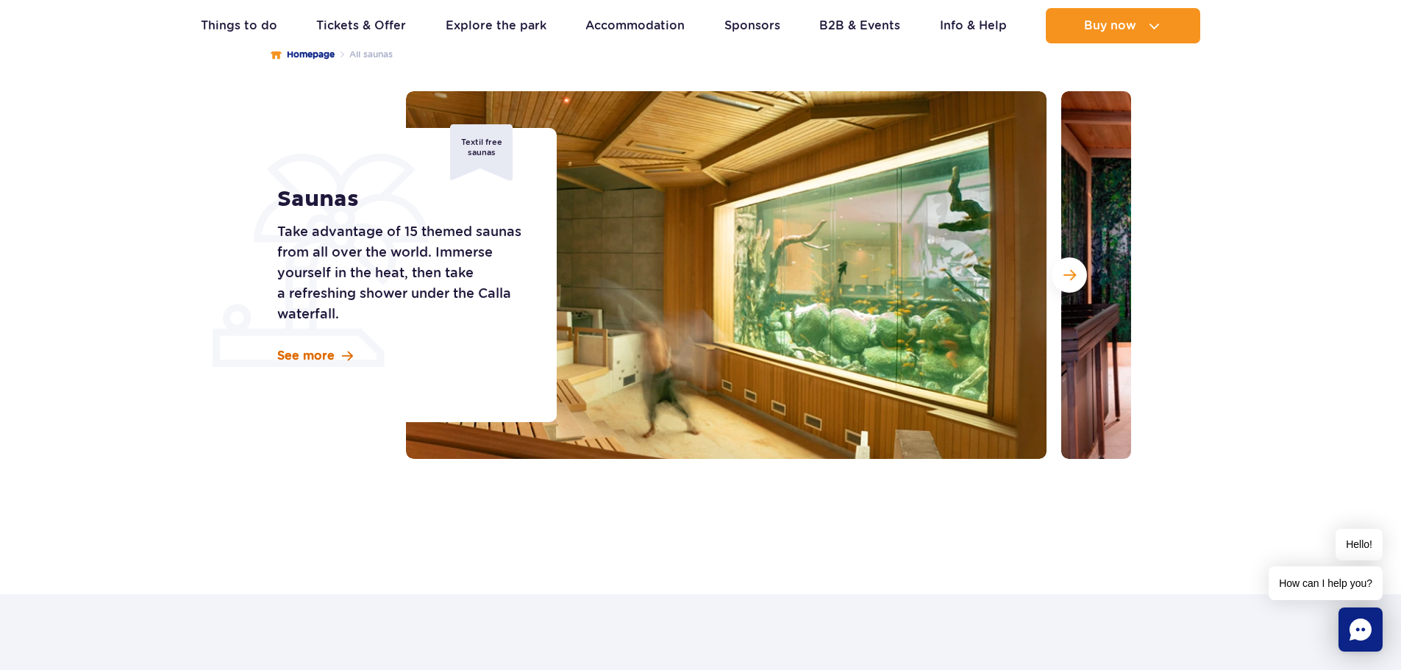
click at [310, 362] on span "See more" at bounding box center [305, 356] width 57 height 16
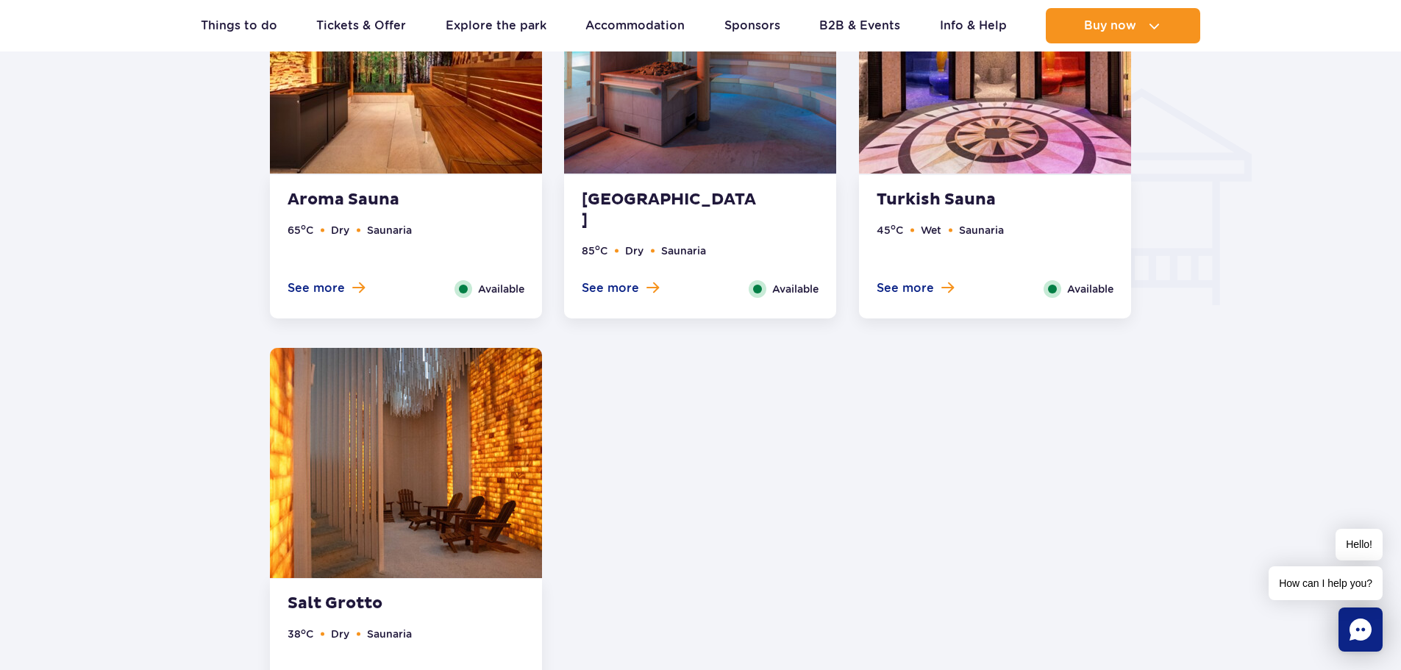
scroll to position [1550, 0]
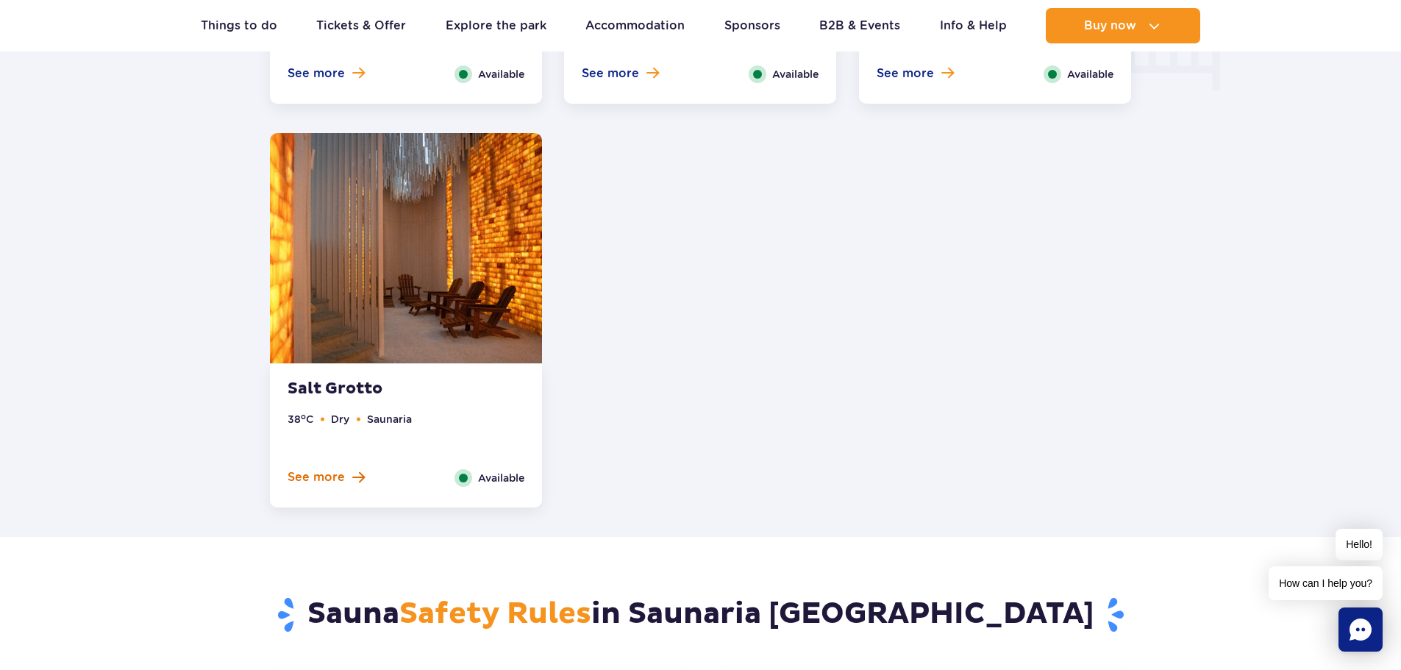
click at [322, 484] on span "See more" at bounding box center [316, 477] width 57 height 16
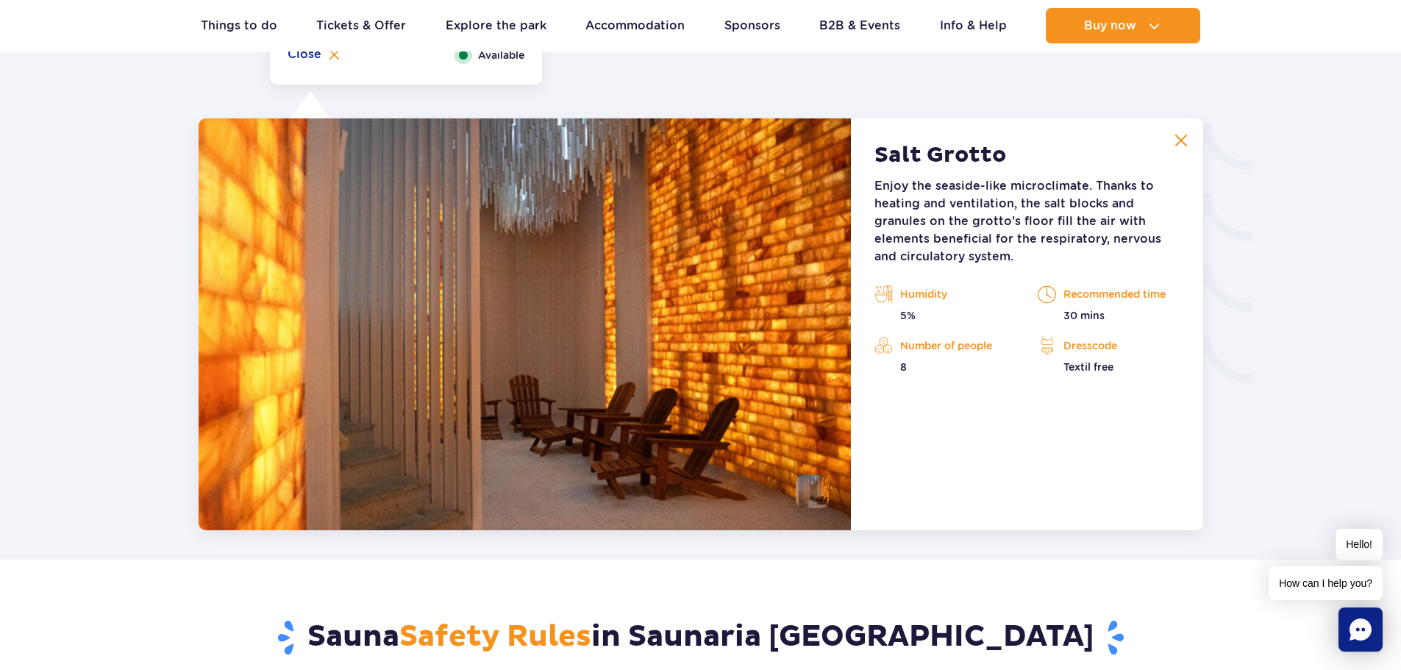
scroll to position [2444, 0]
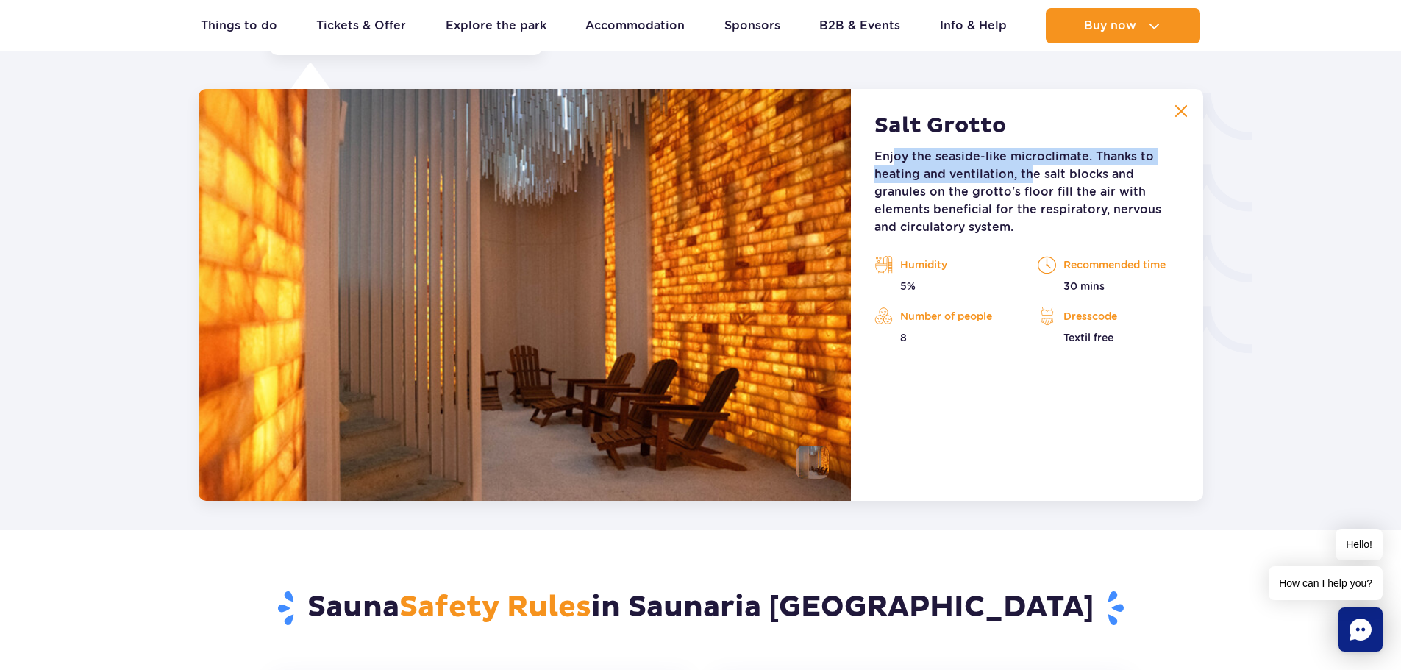
drag, startPoint x: 913, startPoint y: 160, endPoint x: 1036, endPoint y: 174, distance: 124.3
click at [1035, 174] on p "Enjoy the seaside-like microclimate. Thanks to heating and ventilation, the sal…" at bounding box center [1026, 192] width 304 height 88
click at [1036, 174] on p "Enjoy the seaside-like microclimate. Thanks to heating and ventilation, the sal…" at bounding box center [1026, 192] width 304 height 88
drag, startPoint x: 1084, startPoint y: 330, endPoint x: 1055, endPoint y: 323, distance: 30.3
click at [1055, 324] on div "Dresscode Textil free" at bounding box center [1108, 325] width 141 height 40
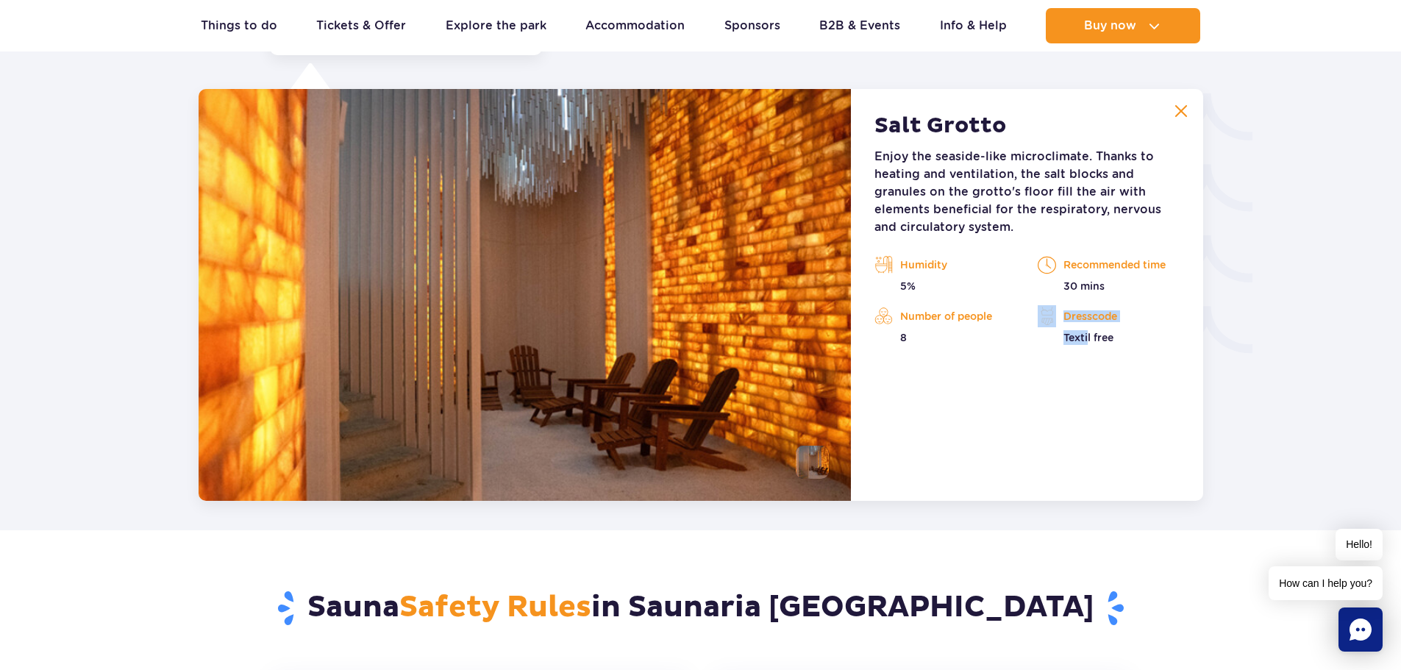
click at [1055, 323] on img at bounding box center [1047, 316] width 18 height 22
click at [1113, 337] on p "Textil free" at bounding box center [1108, 337] width 141 height 15
drag, startPoint x: 1063, startPoint y: 314, endPoint x: 1038, endPoint y: 311, distance: 25.2
click at [1043, 311] on div "Dresscode Textil free" at bounding box center [1108, 325] width 141 height 40
click at [1034, 310] on div "Dresscode Textil free" at bounding box center [1108, 325] width 163 height 40
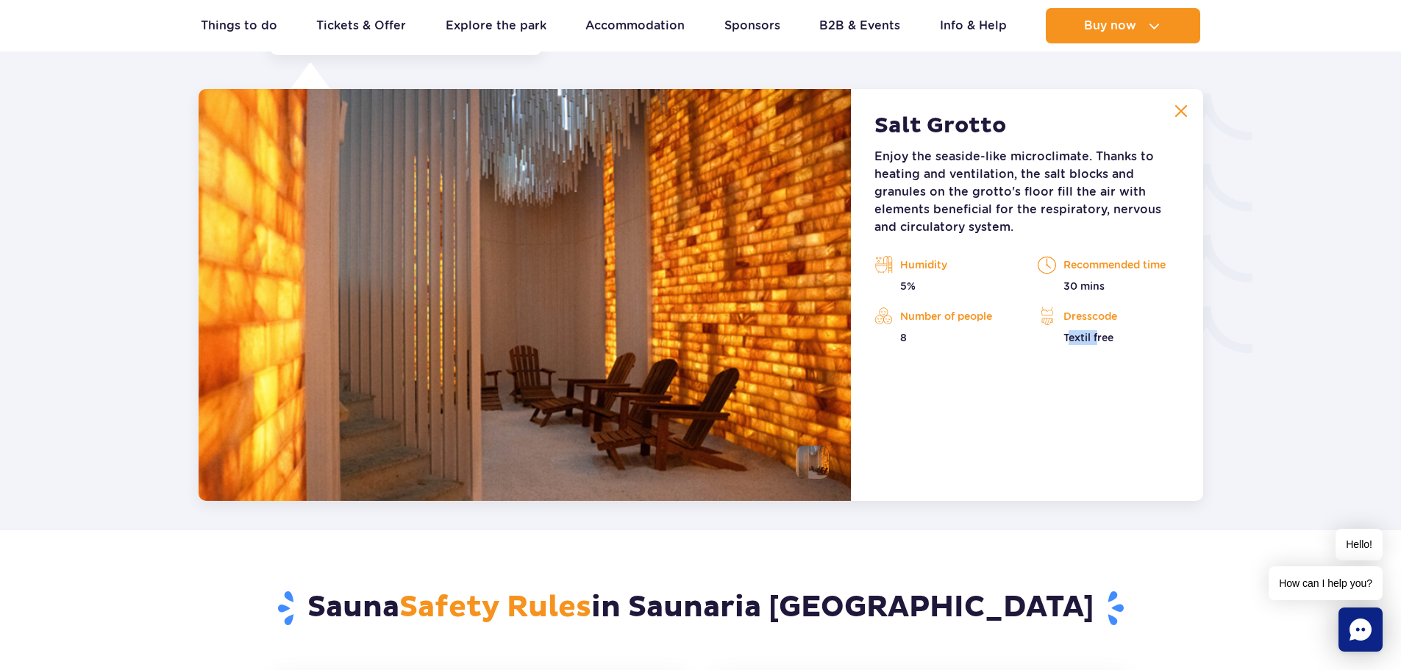
drag, startPoint x: 1068, startPoint y: 330, endPoint x: 1139, endPoint y: 352, distance: 74.7
click at [1135, 352] on div "Salt Grotto Enjoy the seaside-like microclimate. Thanks to heating and ventilat…" at bounding box center [1027, 295] width 352 height 412
click at [1139, 352] on div "Salt Grotto Enjoy the seaside-like microclimate. Thanks to heating and ventilat…" at bounding box center [1027, 295] width 352 height 412
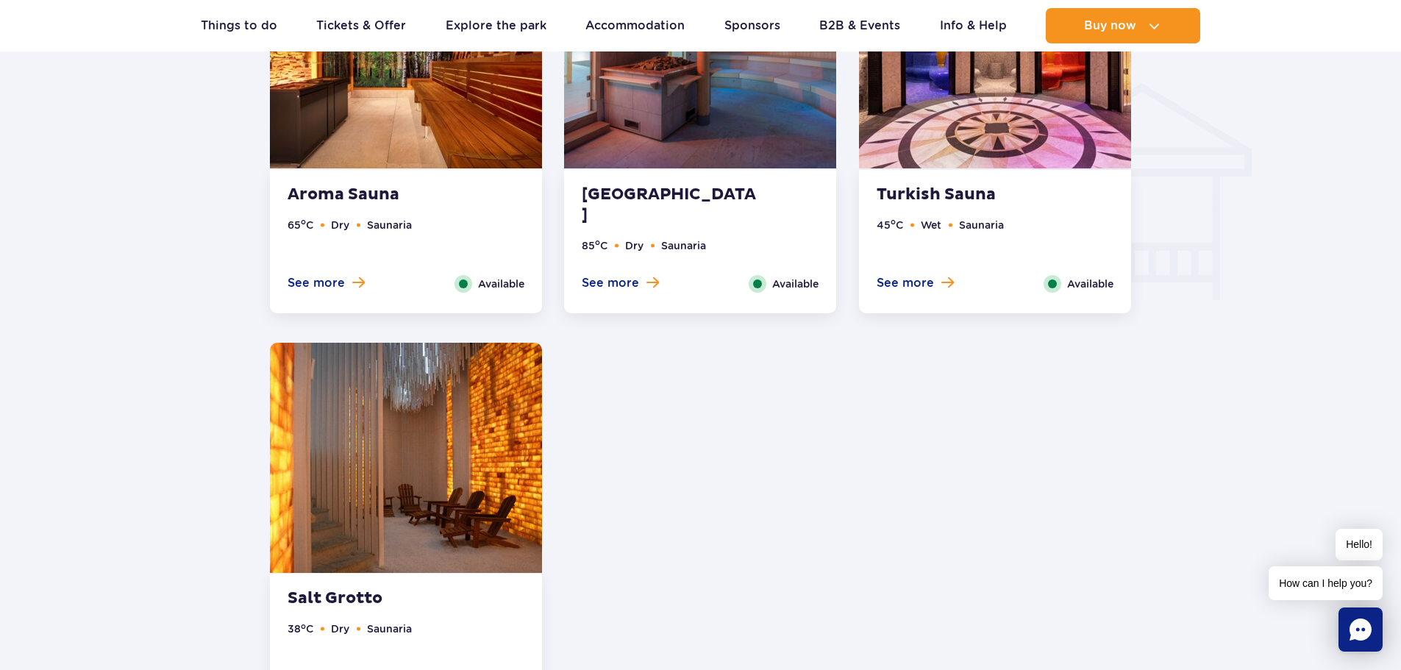
click at [640, 274] on ul "85 o C Dry Saunaria" at bounding box center [700, 257] width 237 height 38
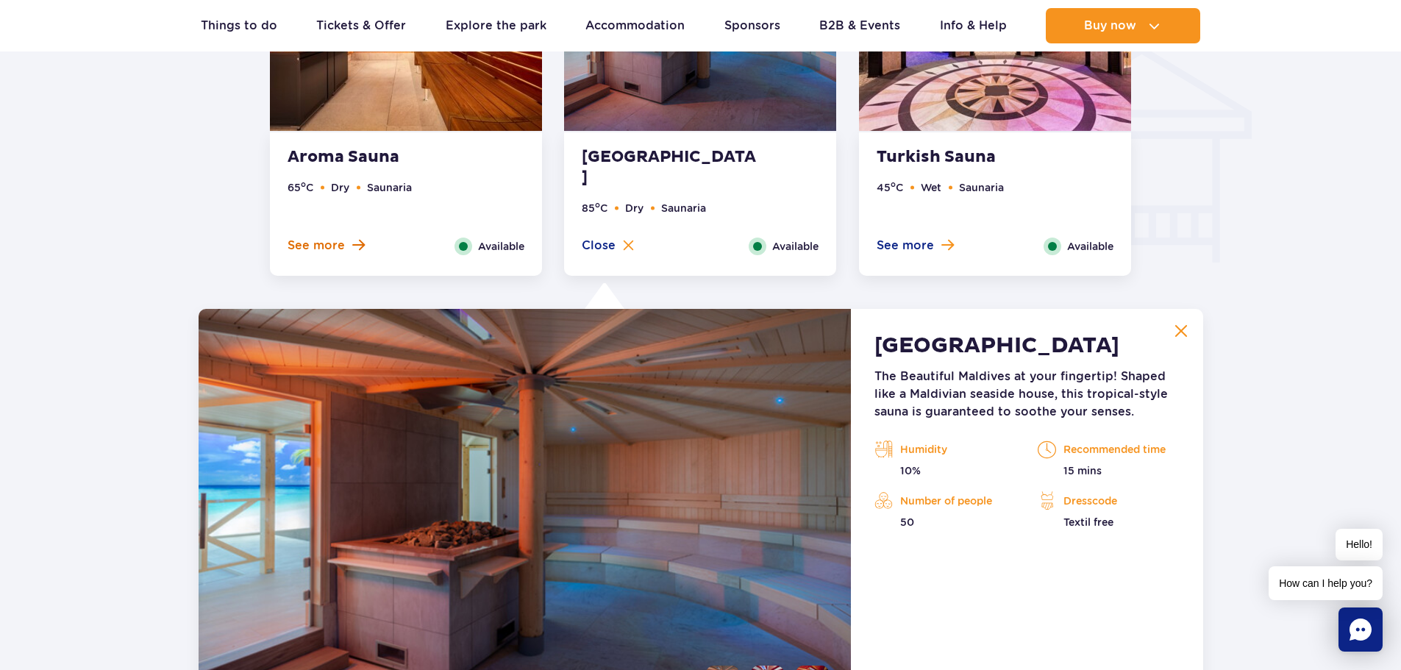
click at [333, 246] on span "See more" at bounding box center [316, 246] width 57 height 16
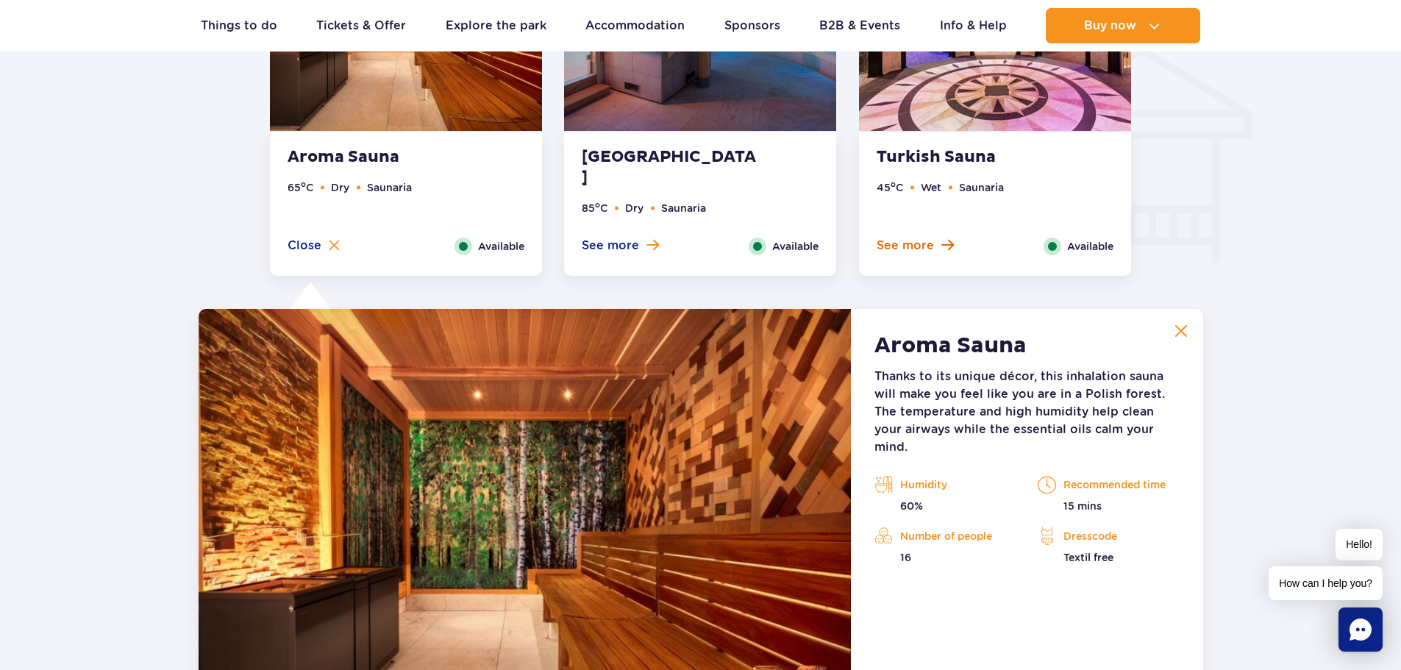
click at [946, 252] on button "See more" at bounding box center [915, 246] width 77 height 16
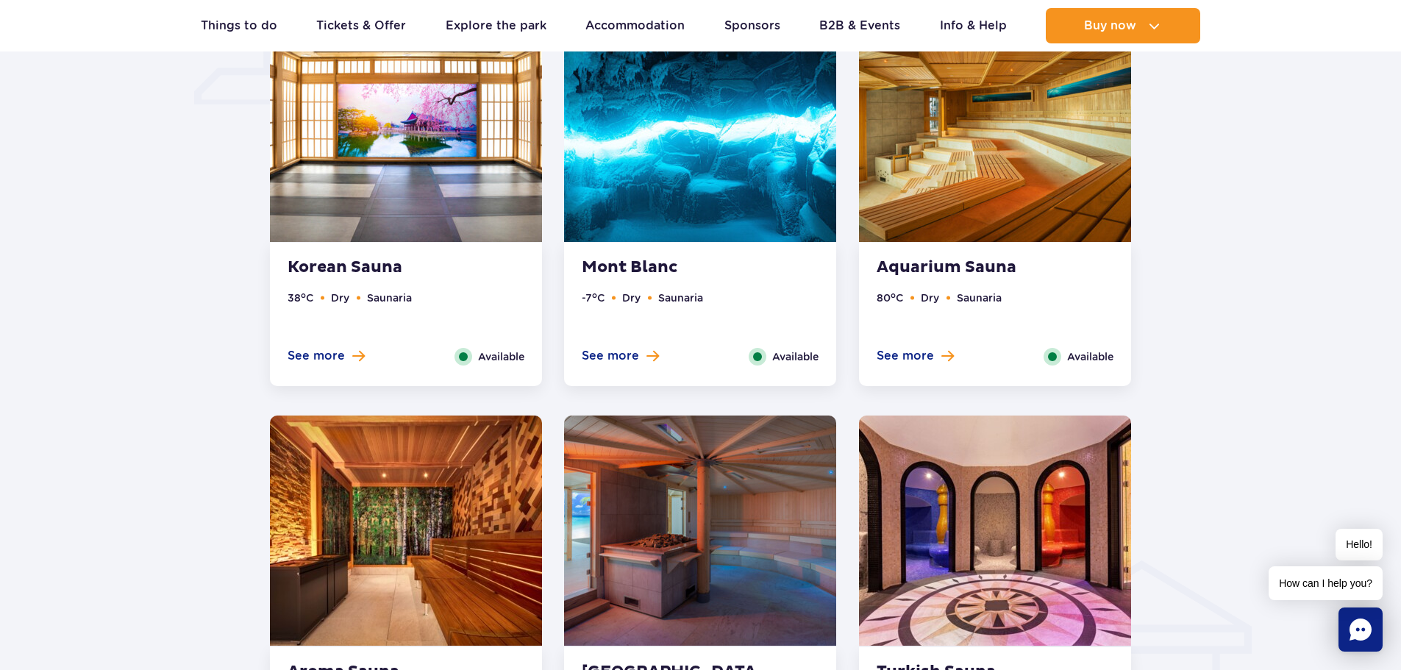
click at [910, 350] on span "See more" at bounding box center [905, 356] width 57 height 16
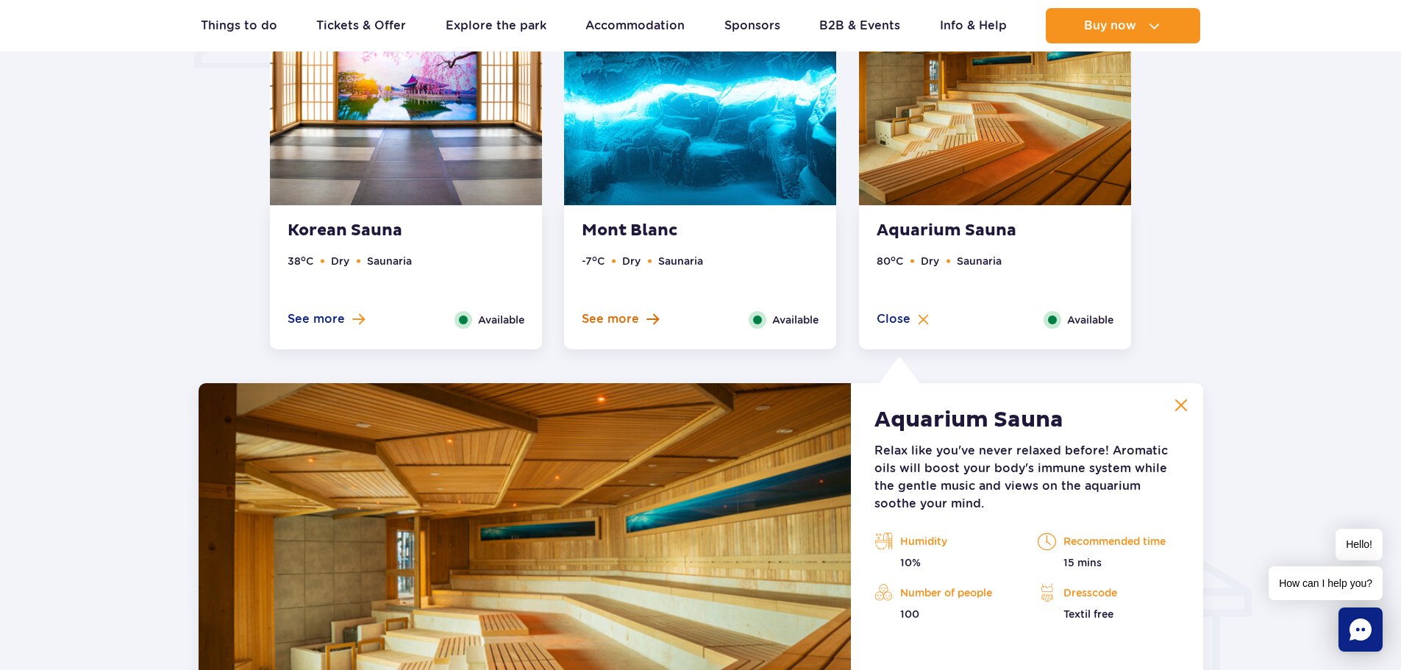
click at [615, 318] on span "See more" at bounding box center [610, 319] width 57 height 16
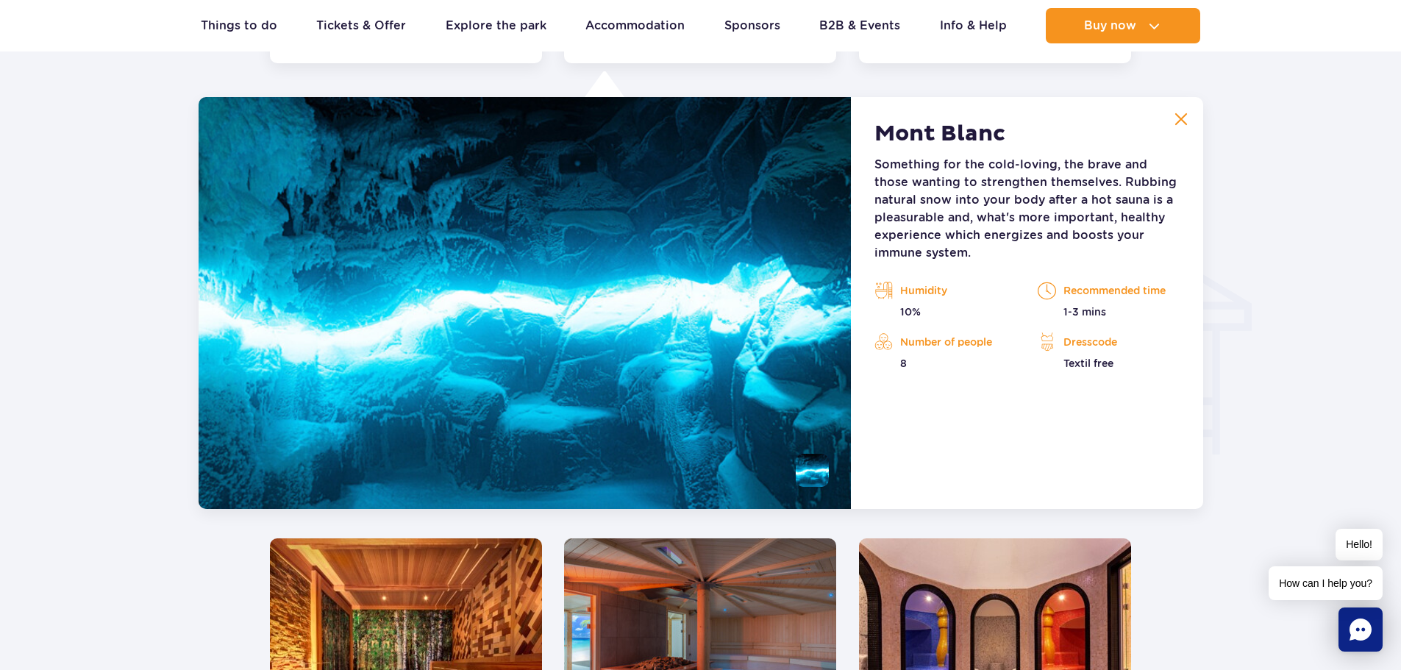
scroll to position [1636, 0]
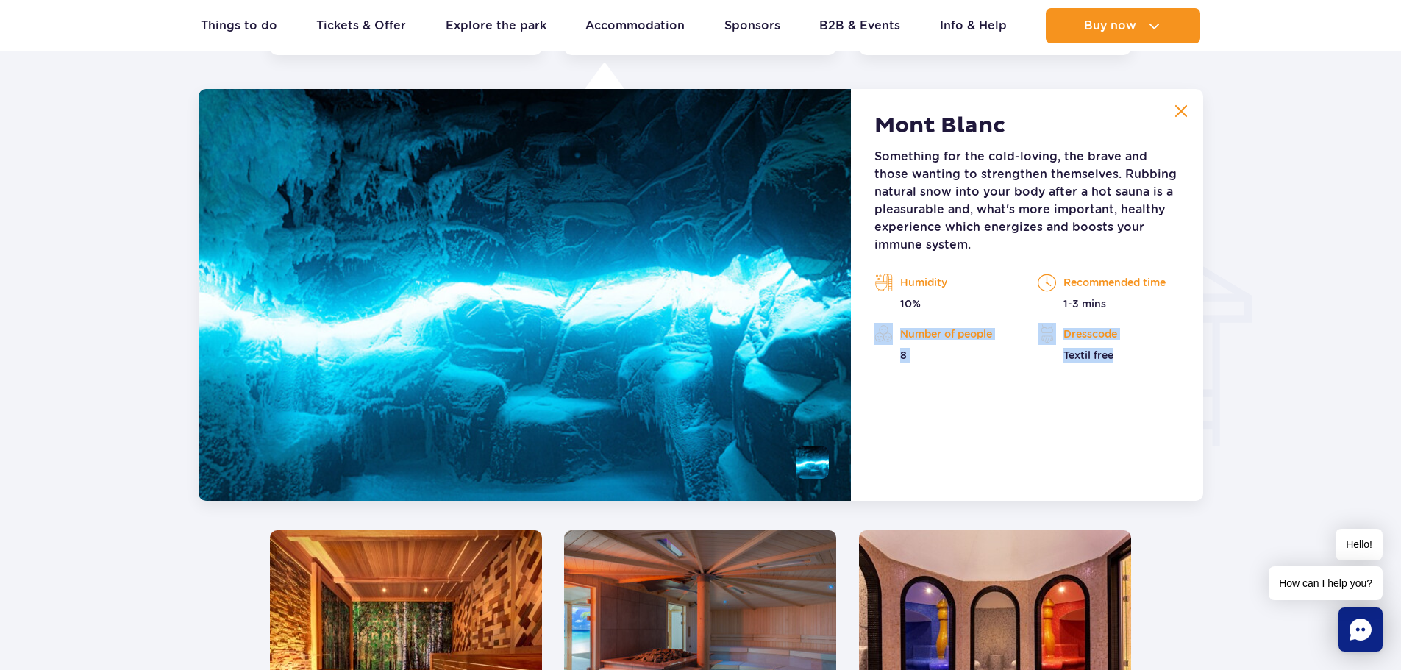
drag, startPoint x: 1096, startPoint y: 353, endPoint x: 940, endPoint y: 315, distance: 161.1
click at [940, 315] on div "Humidity 10% Recommended time 1-3 mins 8 Textil free" at bounding box center [1026, 316] width 327 height 91
click at [938, 315] on div "Humidity 10% Recommended time 1-3 mins 8 Textil free" at bounding box center [1026, 316] width 327 height 91
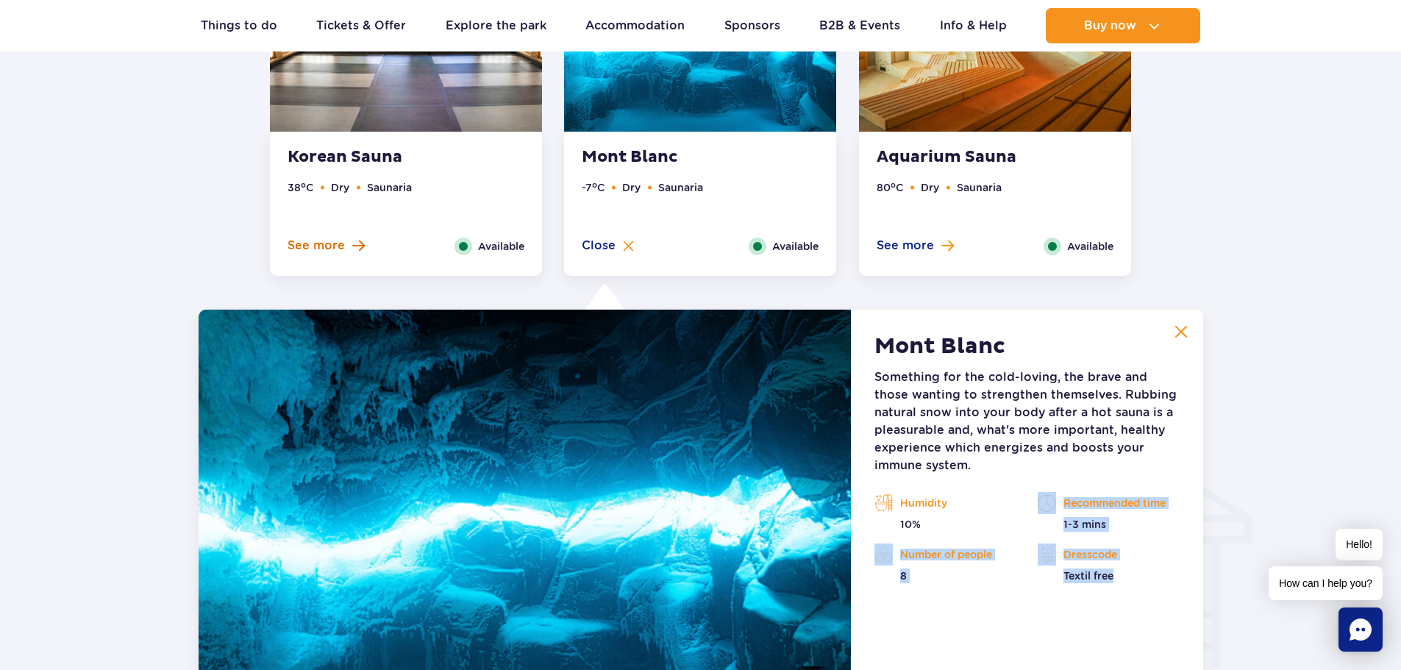
click at [352, 246] on span at bounding box center [358, 245] width 13 height 13
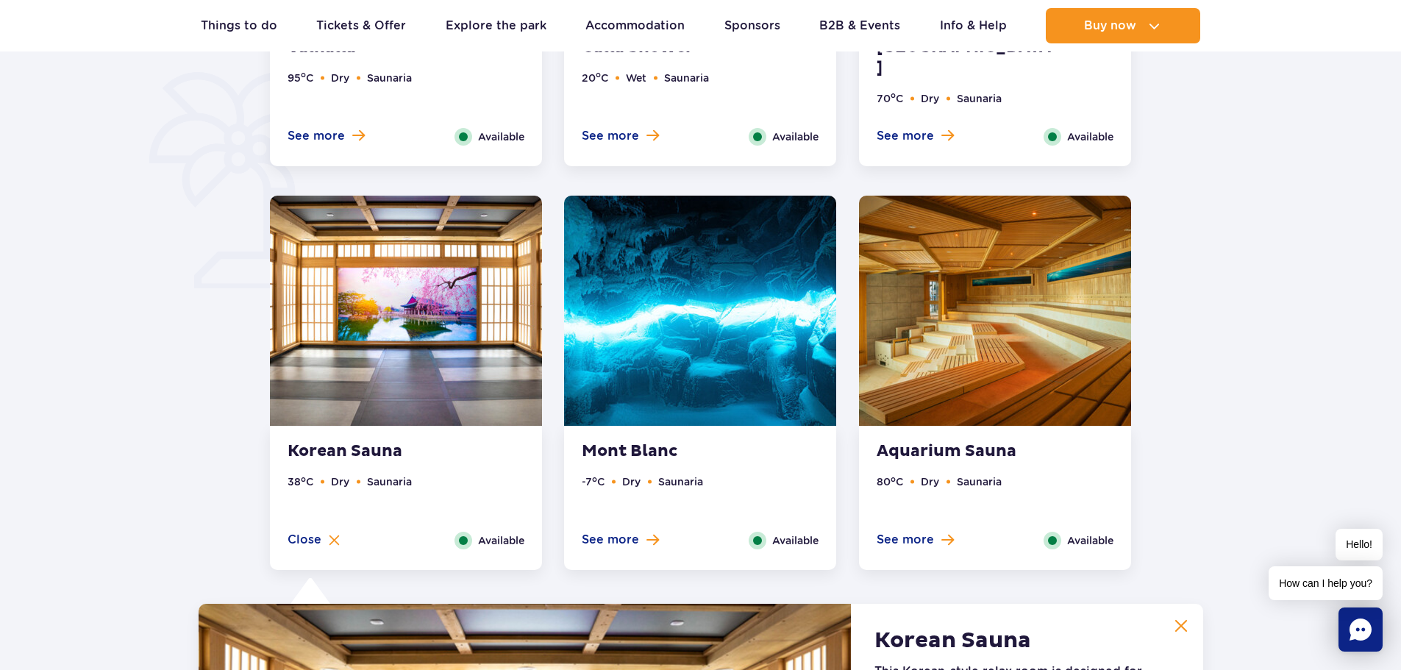
click at [340, 137] on span "See more" at bounding box center [316, 136] width 57 height 16
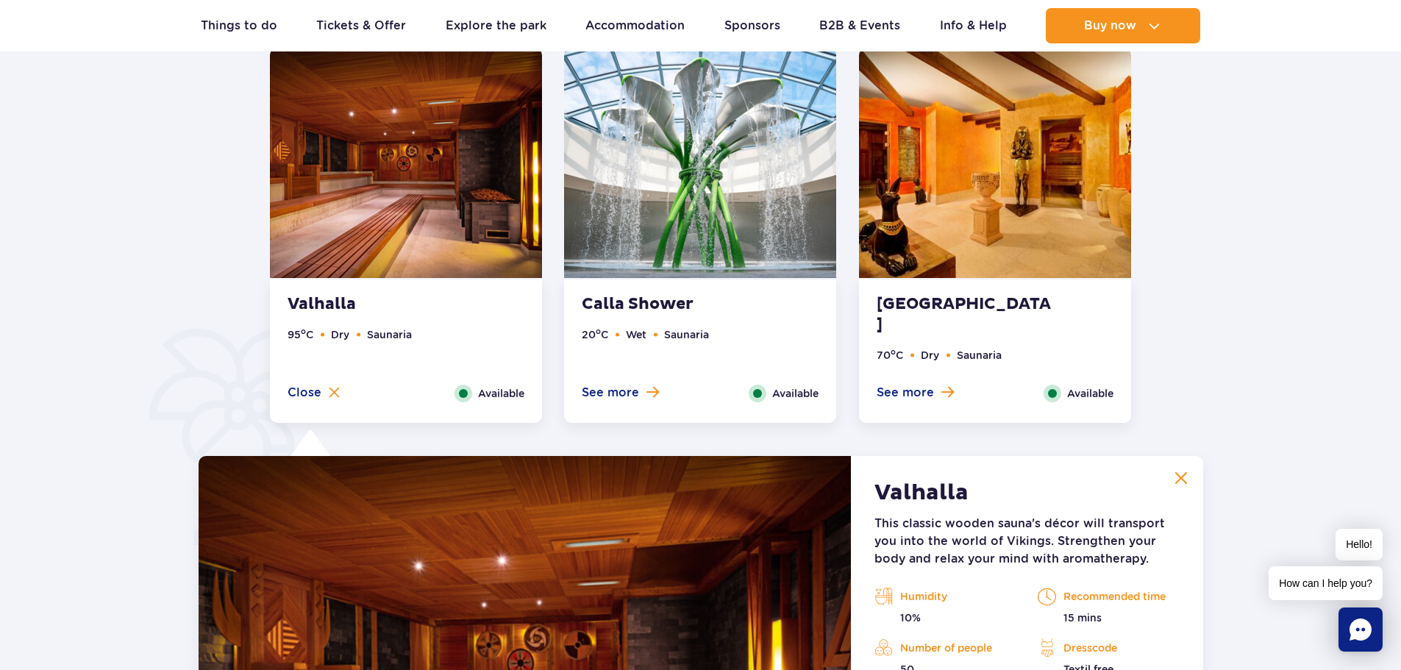
click at [613, 384] on ul "20 o C Wet Saunaria" at bounding box center [700, 356] width 237 height 58
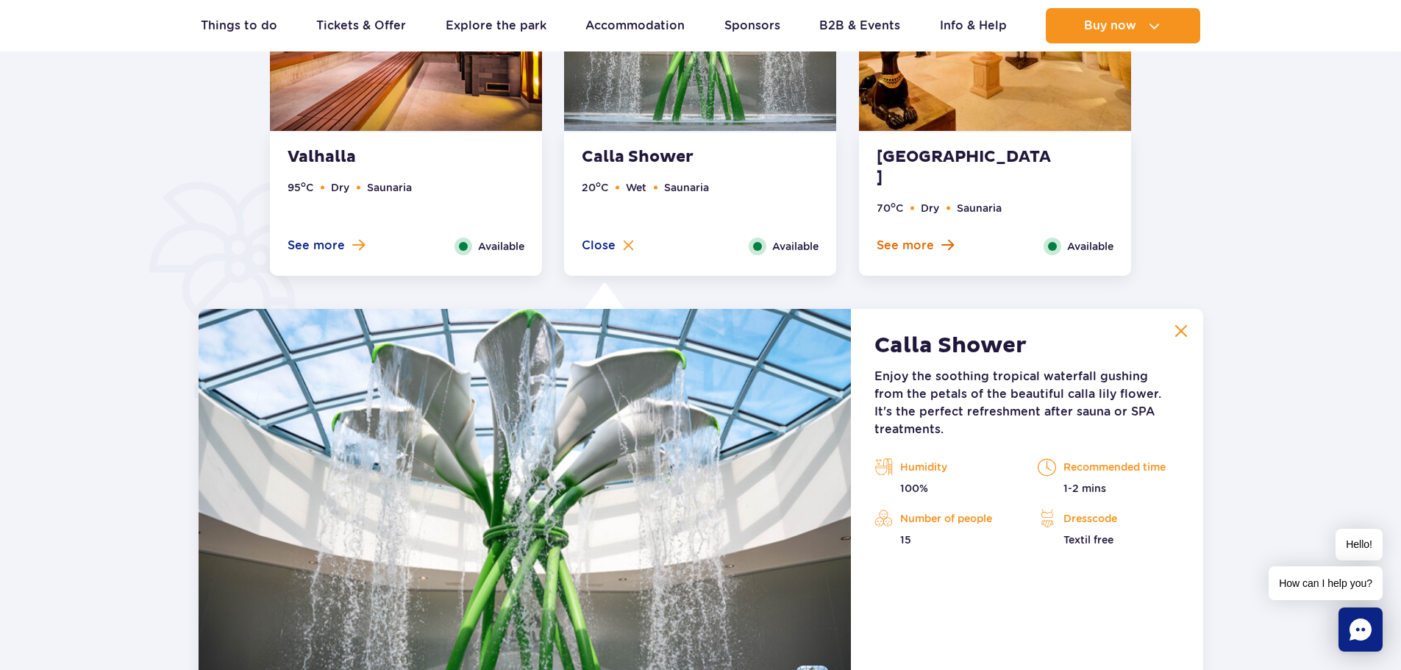
click at [909, 249] on span "See more" at bounding box center [905, 246] width 57 height 16
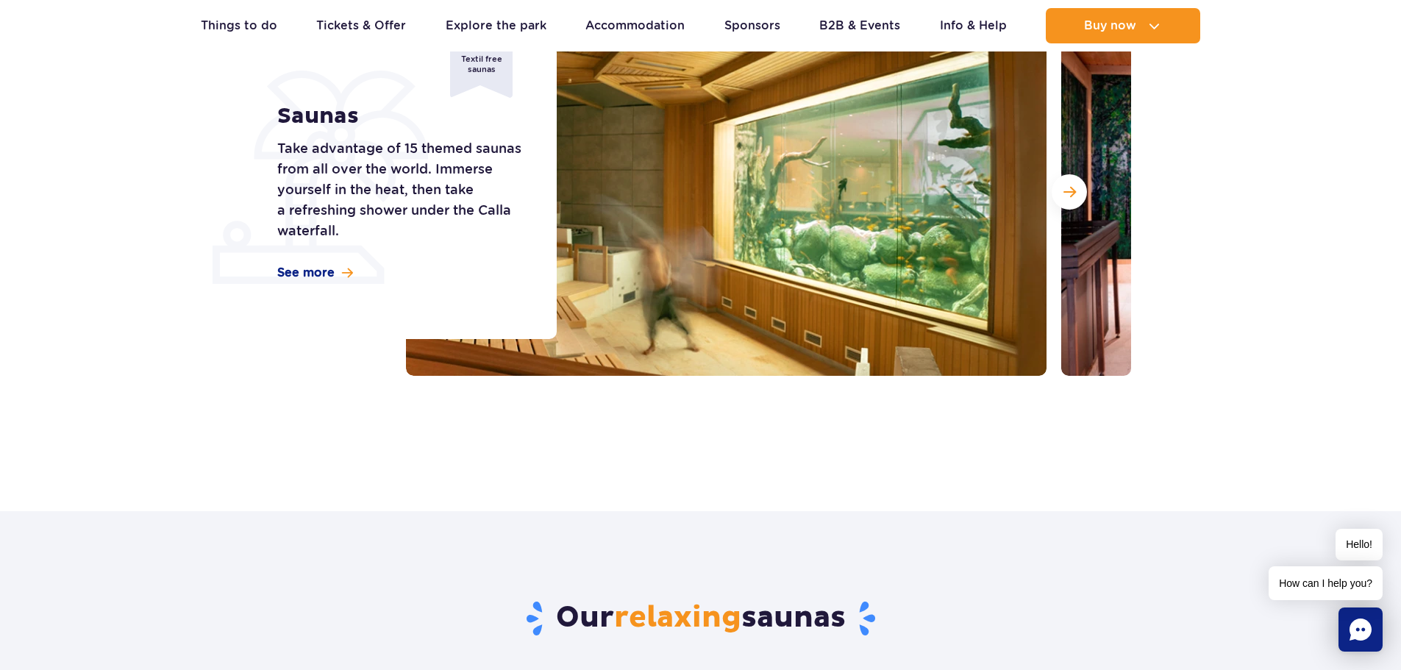
scroll to position [55, 0]
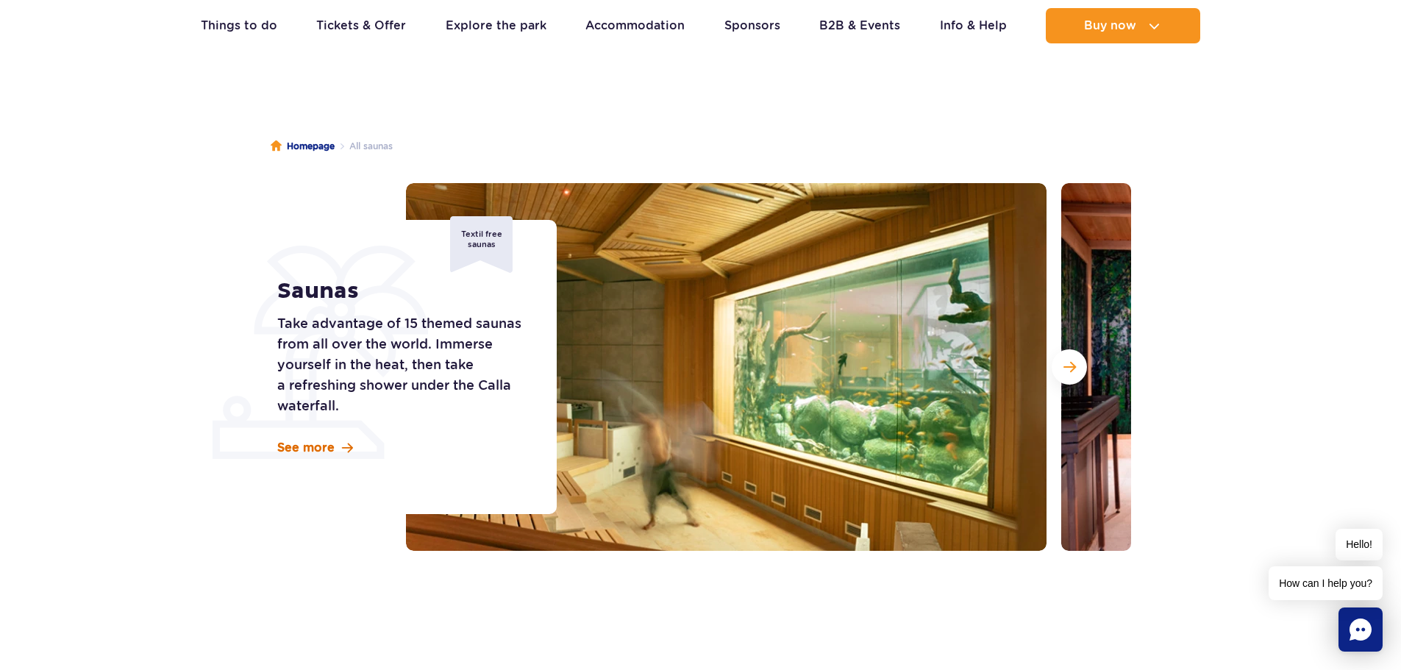
click at [310, 443] on span "See more" at bounding box center [305, 448] width 57 height 16
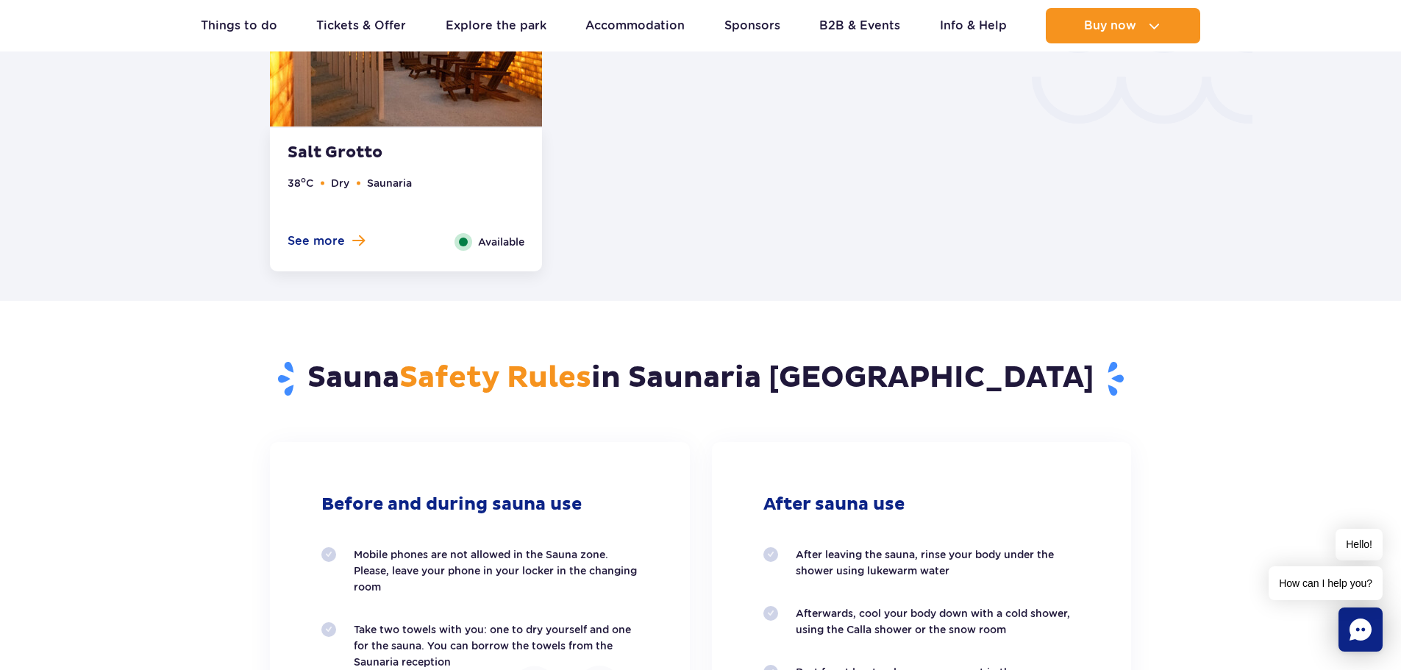
scroll to position [2874, 0]
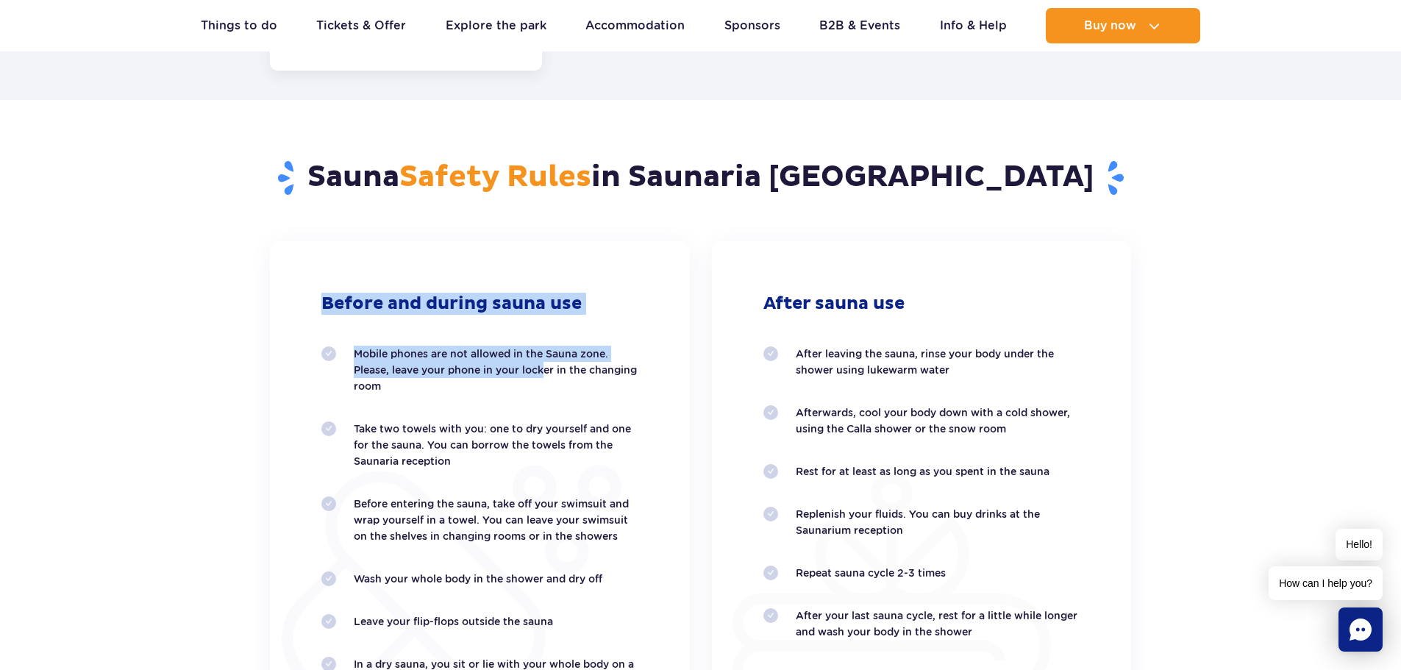
drag, startPoint x: 322, startPoint y: 293, endPoint x: 546, endPoint y: 374, distance: 237.8
click at [546, 374] on div "Before and during sauna use Mobile phones are not allowed in the Sauna zone. Pl…" at bounding box center [480, 528] width 420 height 574
click at [546, 374] on p "Mobile phones are not allowed in the Sauna zone. Please, leave your phone in yo…" at bounding box center [496, 370] width 285 height 49
drag, startPoint x: 375, startPoint y: 363, endPoint x: 552, endPoint y: 376, distance: 177.7
click at [552, 376] on p "Mobile phones are not allowed in the Sauna zone. Please, leave your phone in yo…" at bounding box center [496, 370] width 285 height 49
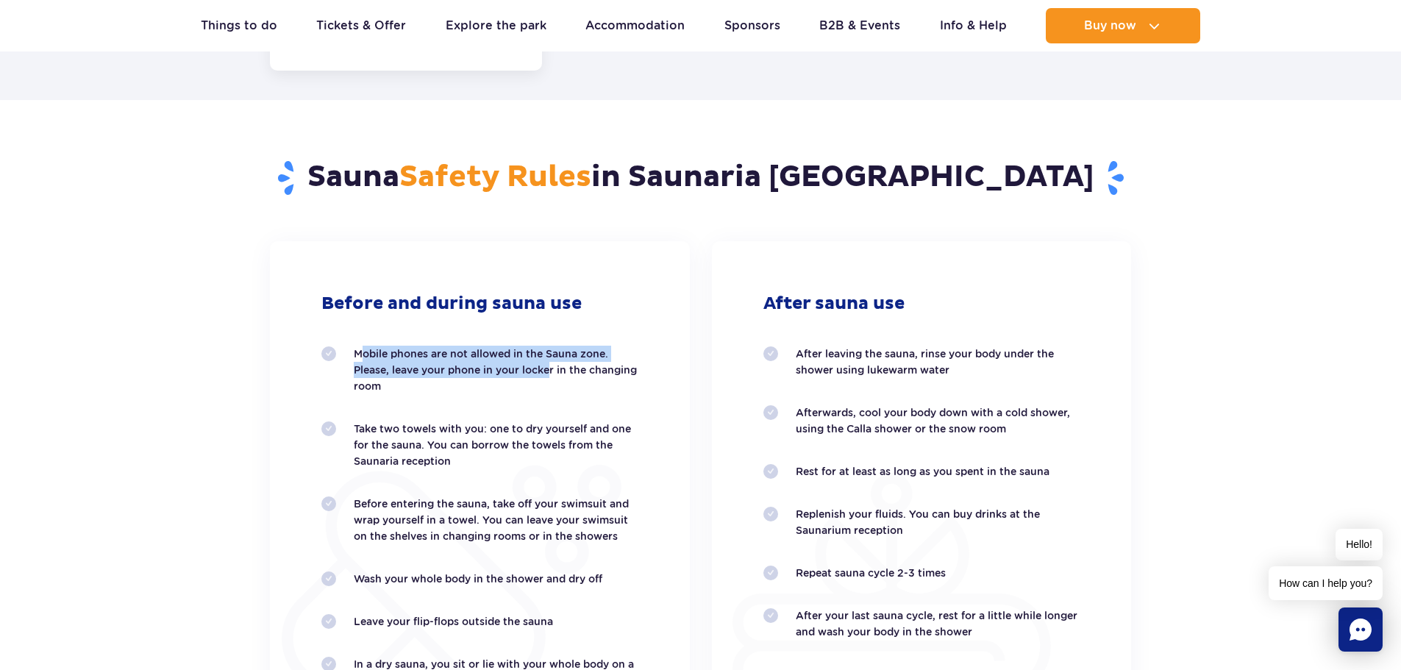
click at [552, 376] on p "Mobile phones are not allowed in the Sauna zone. Please, leave your phone in yo…" at bounding box center [496, 370] width 285 height 49
drag, startPoint x: 465, startPoint y: 362, endPoint x: 614, endPoint y: 368, distance: 149.4
click at [614, 368] on p "Mobile phones are not allowed in the Sauna zone. Please, leave your phone in yo…" at bounding box center [496, 370] width 285 height 49
drag, startPoint x: 547, startPoint y: 377, endPoint x: 349, endPoint y: 363, distance: 198.3
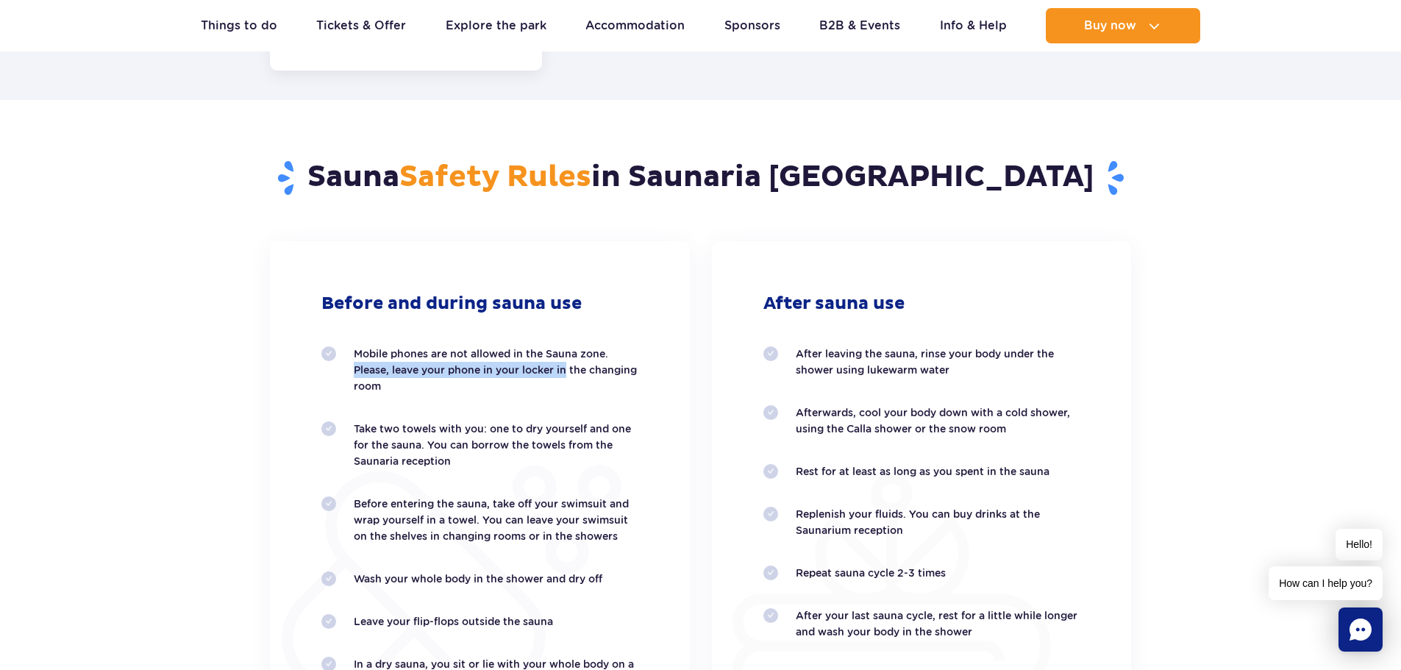
click at [349, 363] on li "Mobile phones are not allowed in the Sauna zone. Please, leave your phone in yo…" at bounding box center [479, 370] width 317 height 49
drag, startPoint x: 505, startPoint y: 388, endPoint x: 532, endPoint y: 392, distance: 27.5
click at [532, 392] on li "Mobile phones are not allowed in the Sauna zone. Please, leave your phone in yo…" at bounding box center [479, 370] width 317 height 49
click at [532, 392] on p "Mobile phones are not allowed in the Sauna zone. Please, leave your phone in yo…" at bounding box center [496, 370] width 285 height 49
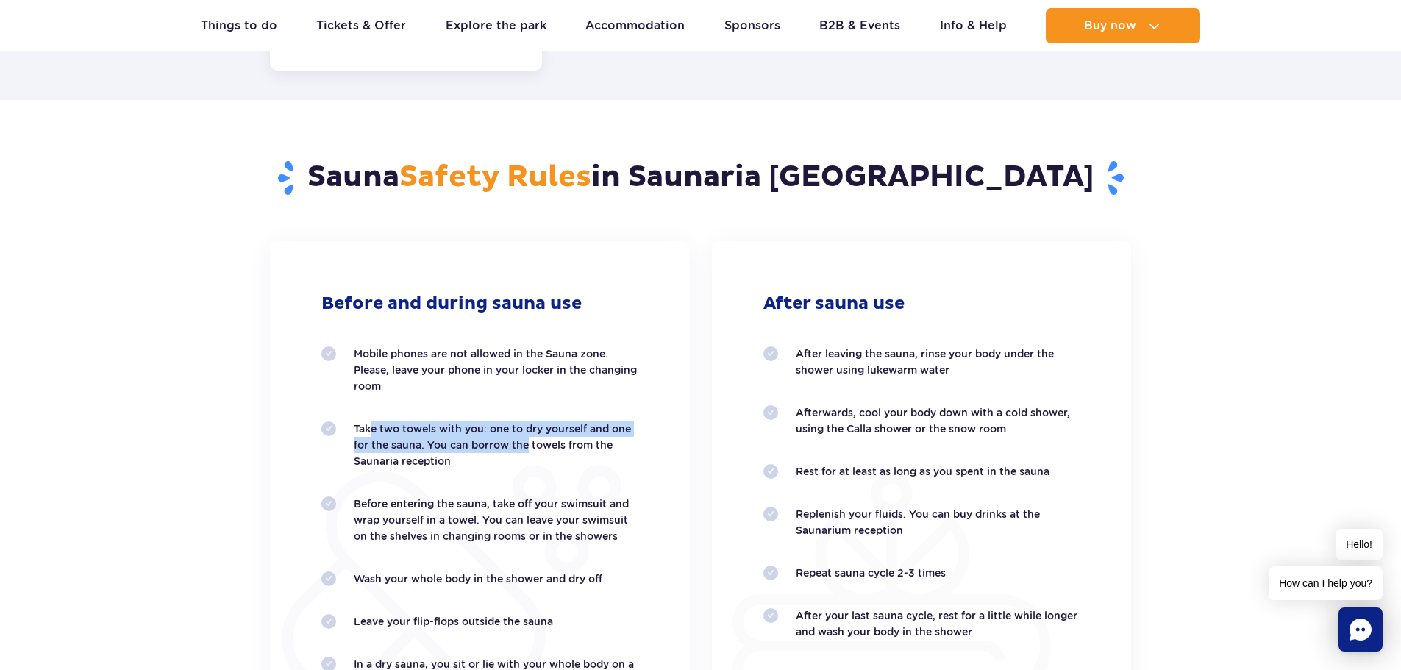
drag, startPoint x: 395, startPoint y: 431, endPoint x: 529, endPoint y: 441, distance: 134.2
click at [527, 441] on p "Take two towels with you: one to dry yourself and one for the sauna. You can bo…" at bounding box center [496, 445] width 285 height 49
click at [529, 441] on p "Take two towels with you: one to dry yourself and one for the sauna. You can bo…" at bounding box center [496, 445] width 285 height 49
click at [460, 427] on p "Take two towels with you: one to dry yourself and one for the sauna. You can bo…" at bounding box center [496, 445] width 285 height 49
drag, startPoint x: 359, startPoint y: 446, endPoint x: 496, endPoint y: 458, distance: 137.4
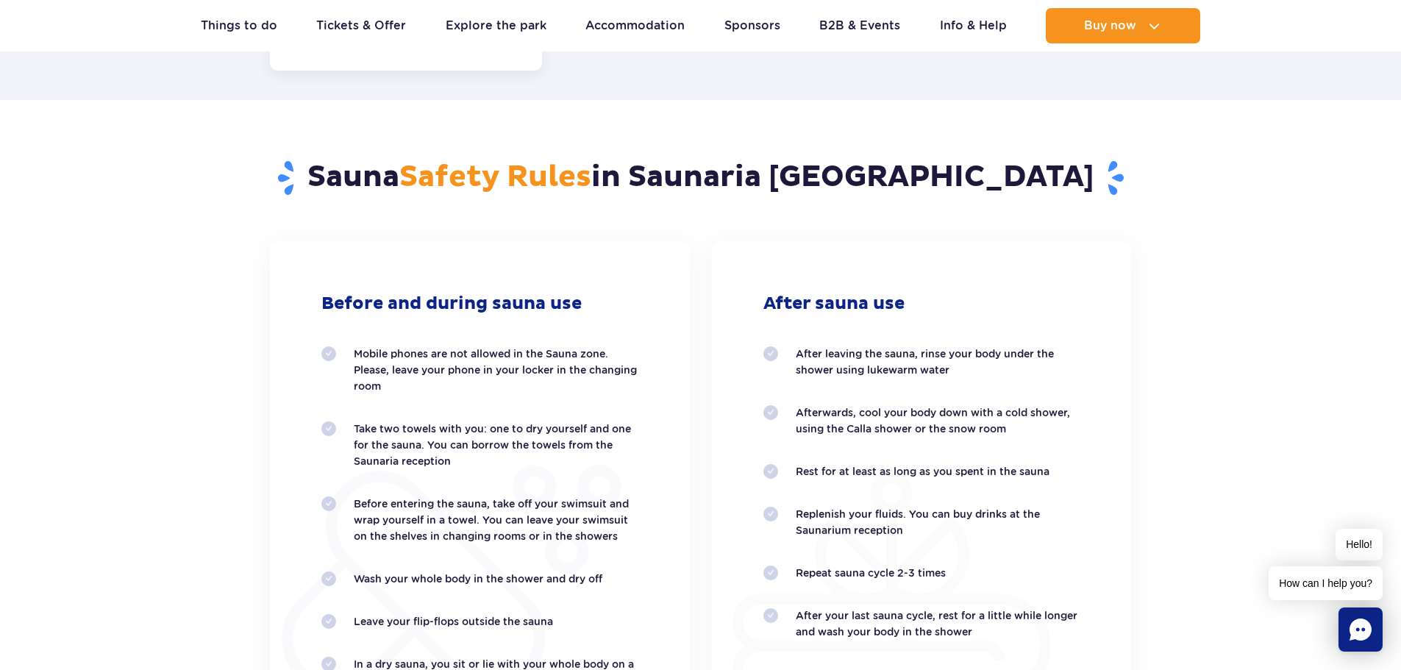
click at [487, 458] on p "Take two towels with you: one to dry yourself and one for the sauna. You can bo…" at bounding box center [496, 445] width 285 height 49
click at [496, 458] on p "Take two towels with you: one to dry yourself and one for the sauna. You can bo…" at bounding box center [496, 445] width 285 height 49
drag, startPoint x: 531, startPoint y: 464, endPoint x: 392, endPoint y: 435, distance: 142.1
click at [392, 435] on p "Take two towels with you: one to dry yourself and one for the sauna. You can bo…" at bounding box center [496, 445] width 285 height 49
click at [430, 448] on p "Take two towels with you: one to dry yourself and one for the sauna. You can bo…" at bounding box center [496, 445] width 285 height 49
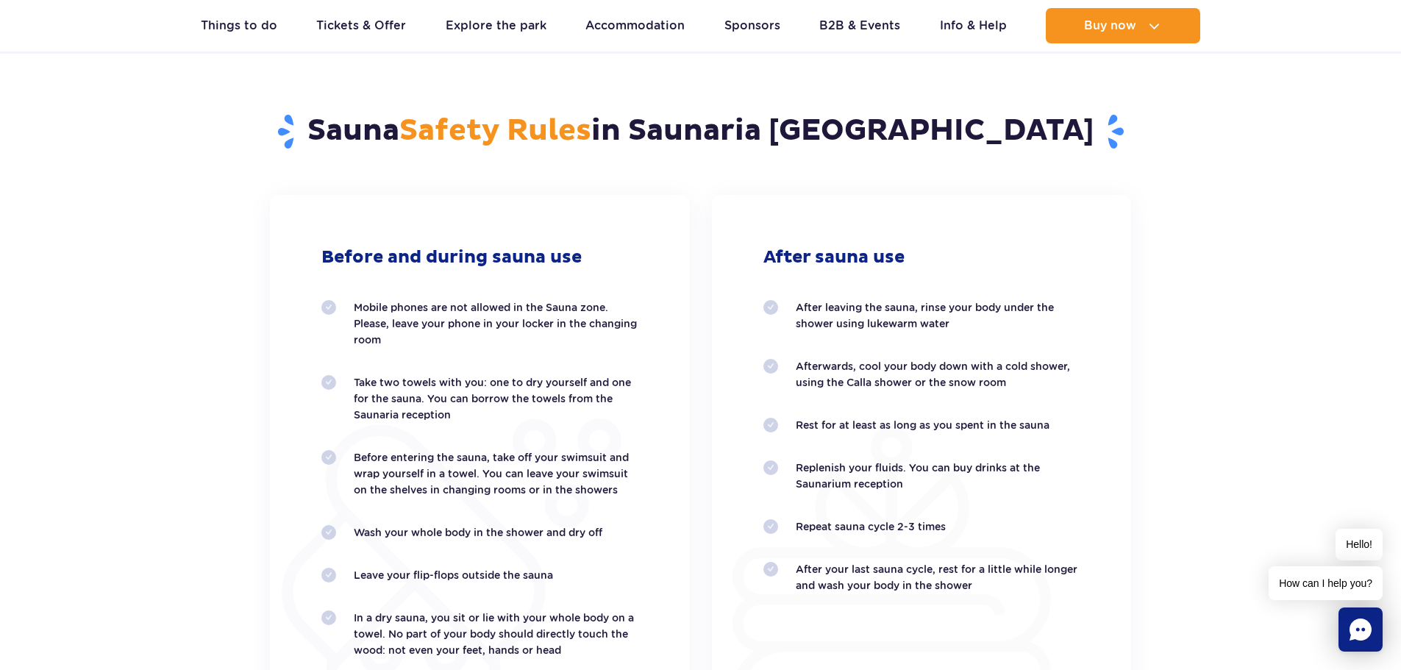
scroll to position [2948, 0]
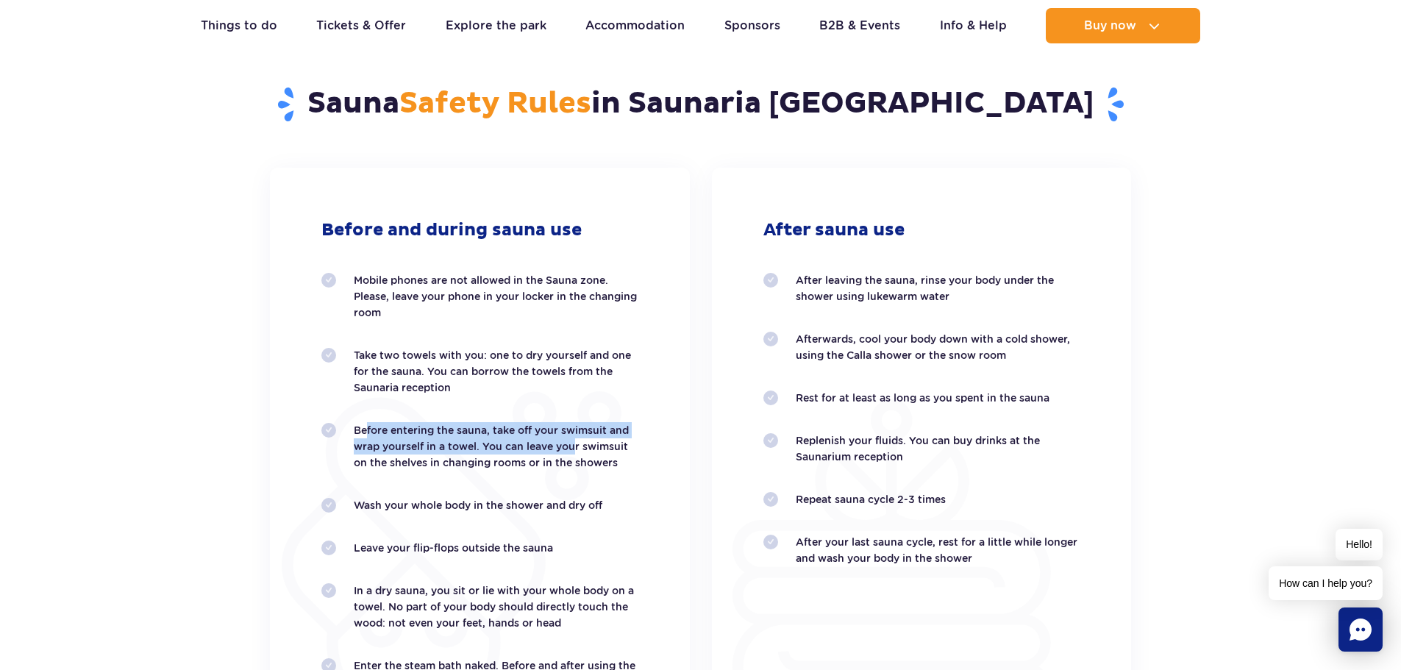
drag, startPoint x: 482, startPoint y: 438, endPoint x: 572, endPoint y: 443, distance: 90.6
click at [572, 443] on p "Before entering the sauna, take off your swimsuit and wrap yourself in a towel.…" at bounding box center [496, 446] width 285 height 49
drag, startPoint x: 584, startPoint y: 437, endPoint x: 382, endPoint y: 439, distance: 201.5
click at [382, 439] on div "Before and during sauna use Mobile phones are not allowed in the Sauna zone. Pl…" at bounding box center [480, 455] width 420 height 574
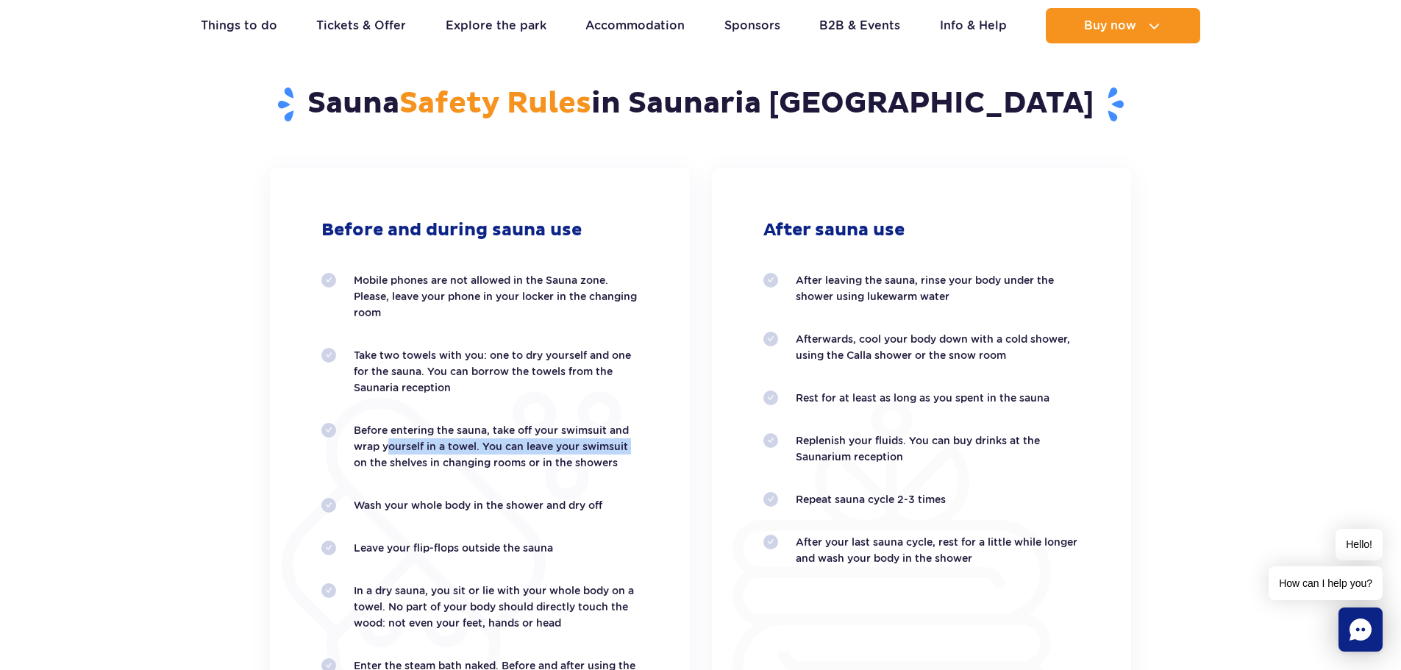
click at [382, 439] on p "Before entering the sauna, take off your swimsuit and wrap yourself in a towel.…" at bounding box center [496, 446] width 285 height 49
drag, startPoint x: 354, startPoint y: 434, endPoint x: 561, endPoint y: 452, distance: 208.1
click at [561, 452] on li "Before entering the sauna, take off your swimsuit and wrap yourself in a towel.…" at bounding box center [479, 446] width 317 height 49
click at [561, 452] on p "Before entering the sauna, take off your swimsuit and wrap yourself in a towel.…" at bounding box center [496, 446] width 285 height 49
drag, startPoint x: 416, startPoint y: 454, endPoint x: 599, endPoint y: 468, distance: 183.6
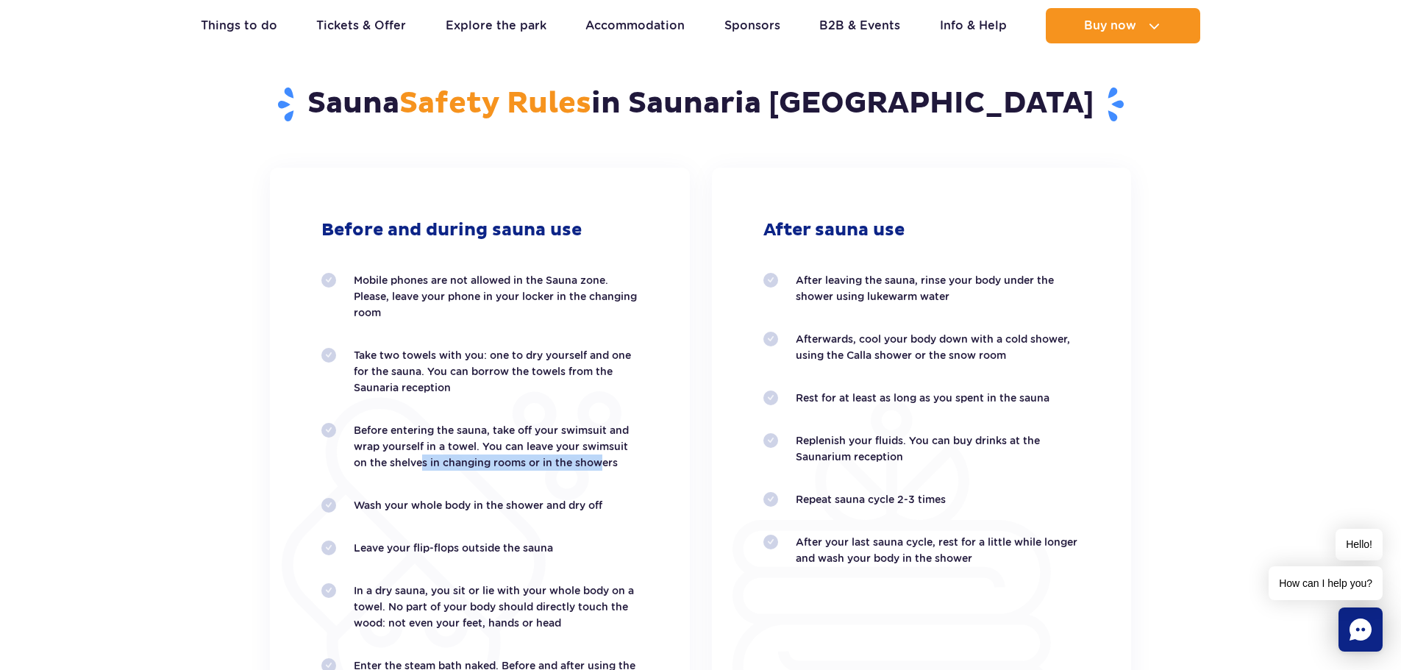
click at [599, 468] on p "Before entering the sauna, take off your swimsuit and wrap yourself in a towel.…" at bounding box center [496, 446] width 285 height 49
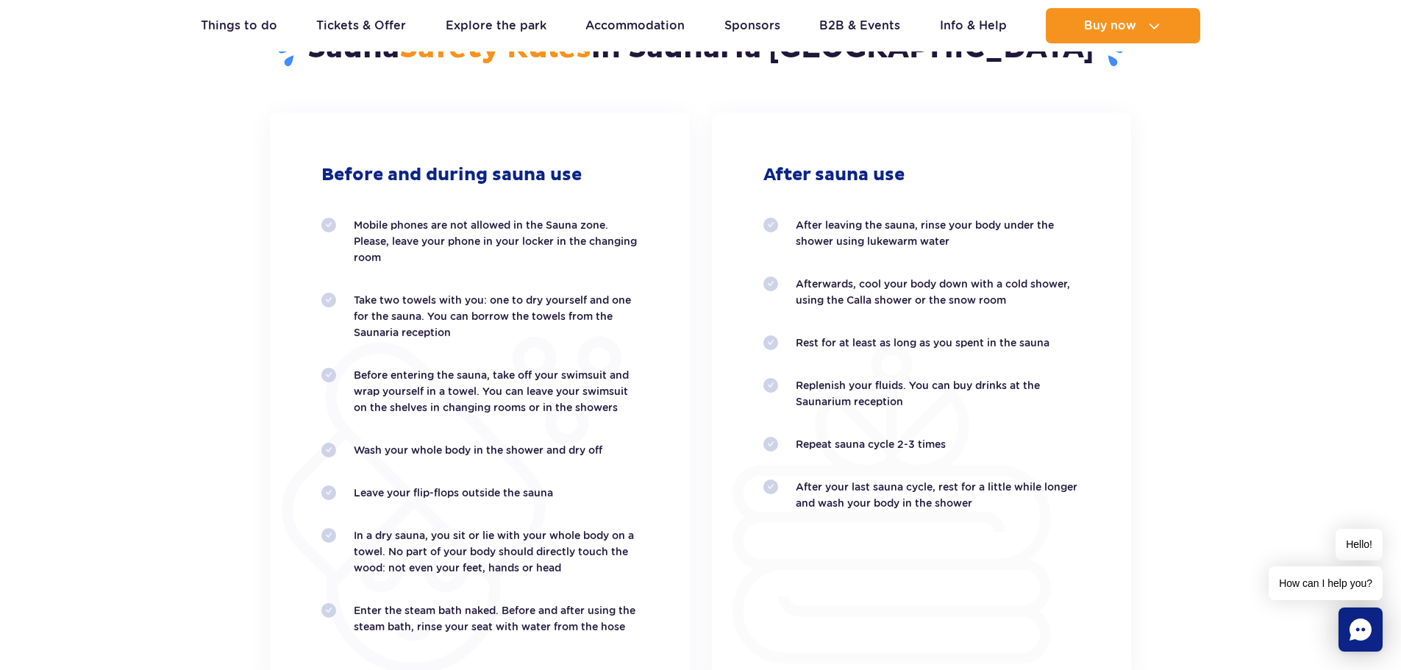
scroll to position [3021, 0]
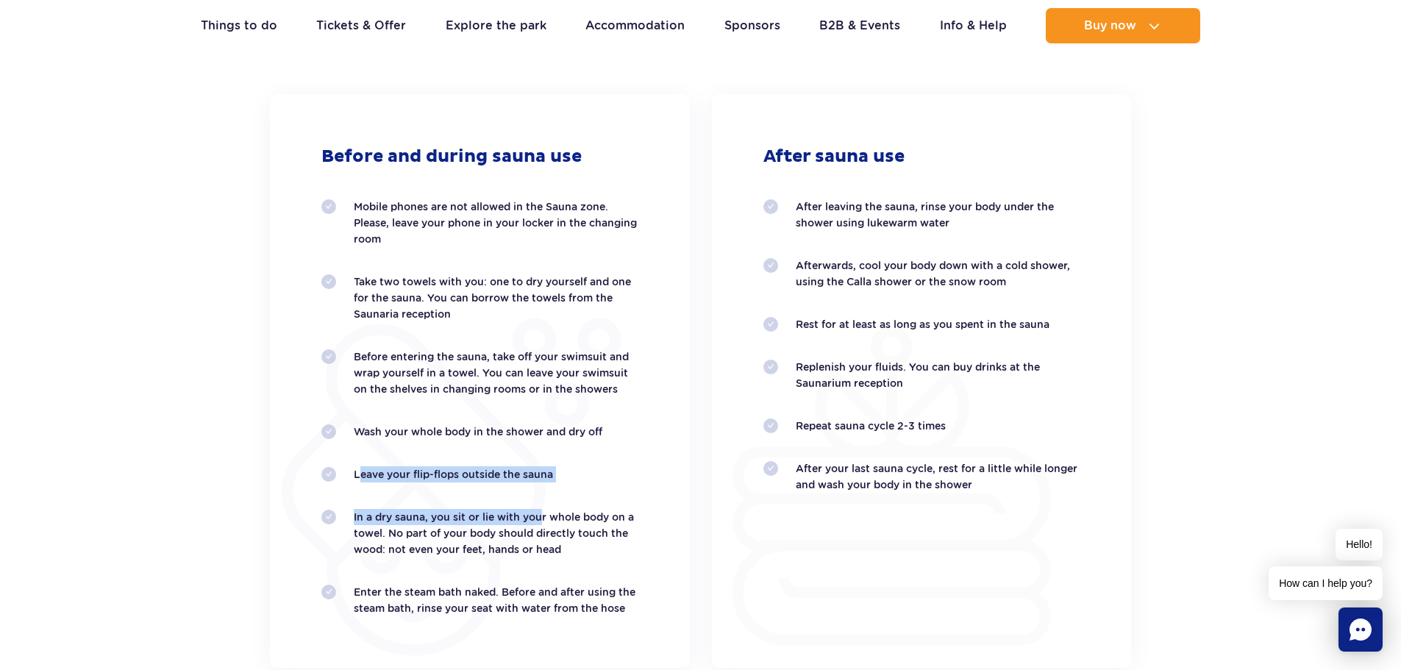
drag, startPoint x: 339, startPoint y: 473, endPoint x: 535, endPoint y: 490, distance: 197.1
click at [535, 490] on ol "Mobile phones are not allowed in the Sauna zone. Please, leave your phone in yo…" at bounding box center [479, 408] width 317 height 418
drag, startPoint x: 411, startPoint y: 510, endPoint x: 521, endPoint y: 517, distance: 109.8
click at [521, 517] on p "In a dry sauna, you sit or lie with your whole body on a towel. No part of your…" at bounding box center [496, 533] width 285 height 49
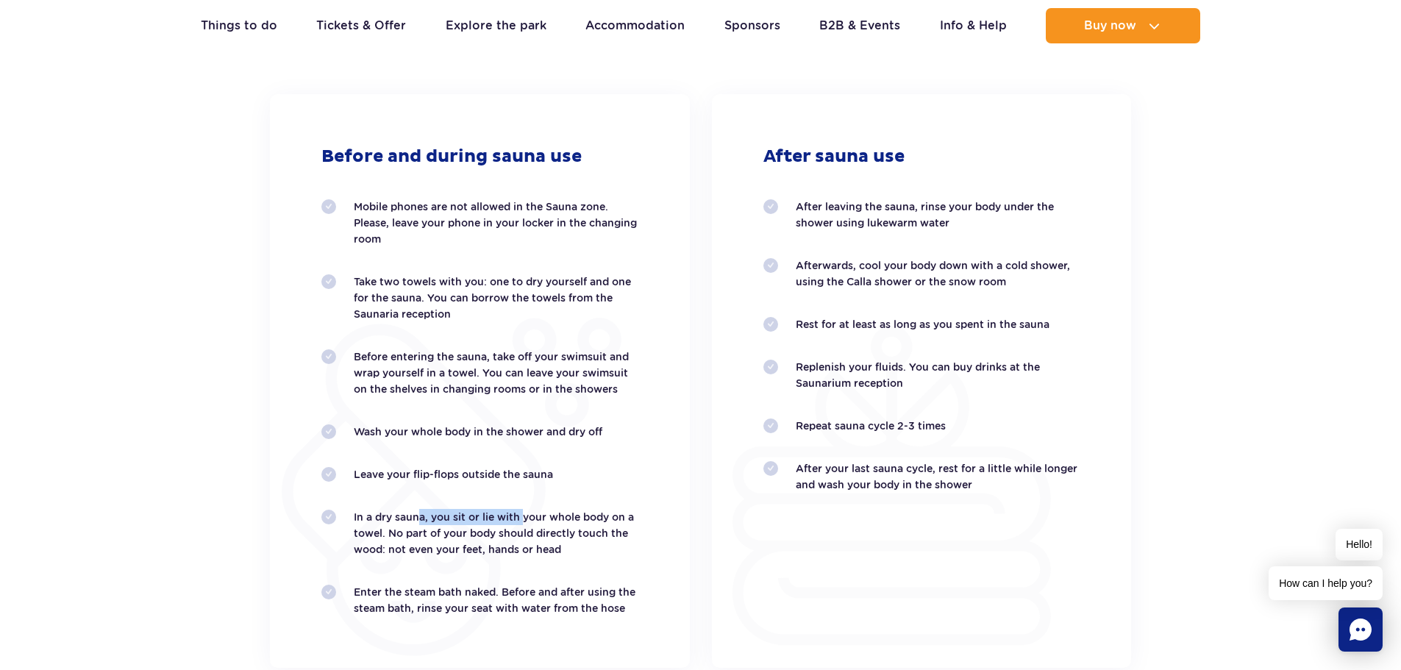
click at [521, 517] on p "In a dry sauna, you sit or lie with your whole body on a towel. No part of your…" at bounding box center [496, 533] width 285 height 49
drag, startPoint x: 360, startPoint y: 588, endPoint x: 578, endPoint y: 582, distance: 218.5
click at [577, 583] on ol "Mobile phones are not allowed in the Sauna zone. Please, leave your phone in yo…" at bounding box center [479, 408] width 317 height 418
click at [578, 582] on ol "Mobile phones are not allowed in the Sauna zone. Please, leave your phone in yo…" at bounding box center [479, 408] width 317 height 418
drag, startPoint x: 346, startPoint y: 507, endPoint x: 439, endPoint y: 514, distance: 93.6
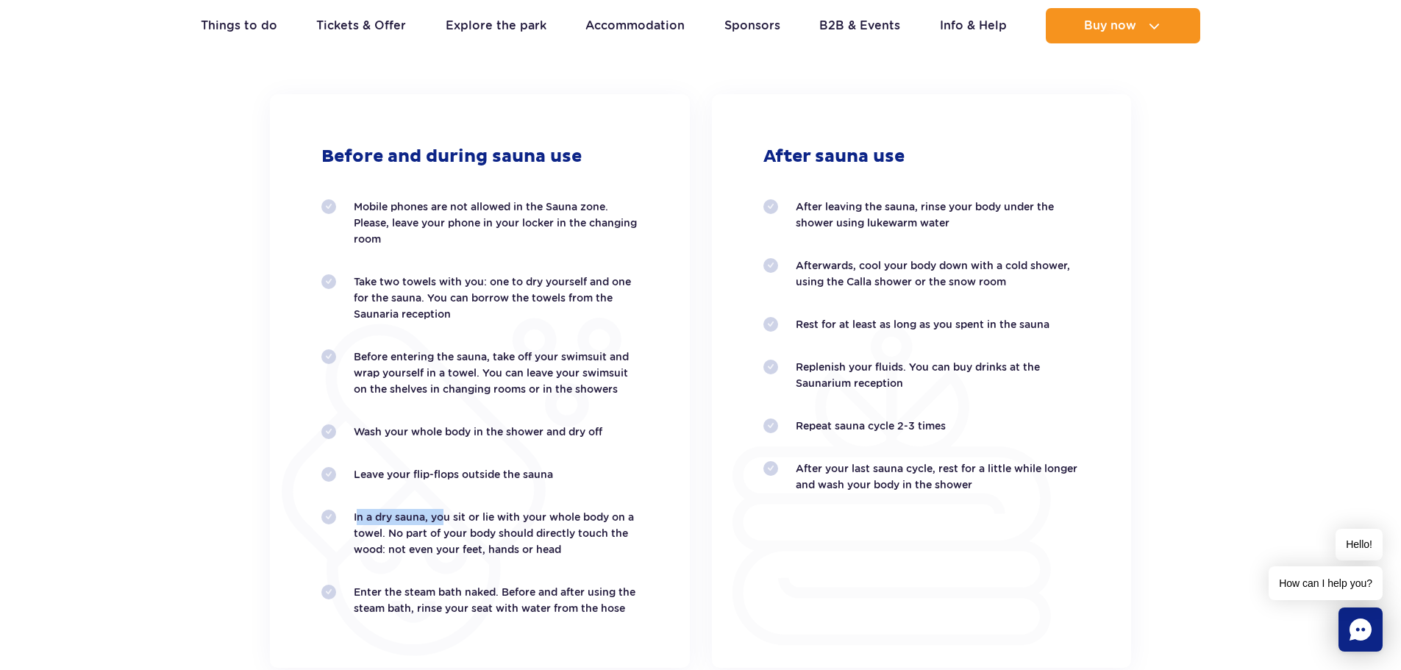
click at [443, 521] on ol "Mobile phones are not allowed in the Sauna zone. Please, leave your phone in yo…" at bounding box center [479, 408] width 317 height 418
click at [438, 514] on p "In a dry sauna, you sit or lie with your whole body on a towel. No part of your…" at bounding box center [496, 533] width 285 height 49
drag, startPoint x: 342, startPoint y: 513, endPoint x: 493, endPoint y: 520, distance: 151.6
click at [493, 520] on li "In a dry sauna, you sit or lie with your whole body on a towel. No part of your…" at bounding box center [479, 533] width 317 height 49
click at [493, 520] on p "In a dry sauna, you sit or lie with your whole body on a towel. No part of your…" at bounding box center [496, 533] width 285 height 49
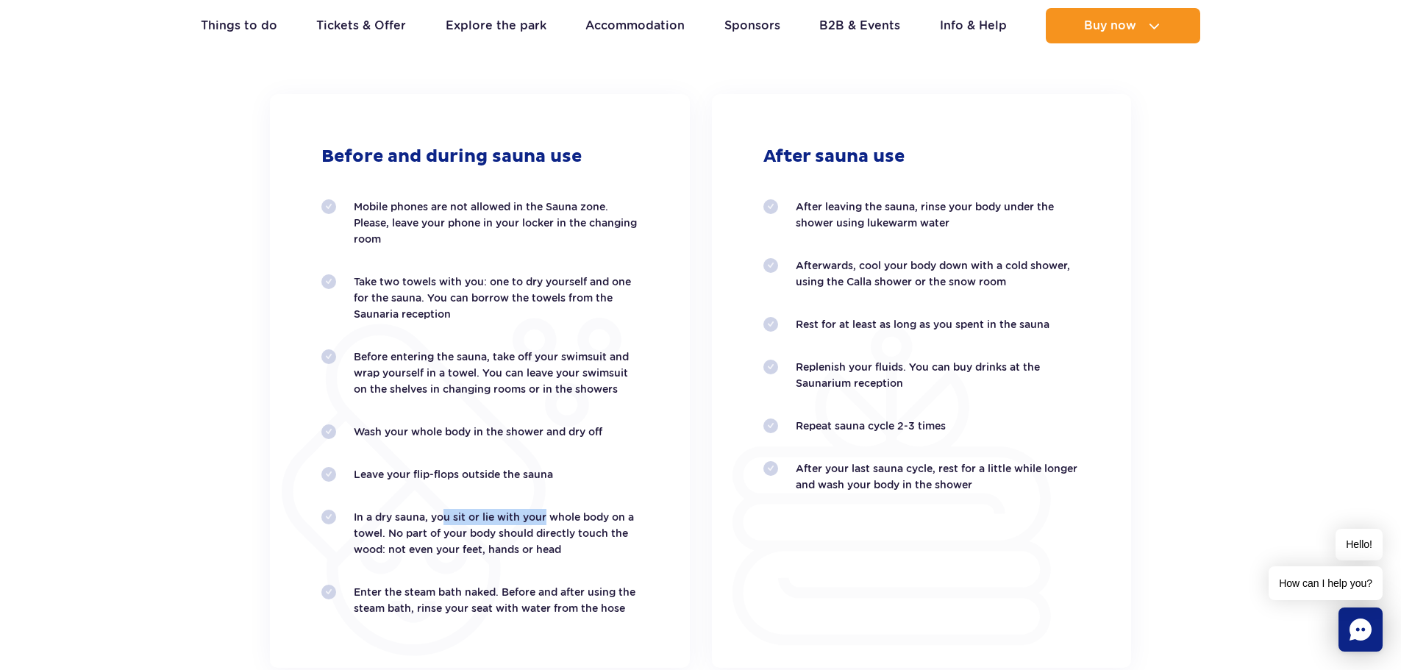
drag, startPoint x: 472, startPoint y: 520, endPoint x: 542, endPoint y: 522, distance: 69.9
click at [542, 522] on p "In a dry sauna, you sit or lie with your whole body on a towel. No part of your…" at bounding box center [496, 533] width 285 height 49
click at [542, 523] on p "In a dry sauna, you sit or lie with your whole body on a towel. No part of your…" at bounding box center [496, 533] width 285 height 49
drag, startPoint x: 471, startPoint y: 521, endPoint x: 481, endPoint y: 523, distance: 10.5
click at [473, 522] on p "In a dry sauna, you sit or lie with your whole body on a towel. No part of your…" at bounding box center [496, 533] width 285 height 49
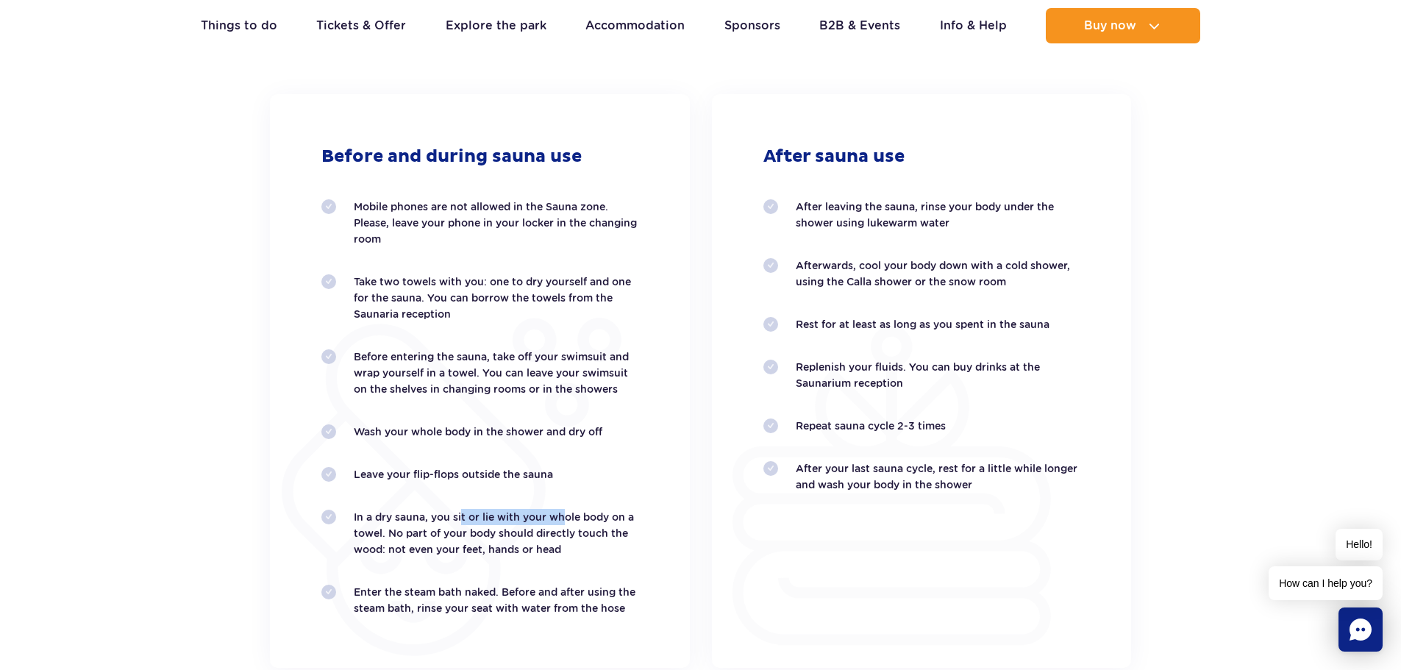
drag, startPoint x: 458, startPoint y: 516, endPoint x: 565, endPoint y: 521, distance: 106.7
click at [562, 520] on p "In a dry sauna, you sit or lie with your whole body on a towel. No part of your…" at bounding box center [496, 533] width 285 height 49
click at [565, 521] on p "In a dry sauna, you sit or lie with your whole body on a towel. No part of your…" at bounding box center [496, 533] width 285 height 49
click at [602, 522] on p "In a dry sauna, you sit or lie with your whole body on a towel. No part of your…" at bounding box center [496, 533] width 285 height 49
drag, startPoint x: 358, startPoint y: 527, endPoint x: 503, endPoint y: 538, distance: 145.4
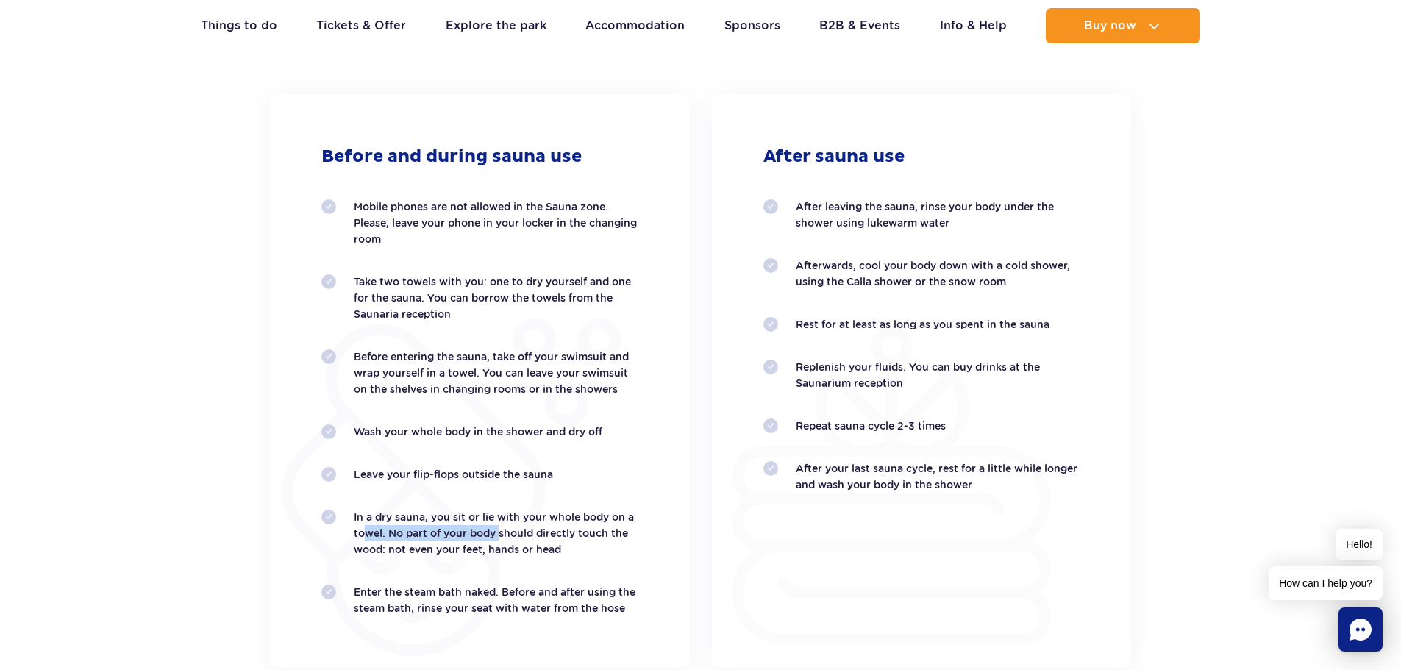
click at [498, 539] on p "In a dry sauna, you sit or lie with your whole body on a towel. No part of your…" at bounding box center [496, 533] width 285 height 49
click at [503, 537] on p "In a dry sauna, you sit or lie with your whole body on a towel. No part of your…" at bounding box center [496, 533] width 285 height 49
drag, startPoint x: 368, startPoint y: 527, endPoint x: 596, endPoint y: 535, distance: 228.1
click at [596, 535] on p "In a dry sauna, you sit or lie with your whole body on a towel. No part of your…" at bounding box center [496, 533] width 285 height 49
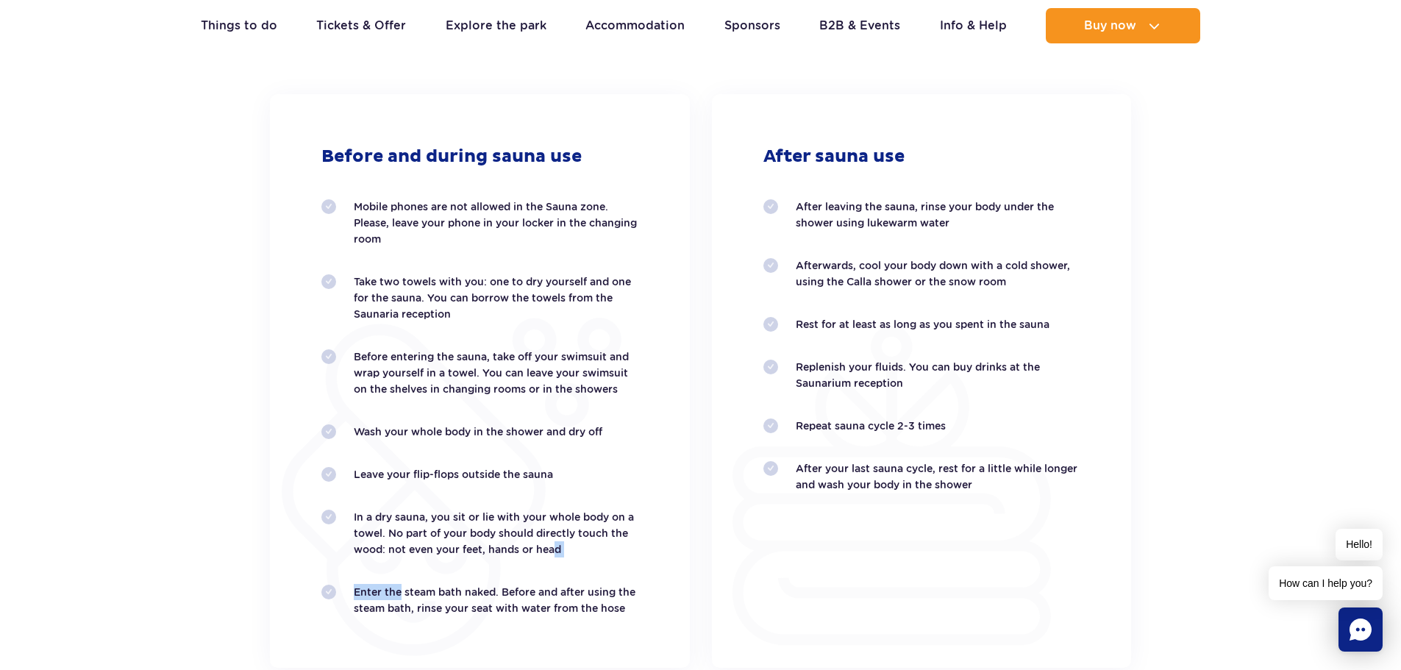
drag, startPoint x: 485, startPoint y: 520, endPoint x: 401, endPoint y: 569, distance: 97.9
click at [399, 568] on ol "Mobile phones are not allowed in the Sauna zone. Please, leave your phone in yo…" at bounding box center [479, 408] width 317 height 418
click at [401, 569] on ol "Mobile phones are not allowed in the Sauna zone. Please, leave your phone in yo…" at bounding box center [479, 408] width 317 height 418
drag, startPoint x: 470, startPoint y: 581, endPoint x: 591, endPoint y: 580, distance: 121.3
click at [585, 585] on ol "Mobile phones are not allowed in the Sauna zone. Please, leave your phone in yo…" at bounding box center [479, 408] width 317 height 418
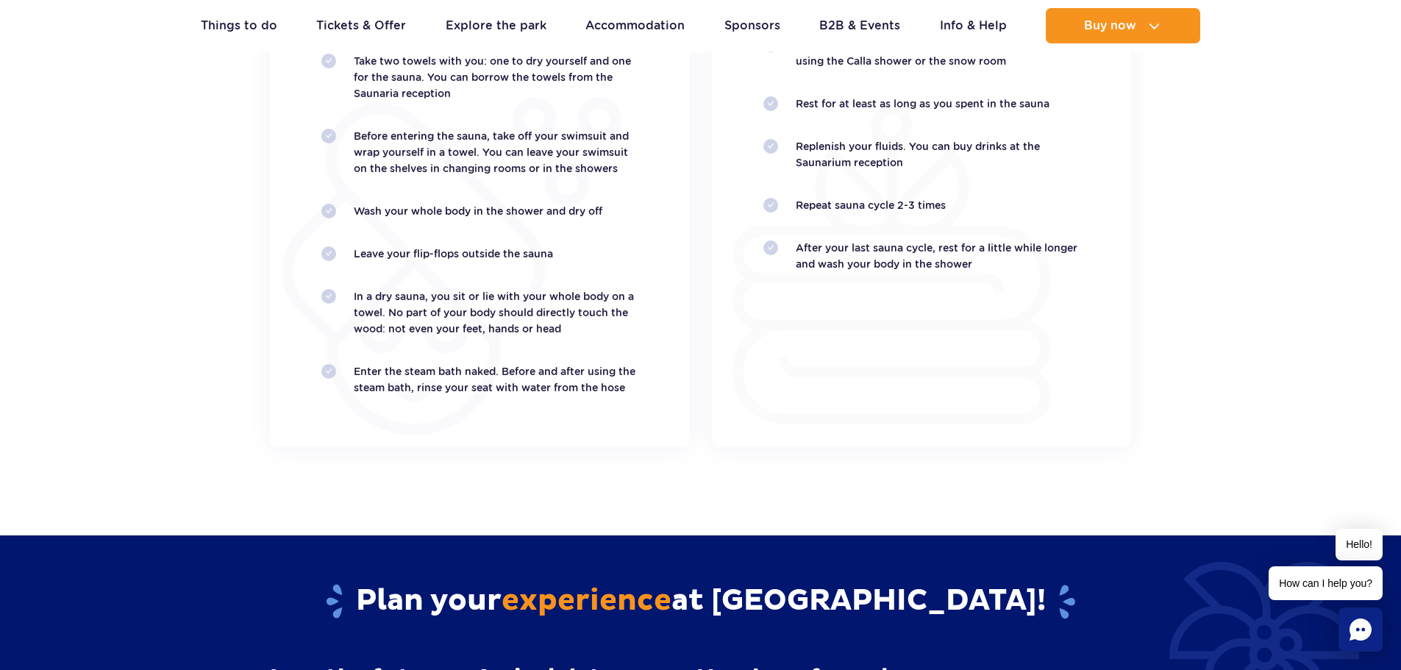
click at [645, 377] on div "Before and during sauna use Mobile phones are not allowed in the Sauna zone. Pl…" at bounding box center [480, 161] width 420 height 574
drag, startPoint x: 641, startPoint y: 384, endPoint x: 562, endPoint y: 368, distance: 80.2
click at [562, 368] on div "Before and during sauna use Mobile phones are not allowed in the Sauna zone. Pl…" at bounding box center [480, 161] width 420 height 574
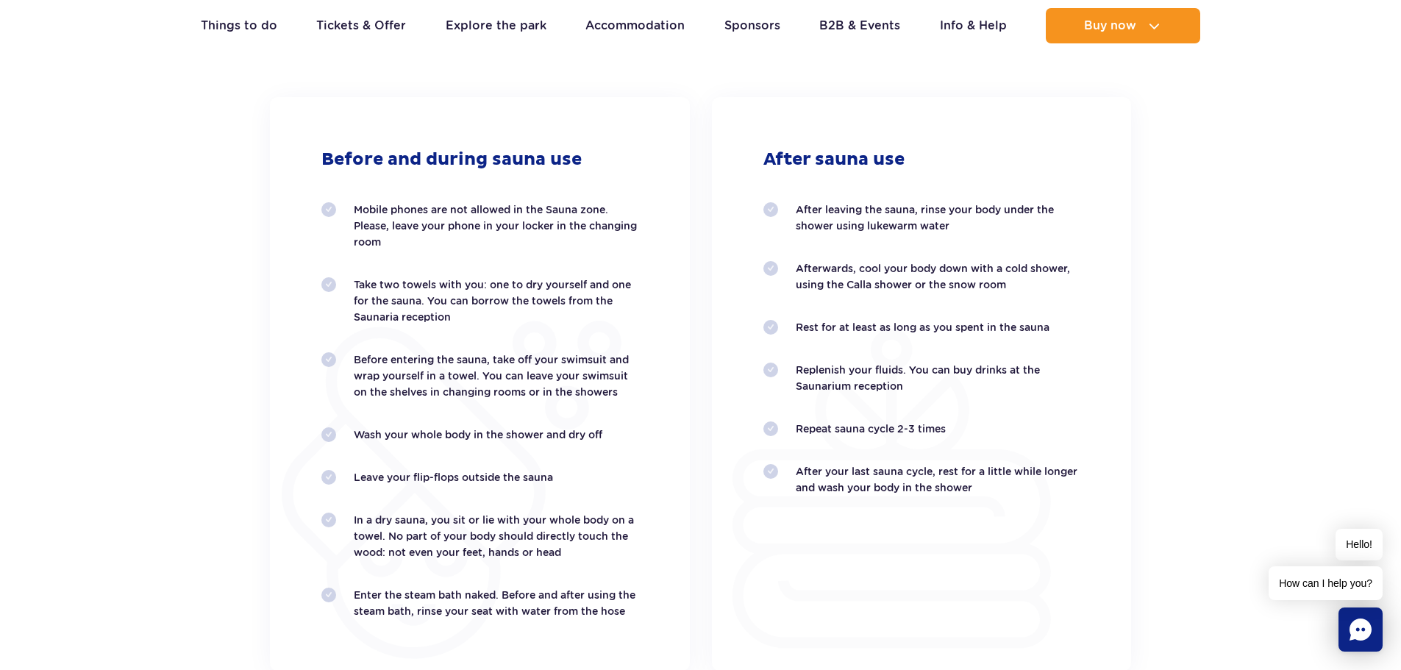
scroll to position [2948, 0]
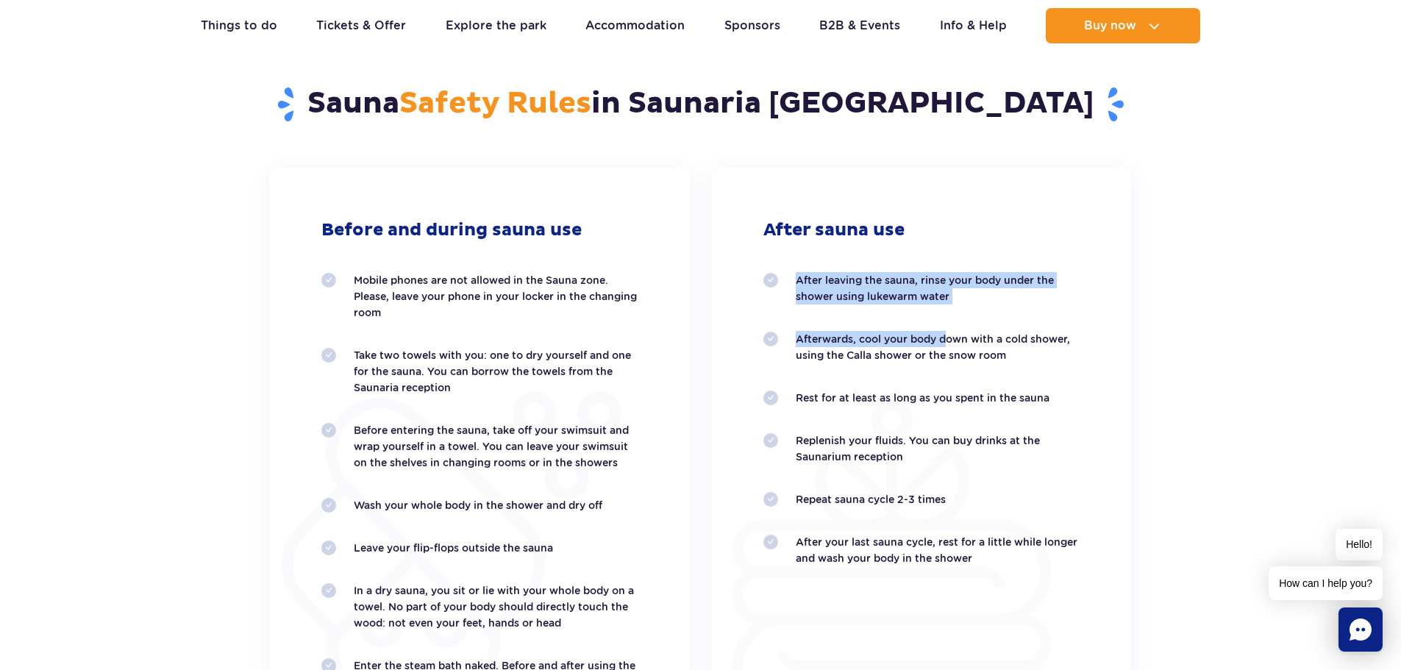
drag, startPoint x: 784, startPoint y: 257, endPoint x: 999, endPoint y: 315, distance: 222.5
click at [987, 316] on div "After sauna use After leaving the sauna, rinse your body under the shower using…" at bounding box center [922, 455] width 420 height 574
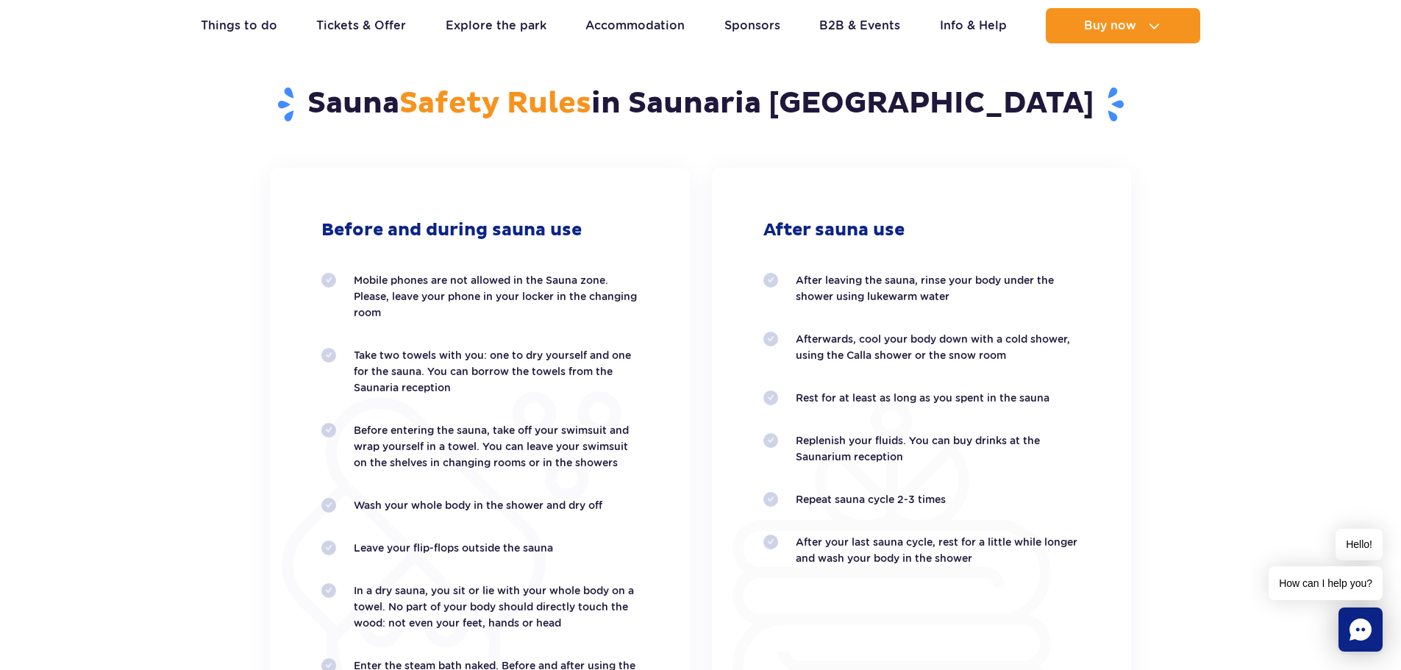
click at [1028, 306] on ol "After leaving the sauna, rinse your body under the shower using lukewarm water …" at bounding box center [921, 419] width 317 height 294
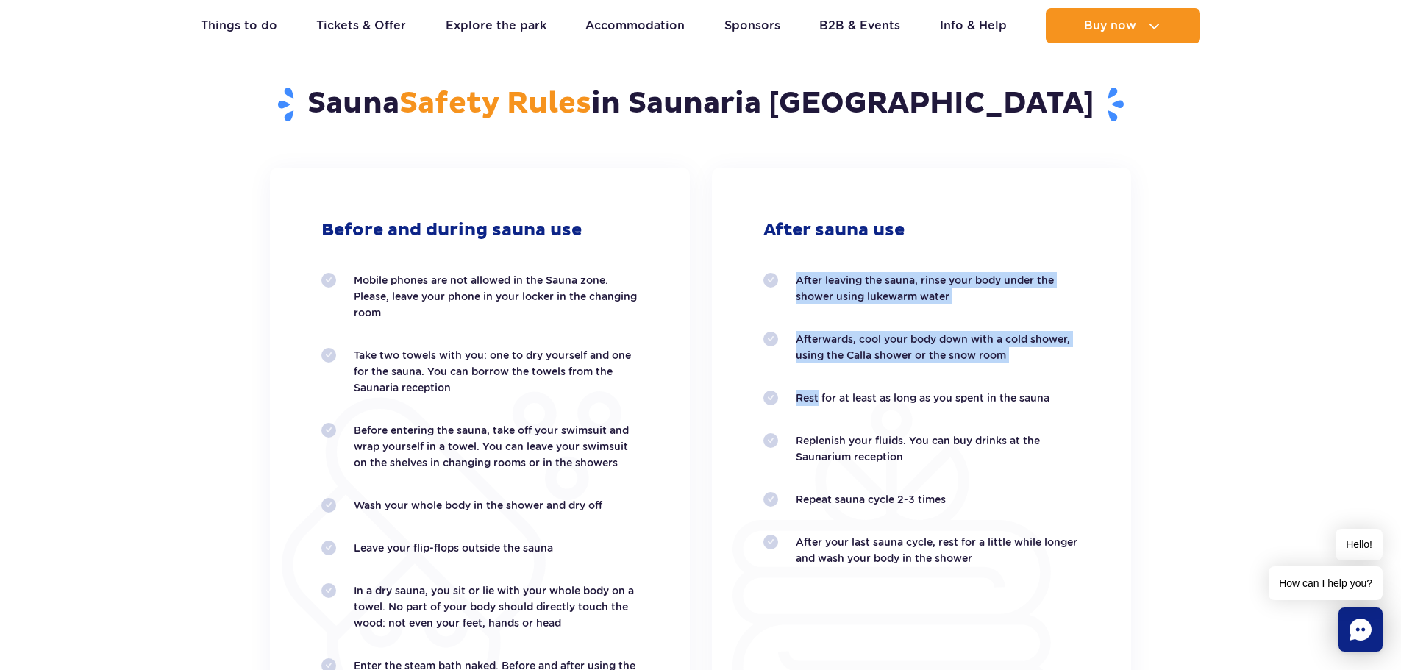
drag, startPoint x: 811, startPoint y: 309, endPoint x: 811, endPoint y: 399, distance: 89.7
click at [811, 399] on ol "After leaving the sauna, rinse your body under the shower using lukewarm water …" at bounding box center [921, 419] width 317 height 294
click at [811, 399] on p "Rest for at least as long as you spent in the sauna" at bounding box center [938, 398] width 285 height 16
drag, startPoint x: 786, startPoint y: 394, endPoint x: 1060, endPoint y: 404, distance: 273.8
click at [1060, 404] on li "Rest for at least as long as you spent in the sauna" at bounding box center [921, 398] width 317 height 16
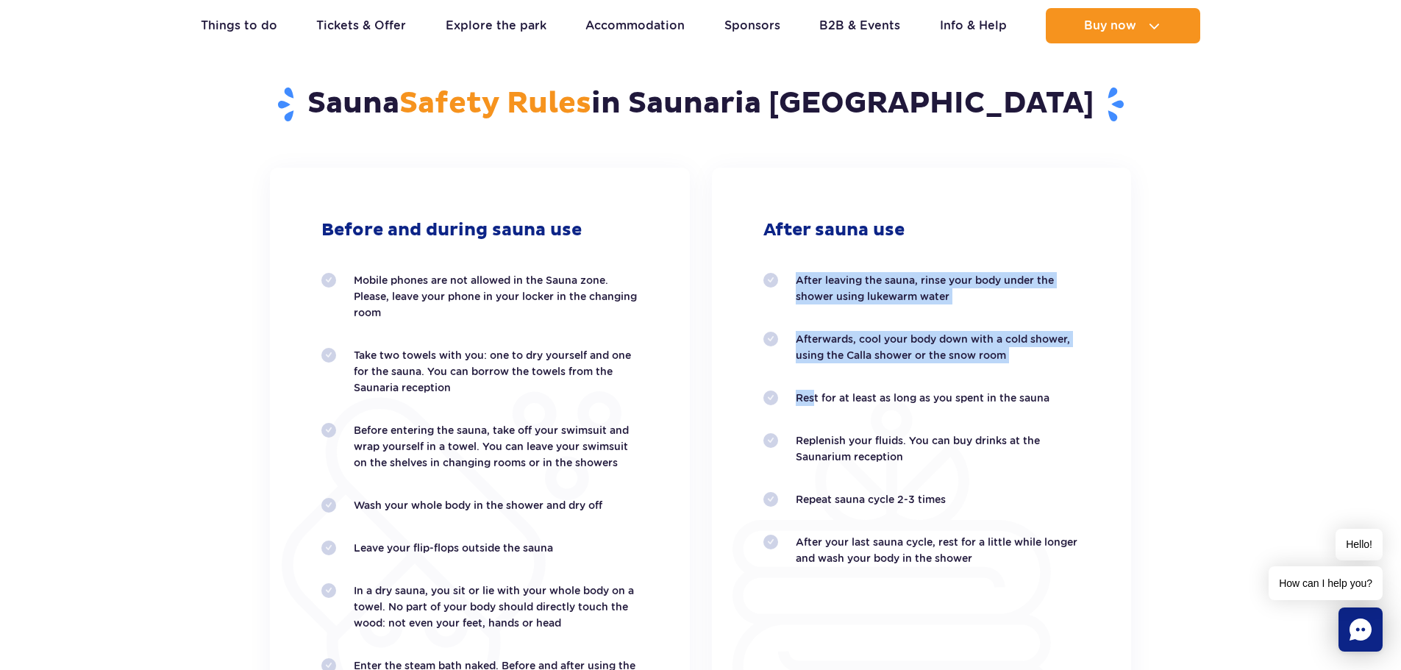
click at [1060, 404] on p "Rest for at least as long as you spent in the sauna" at bounding box center [938, 398] width 285 height 16
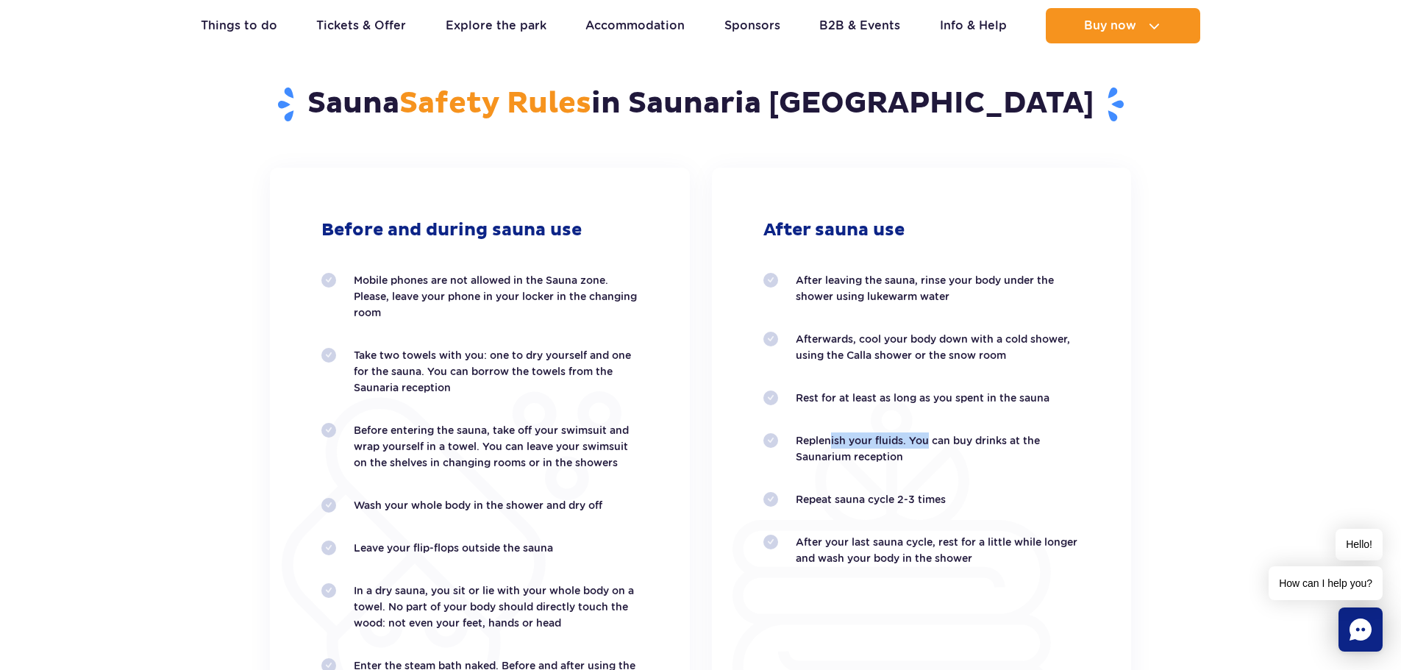
drag, startPoint x: 824, startPoint y: 410, endPoint x: 935, endPoint y: 438, distance: 113.8
click at [930, 438] on ol "After leaving the sauna, rinse your body under the shower using lukewarm water …" at bounding box center [921, 419] width 317 height 294
click at [947, 440] on p "Replenish your fluids. You can buy drinks at the Saunarium reception" at bounding box center [938, 448] width 285 height 32
drag, startPoint x: 802, startPoint y: 429, endPoint x: 1024, endPoint y: 456, distance: 224.4
click at [1024, 456] on ol "After leaving the sauna, rinse your body under the shower using lukewarm water …" at bounding box center [921, 419] width 317 height 294
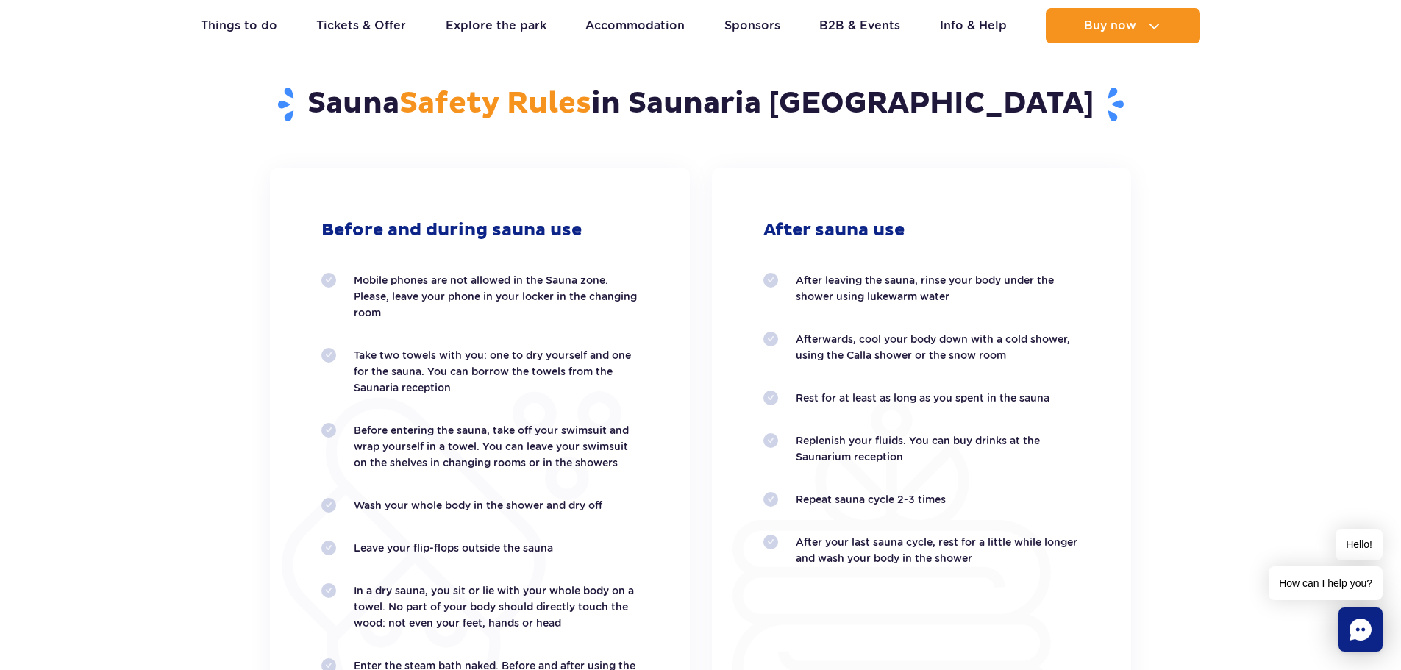
click at [1024, 456] on p "Replenish your fluids. You can buy drinks at the Saunarium reception" at bounding box center [938, 448] width 285 height 32
drag
click at [788, 424] on ol "After leaving the sauna, rinse your body under the shower using lukewarm water …" at bounding box center [921, 419] width 317 height 294
click at [788, 421] on ol "After leaving the sauna, rinse your body under the shower using lukewarm water …" at bounding box center [921, 419] width 317 height 294
click at [951, 464] on ol "After leaving the sauna, rinse your body under the shower using lukewarm water …" at bounding box center [921, 419] width 317 height 294
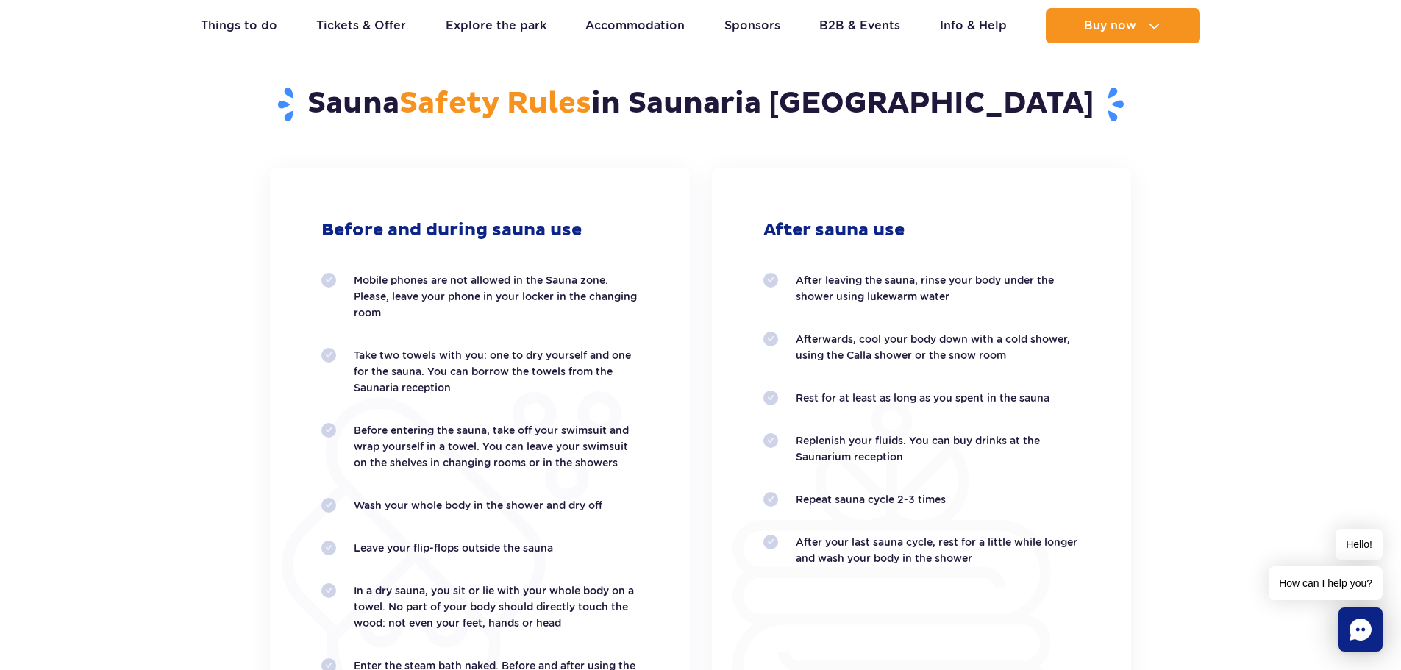
click at [951, 464] on p "Replenish your fluids. You can buy drinks at the Saunarium reception" at bounding box center [938, 448] width 285 height 32
click at [930, 466] on ol "After leaving the sauna, rinse your body under the shower using lukewarm water …" at bounding box center [921, 419] width 317 height 294
click at [796, 494] on p "Repeat sauna cycle 2-3 times" at bounding box center [938, 499] width 285 height 16
click at [800, 497] on p "Repeat sauna cycle 2-3 times" at bounding box center [938, 499] width 285 height 16
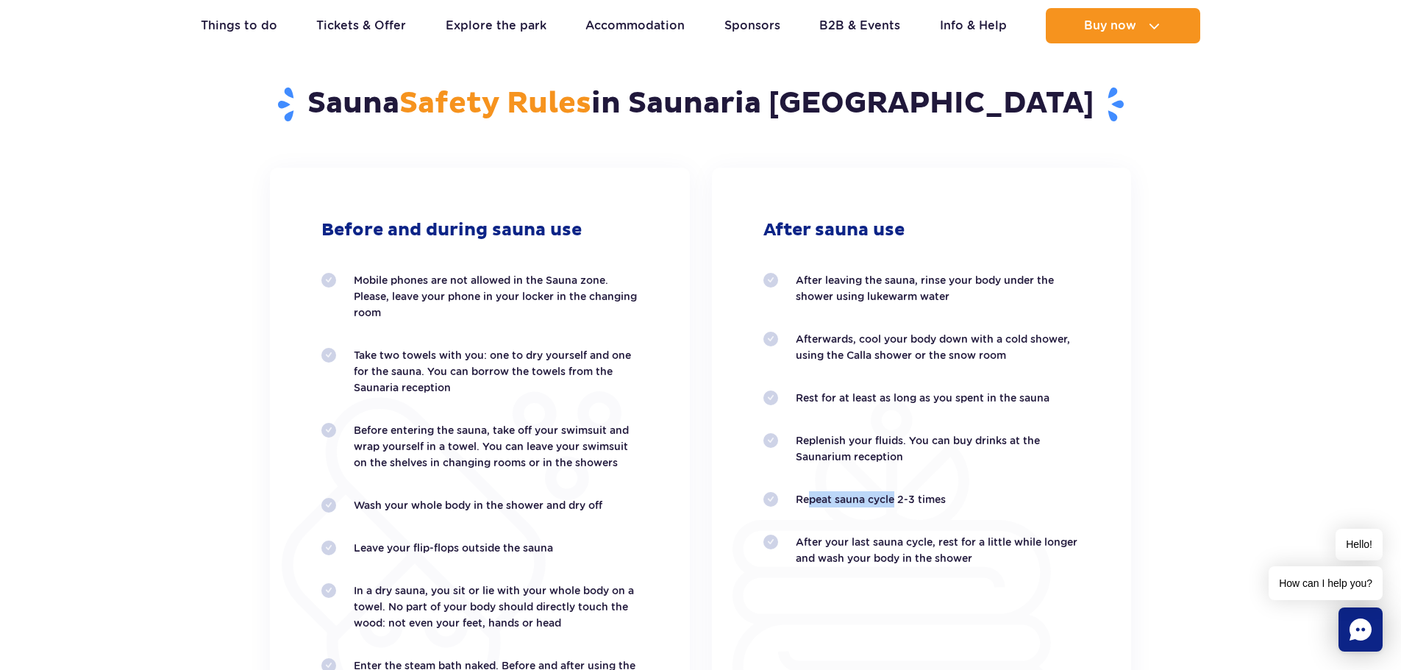
click at [891, 500] on p "Repeat sauna cycle 2-3 times" at bounding box center [938, 499] width 285 height 16
click at [892, 500] on p "Repeat sauna cycle 2-3 times" at bounding box center [938, 499] width 285 height 16
click at [959, 548] on li "After your last sauna cycle, rest for a little while longer and wash your body …" at bounding box center [921, 550] width 317 height 32
click at [975, 547] on p "After your last sauna cycle, rest for a little while longer and wash your body …" at bounding box center [938, 550] width 285 height 32
click at [822, 390] on ol "After leaving the sauna, rinse your body under the shower using lukewarm water …" at bounding box center [921, 419] width 317 height 294
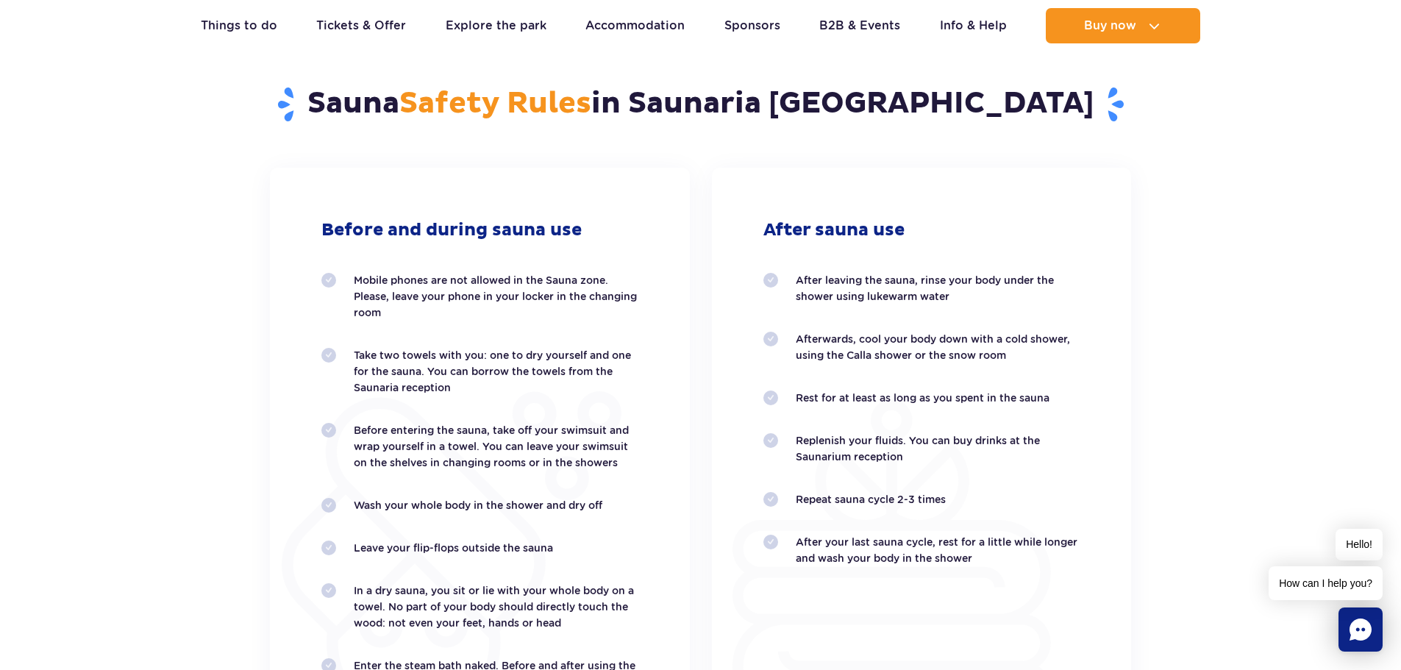
click at [821, 390] on p "Rest for at least as long as you spent in the sauna" at bounding box center [938, 398] width 285 height 16
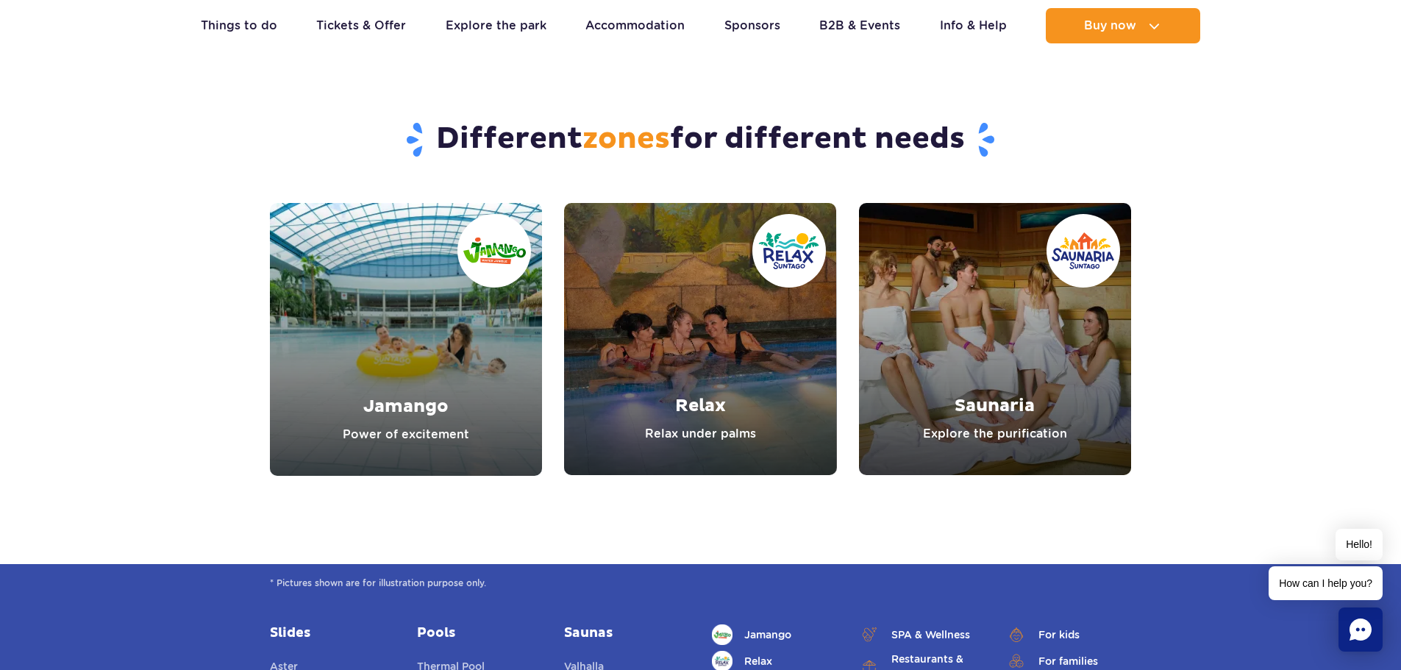
scroll to position [5154, 0]
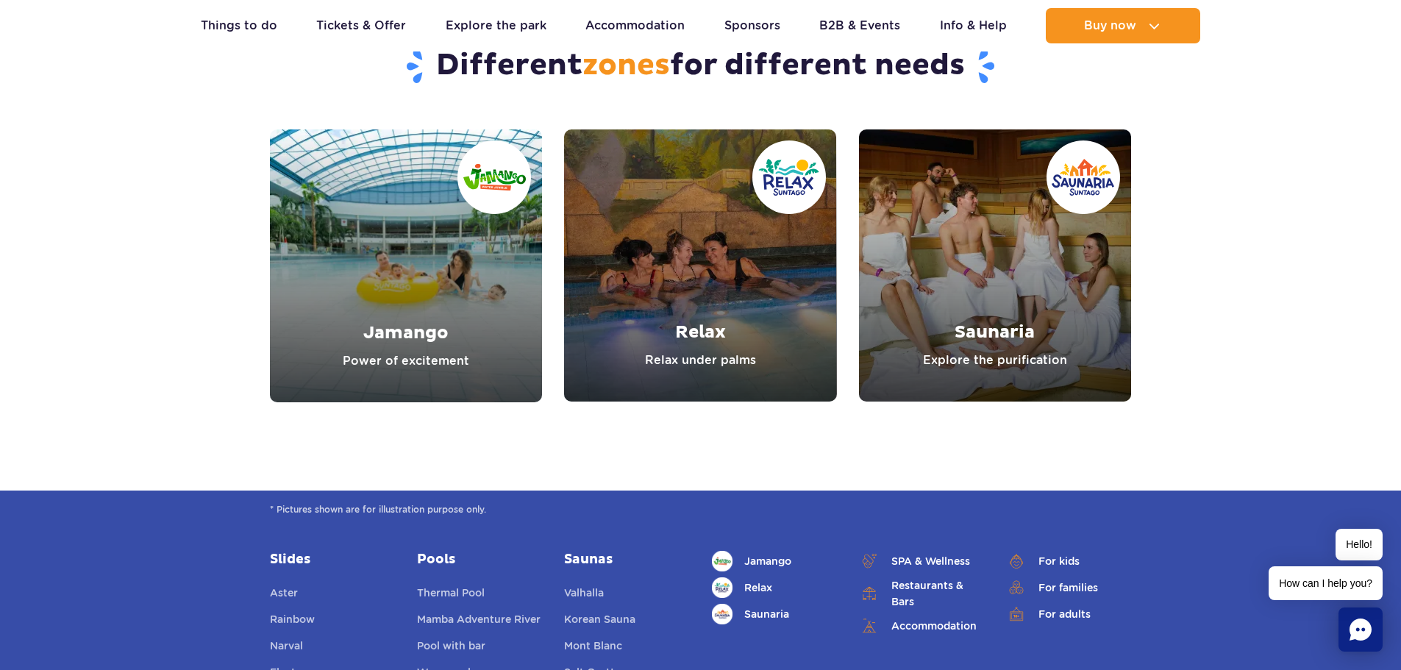
click at [963, 307] on link "Saunaria" at bounding box center [995, 265] width 272 height 272
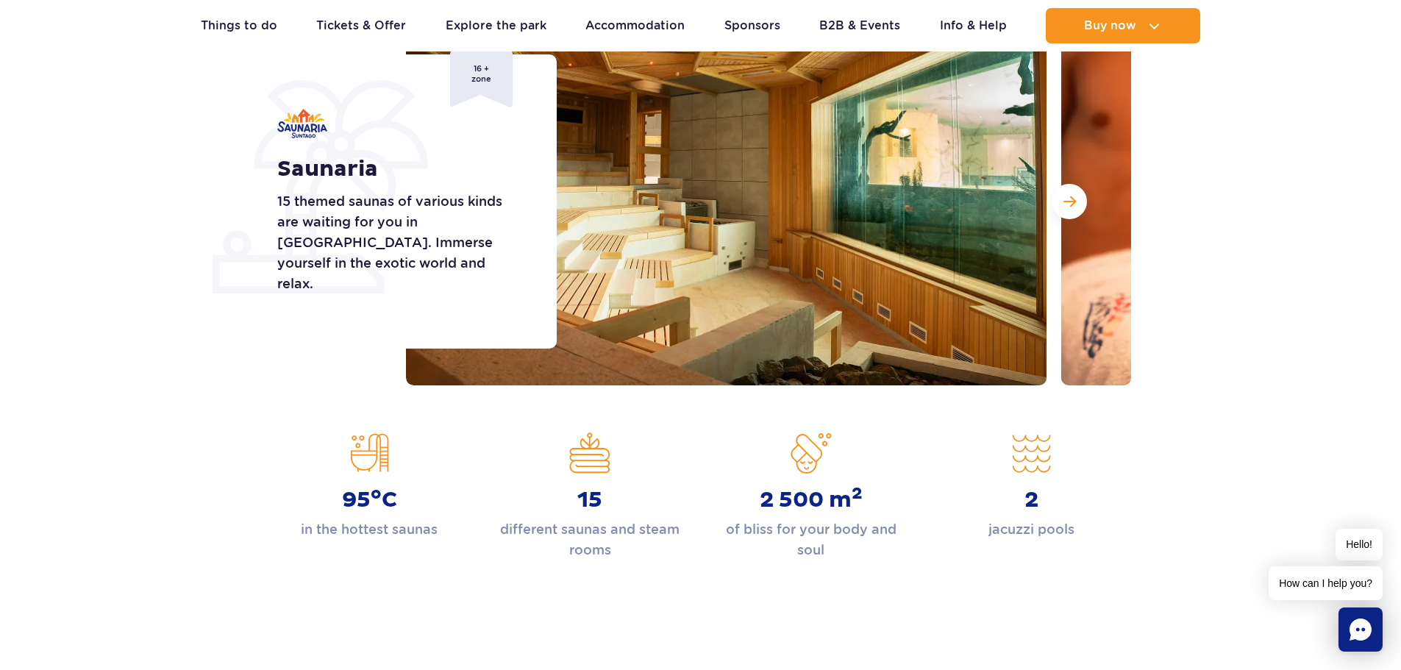
scroll to position [147, 0]
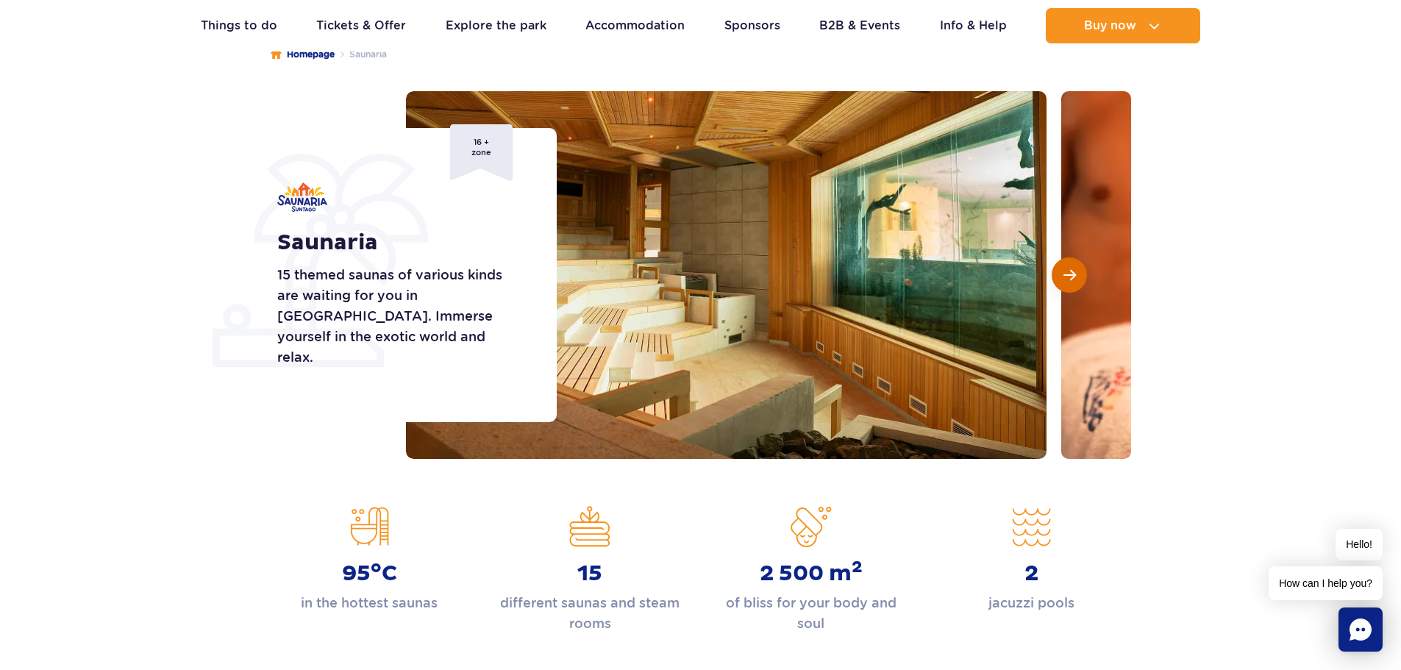
click at [1062, 278] on button "Next slide" at bounding box center [1069, 274] width 35 height 35
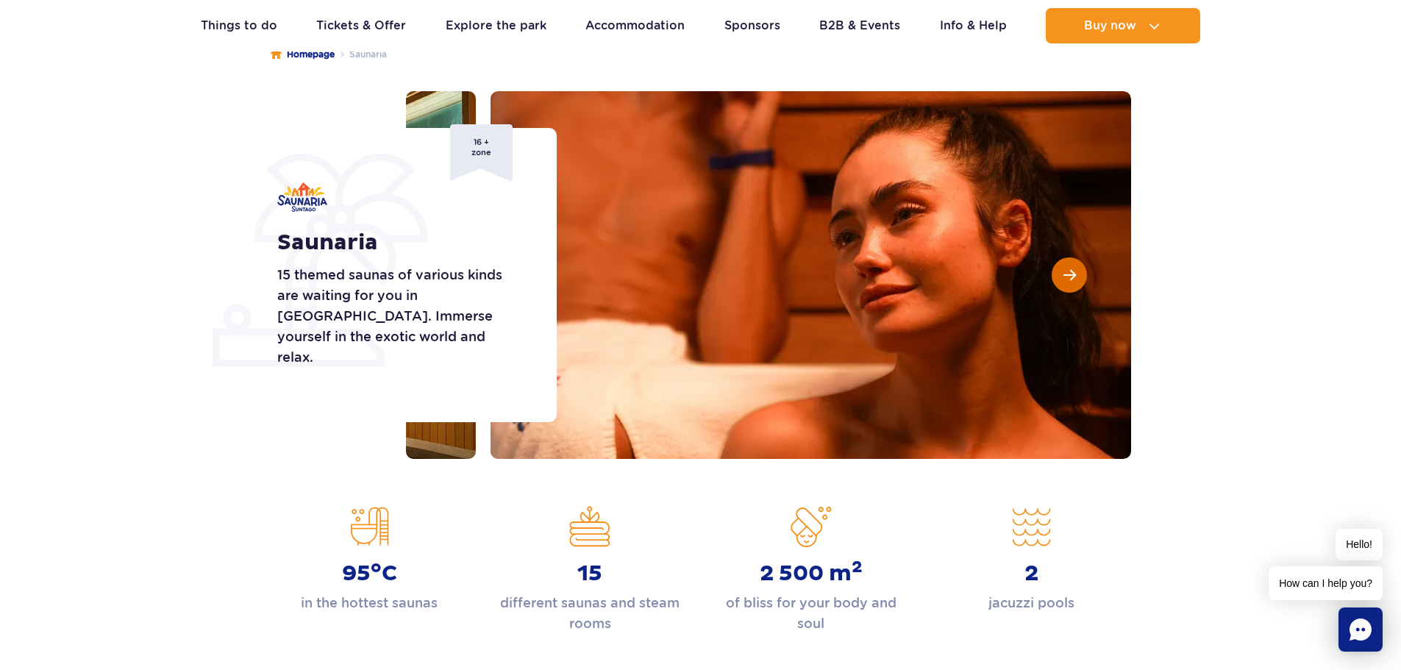
click at [1062, 278] on button "Next slide" at bounding box center [1069, 274] width 35 height 35
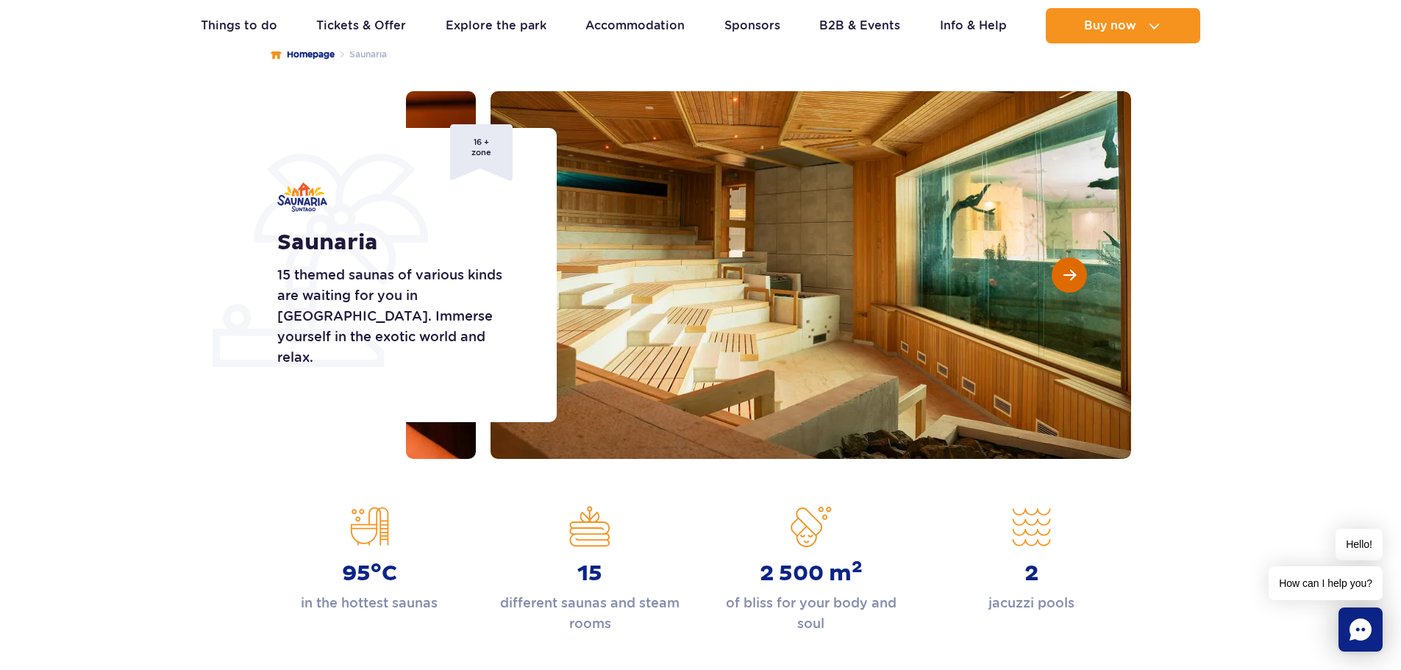
click at [1062, 278] on button "Next slide" at bounding box center [1069, 274] width 35 height 35
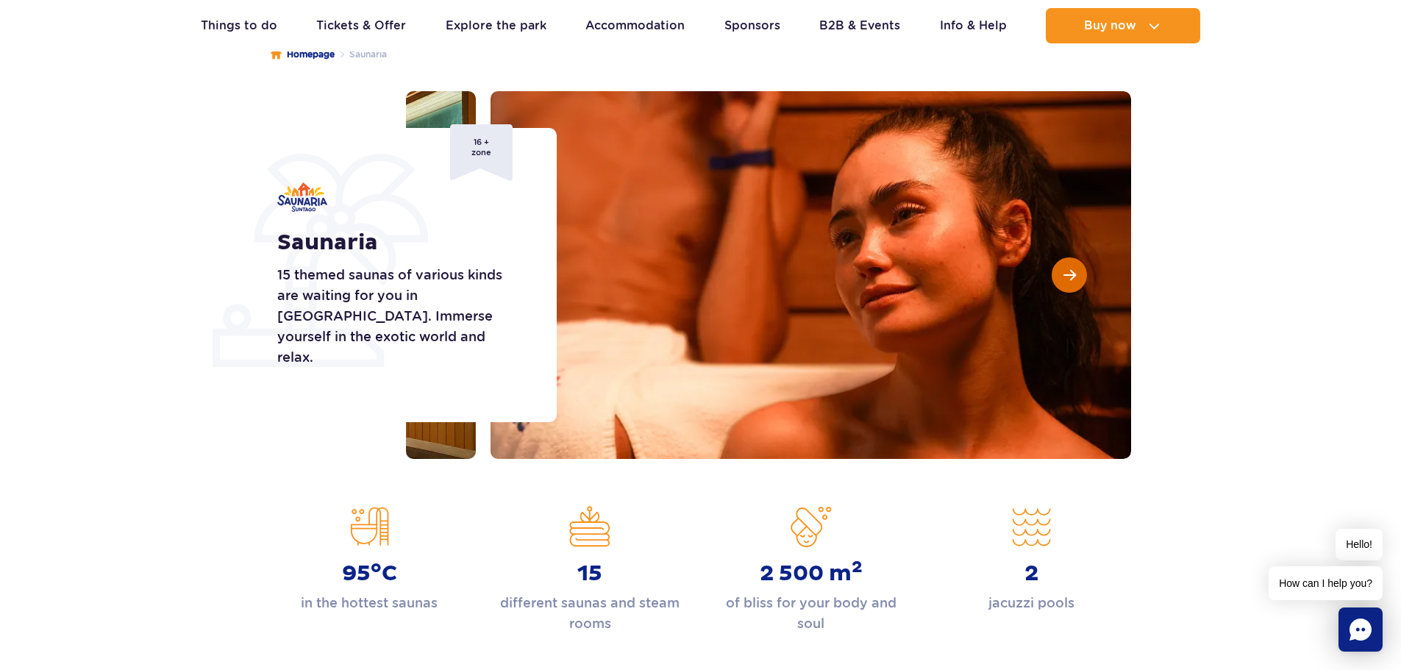
click at [1062, 278] on button "Next slide" at bounding box center [1069, 274] width 35 height 35
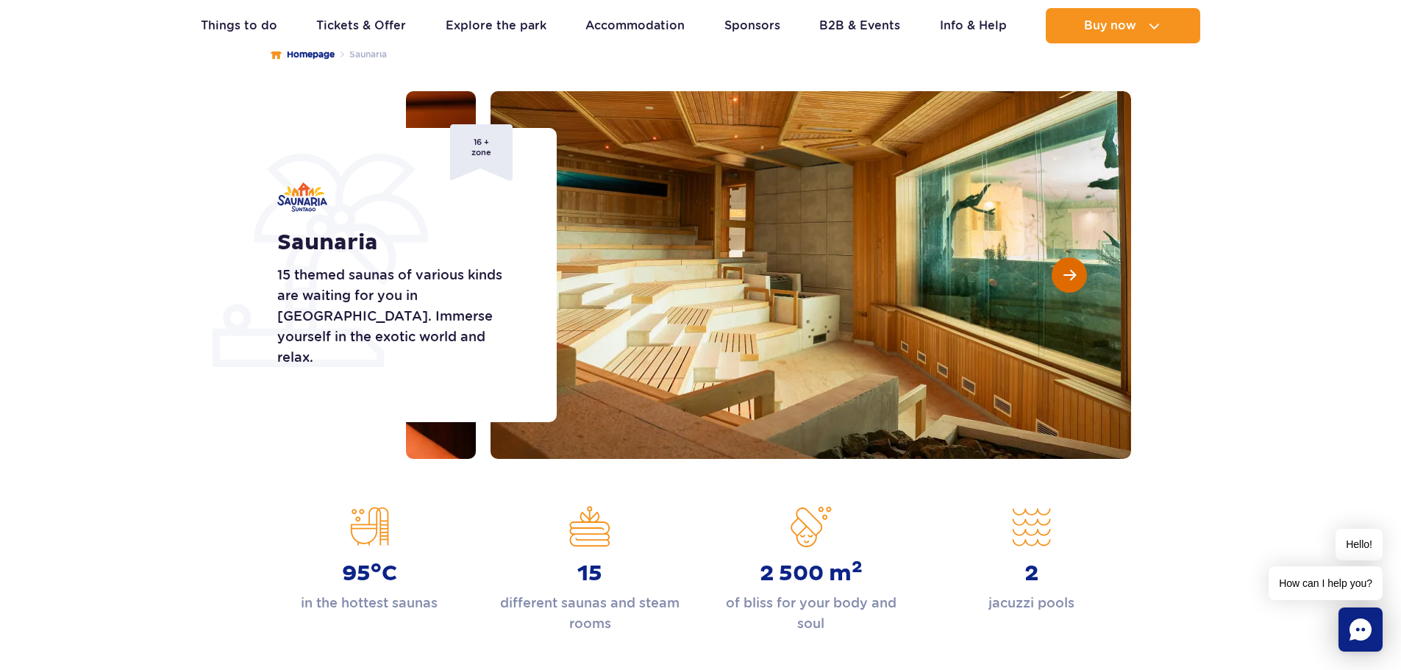
click at [1069, 275] on span "Next slide" at bounding box center [1069, 274] width 13 height 13
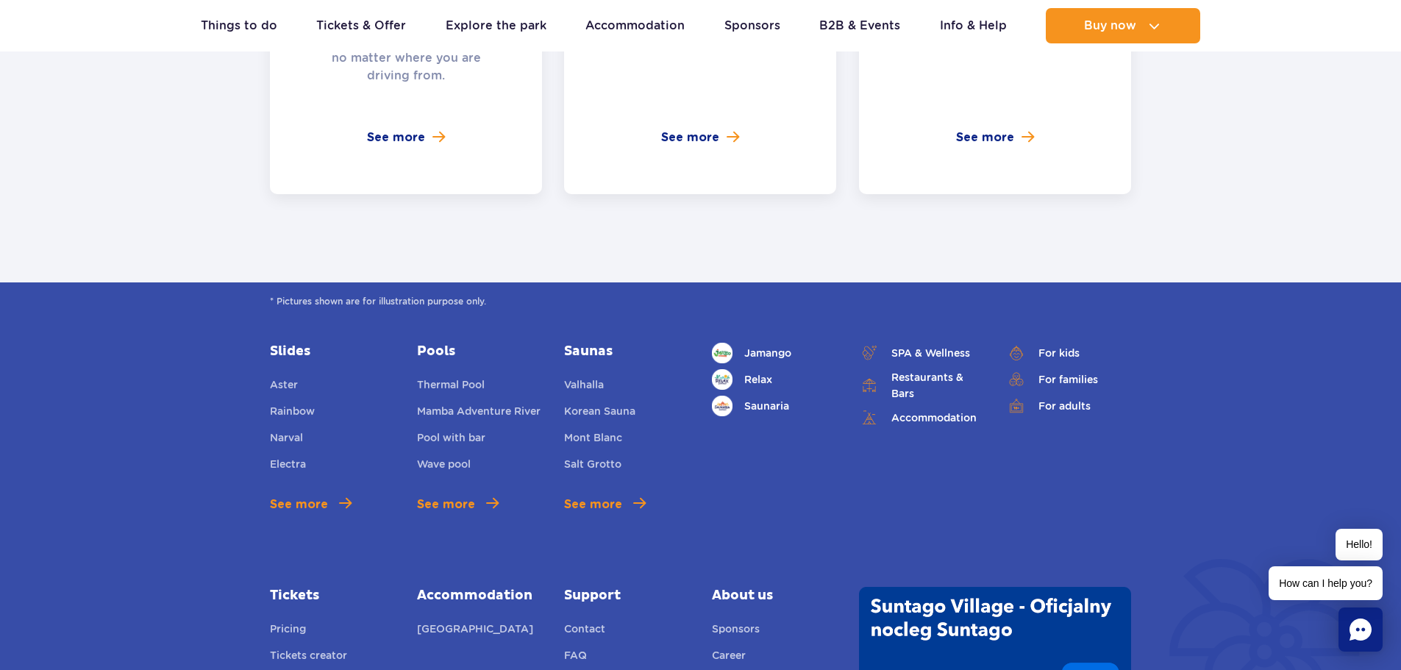
scroll to position [3383, 0]
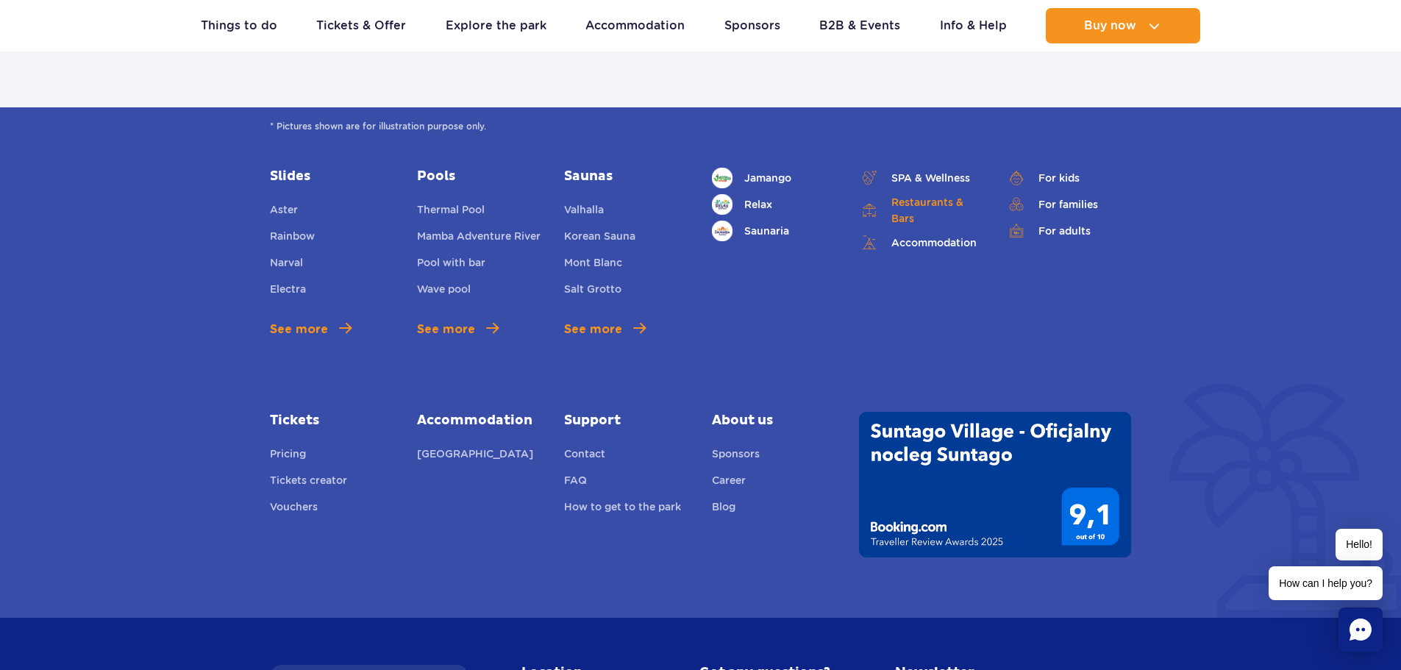
click at [906, 194] on link "Restaurants & Bars" at bounding box center [921, 210] width 125 height 32
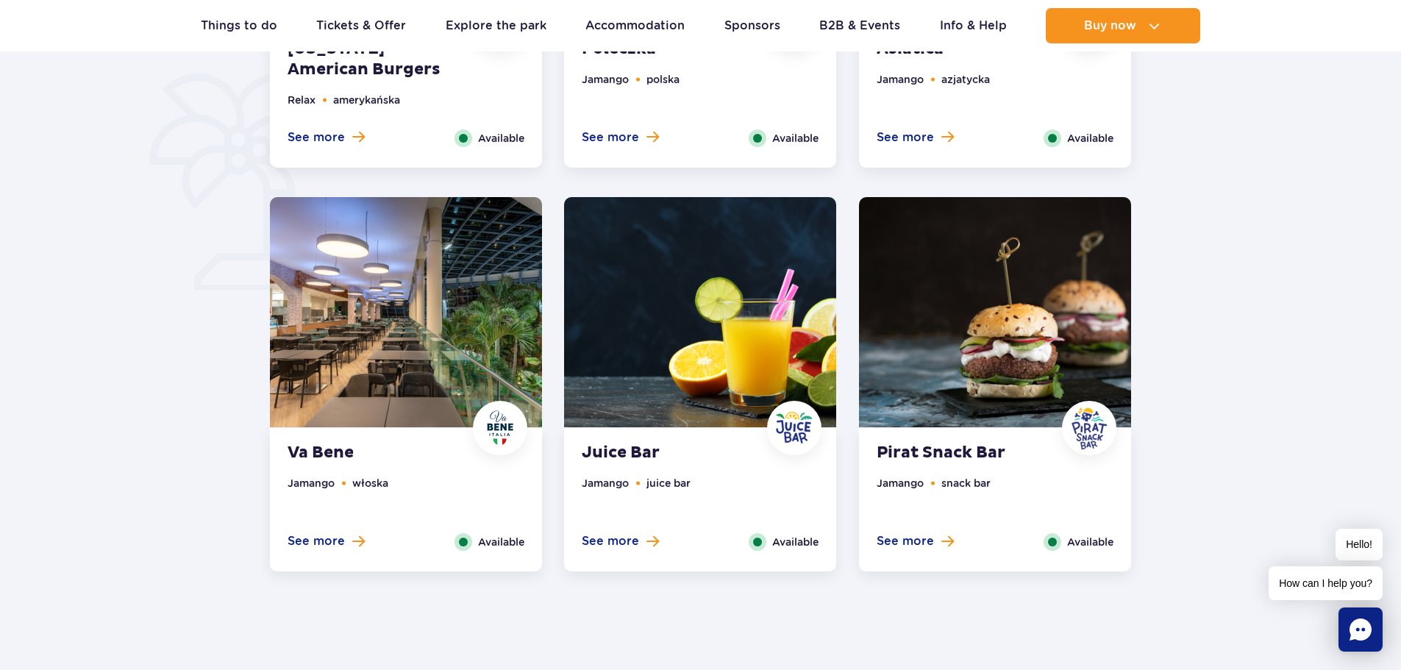
scroll to position [1177, 0]
